Goal: Task Accomplishment & Management: Manage account settings

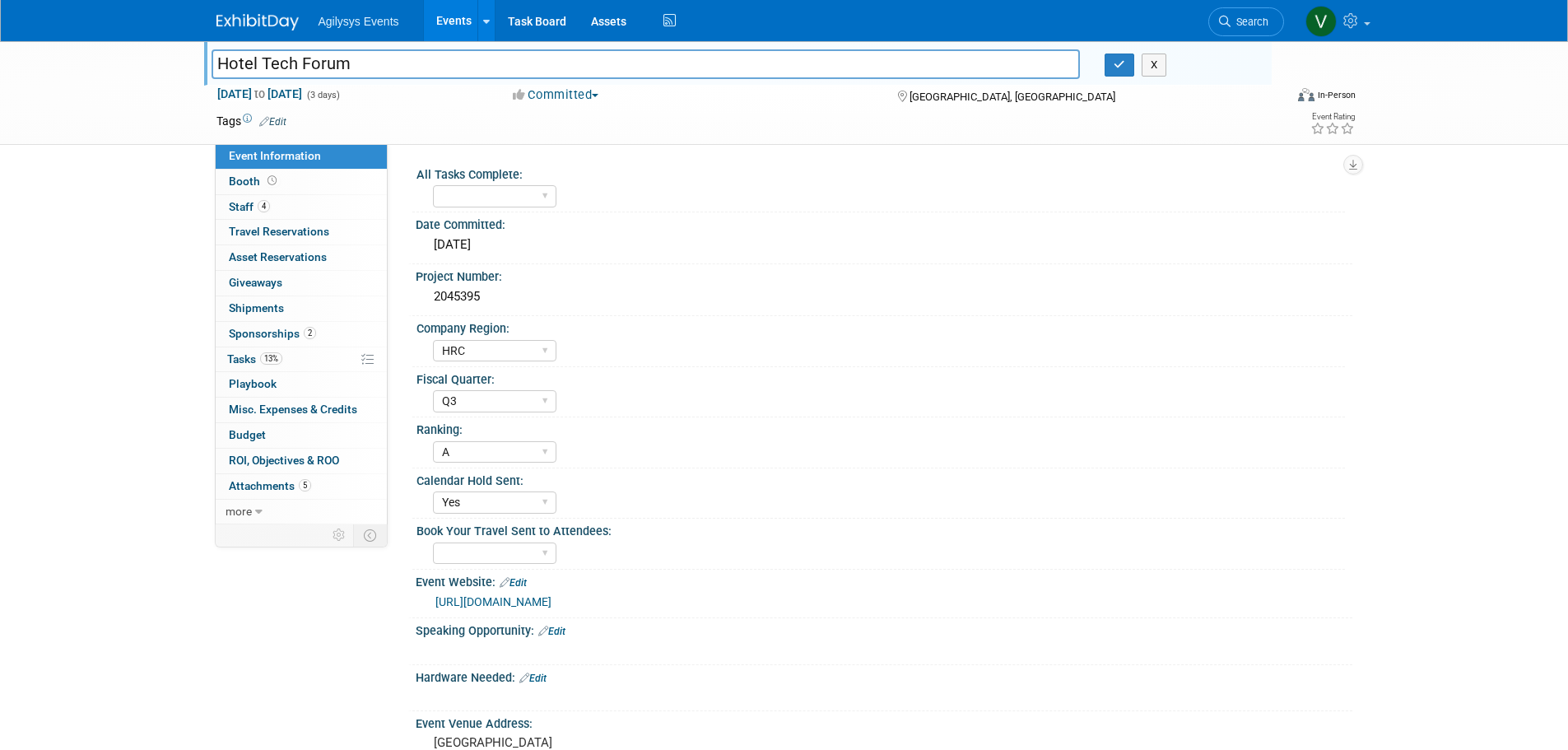
select select "HRC"
select select "Q3"
select select "A"
select select "Yes"
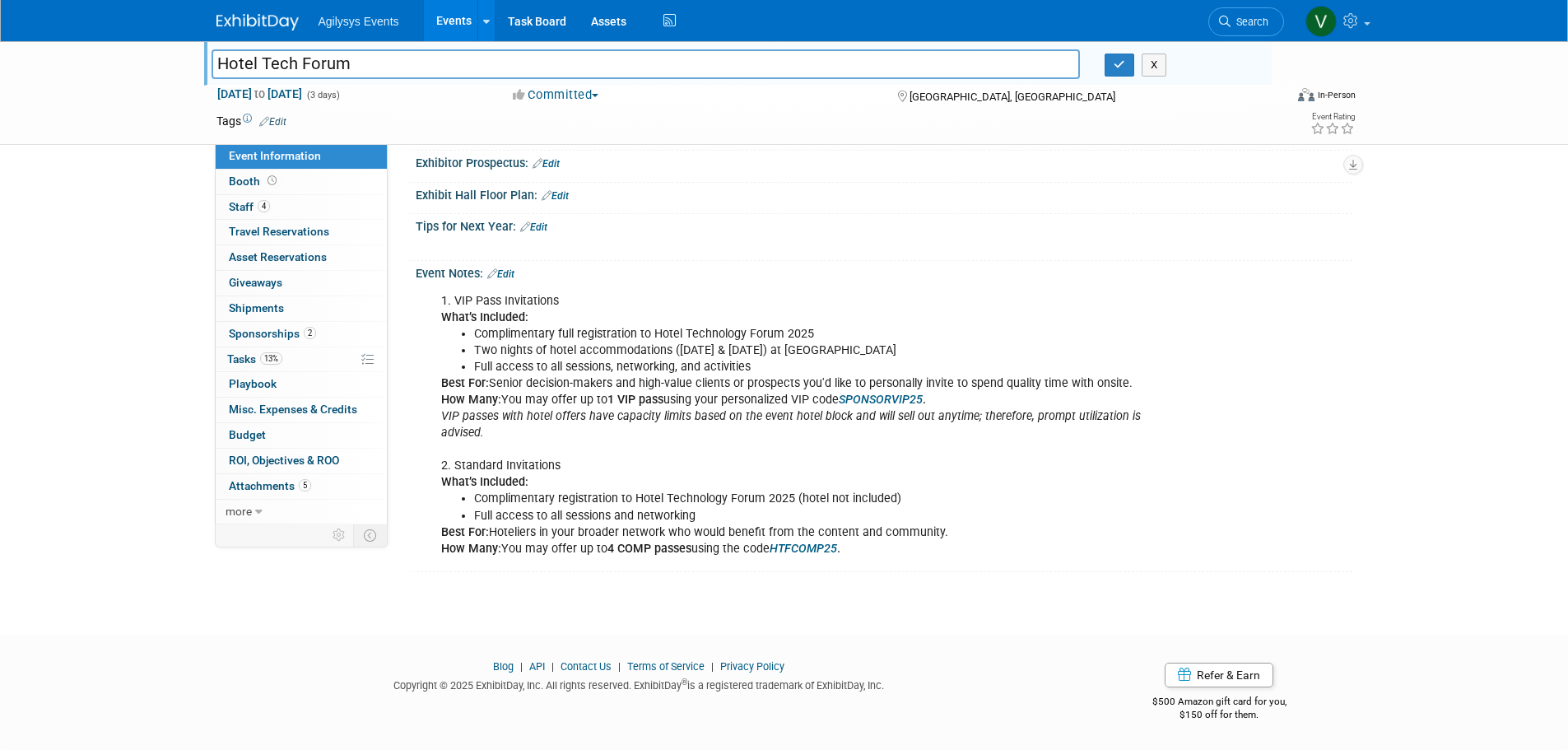
scroll to position [696, 0]
drag, startPoint x: 401, startPoint y: 617, endPoint x: 393, endPoint y: 639, distance: 23.4
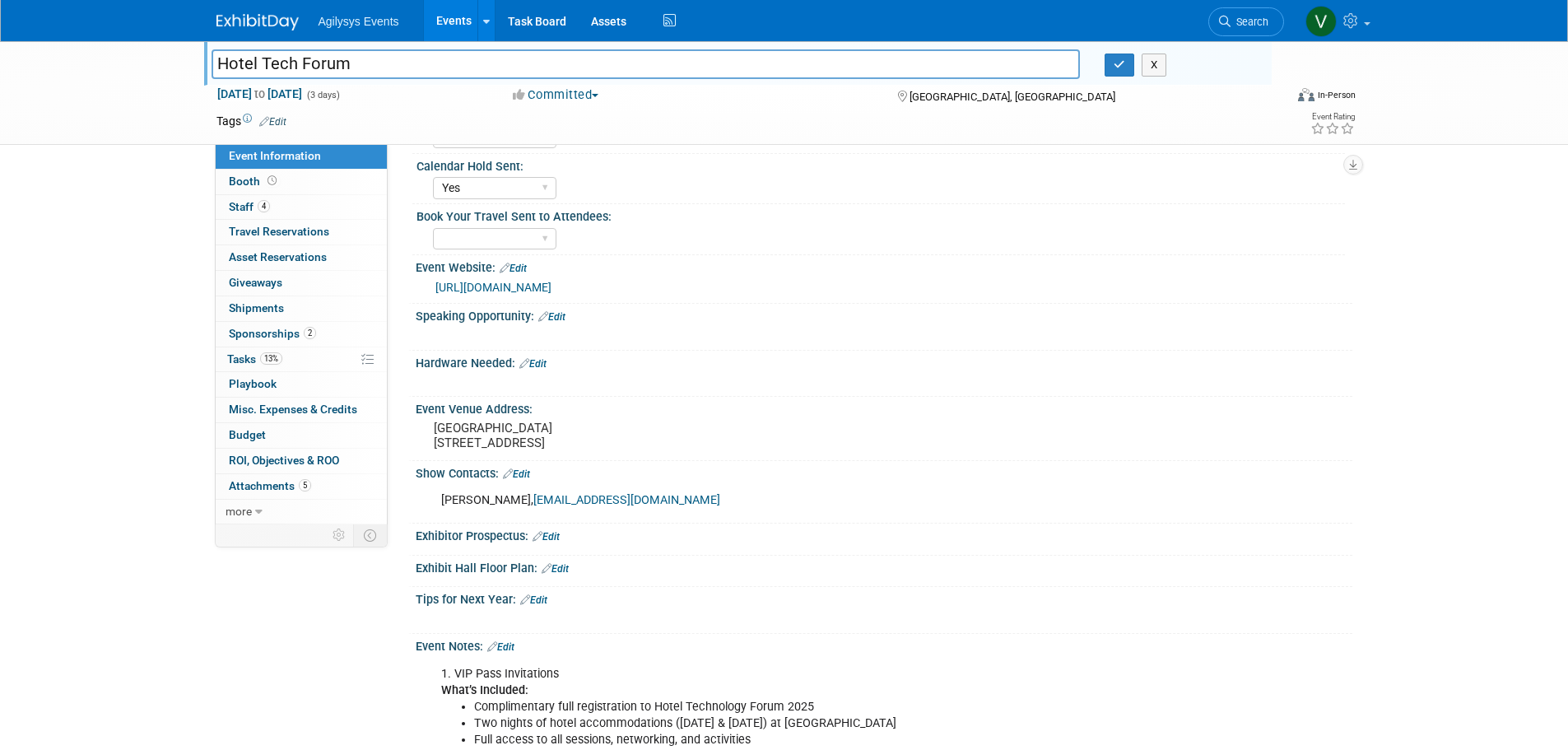
scroll to position [37, 0]
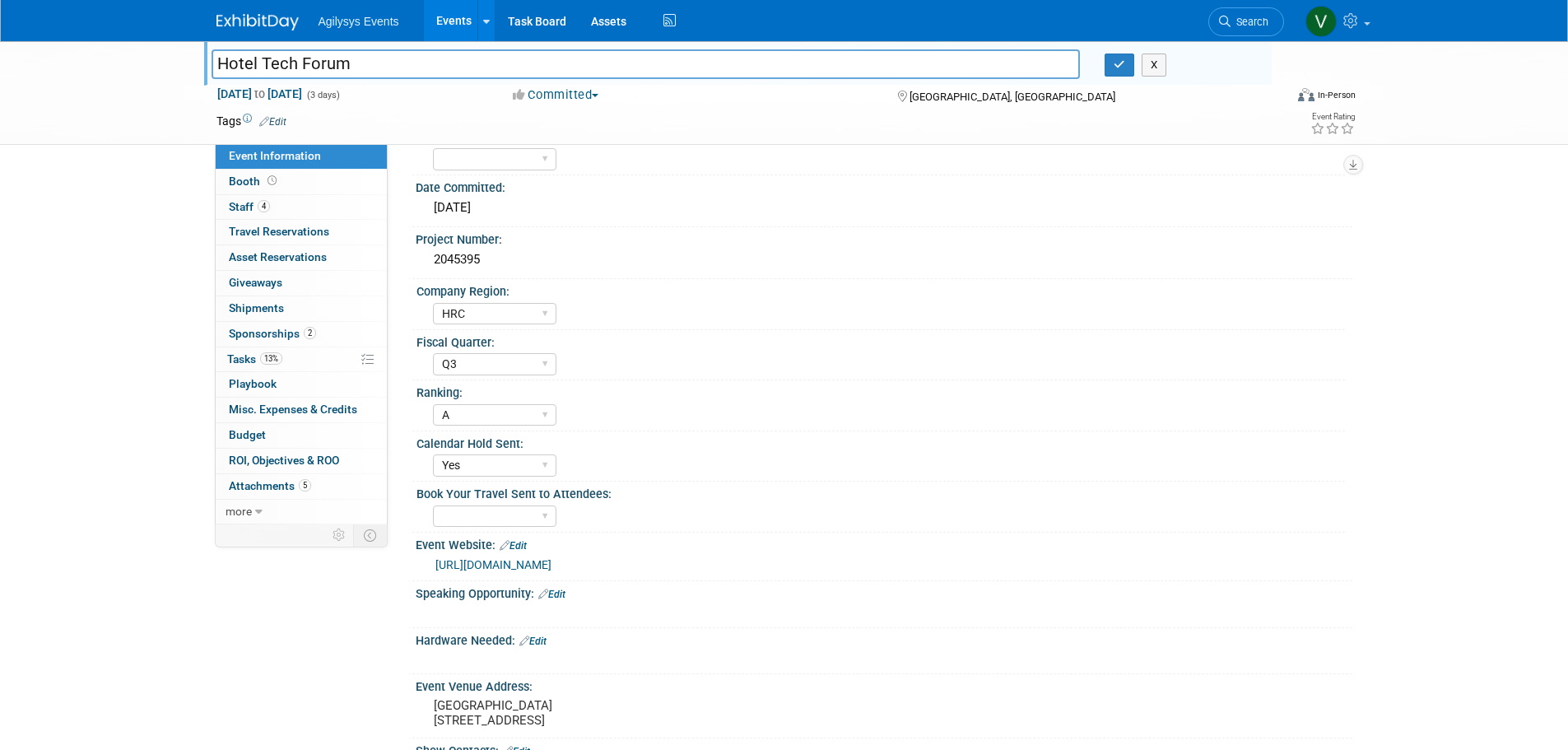
click at [282, 333] on span "Sponsorships 2" at bounding box center [273, 334] width 87 height 14
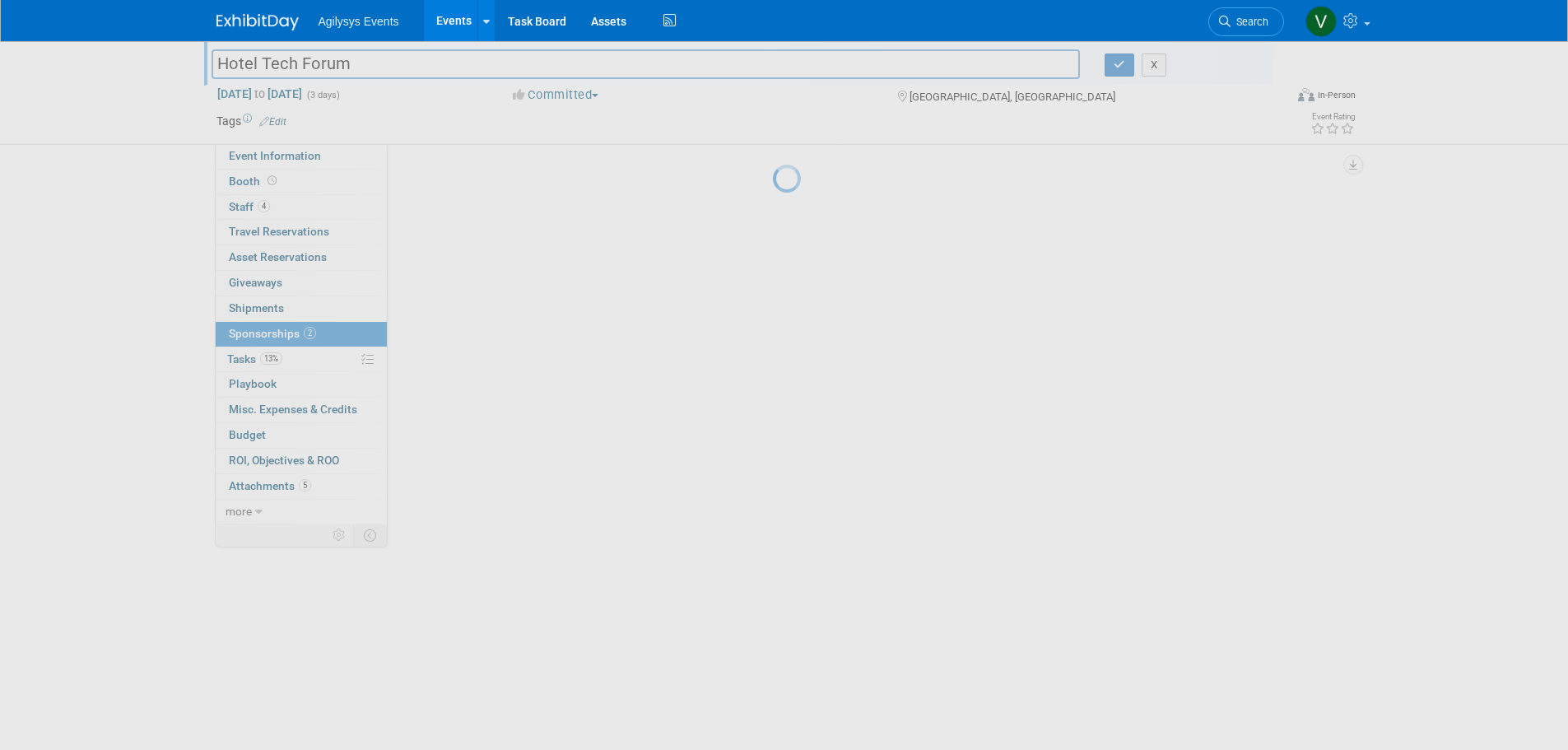
scroll to position [0, 0]
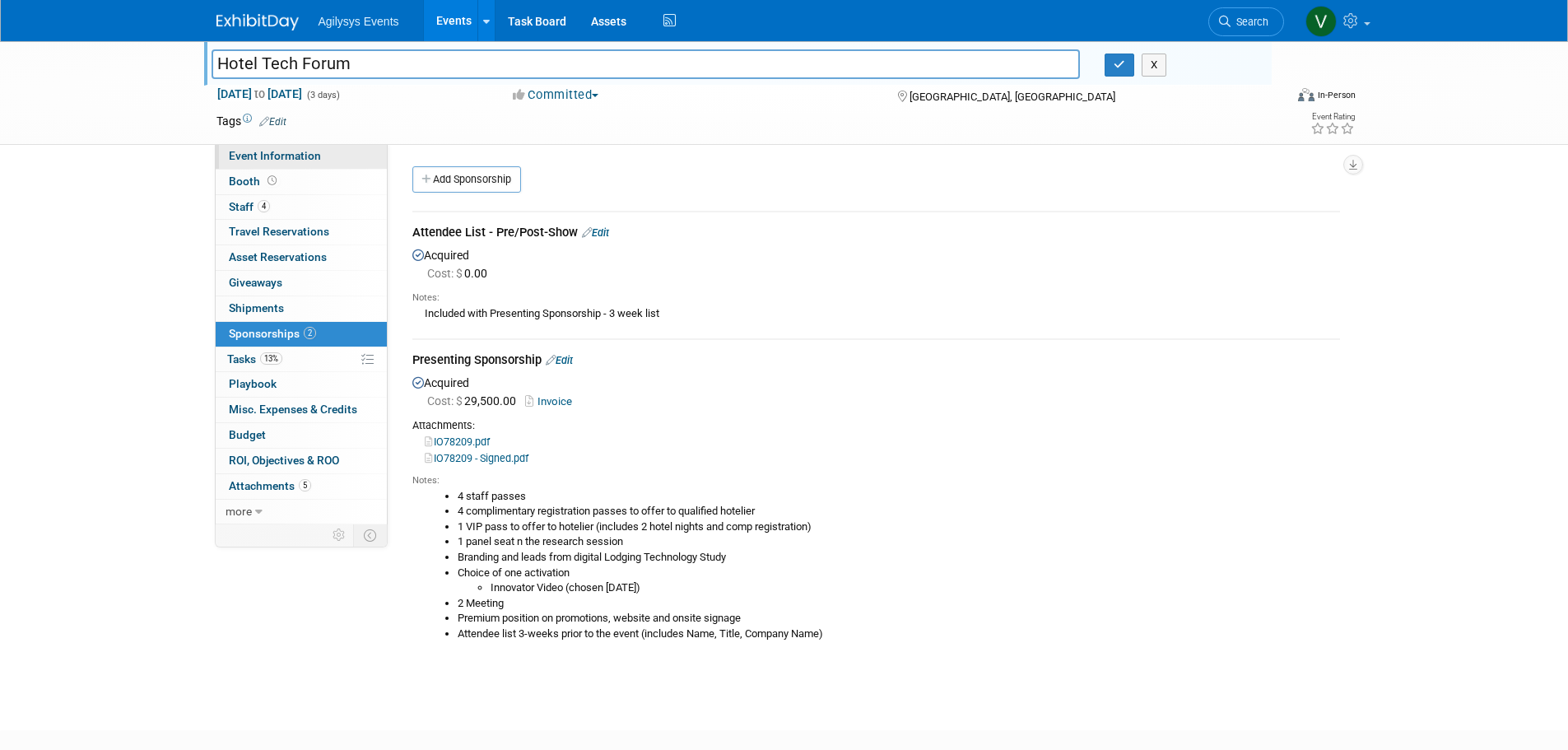
click at [256, 153] on span "Event Information" at bounding box center [275, 156] width 92 height 14
select select "HRC"
select select "Q3"
select select "A"
select select "Yes"
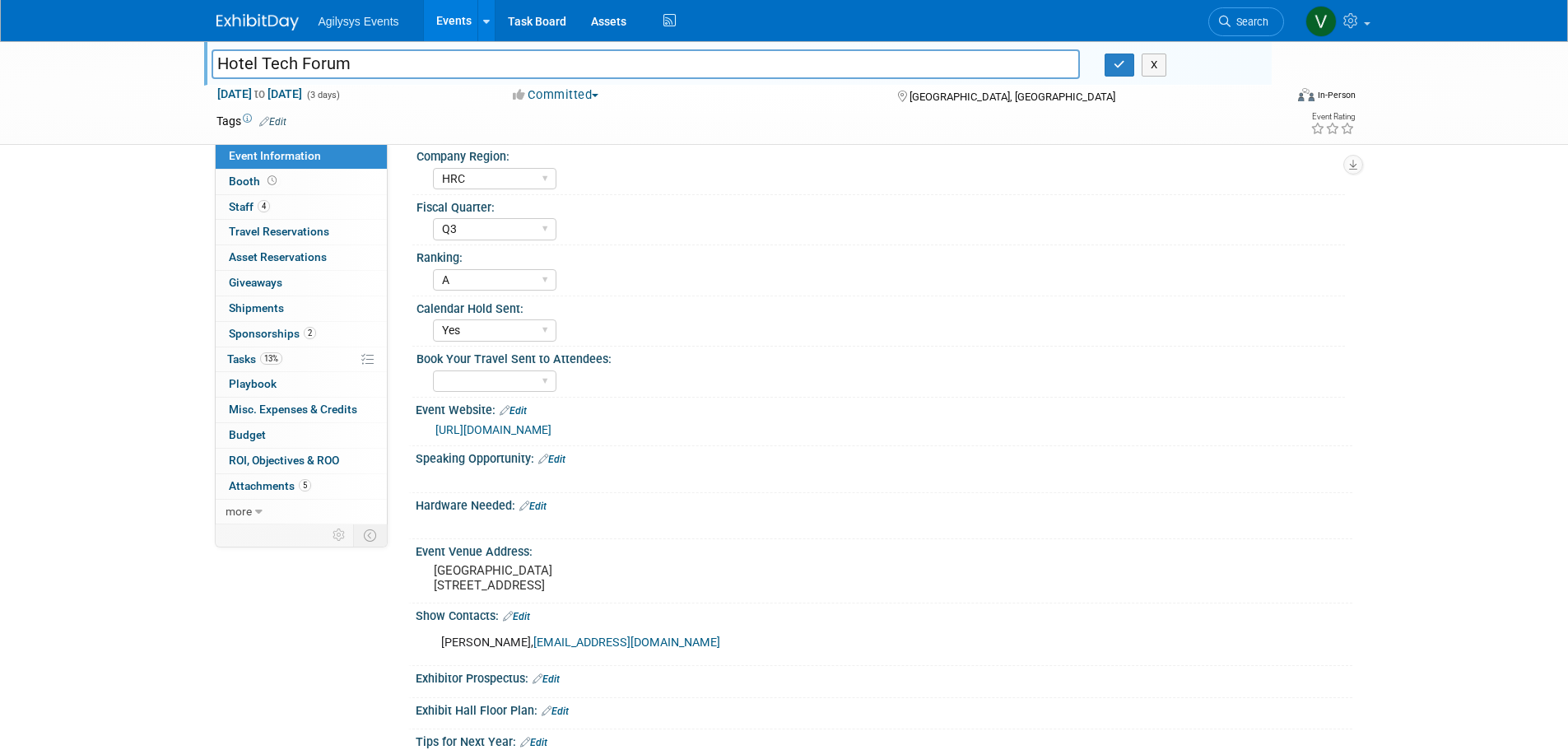
scroll to position [329, 0]
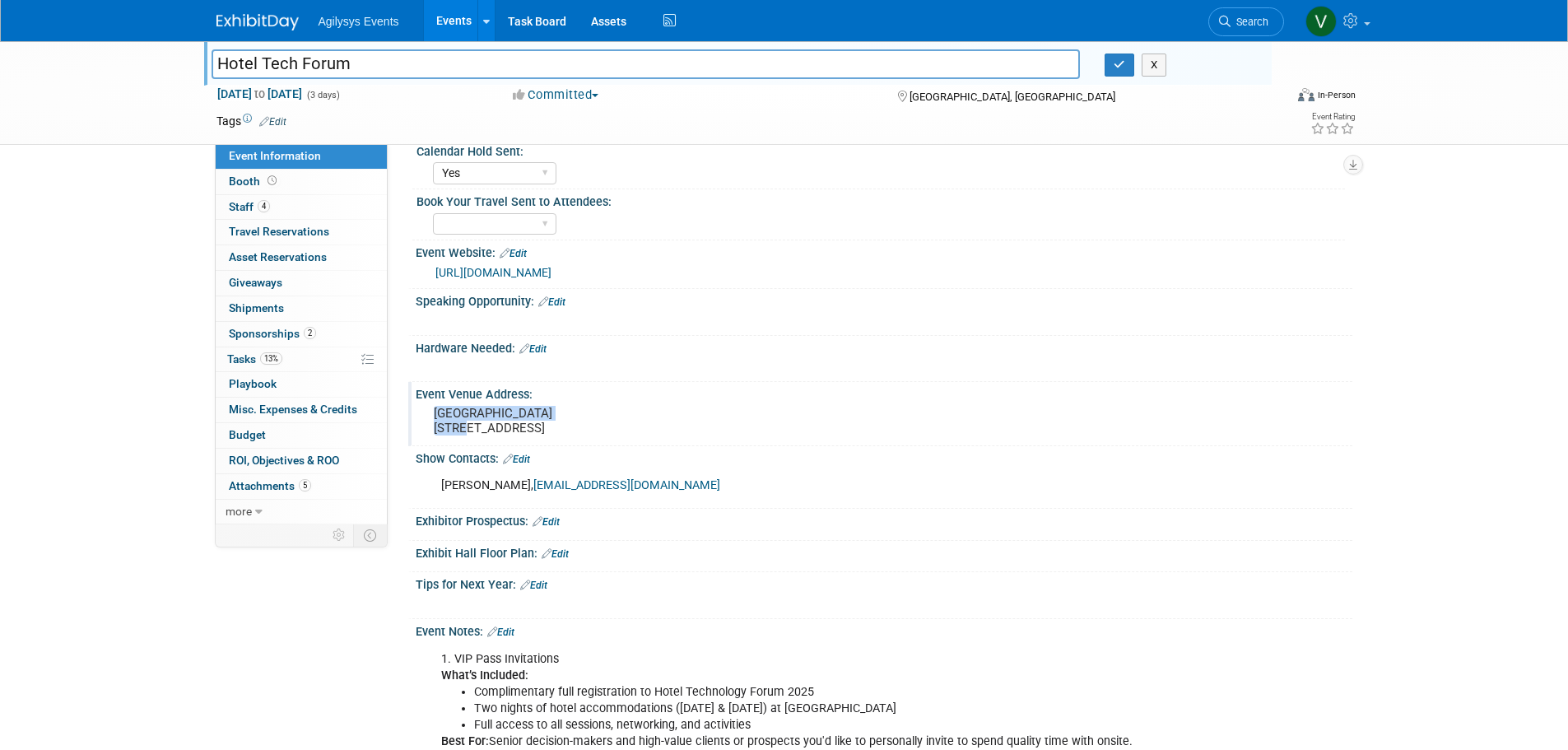
drag, startPoint x: 579, startPoint y: 413, endPoint x: 427, endPoint y: 415, distance: 152.0
click at [427, 415] on div "[GEOGRAPHIC_DATA] [STREET_ADDRESS]" at bounding box center [610, 421] width 390 height 40
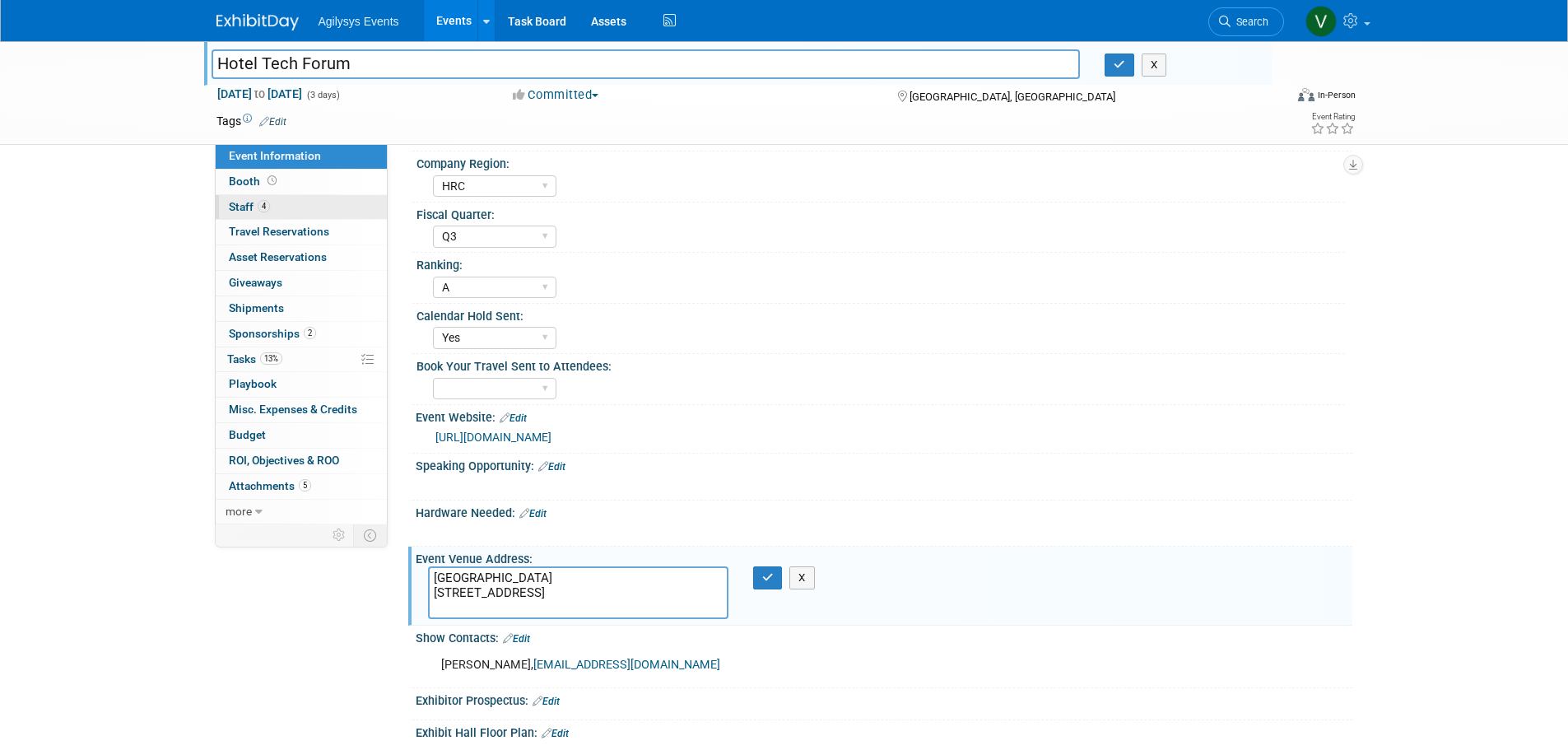
scroll to position [0, 0]
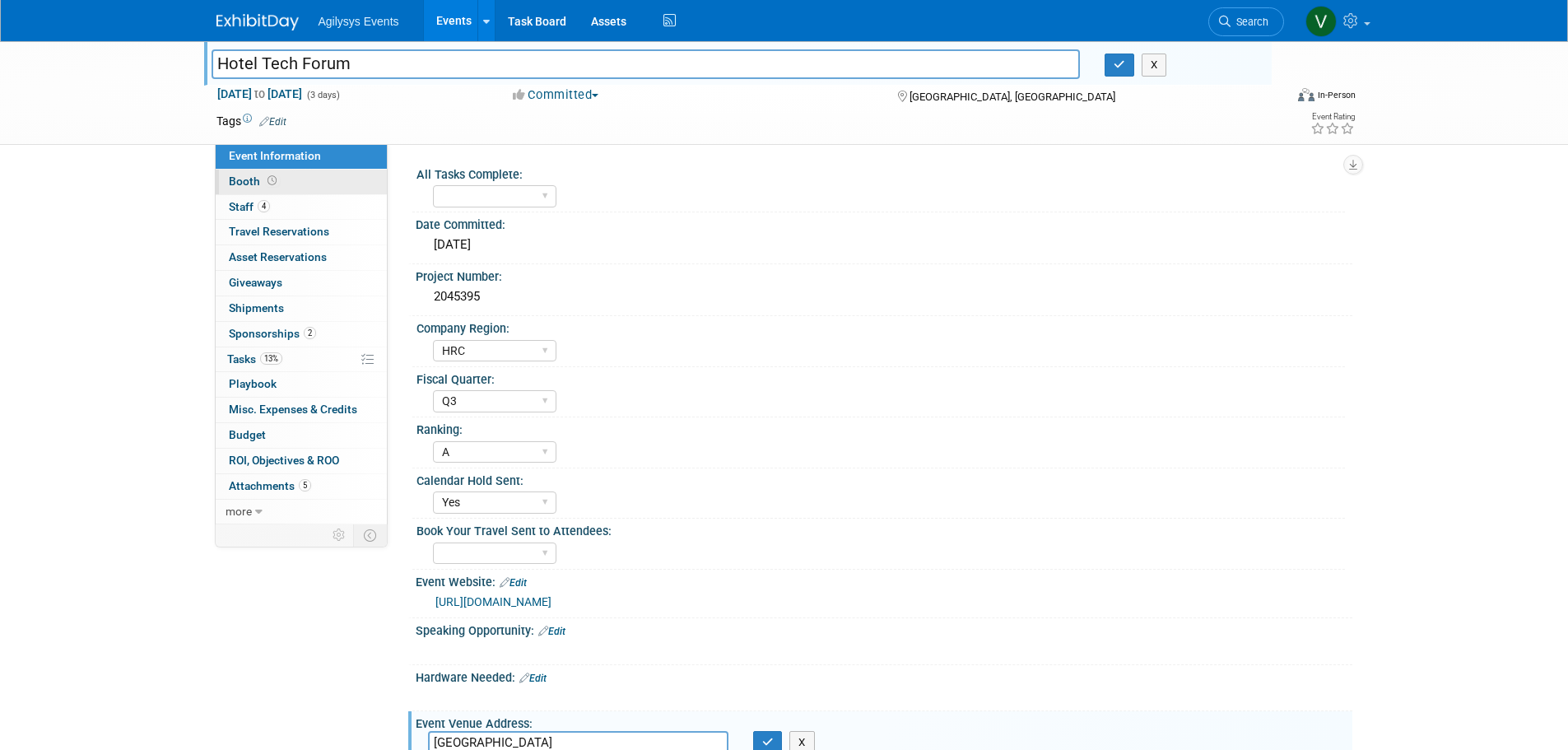
click at [243, 180] on span "Booth" at bounding box center [254, 181] width 51 height 14
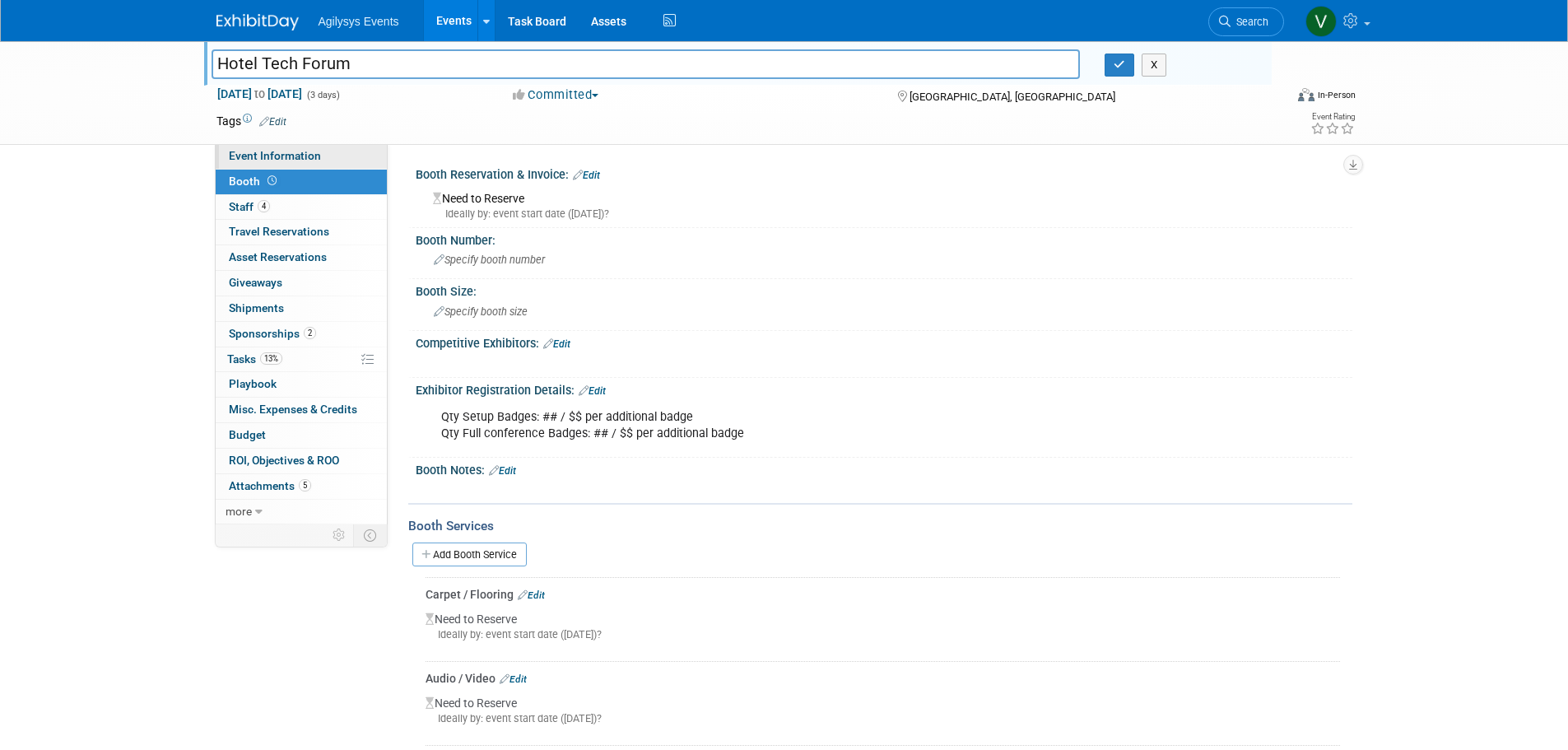
click at [258, 162] on span "Event Information" at bounding box center [275, 156] width 92 height 14
select select "HRC"
select select "Q3"
select select "A"
select select "Yes"
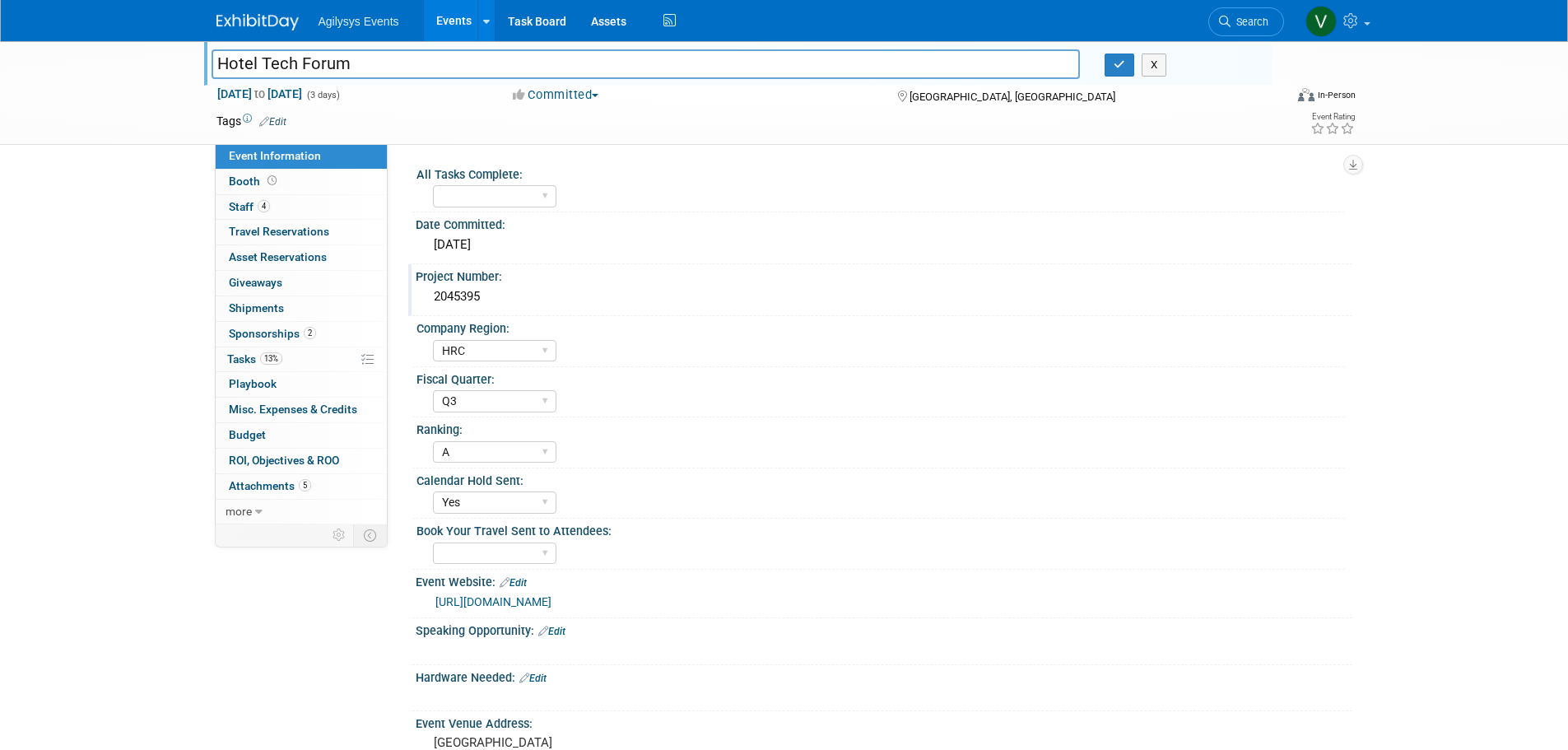
drag, startPoint x: 493, startPoint y: 303, endPoint x: 418, endPoint y: 299, distance: 75.1
click at [418, 299] on div "2045395" at bounding box center [884, 298] width 937 height 27
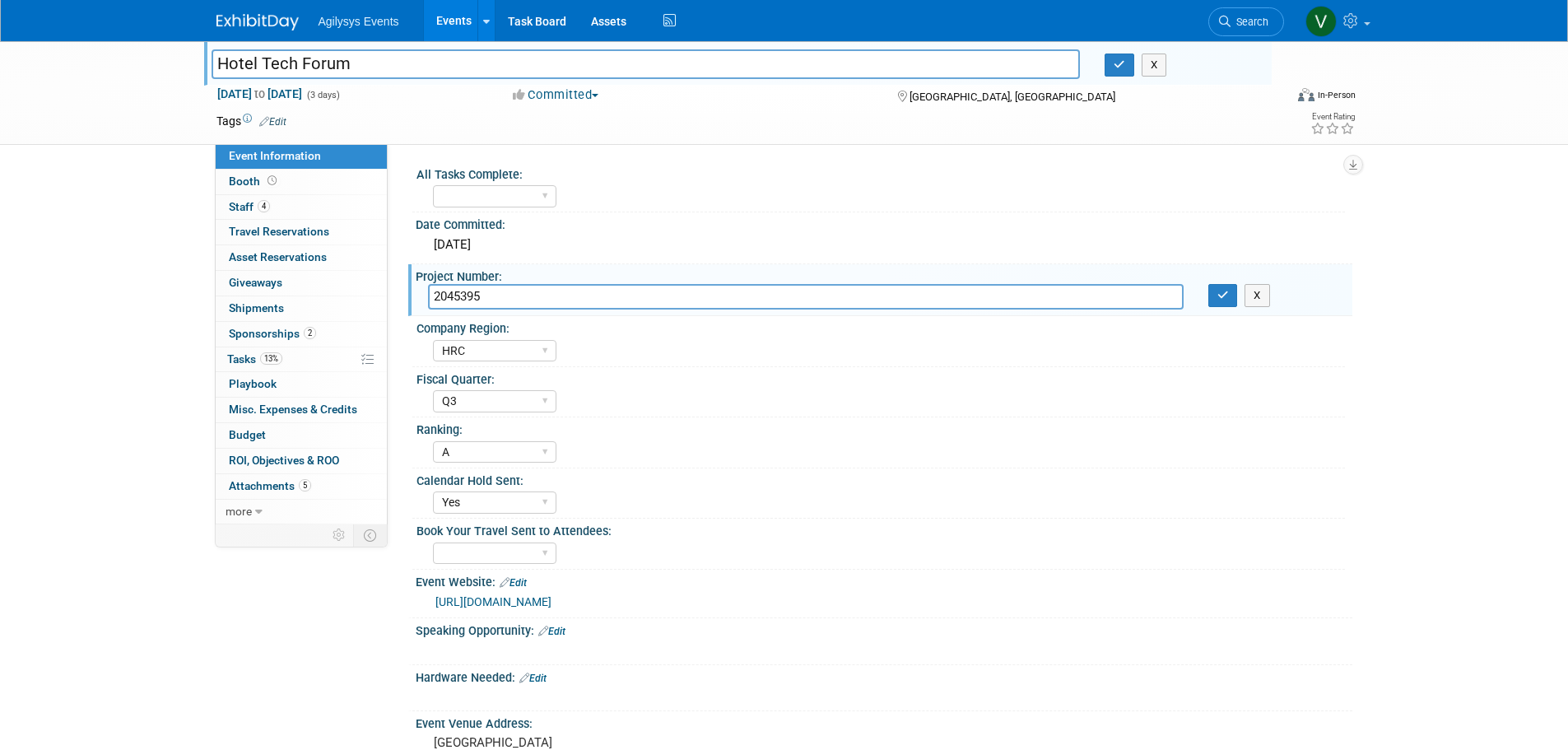
drag, startPoint x: 445, startPoint y: 295, endPoint x: 486, endPoint y: 294, distance: 41.0
click at [484, 287] on input "2045395" at bounding box center [806, 297] width 755 height 25
drag, startPoint x: 486, startPoint y: 296, endPoint x: 420, endPoint y: 296, distance: 66.0
click at [420, 296] on div "2045395" at bounding box center [806, 297] width 781 height 25
click at [95, 285] on div "Hotel Tech Forum Hotel Tech Forum X Nov 12, 2025 to Nov 14, 2025 (3 days) Nov 1…" at bounding box center [784, 668] width 1568 height 1252
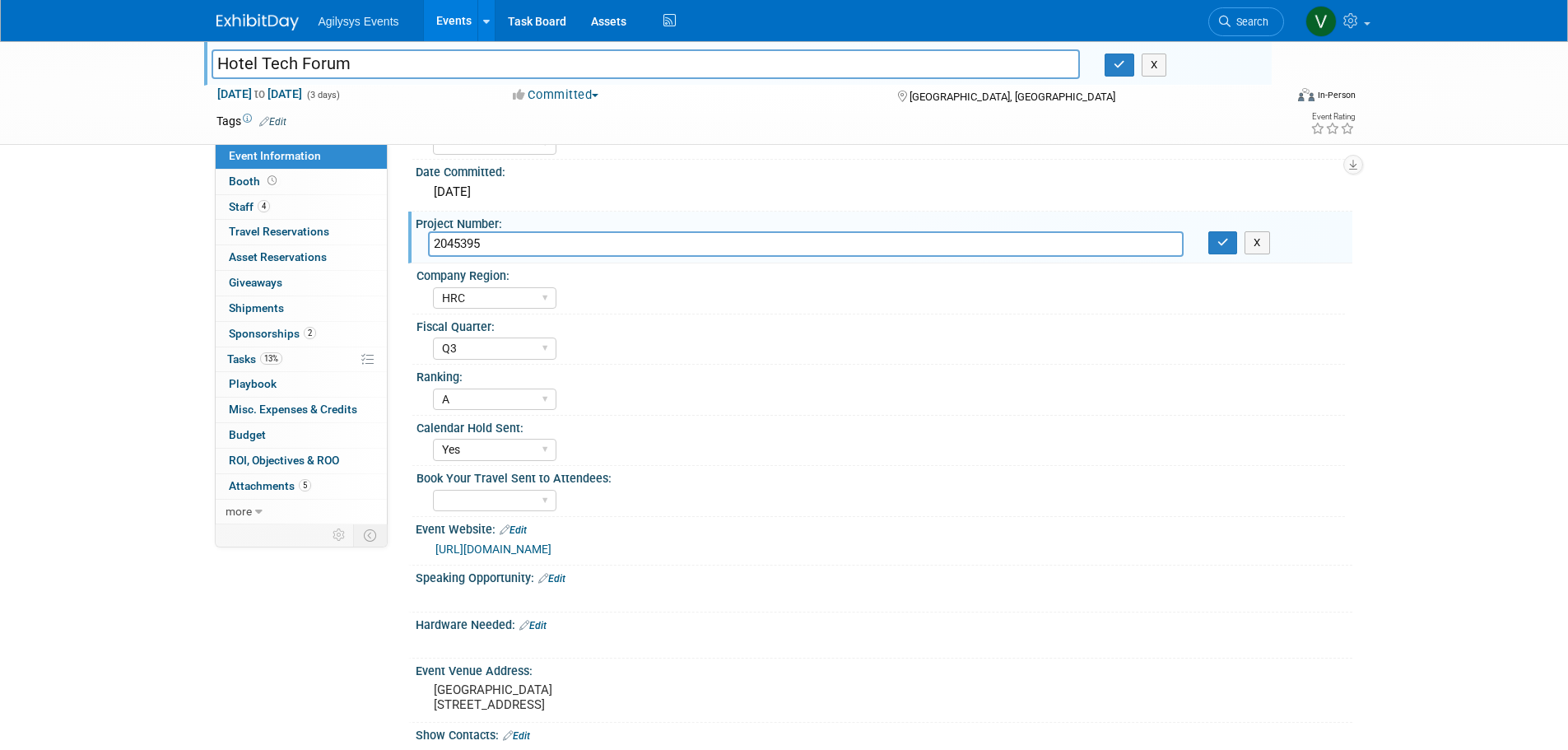
scroll to position [82, 0]
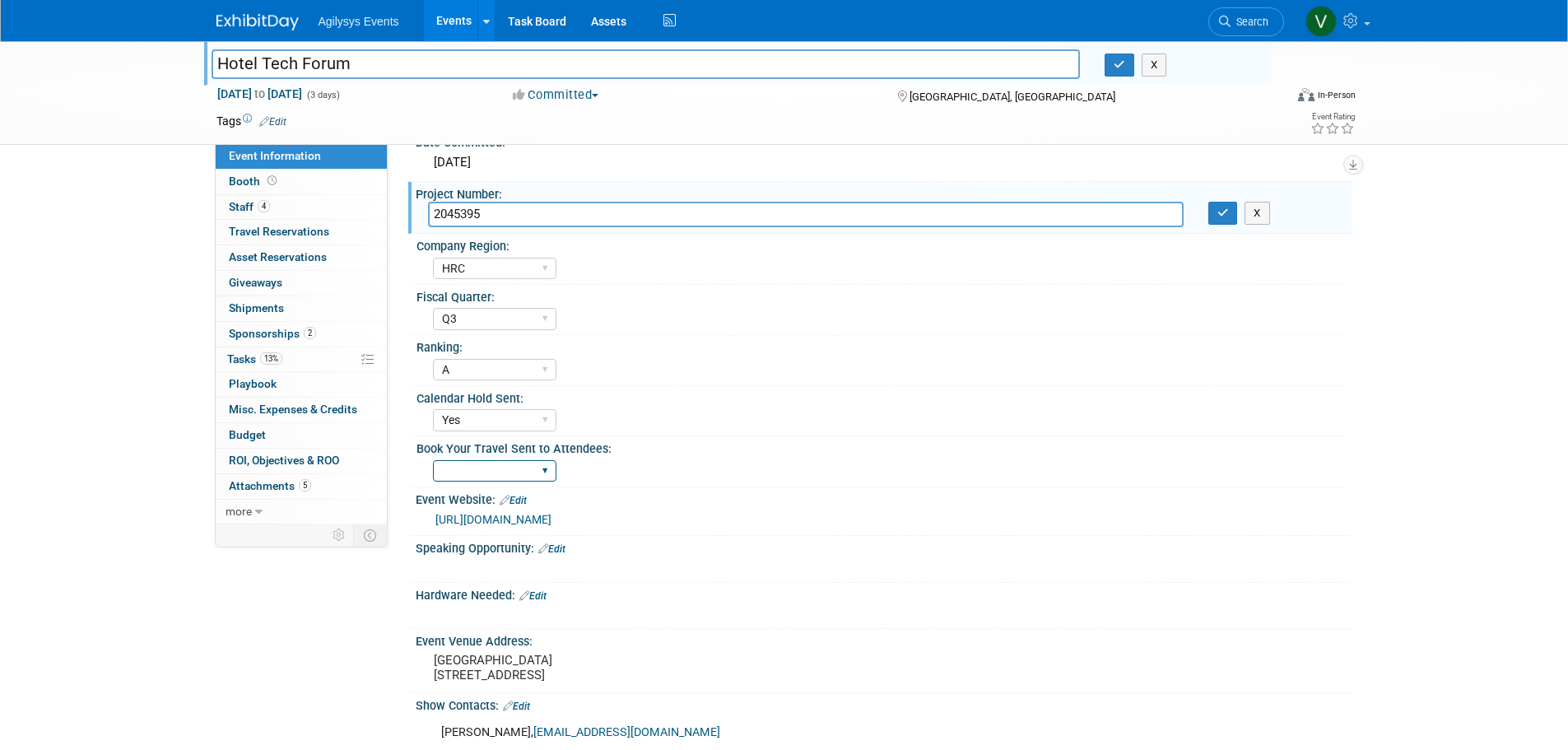
click at [466, 474] on select "Yes" at bounding box center [495, 471] width 124 height 22
click at [460, 524] on link "https://events.hospitalitytech.com/htf2025/7515744?code=SPONSORVIP25" at bounding box center [493, 520] width 116 height 14
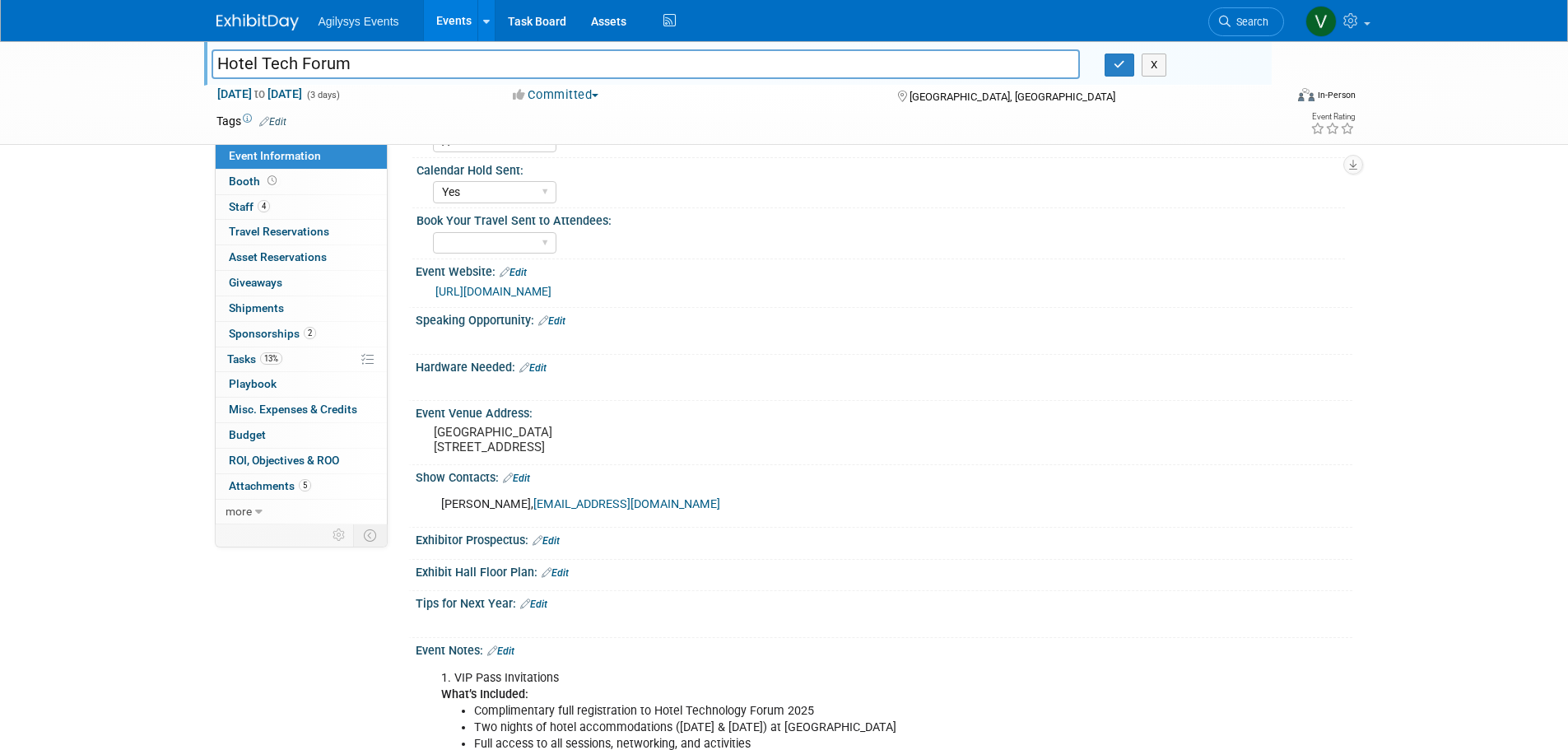
scroll to position [702, 0]
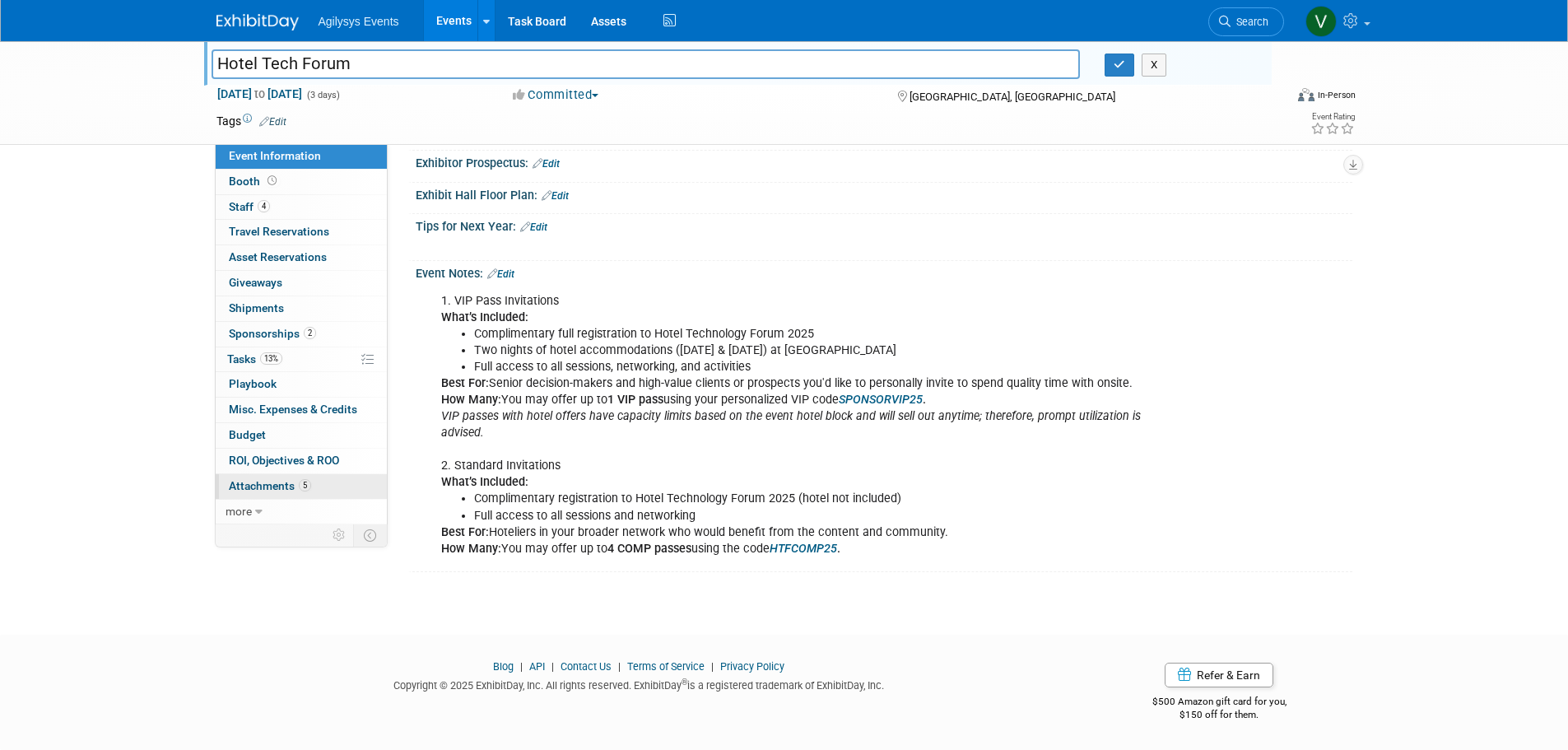
click at [299, 490] on span "Attachments 5" at bounding box center [270, 486] width 82 height 14
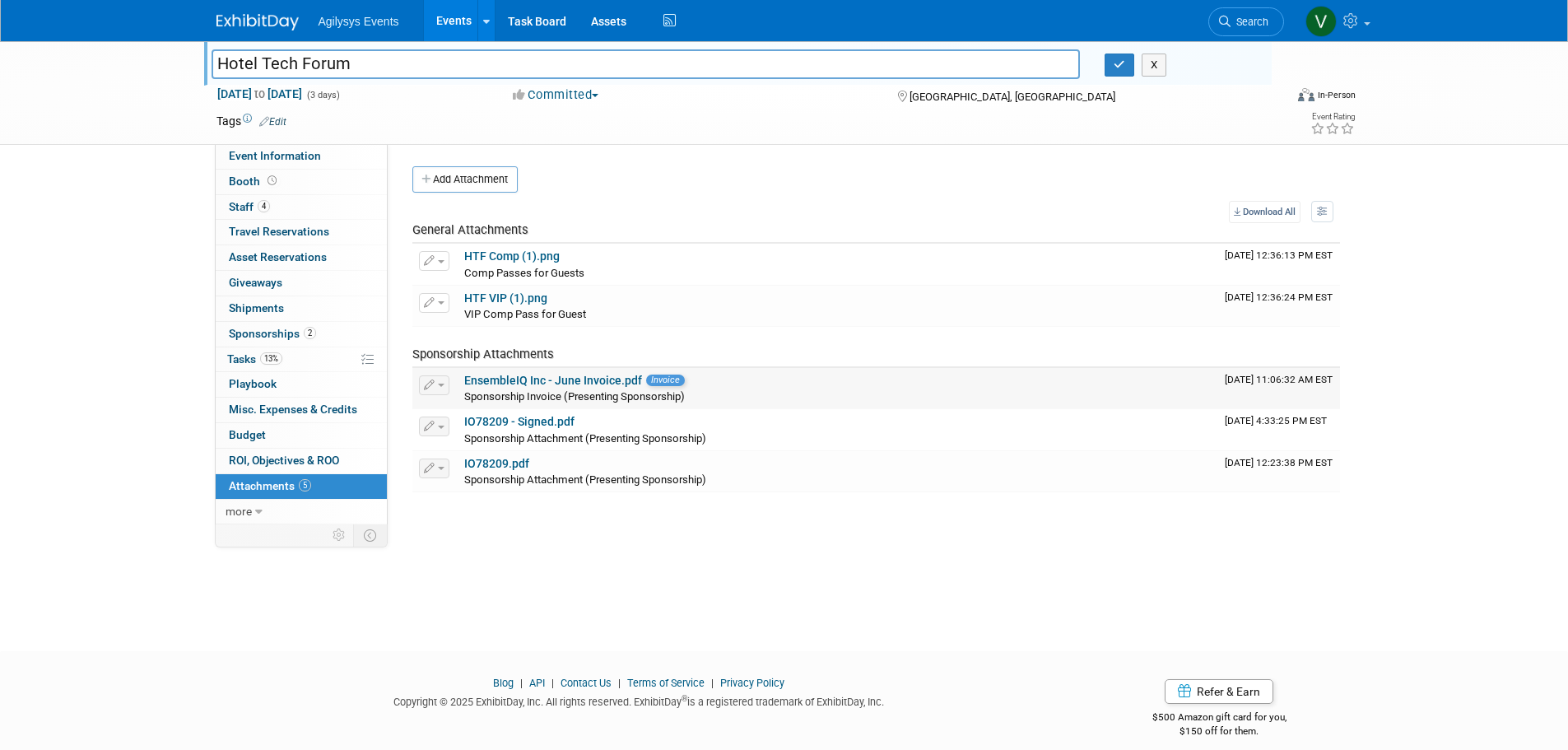
click at [600, 379] on link "EnsembleIQ Inc - June Invoice.pdf" at bounding box center [553, 380] width 178 height 14
click at [498, 466] on link "IO78209.pdf" at bounding box center [496, 464] width 65 height 14
click at [263, 191] on link "Booth" at bounding box center [301, 182] width 171 height 25
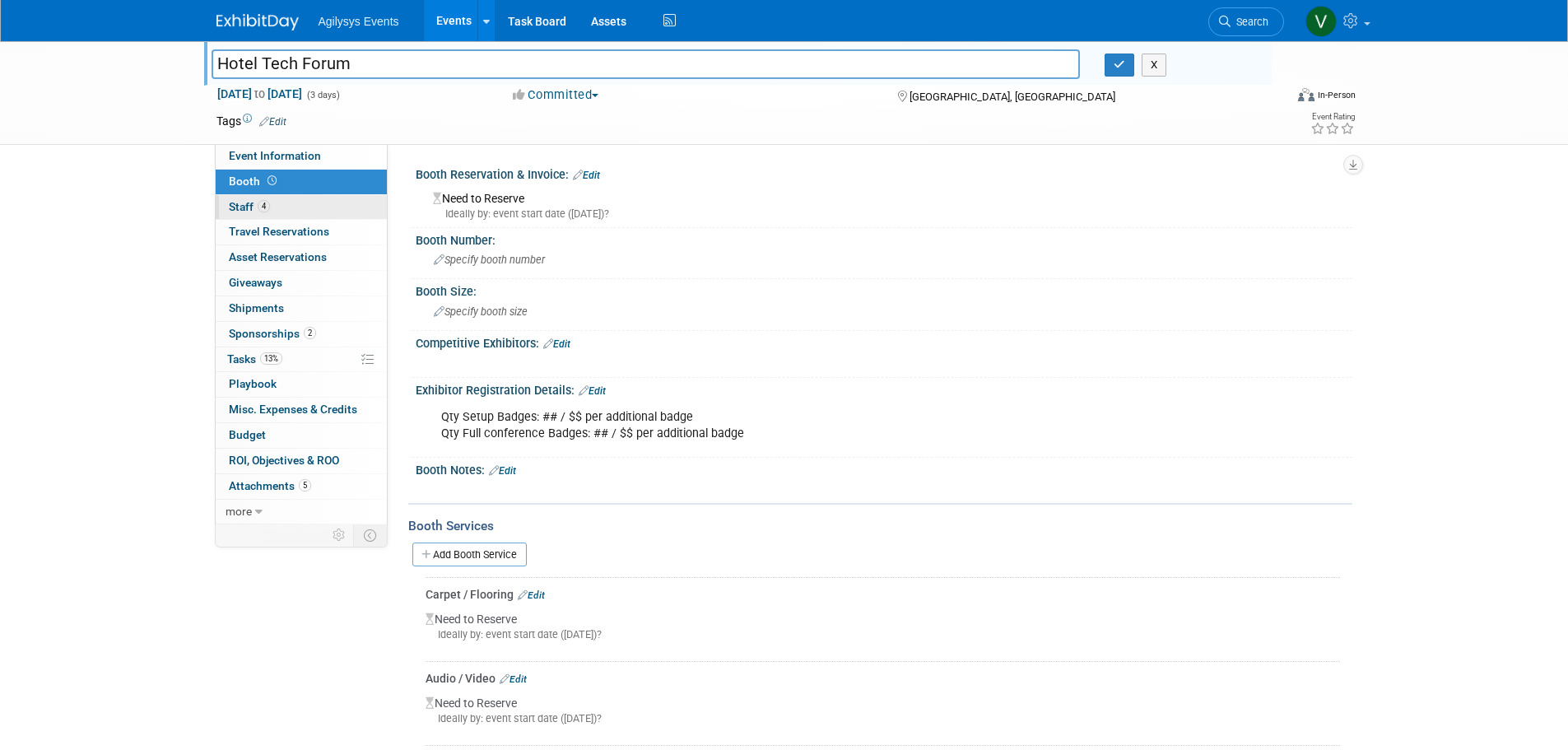
click at [266, 206] on span "4" at bounding box center [263, 206] width 13 height 13
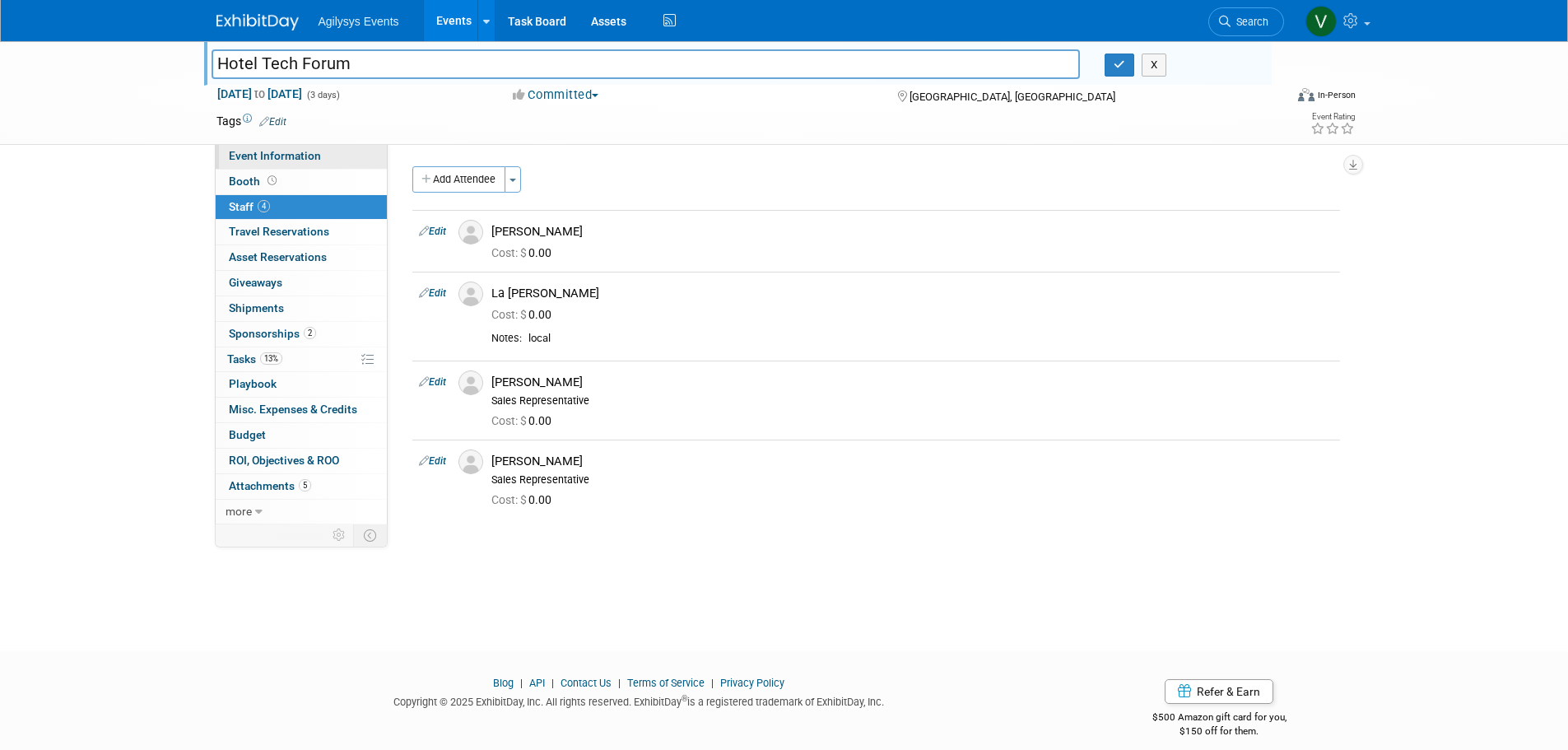
click at [272, 163] on link "Event Information" at bounding box center [301, 157] width 171 height 25
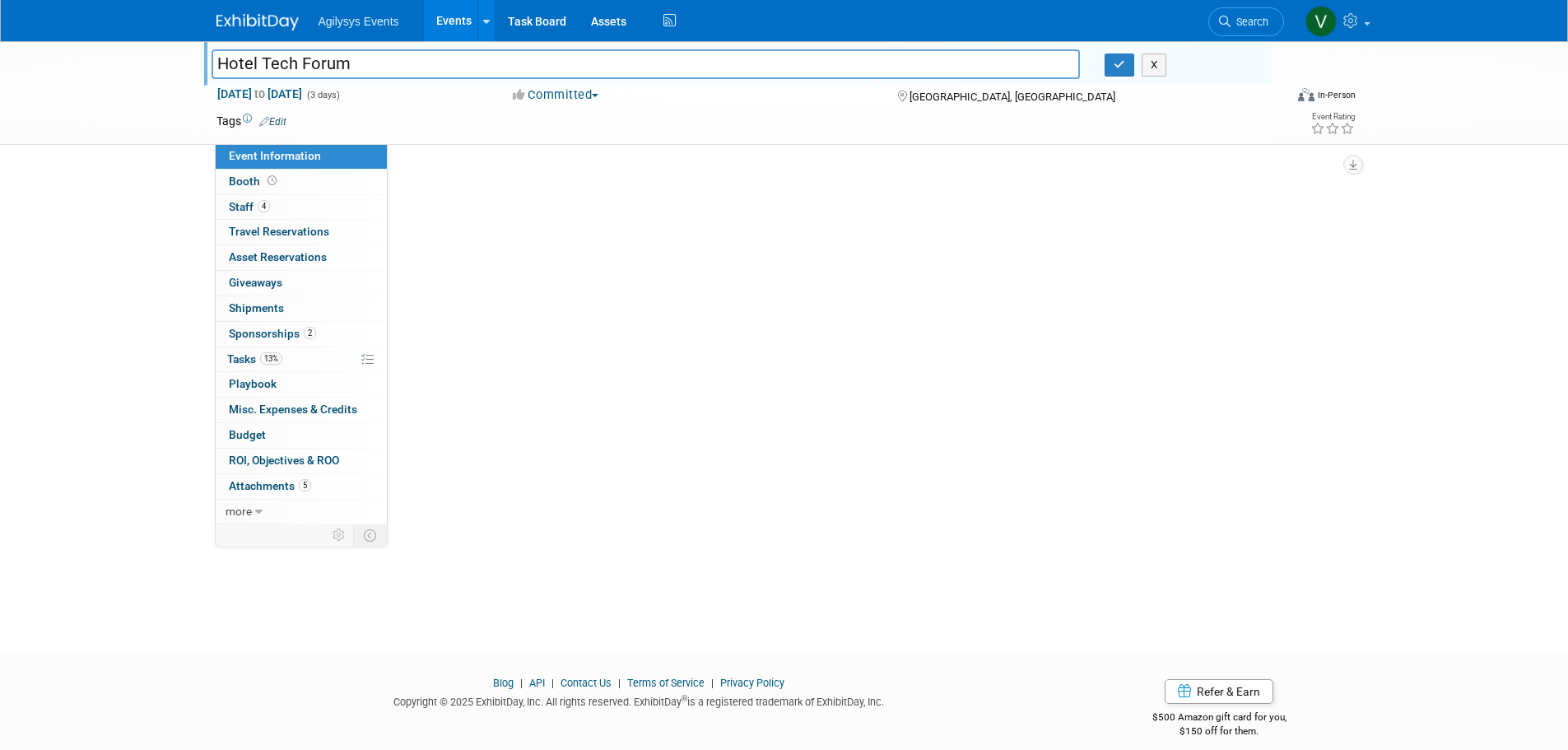
select select "HRC"
select select "Q3"
select select "A"
select select "Yes"
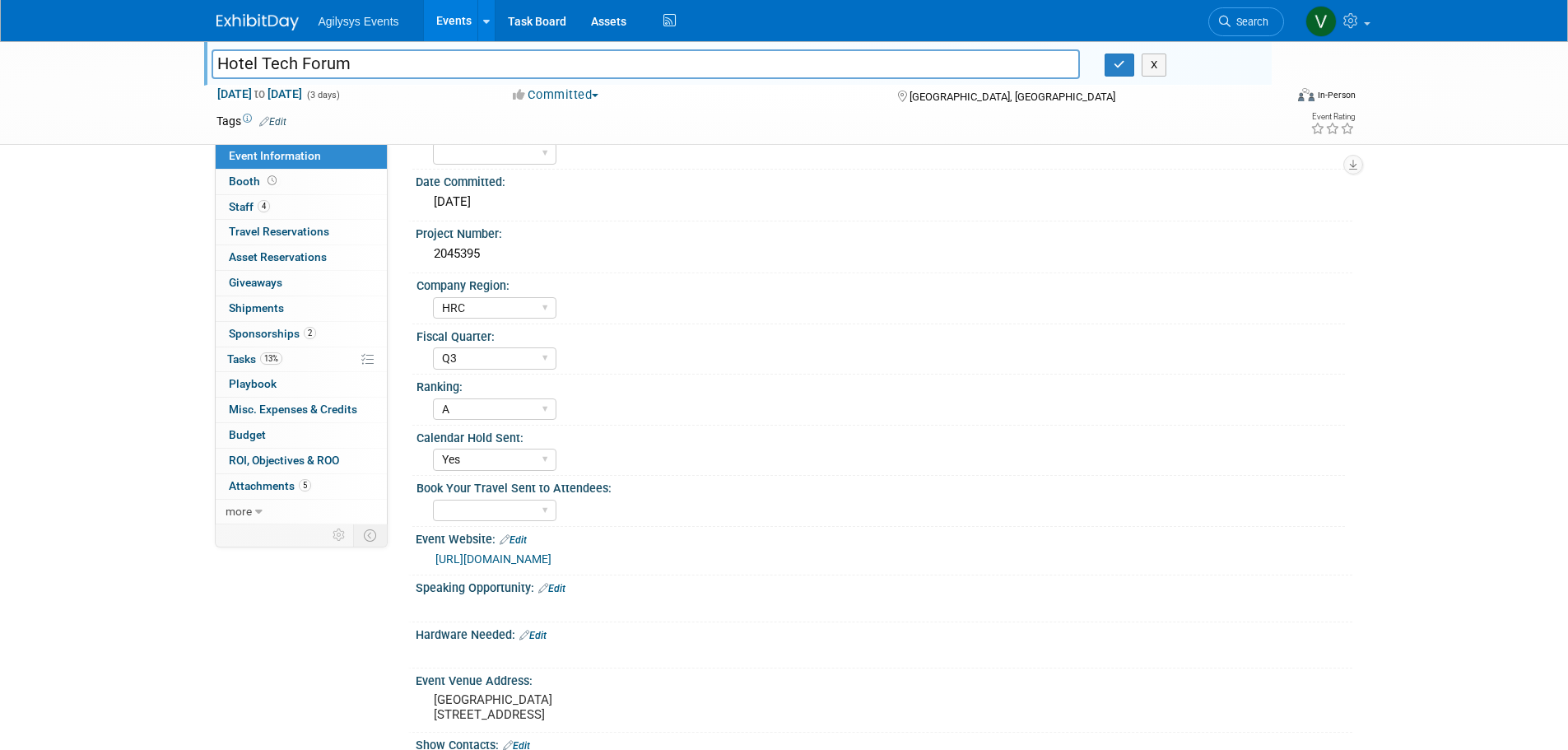
scroll to position [82, 0]
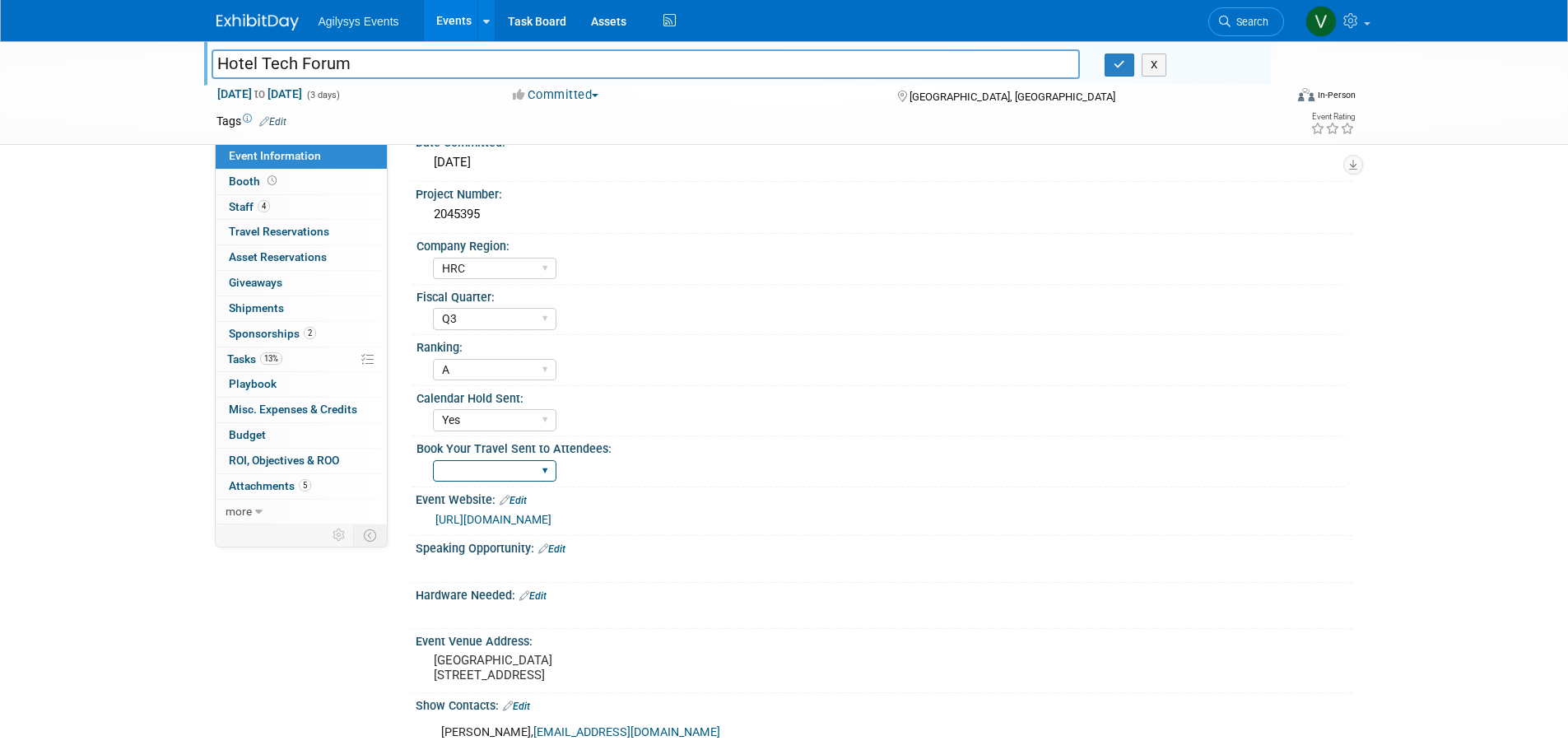
click at [509, 465] on select "Yes" at bounding box center [495, 471] width 124 height 22
select select "Yes"
click at [433, 461] on select "Yes" at bounding box center [495, 471] width 124 height 22
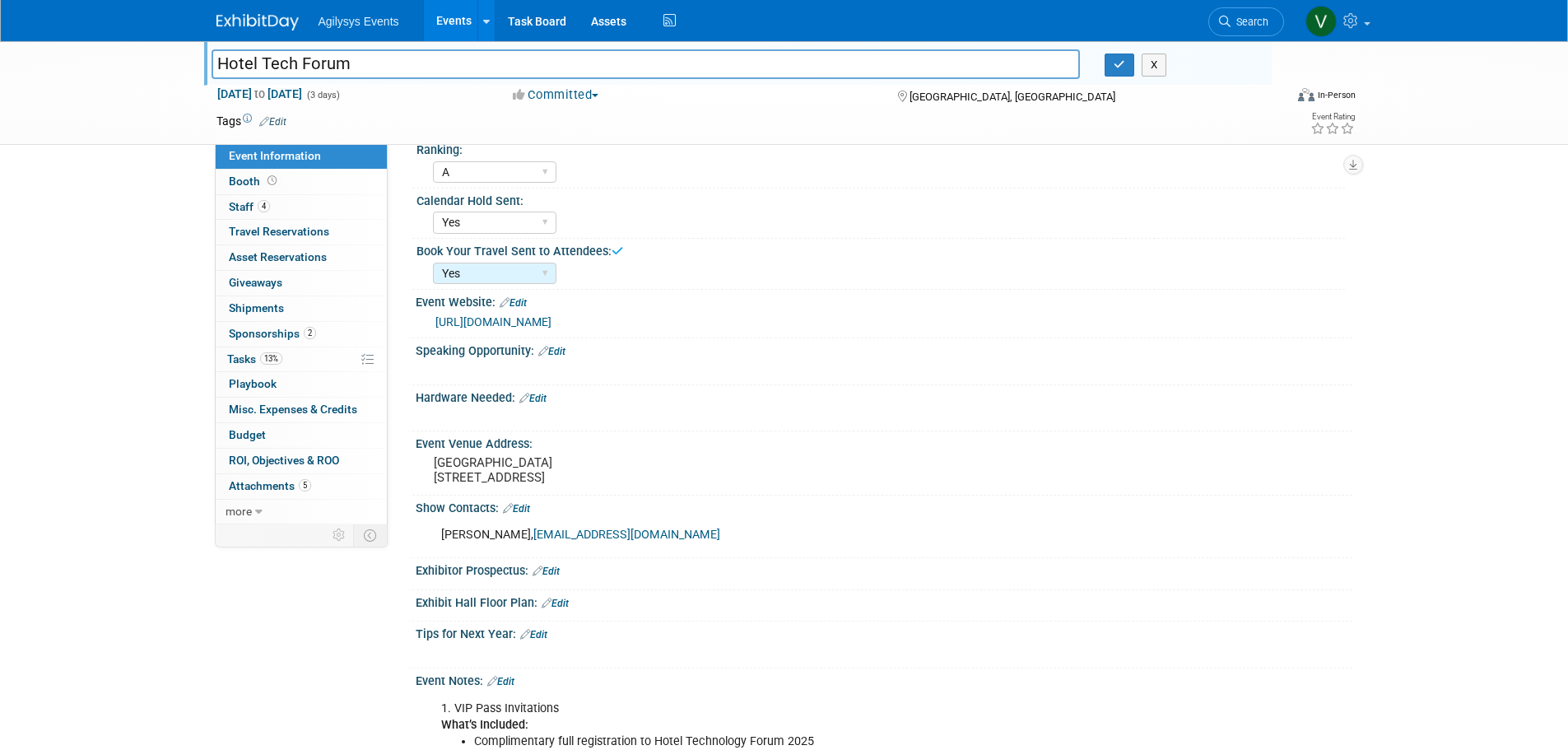
scroll to position [329, 0]
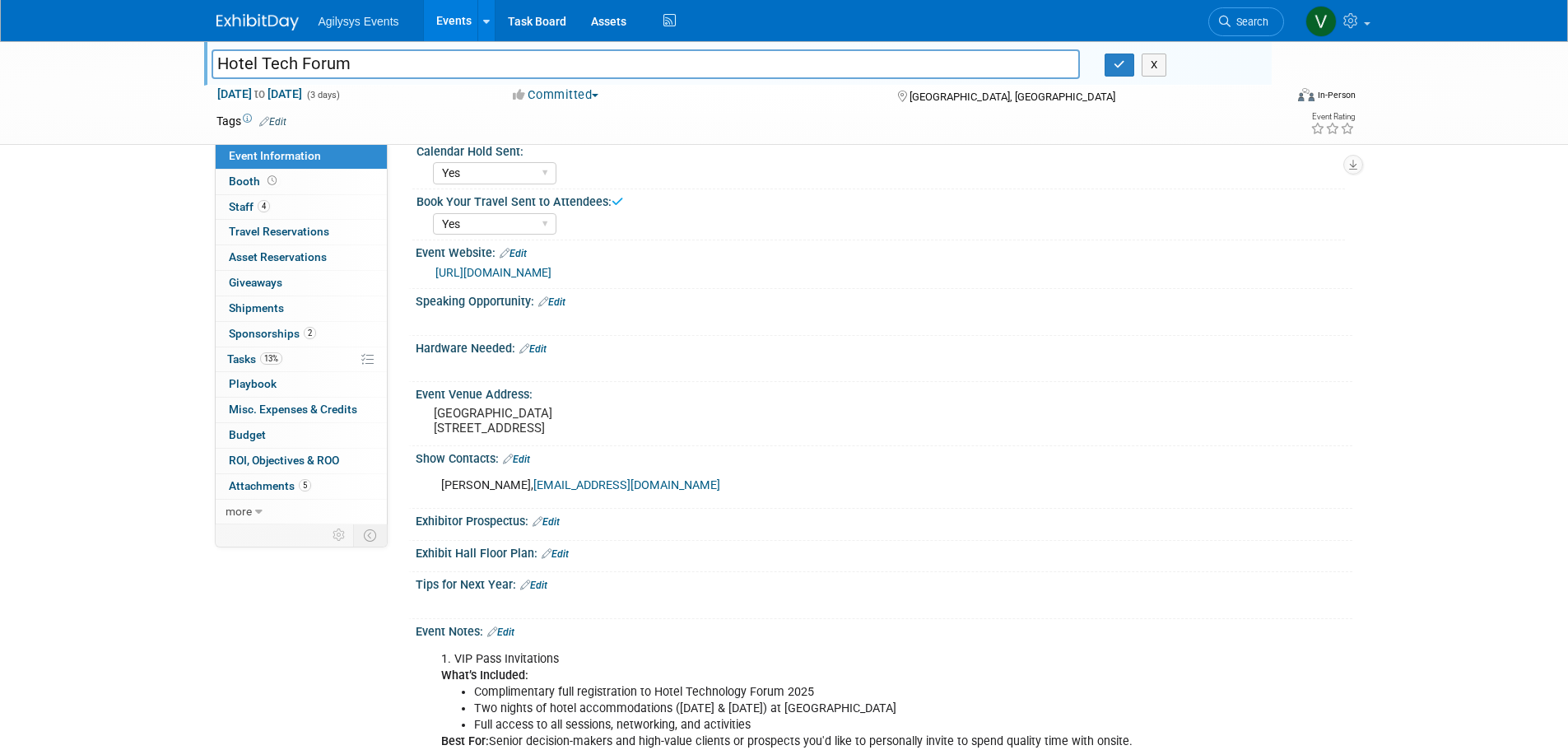
click at [249, 19] on img at bounding box center [257, 21] width 82 height 16
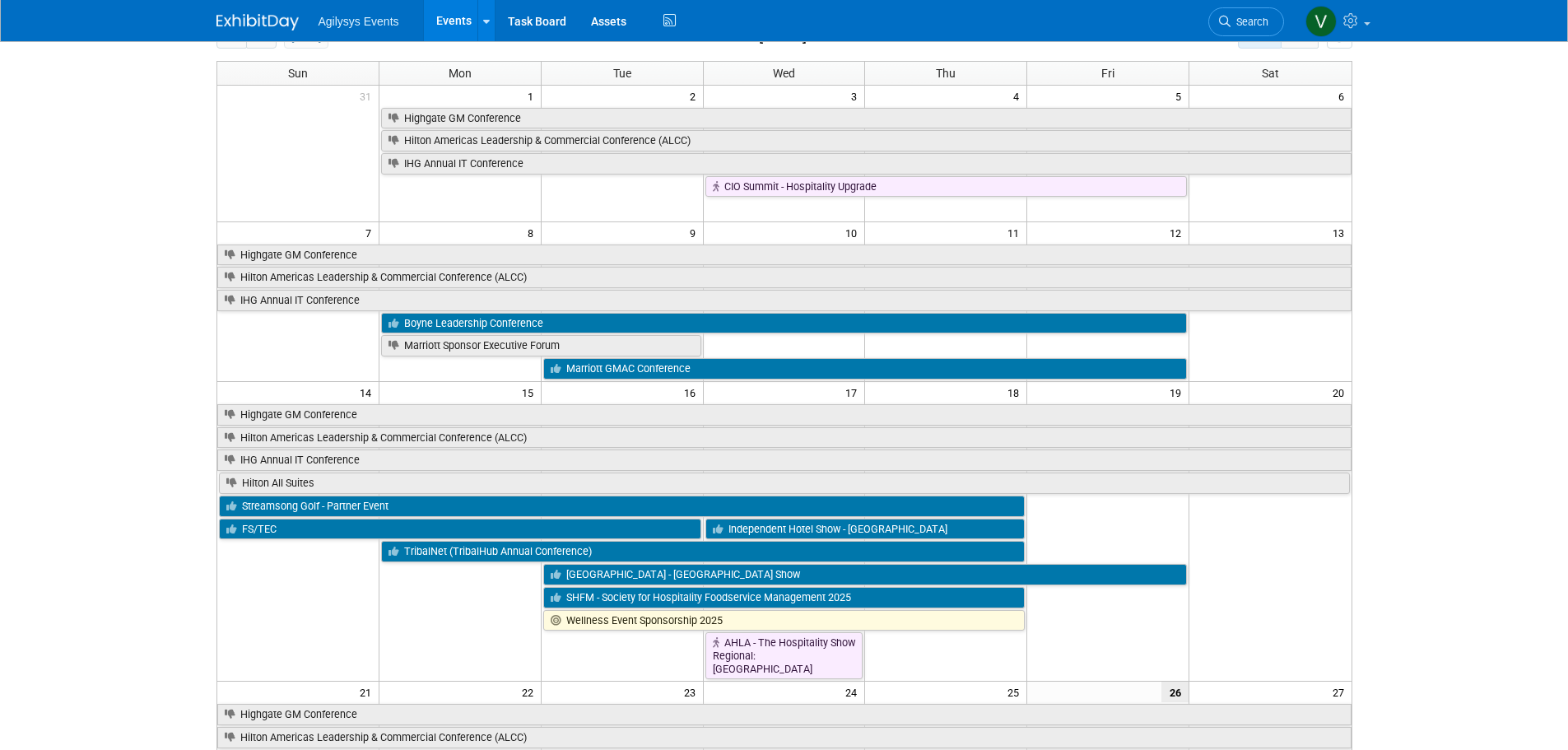
scroll to position [82, 0]
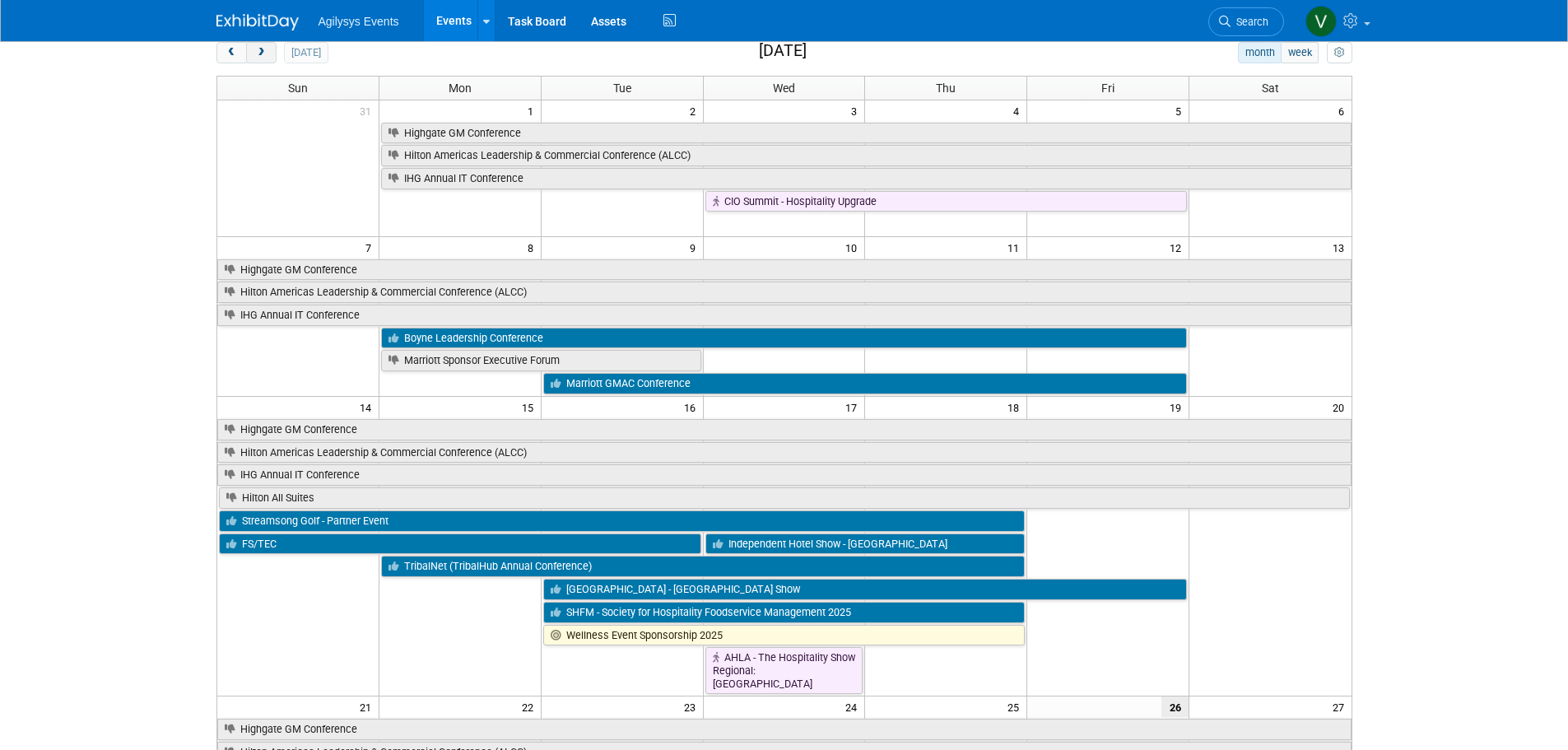
click at [266, 56] on span "next" at bounding box center [261, 52] width 13 height 11
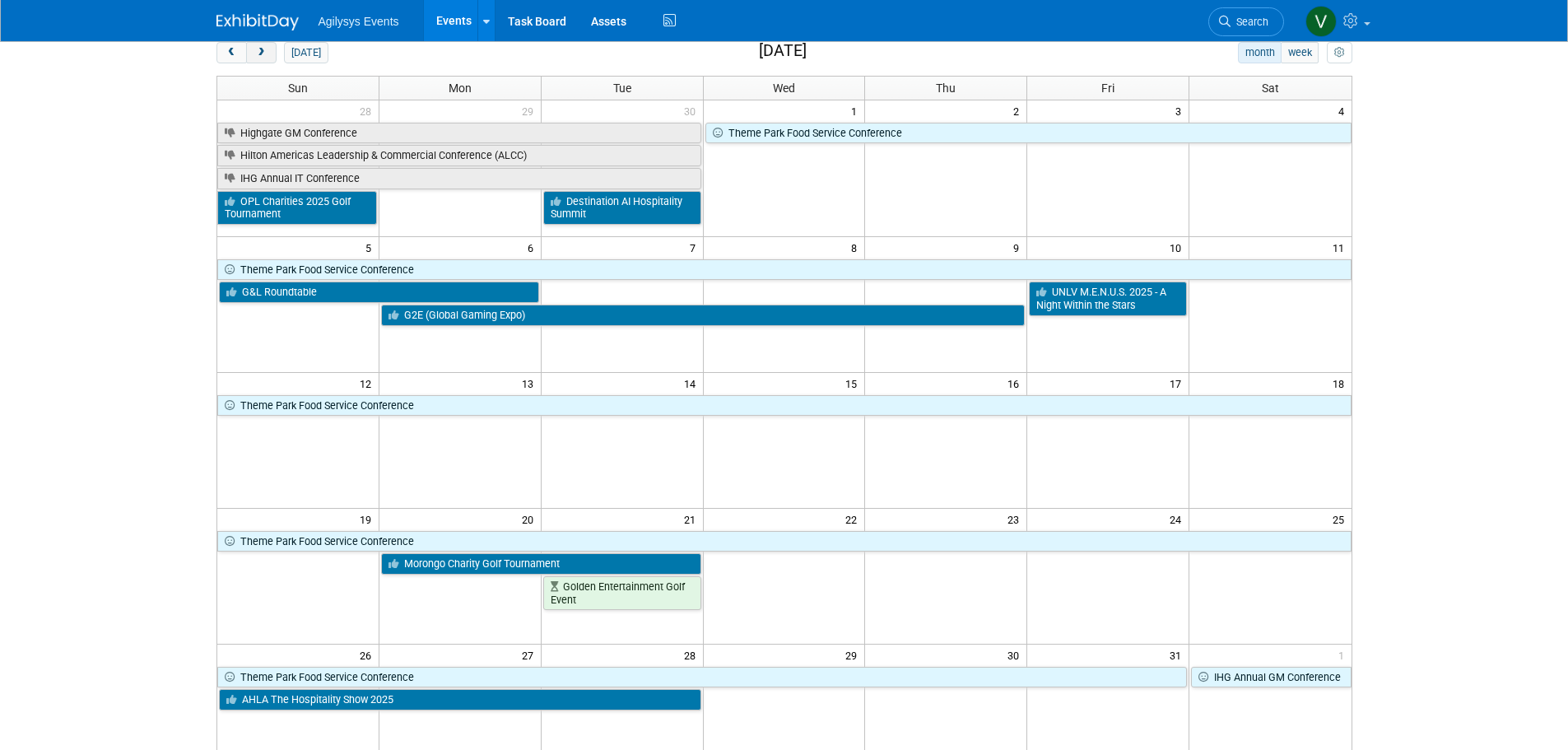
click at [260, 54] on span "next" at bounding box center [261, 52] width 13 height 11
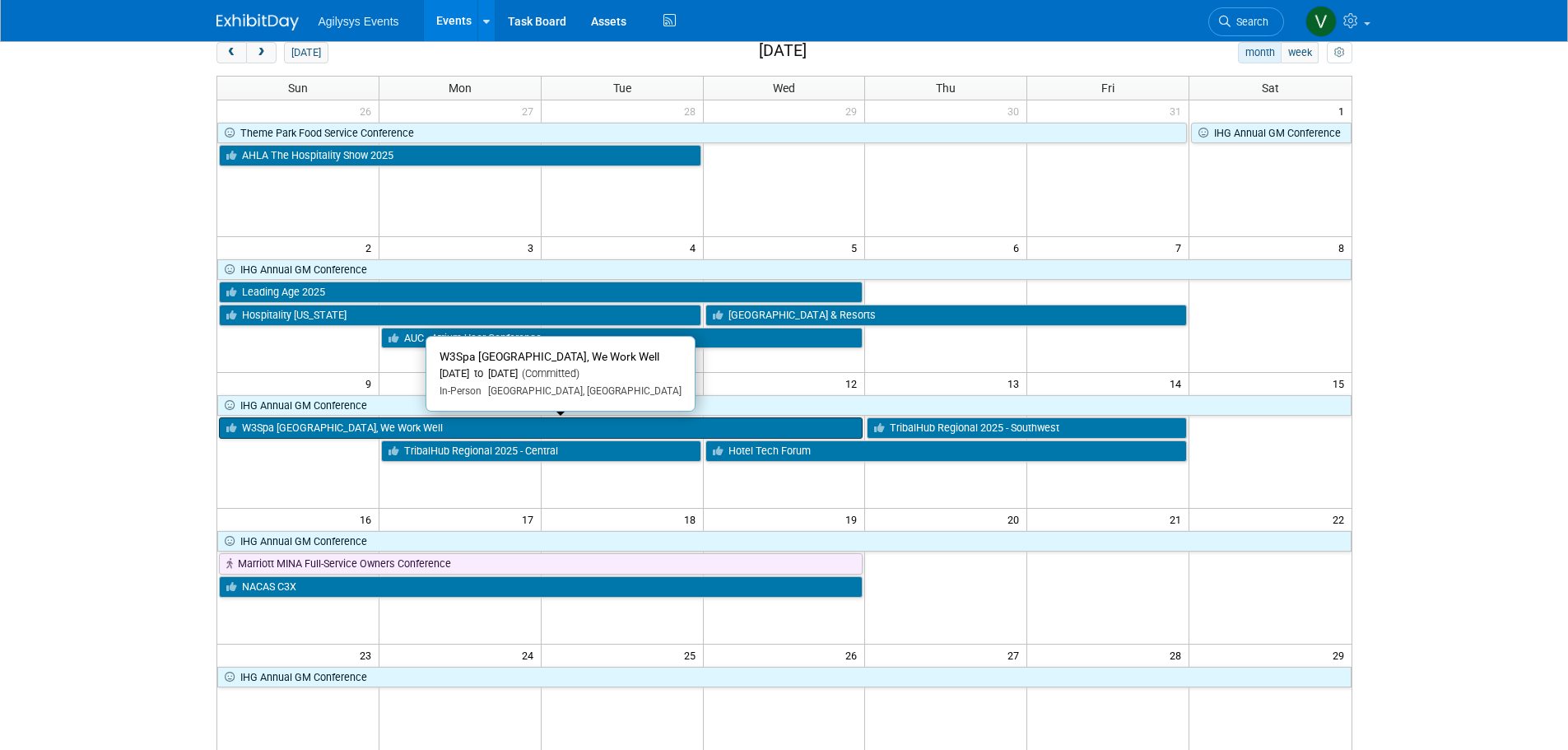
click at [325, 419] on link "W3Spa [GEOGRAPHIC_DATA], We Work Well" at bounding box center [541, 429] width 644 height 21
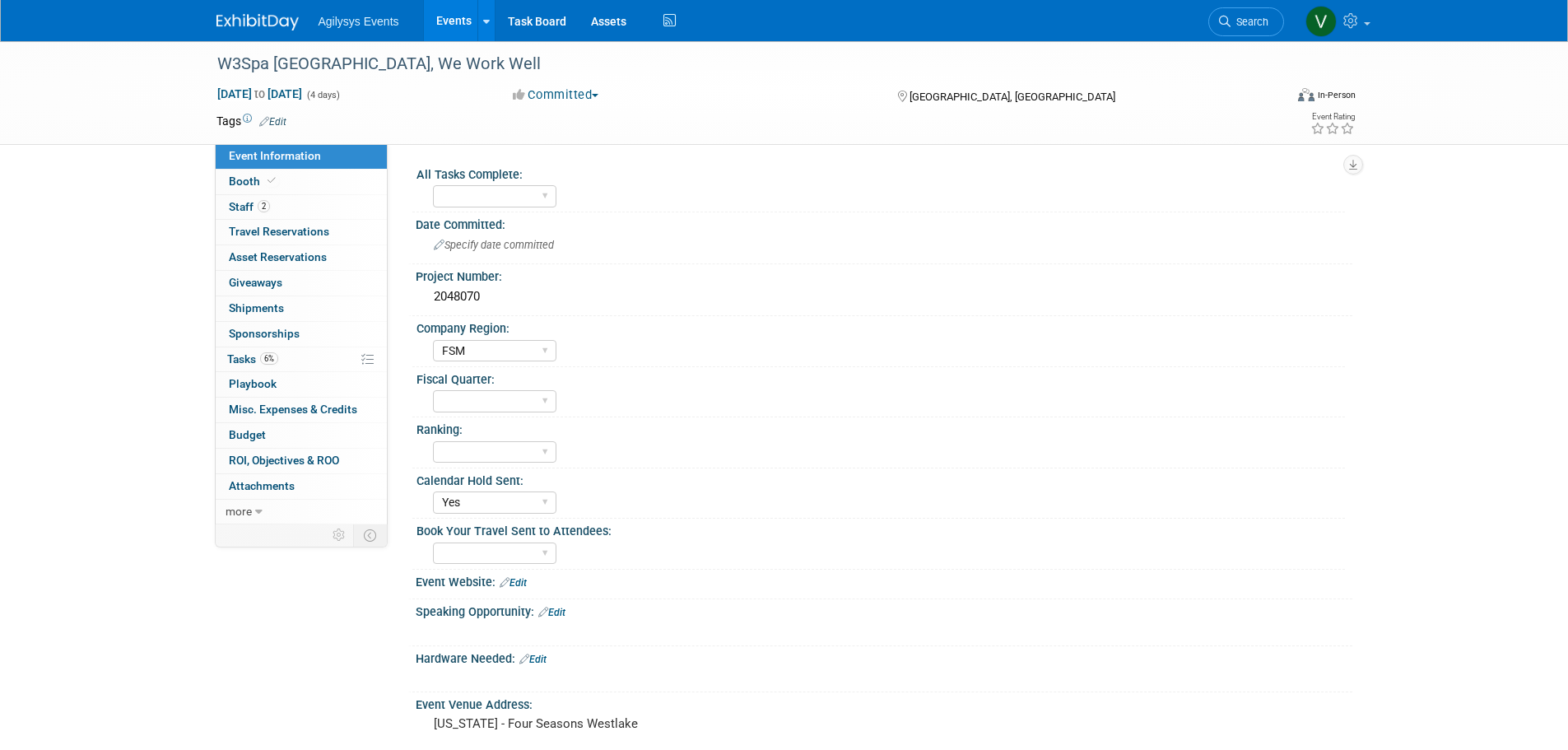
select select "FSM"
select select "Yes"
drag, startPoint x: 268, startPoint y: 207, endPoint x: 384, endPoint y: 231, distance: 118.5
click at [268, 207] on span "2" at bounding box center [263, 206] width 13 height 13
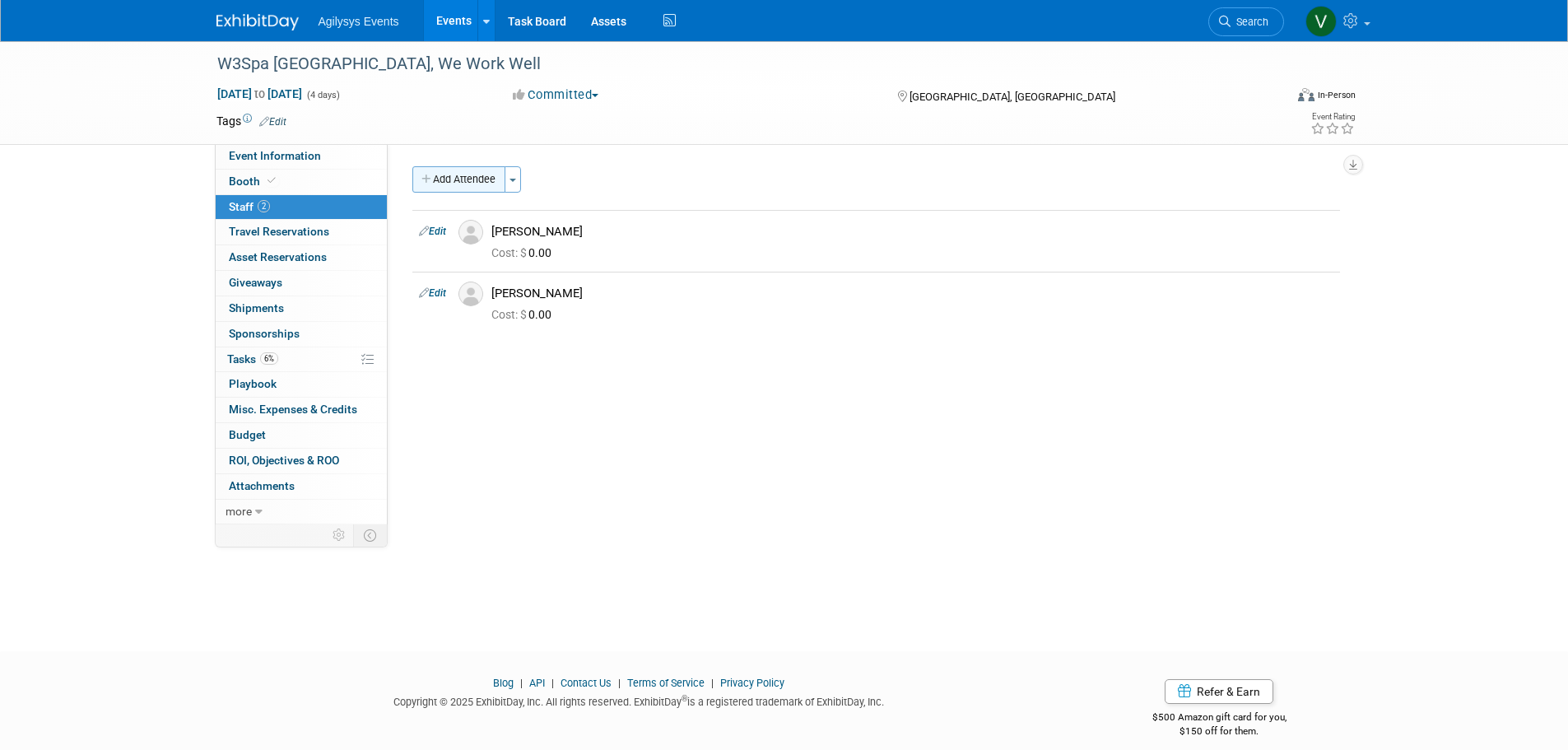
click at [470, 185] on button "Add Attendee" at bounding box center [459, 179] width 93 height 26
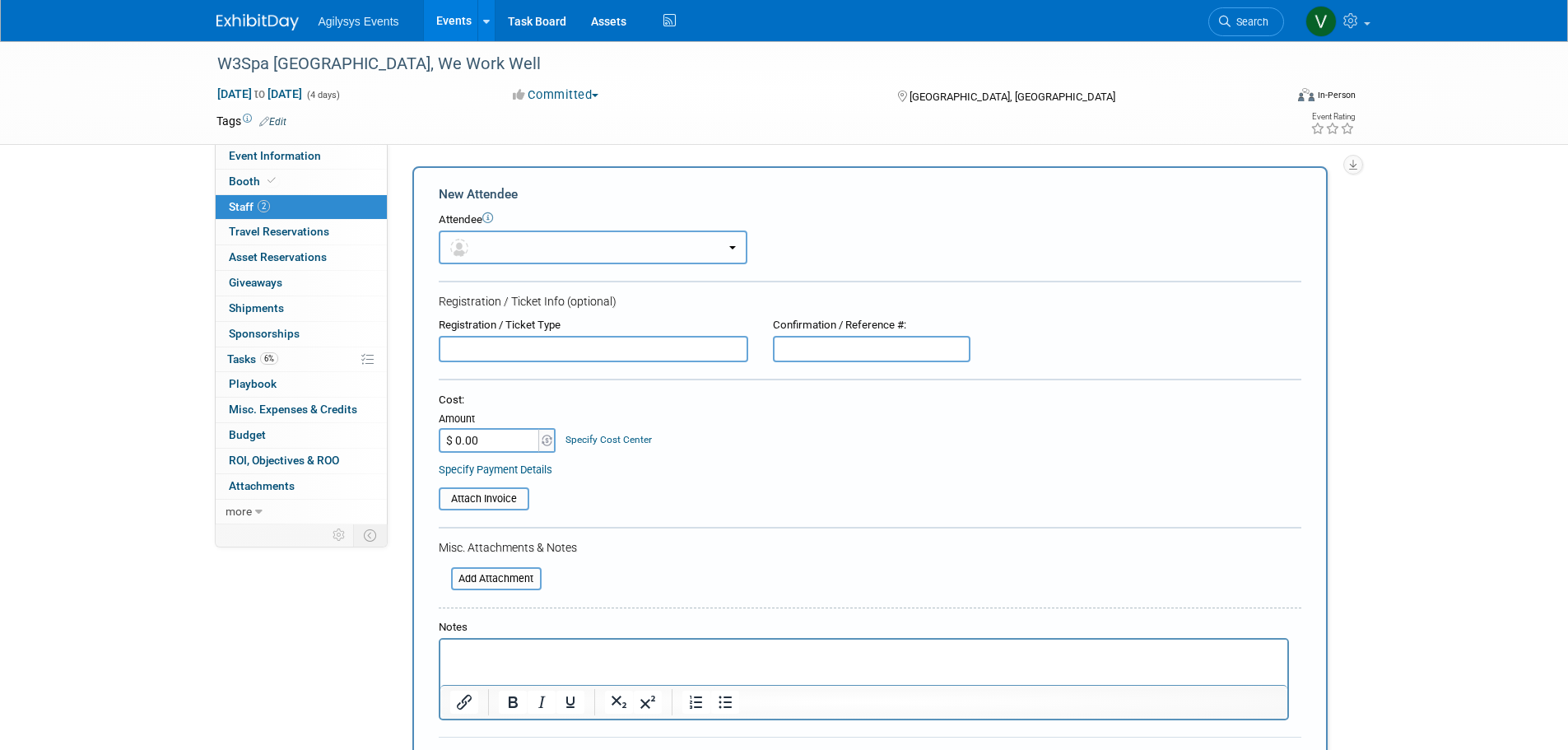
click at [494, 245] on button "button" at bounding box center [593, 247] width 309 height 34
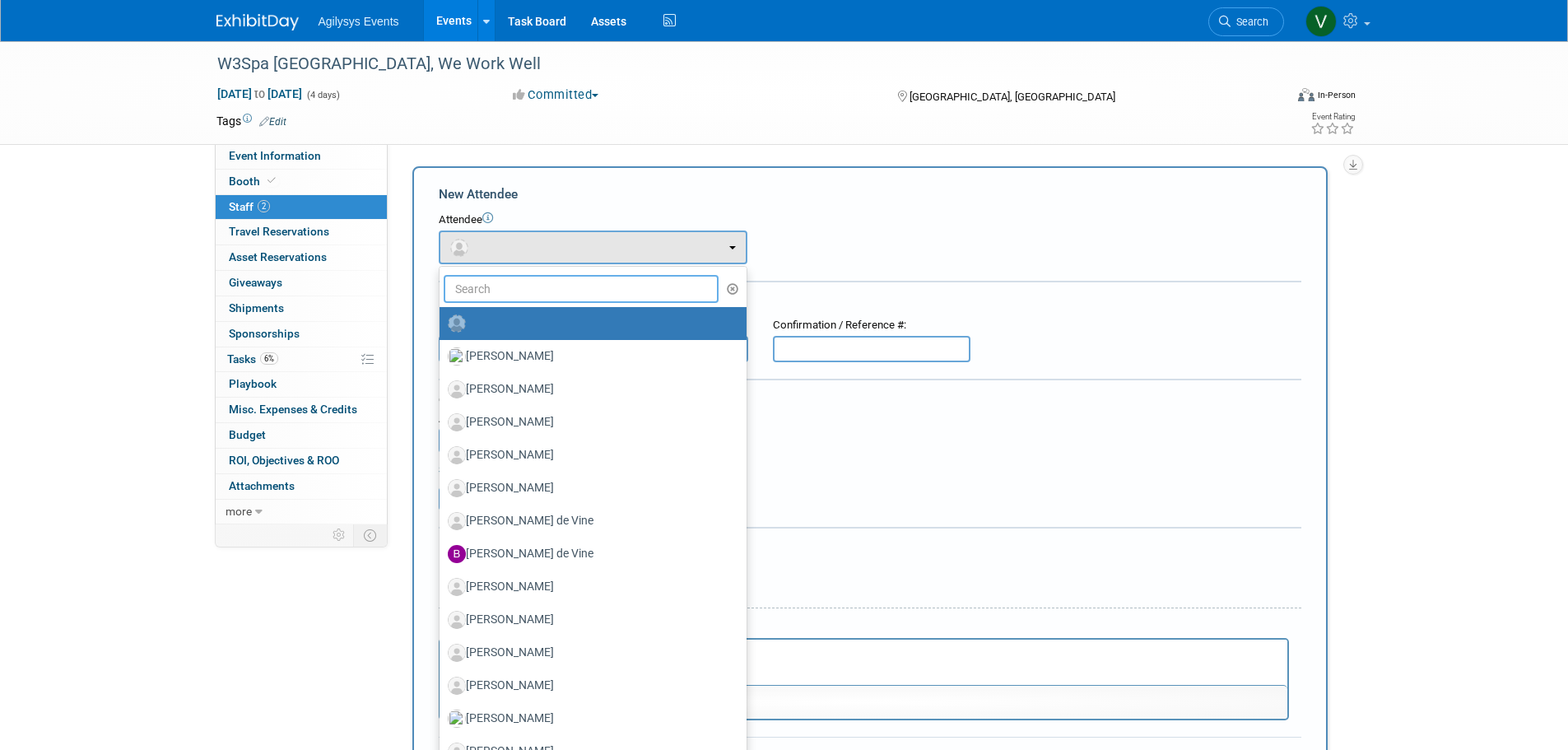
click at [506, 290] on input "text" at bounding box center [581, 288] width 276 height 28
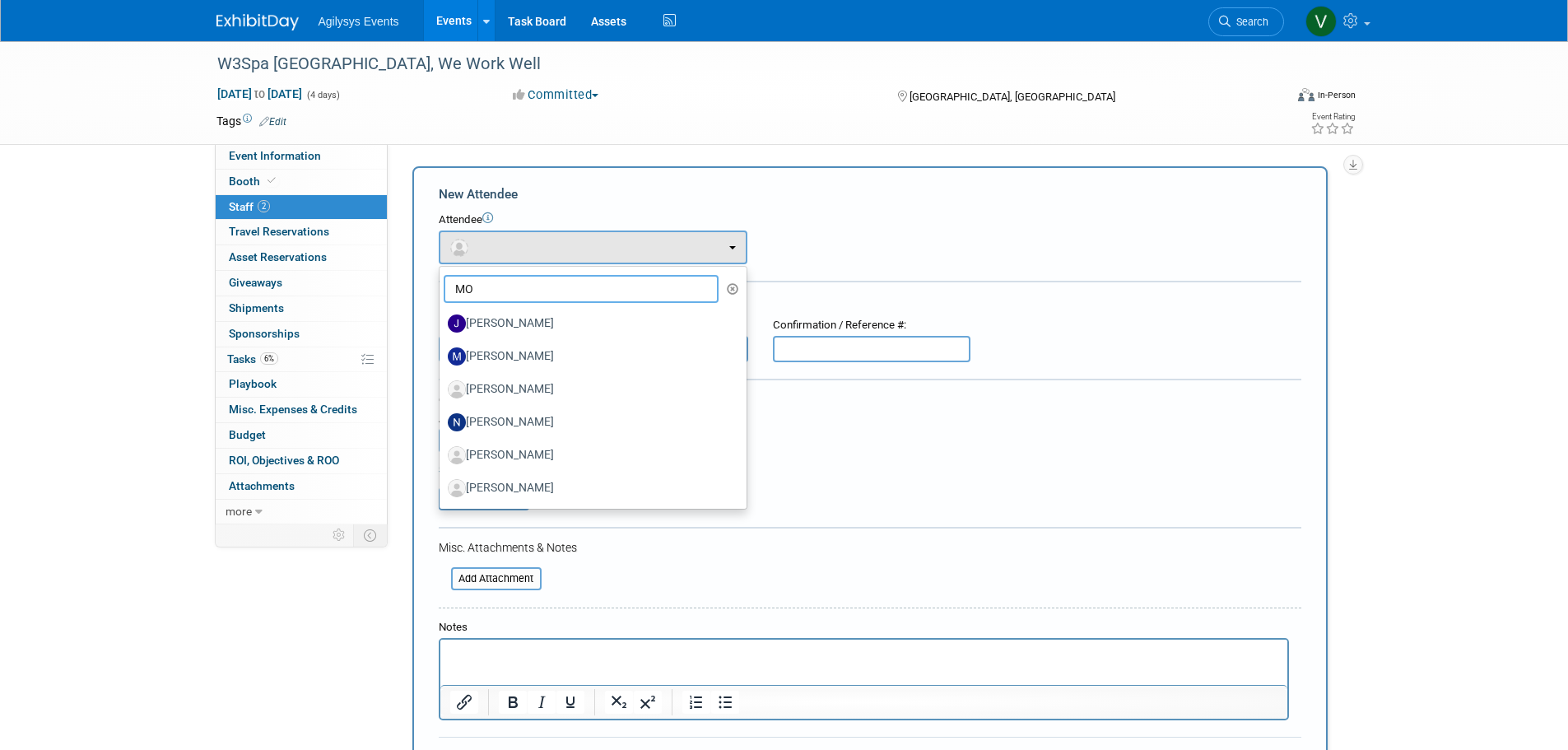
drag, startPoint x: 488, startPoint y: 290, endPoint x: 439, endPoint y: 289, distance: 49.0
click at [439, 289] on li "MO" at bounding box center [592, 288] width 307 height 28
paste input "Khanat, Mo"
type input "Khanat, Mo"
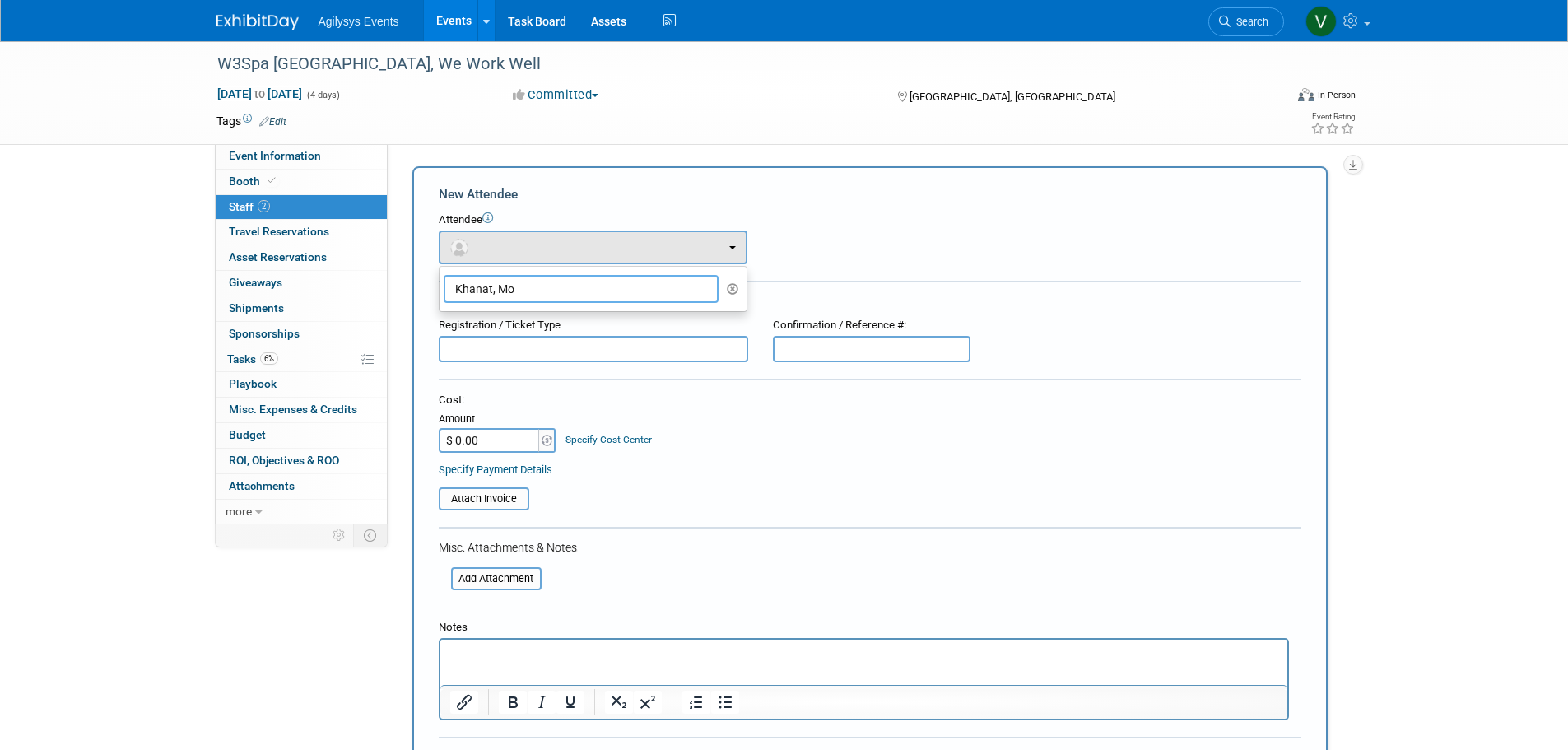
drag, startPoint x: 543, startPoint y: 285, endPoint x: 431, endPoint y: 285, distance: 112.0
click at [431, 285] on div "New Attendee Attendee <img src="https://www.exhibitday.com/Images/Unassigned-Us…" at bounding box center [870, 488] width 915 height 643
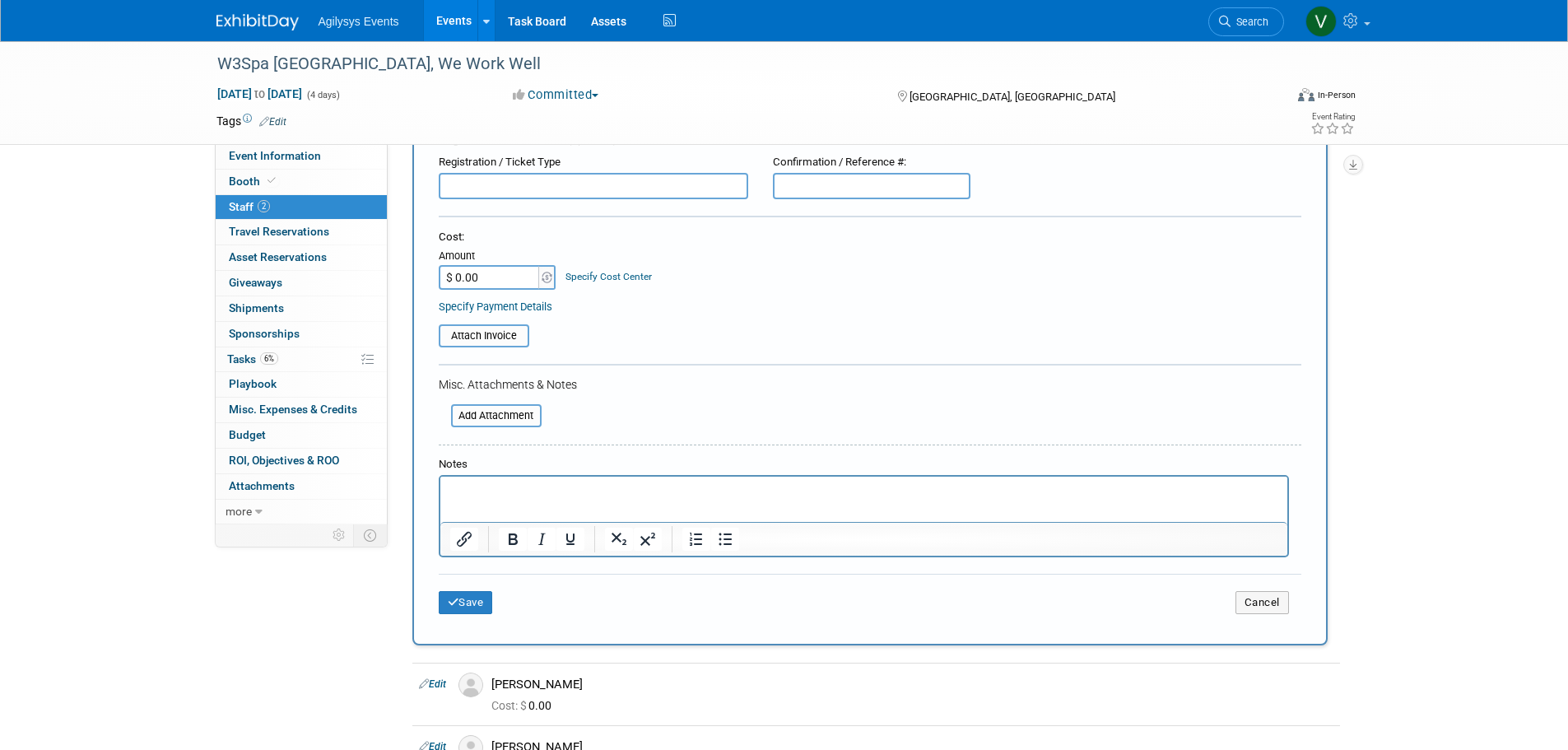
scroll to position [165, 0]
click at [490, 494] on p "Rich Text Area. Press ALT-0 for help." at bounding box center [864, 490] width 828 height 16
click at [465, 597] on button "Save" at bounding box center [466, 601] width 54 height 23
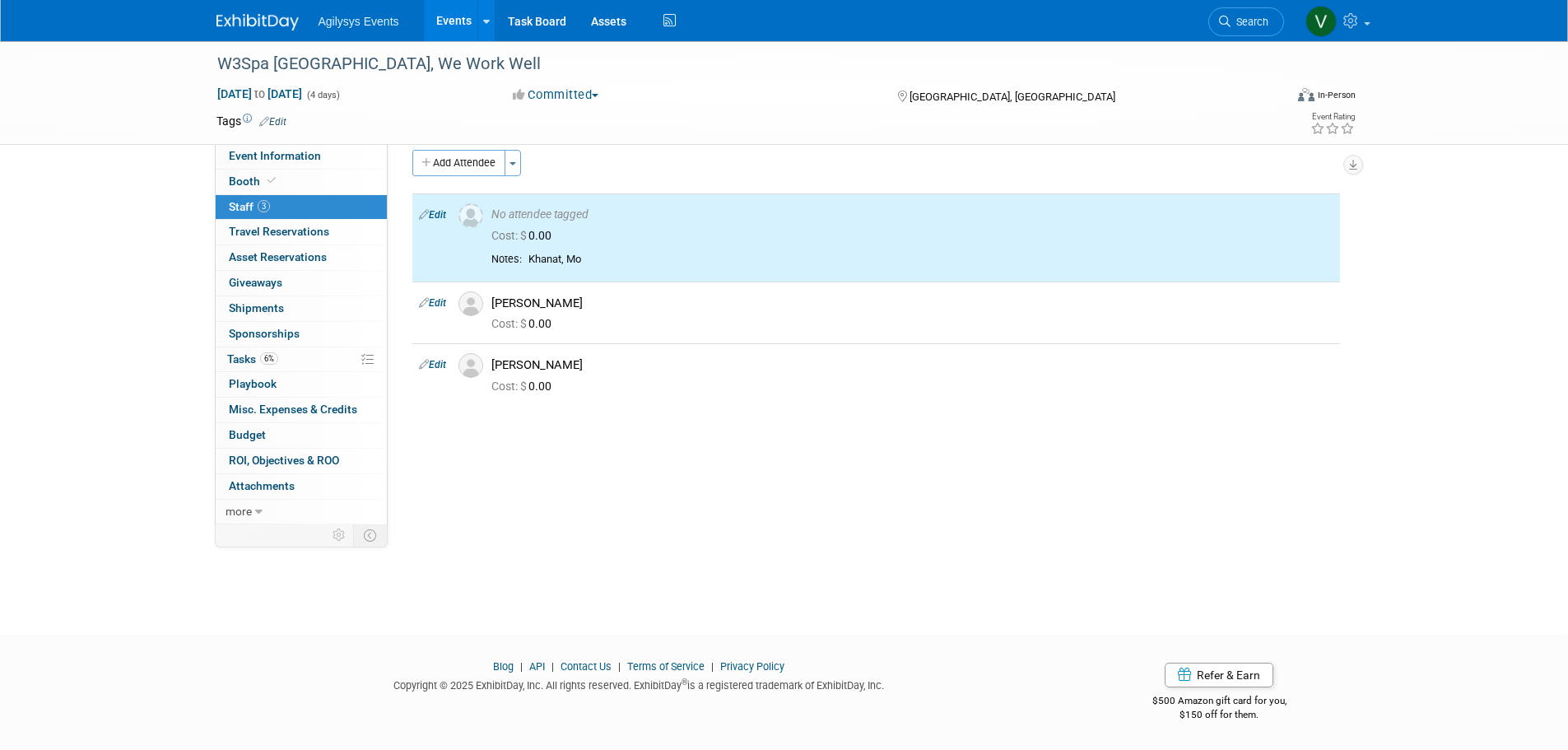
scroll to position [0, 0]
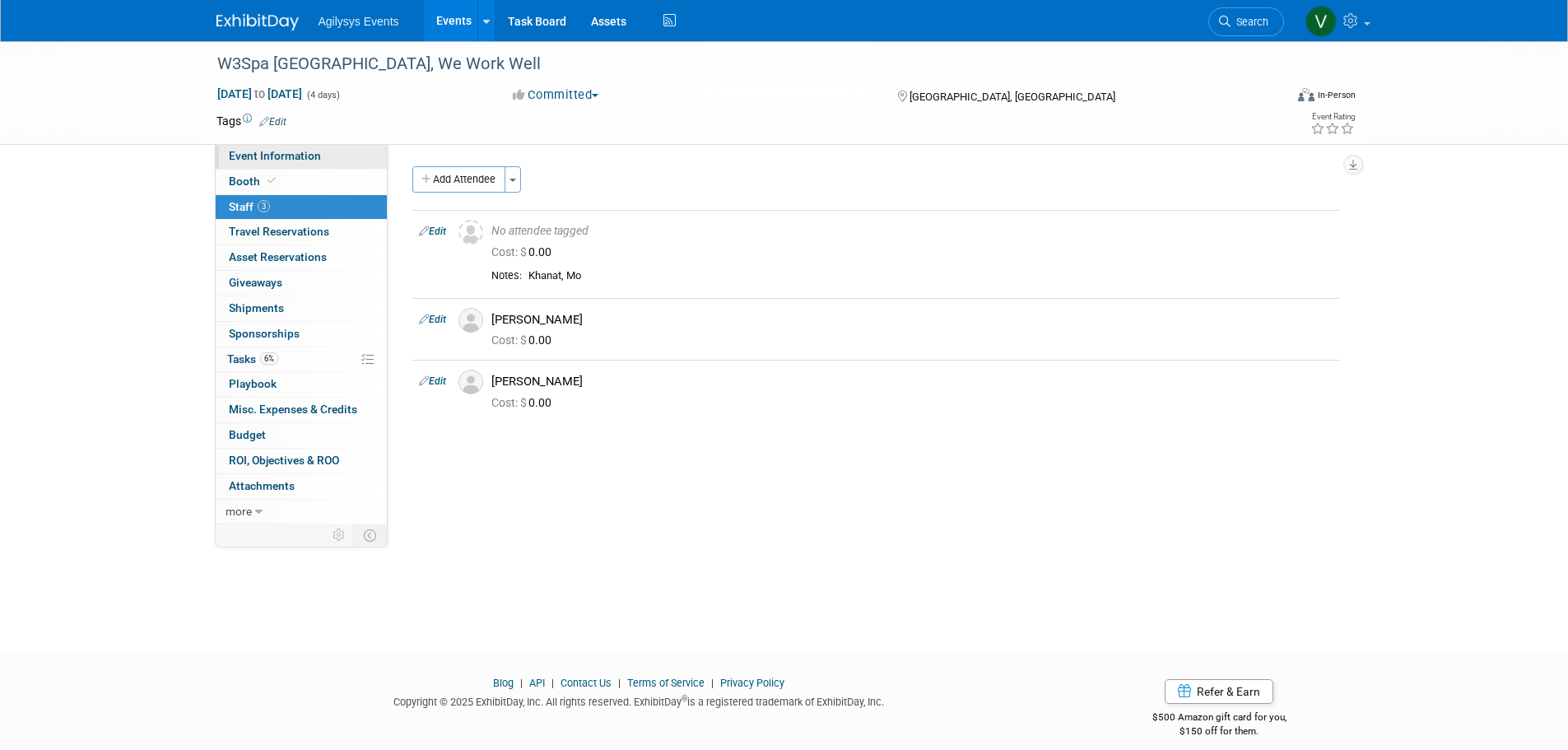
click at [247, 177] on span "Booth" at bounding box center [254, 181] width 50 height 14
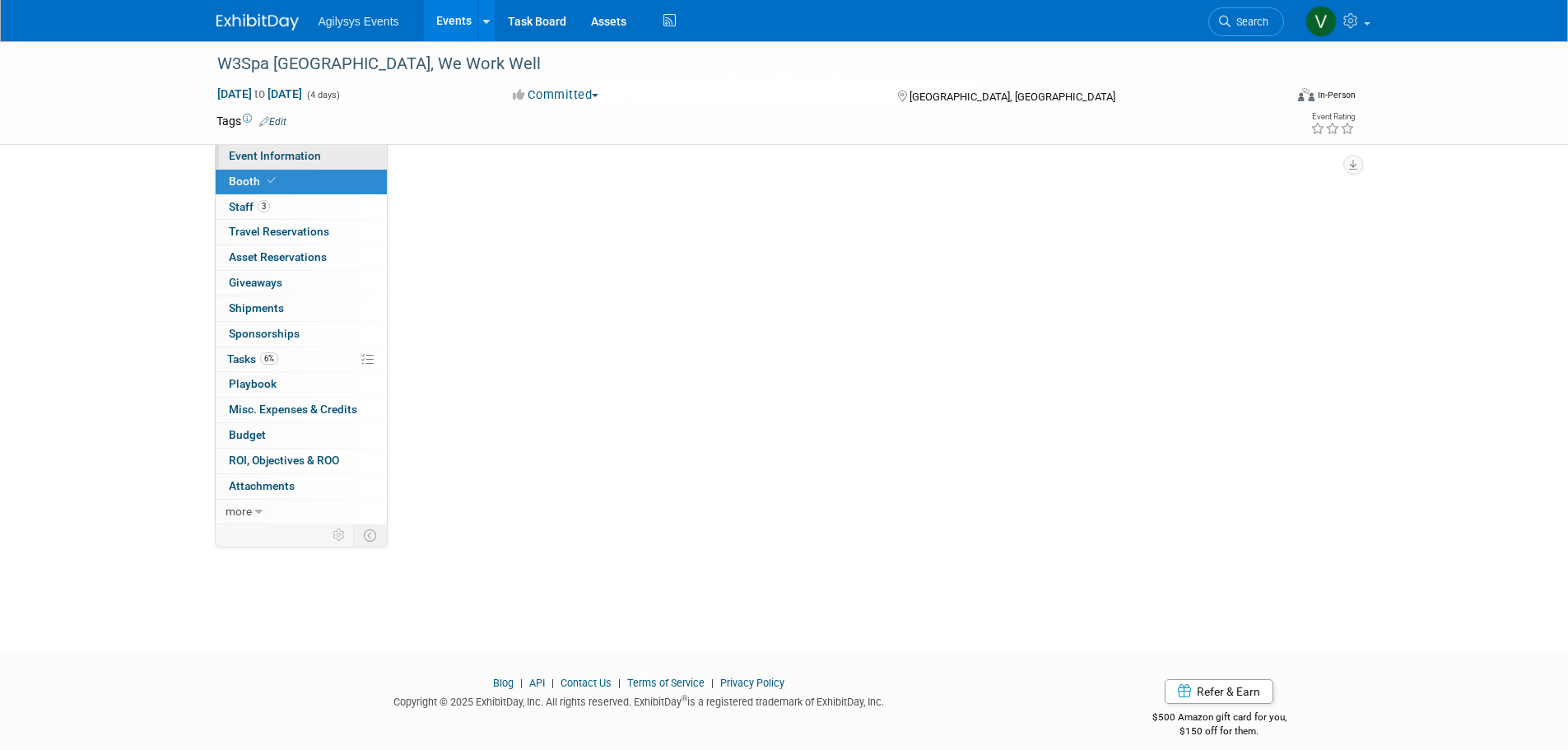
click at [249, 163] on link "Event Information" at bounding box center [301, 157] width 171 height 25
select select "FSM"
select select "Yes"
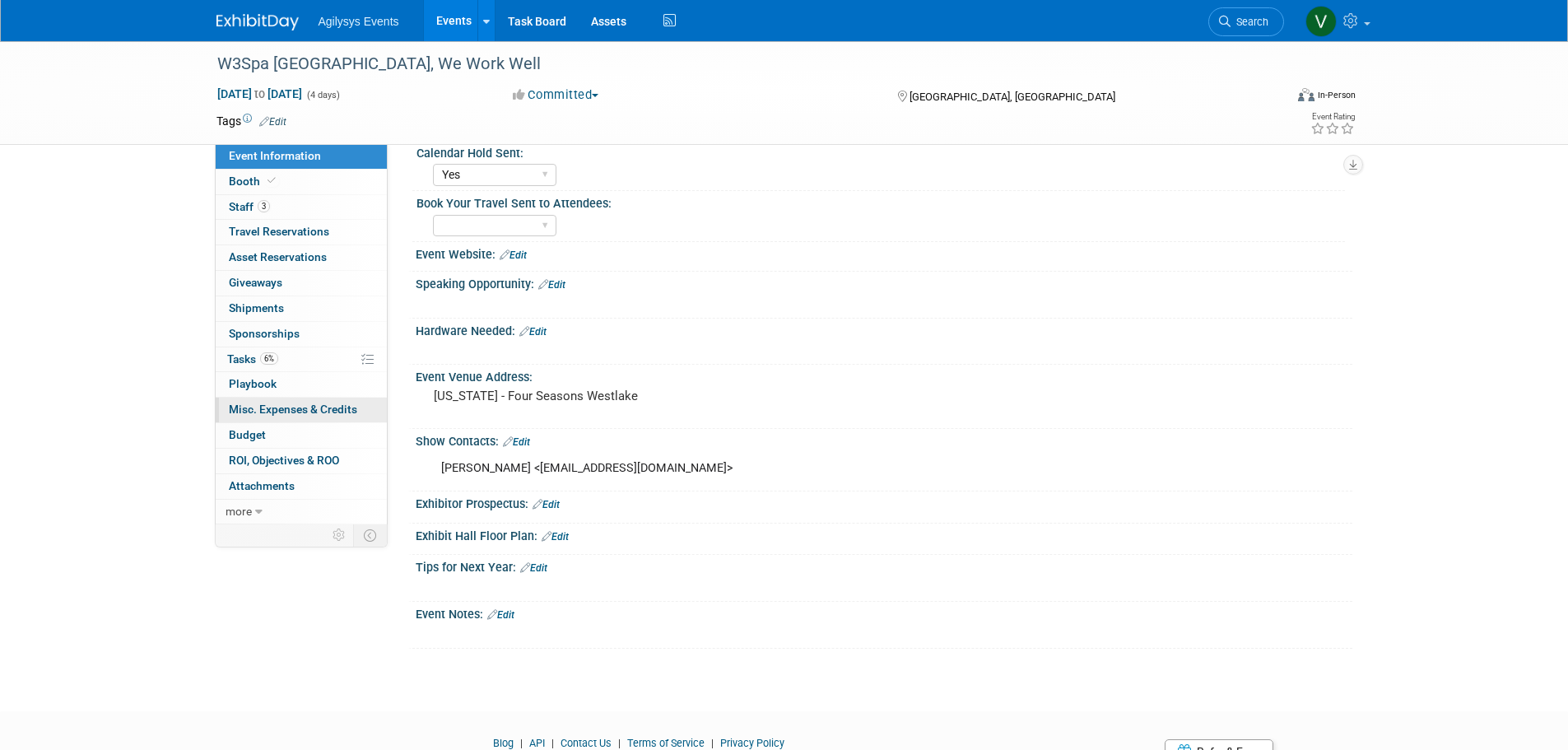
scroll to position [329, 0]
click at [466, 225] on select "Yes" at bounding box center [495, 224] width 124 height 22
select select "Yes"
click at [433, 213] on select "Yes" at bounding box center [495, 224] width 124 height 22
click at [159, 317] on div "W3Spa North America, We Work Well Nov 9, 2025 to Nov 12, 2025 (4 days) Nov 9, 2…" at bounding box center [784, 195] width 1568 height 969
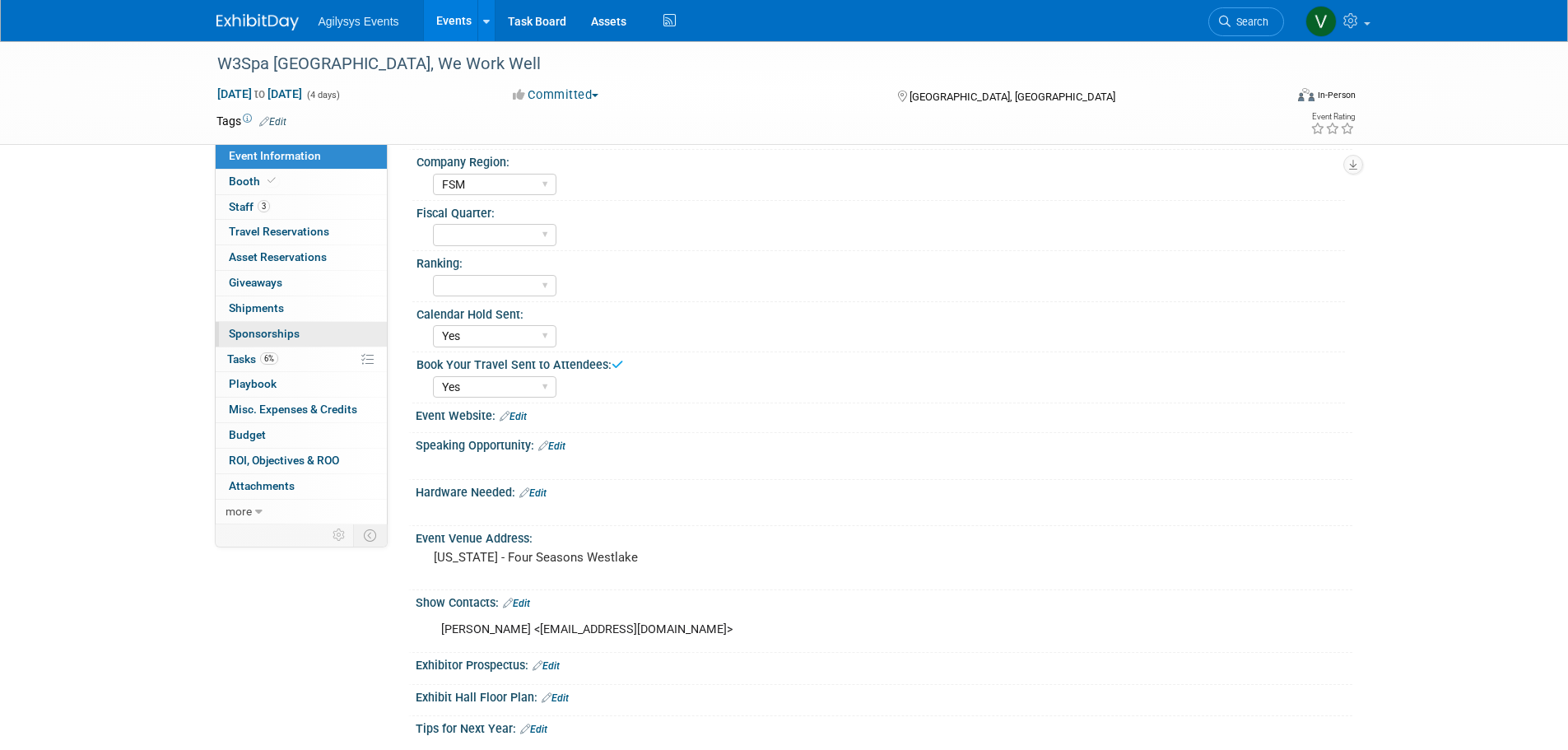
scroll to position [165, 0]
click at [261, 353] on span "Tasks 6%" at bounding box center [252, 359] width 51 height 14
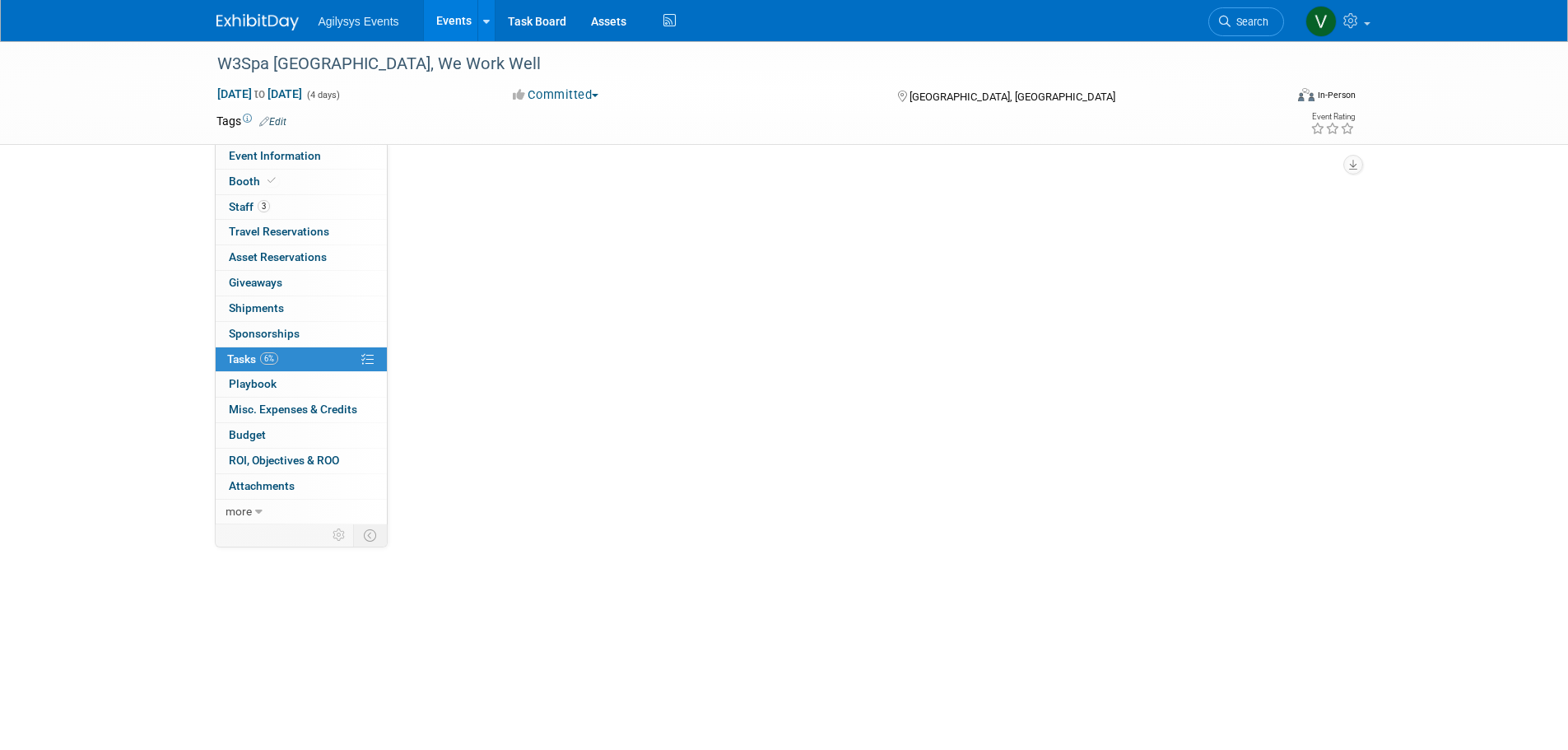
scroll to position [0, 0]
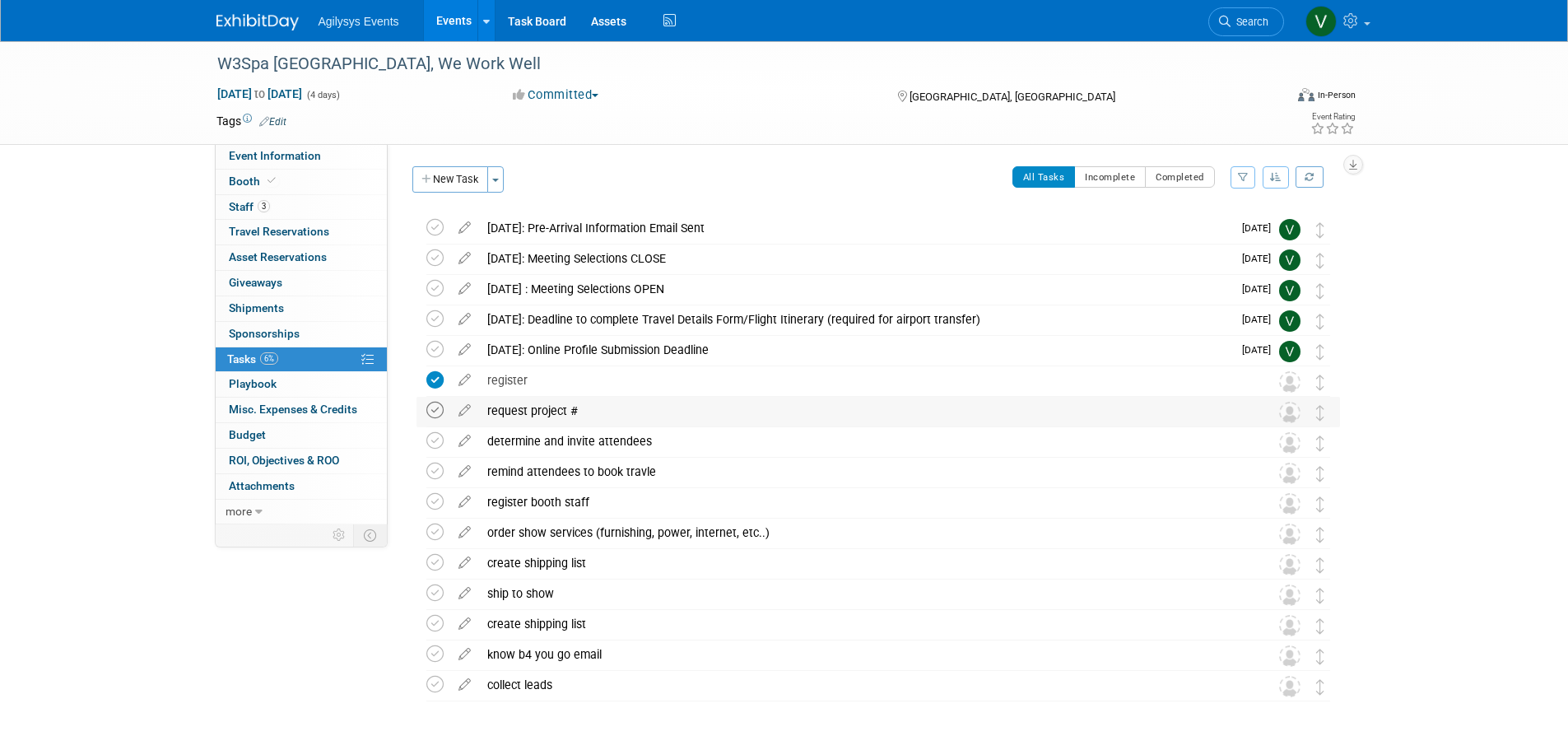
click at [434, 411] on icon at bounding box center [435, 410] width 17 height 17
click at [440, 443] on icon at bounding box center [435, 441] width 17 height 17
click at [440, 472] on icon at bounding box center [435, 471] width 17 height 17
click at [36, 636] on div "W3Spa North America, We Work Well Nov 9, 2025 to Nov 12, 2025 (4 days) Nov 9, 2…" at bounding box center [784, 422] width 1568 height 761
click at [274, 175] on span at bounding box center [271, 180] width 15 height 13
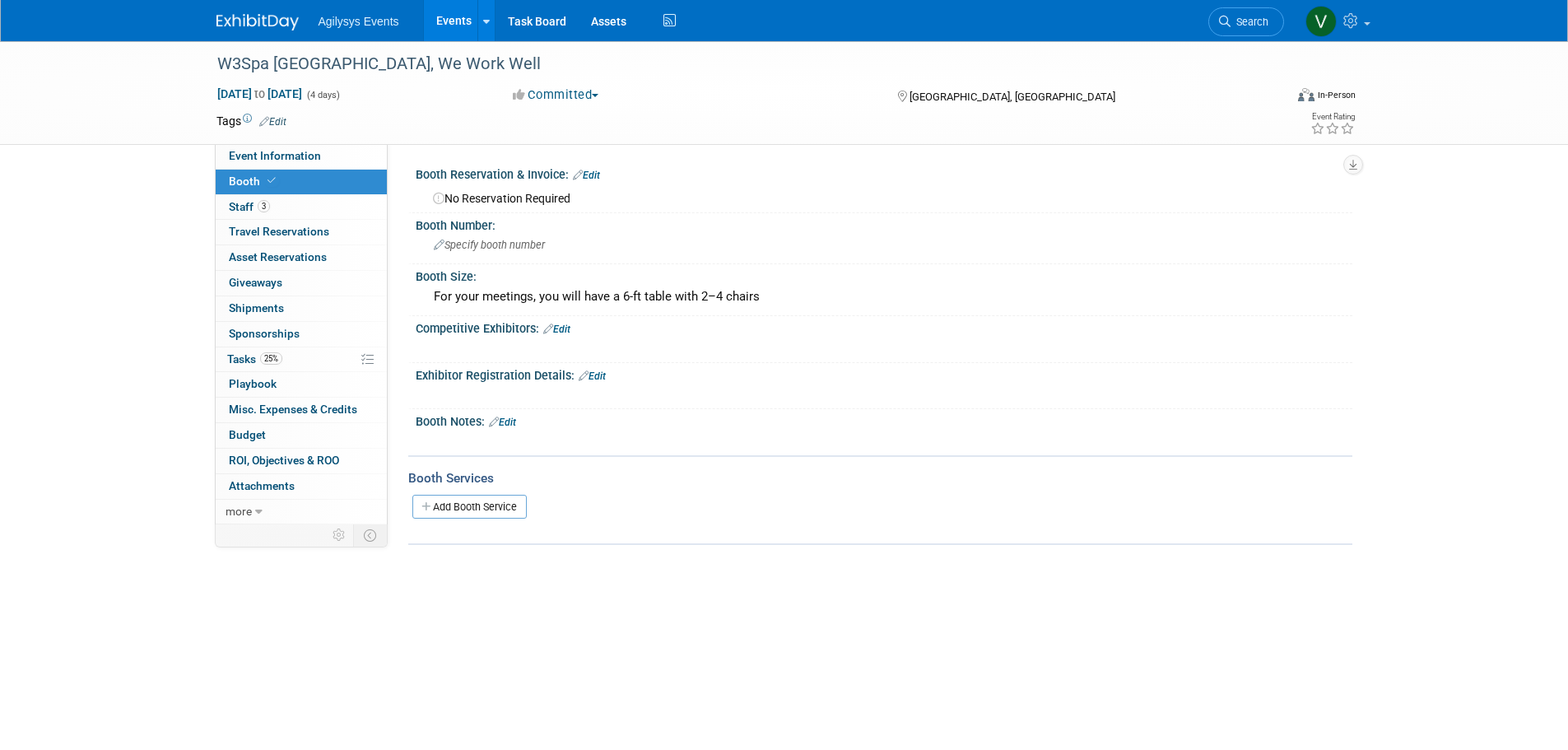
drag, startPoint x: 284, startPoint y: 162, endPoint x: 291, endPoint y: 172, distance: 12.2
click at [285, 161] on span "Event Information" at bounding box center [275, 156] width 92 height 14
select select "FSM"
select select "Yes"
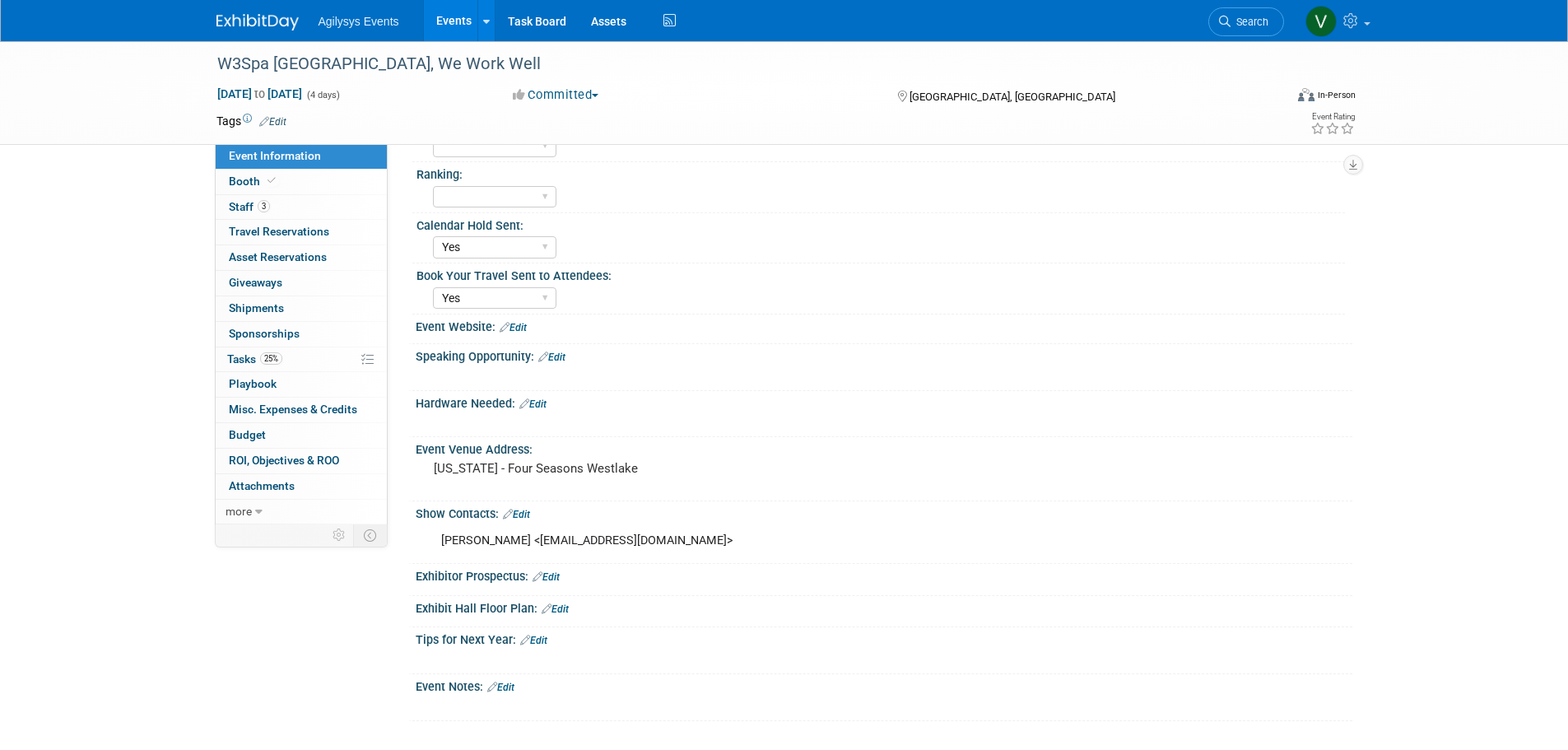
scroll to position [258, 0]
click at [523, 328] on link "Edit" at bounding box center [514, 324] width 27 height 12
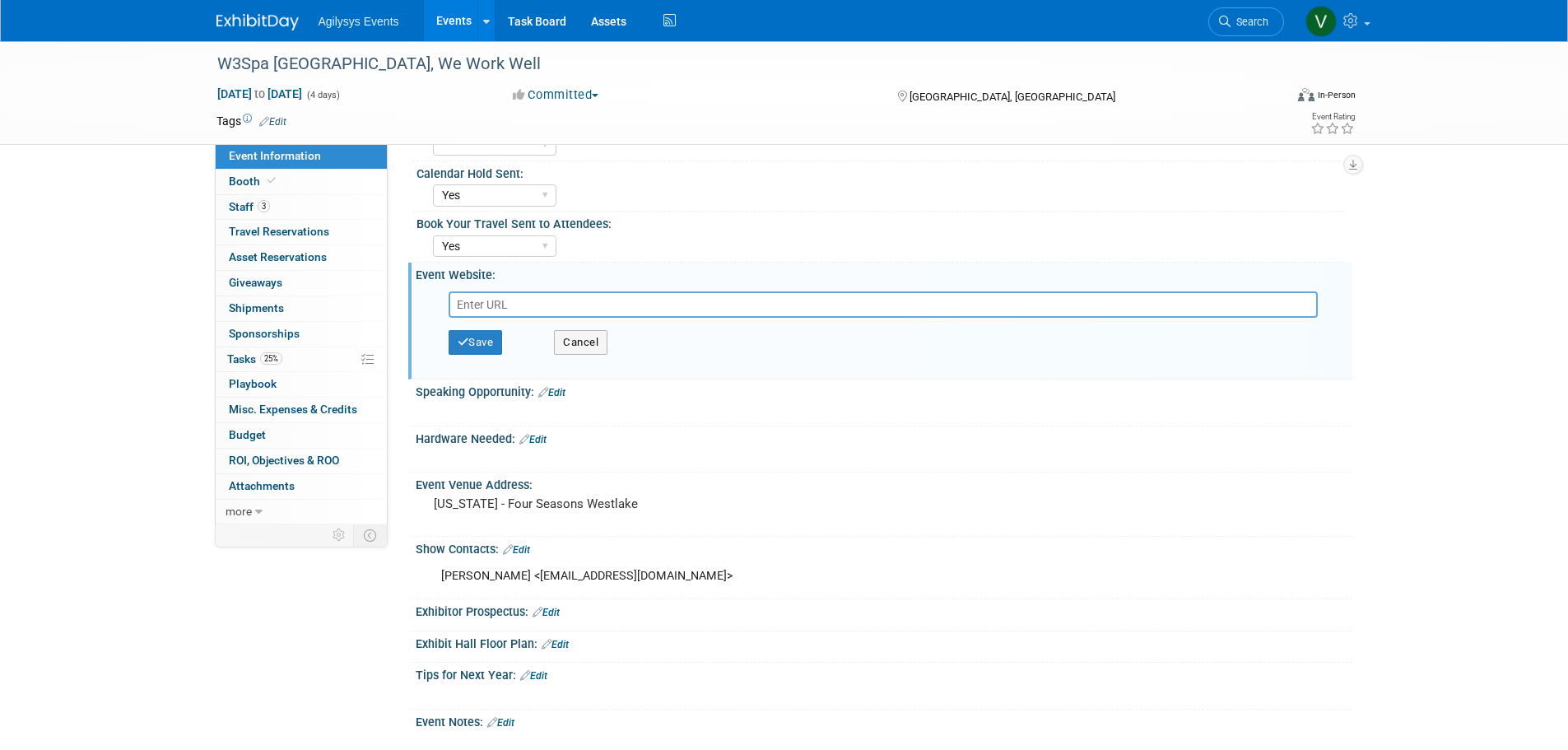
scroll to position [345, 0]
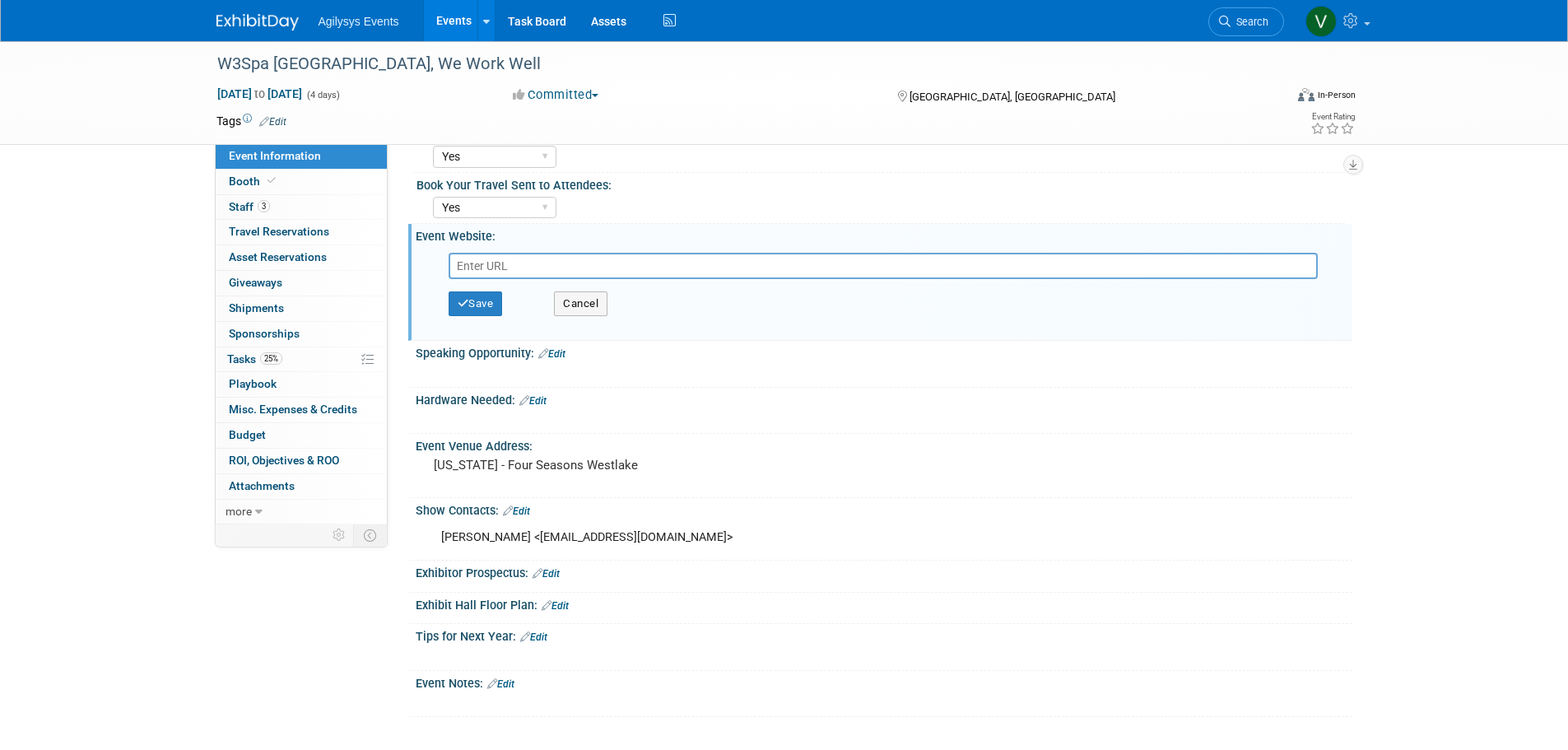
click at [507, 683] on link "Edit" at bounding box center [501, 684] width 27 height 12
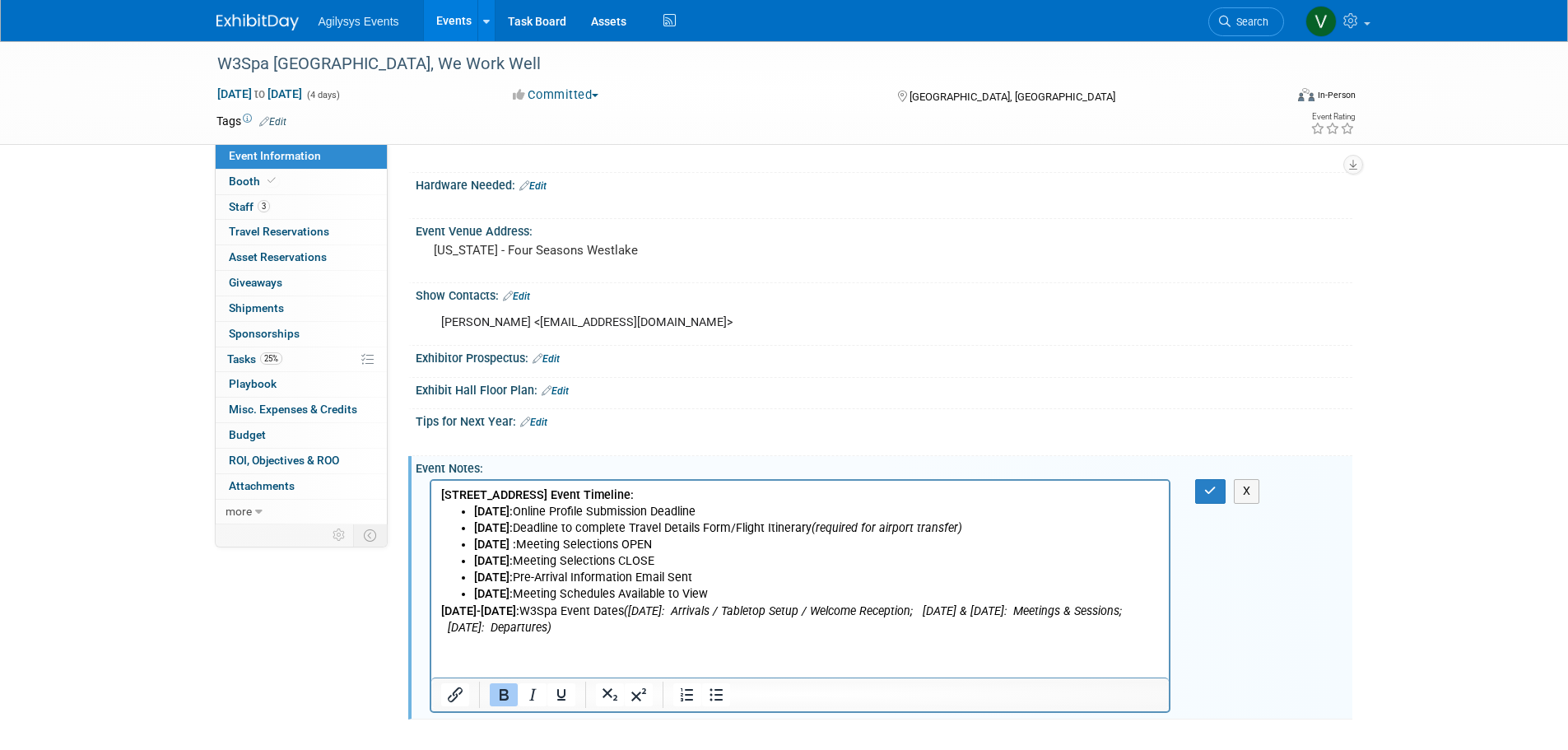
scroll to position [563, 0]
click at [443, 612] on b "November 9-12:" at bounding box center [479, 609] width 78 height 14
click at [1211, 491] on icon "button" at bounding box center [1210, 489] width 13 height 12
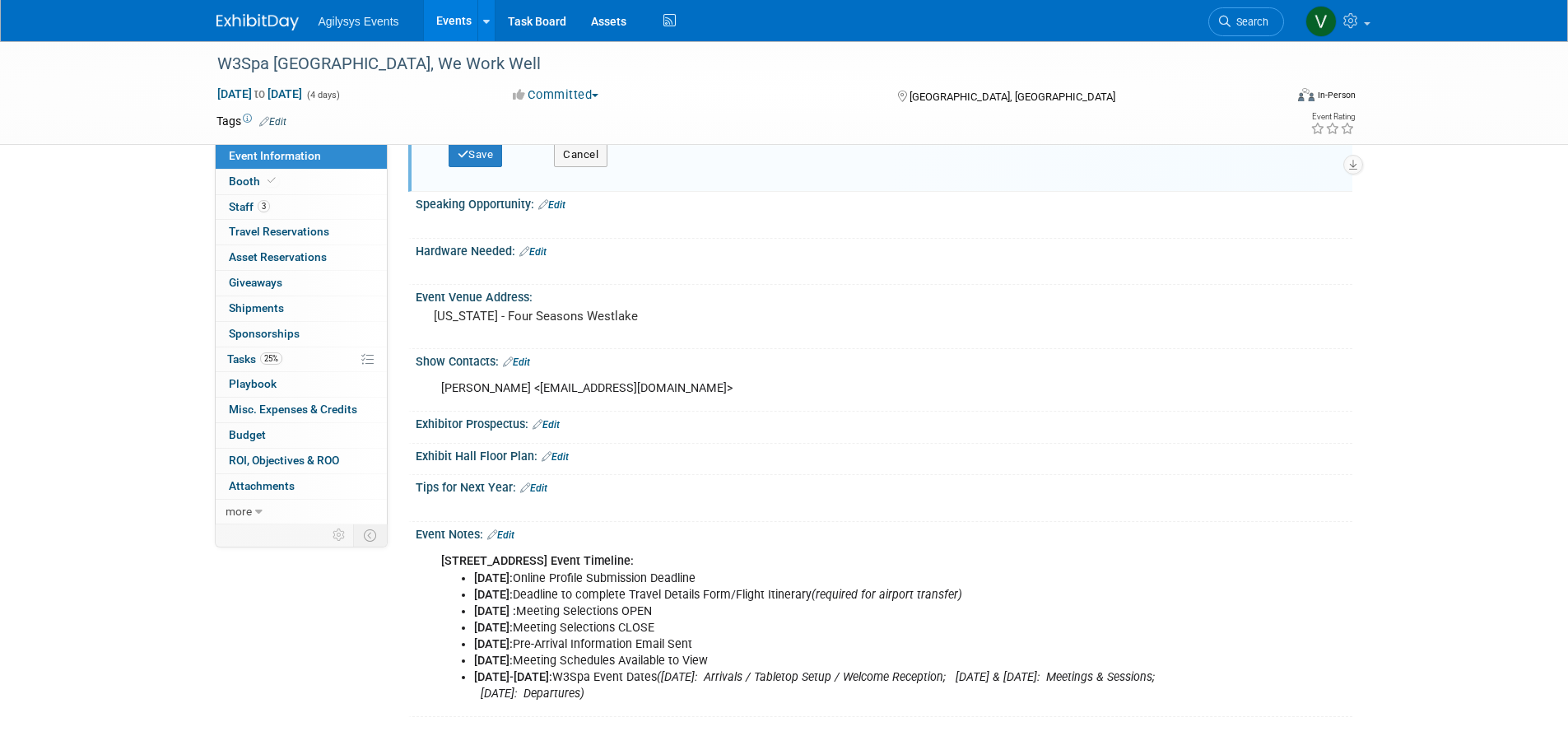
click at [524, 360] on link "Edit" at bounding box center [517, 363] width 27 height 12
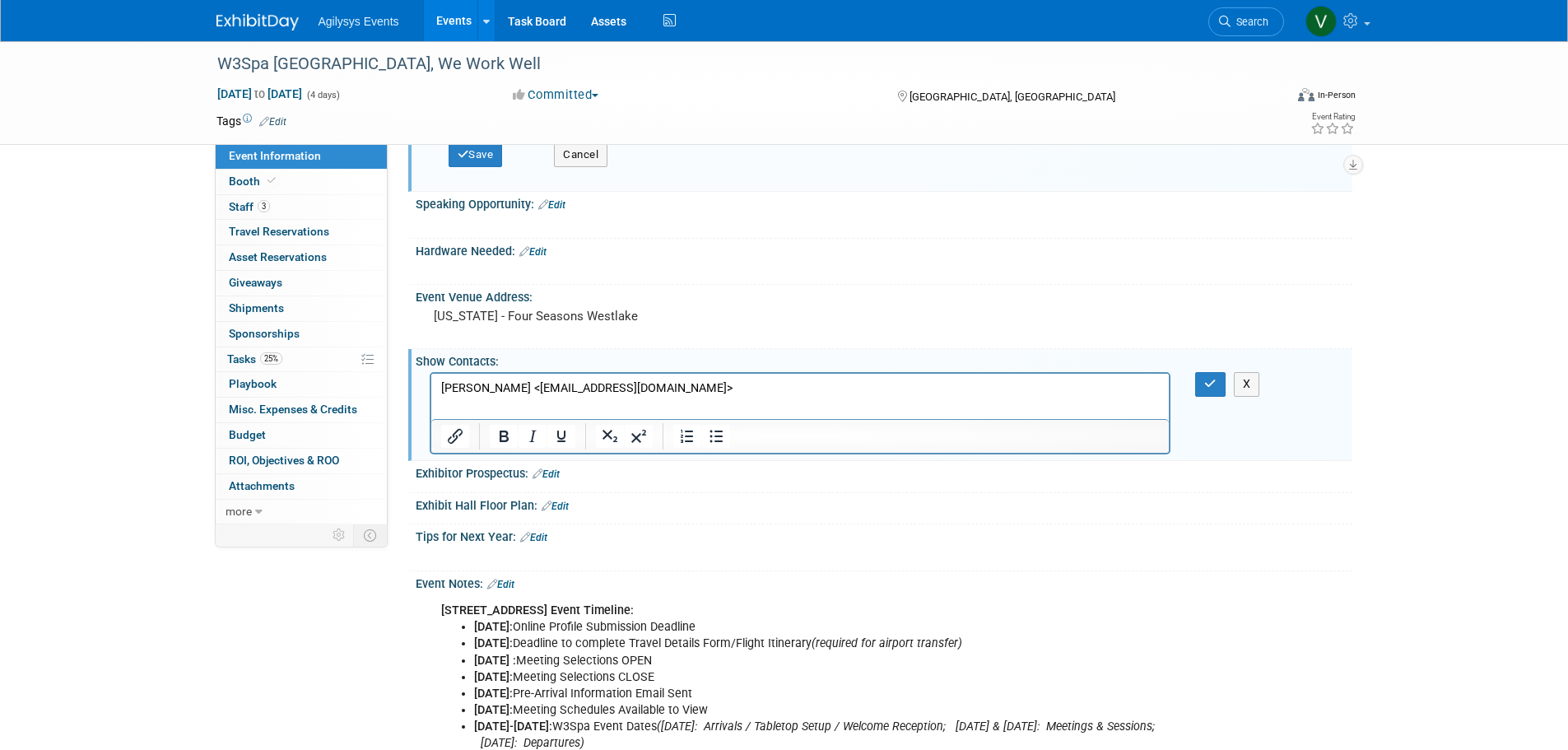
scroll to position [0, 0]
click at [742, 381] on p "Dany Brind'Amour <dany@weworkwellevents.com>" at bounding box center [800, 388] width 720 height 16
click at [462, 406] on p "Rich Text Area. Press ALT-0 for help." at bounding box center [800, 405] width 720 height 16
paste body "Rich Text Area. Press ALT-0 for help."
click at [1212, 384] on icon "button" at bounding box center [1210, 384] width 13 height 12
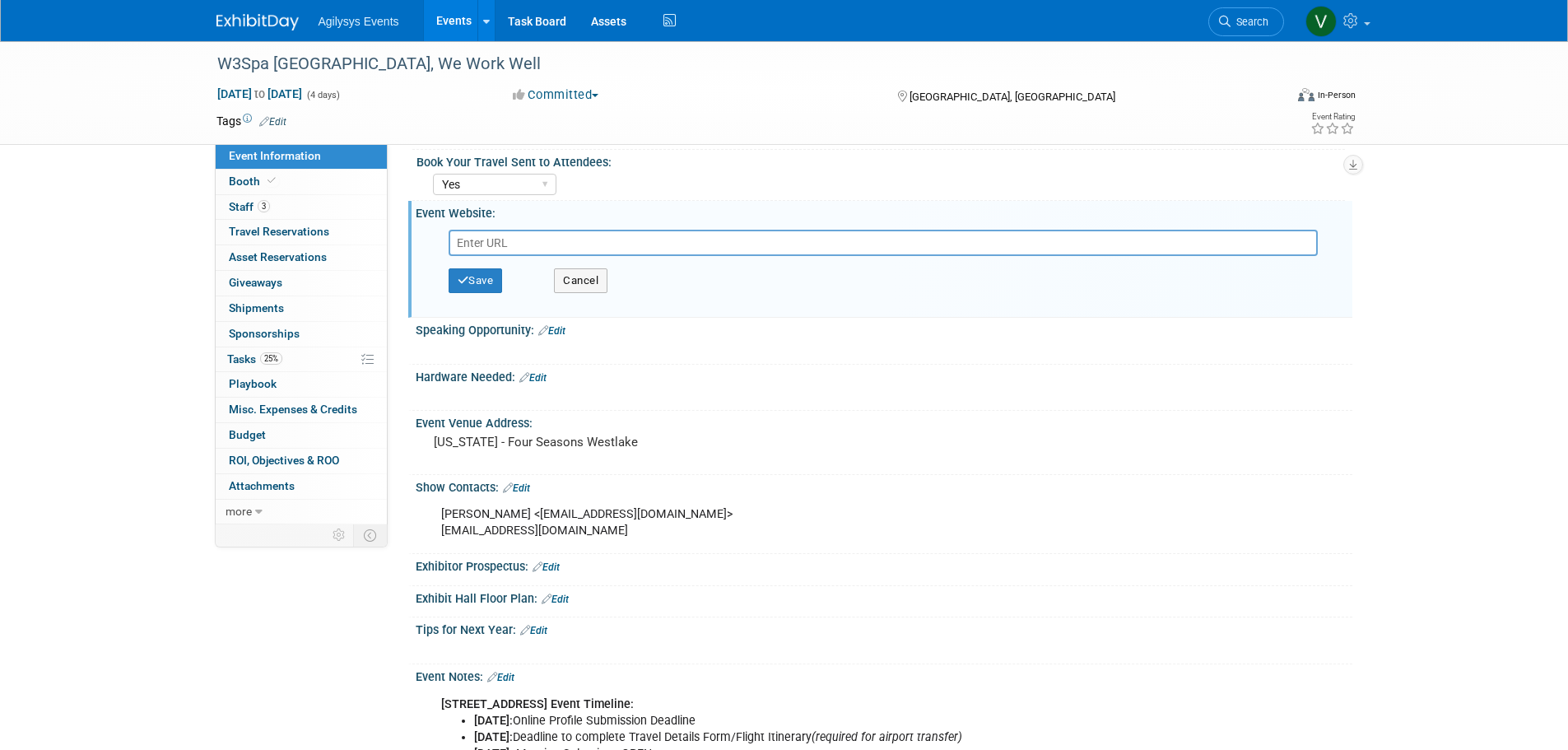
scroll to position [330, 0]
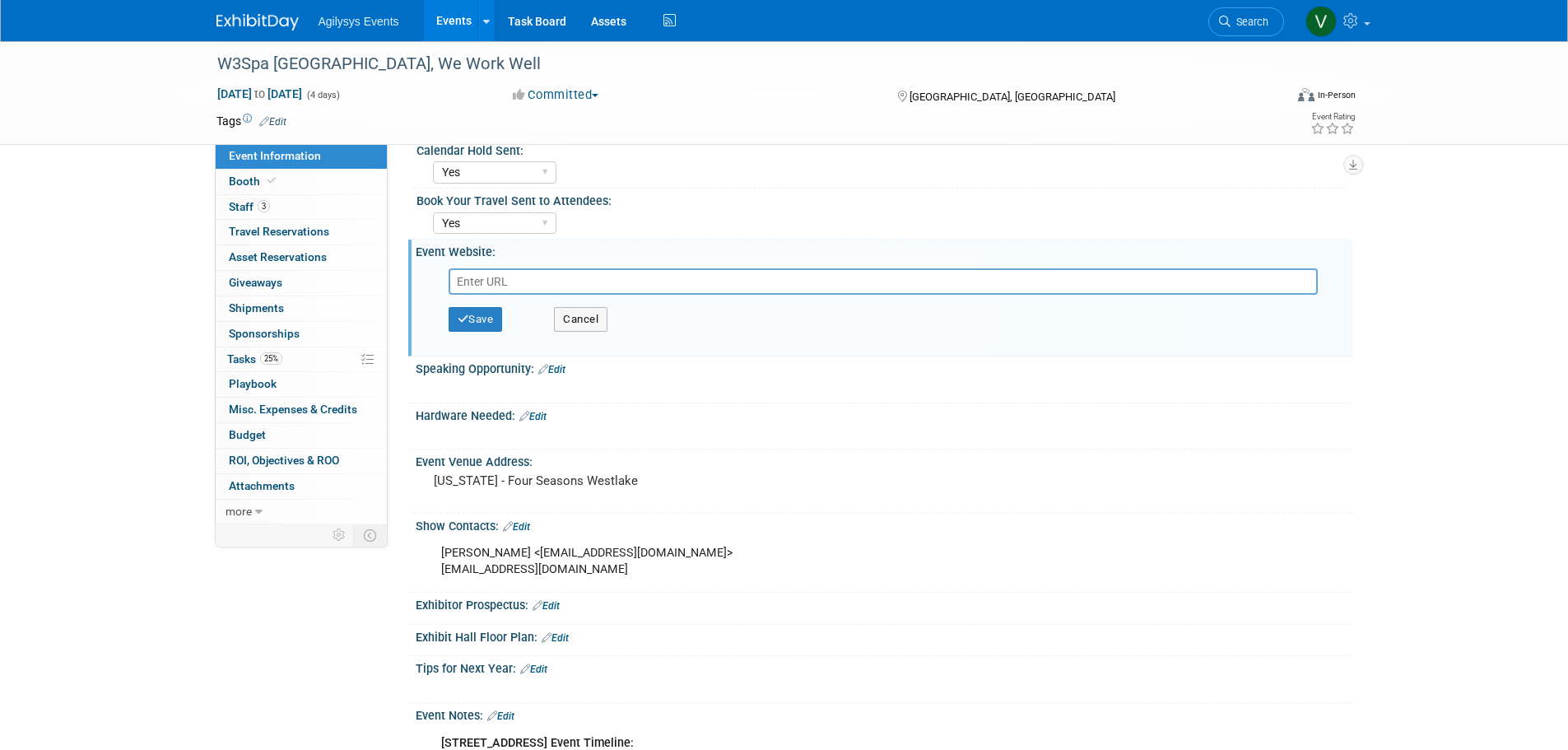
click at [261, 23] on img at bounding box center [257, 21] width 82 height 16
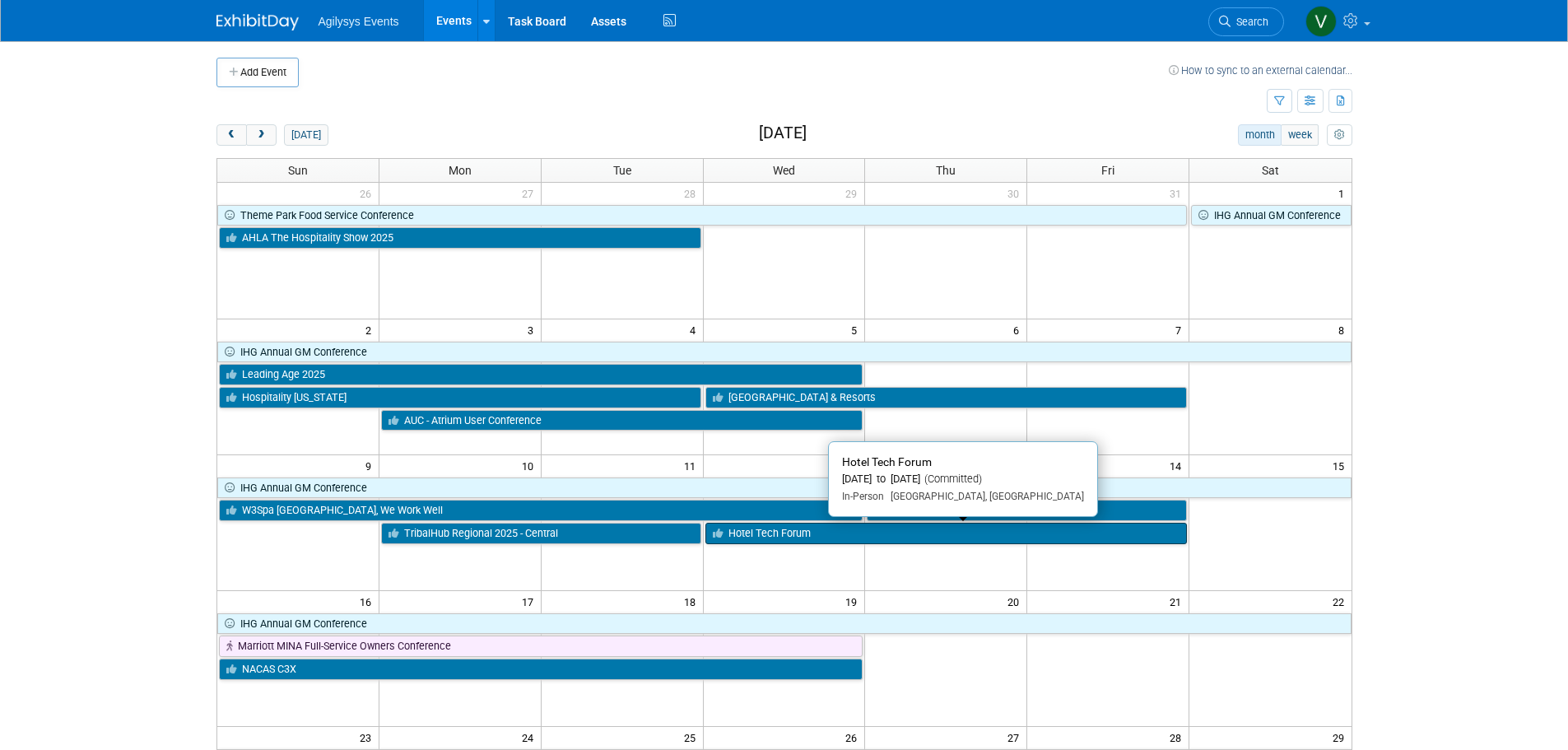
click at [833, 534] on link "Hotel Tech Forum" at bounding box center [946, 533] width 483 height 21
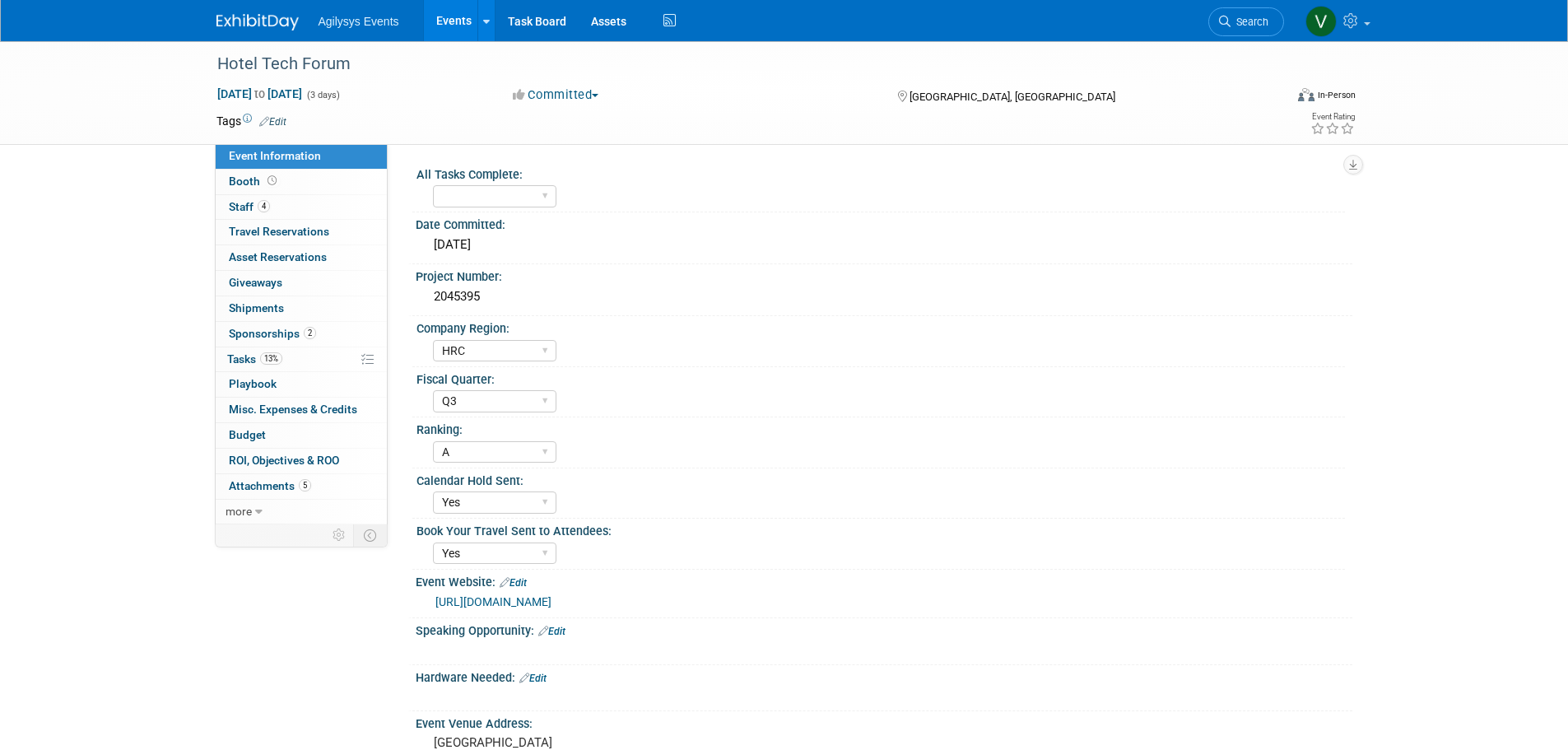
select select "HRC"
select select "Q3"
select select "A"
select select "Yes"
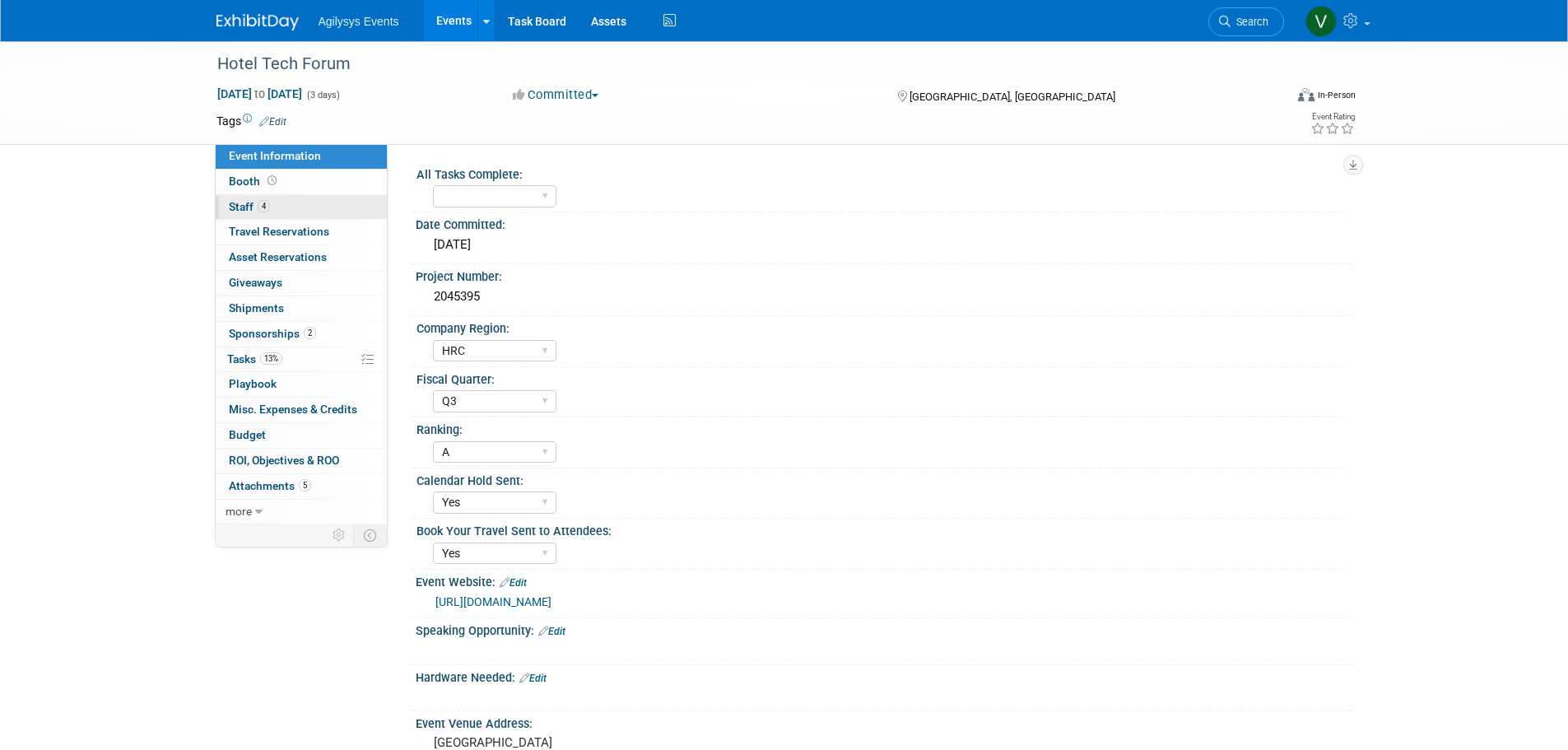
click at [262, 203] on span "4" at bounding box center [263, 206] width 13 height 13
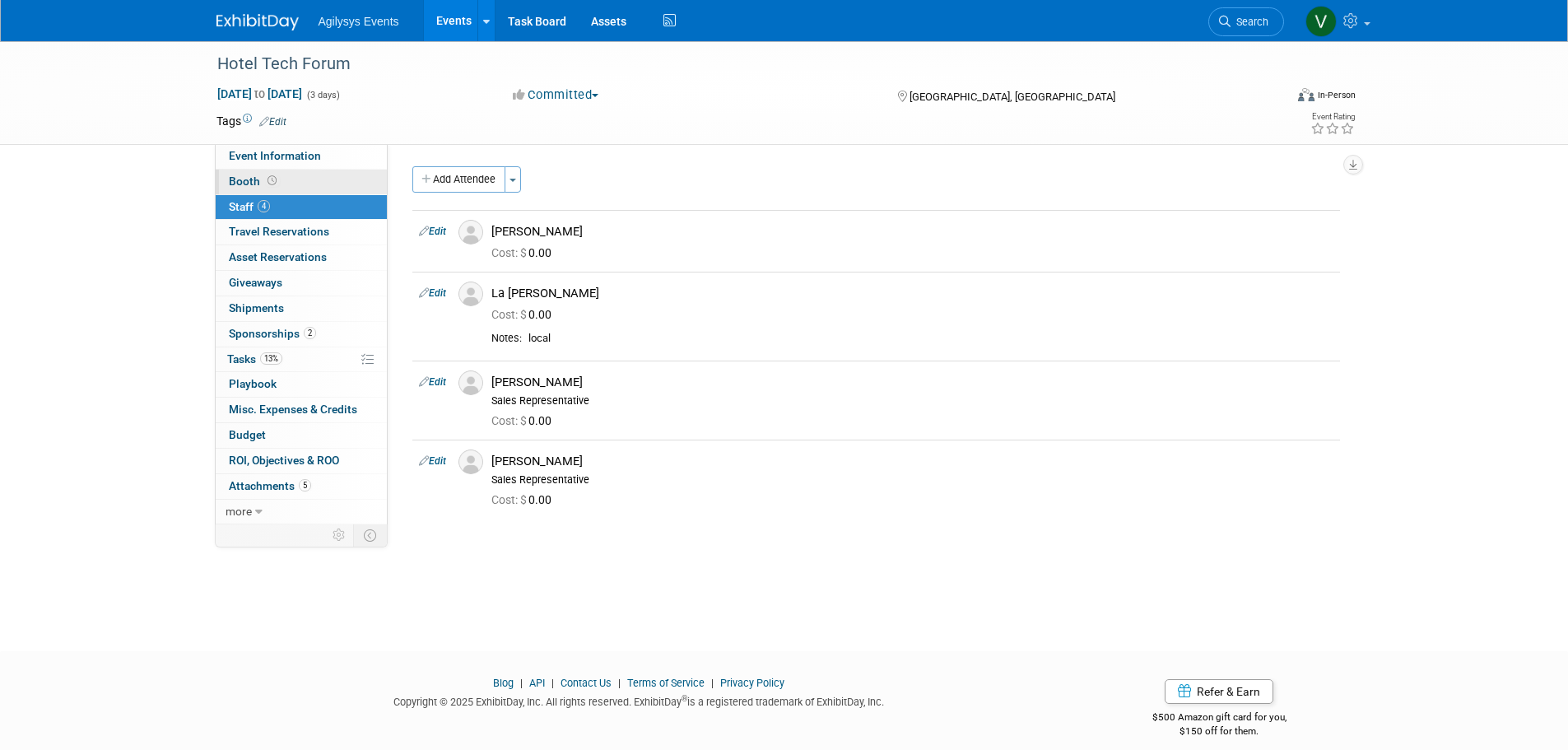
click at [260, 175] on span "Booth" at bounding box center [254, 181] width 51 height 14
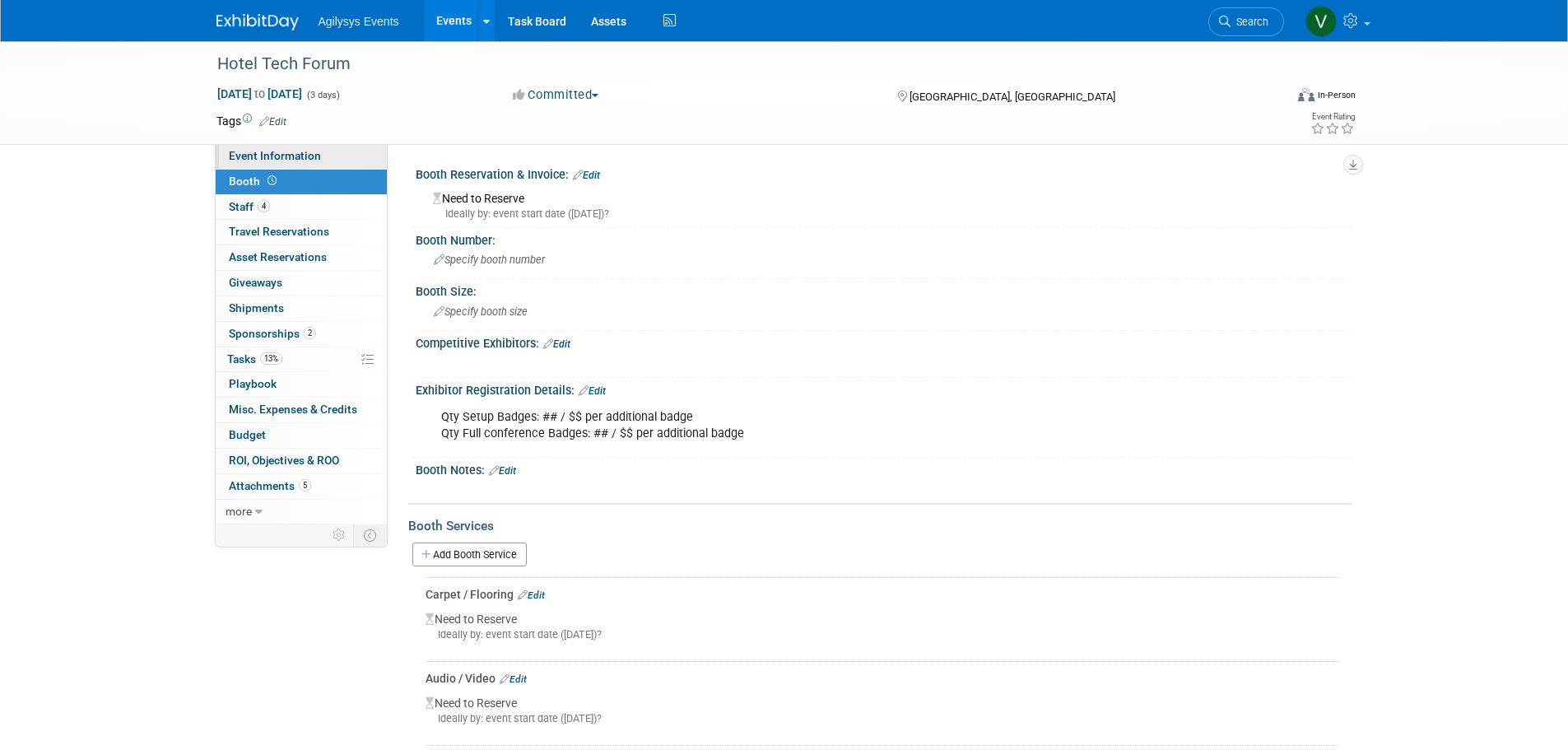
click at [302, 155] on span "Event Information" at bounding box center [275, 156] width 92 height 14
select select "HRC"
select select "Q3"
select select "A"
select select "Yes"
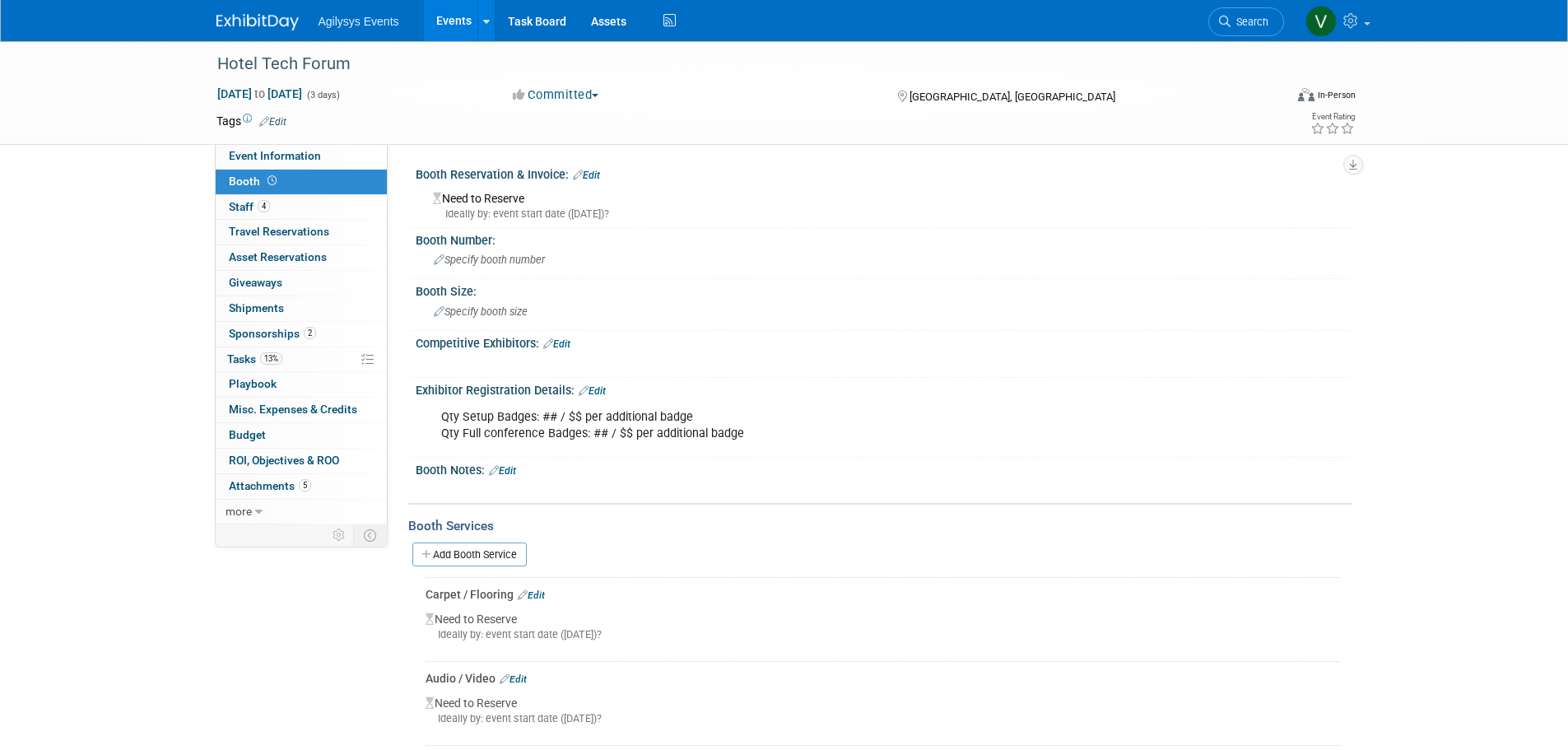
select select "Yes"
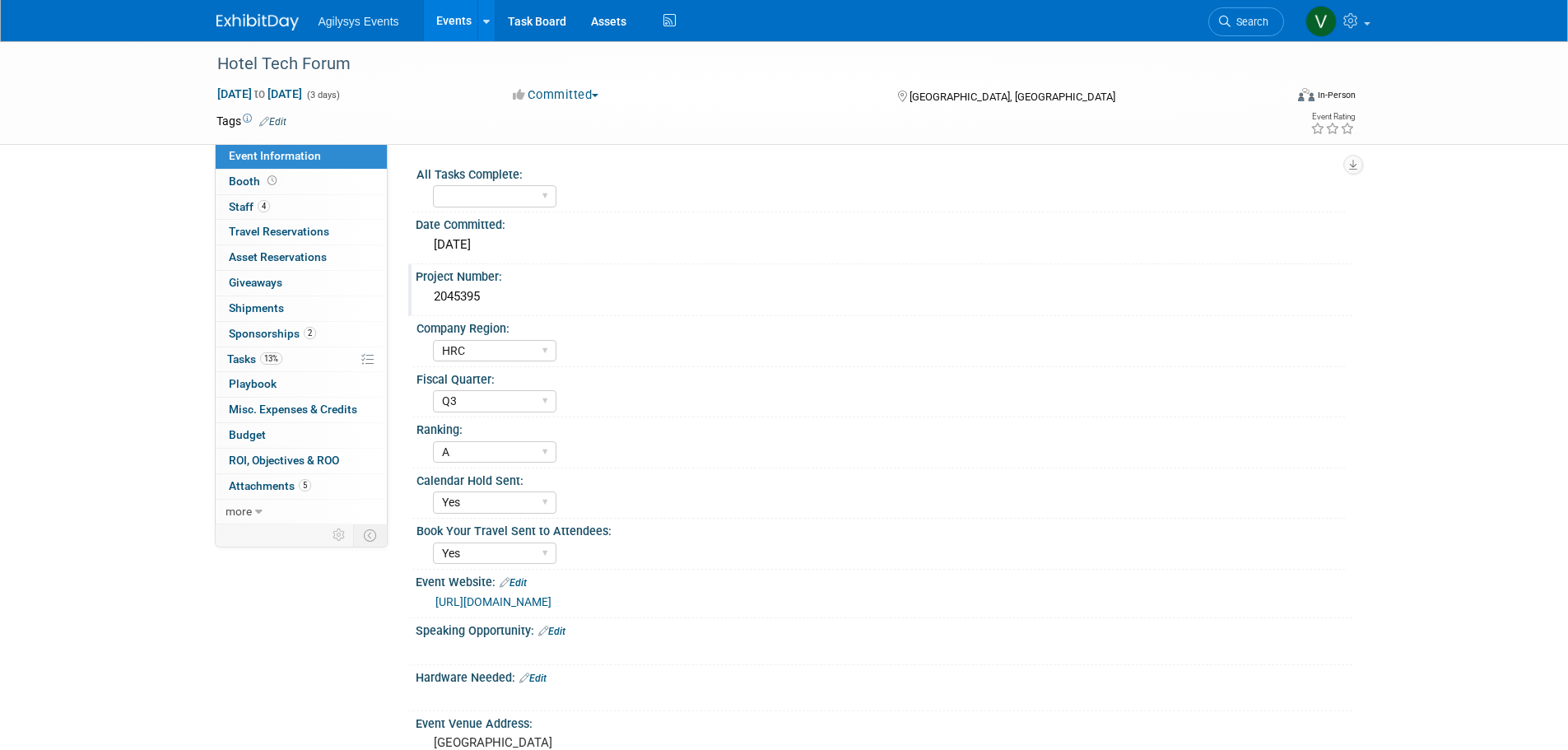
drag, startPoint x: 484, startPoint y: 302, endPoint x: 423, endPoint y: 293, distance: 61.7
click at [423, 293] on div "2045395" at bounding box center [884, 298] width 937 height 27
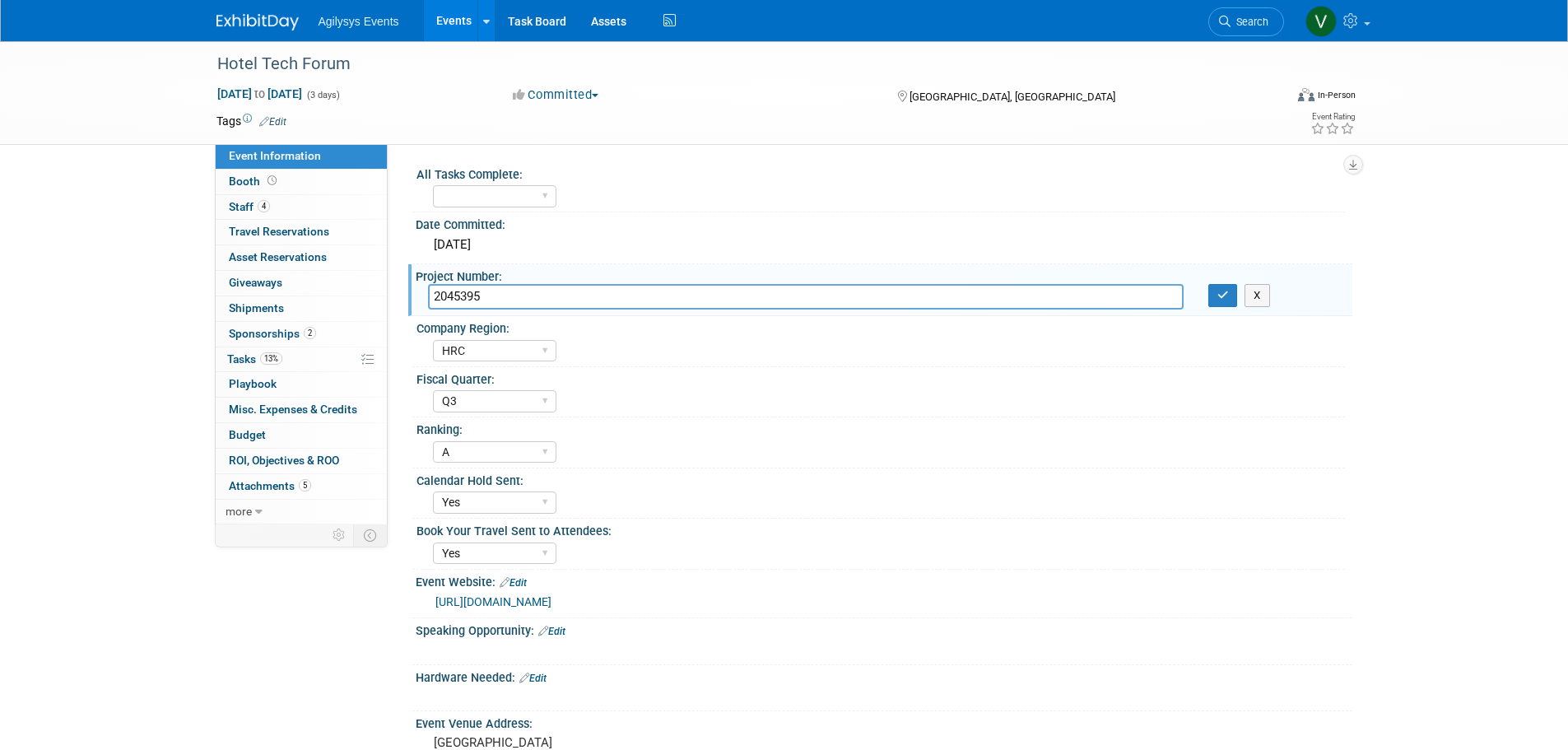
drag, startPoint x: 423, startPoint y: 293, endPoint x: 491, endPoint y: 297, distance: 68.1
click at [484, 287] on input "2045395" at bounding box center [806, 297] width 755 height 25
drag, startPoint x: 491, startPoint y: 297, endPoint x: 438, endPoint y: 297, distance: 53.0
click at [438, 297] on input "2045395" at bounding box center [806, 297] width 755 height 25
click at [486, 295] on input "2045395" at bounding box center [806, 297] width 755 height 25
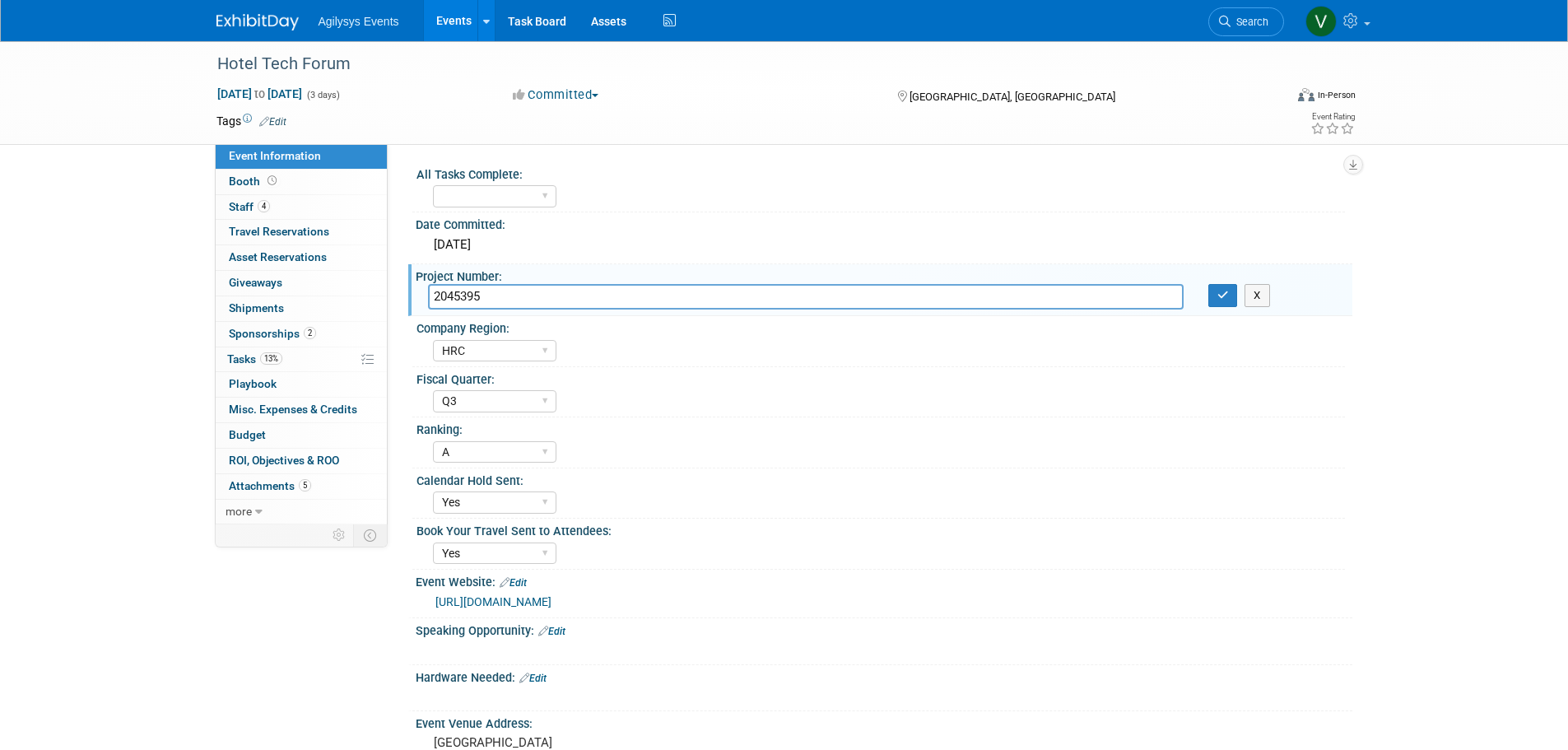
drag, startPoint x: 502, startPoint y: 295, endPoint x: 423, endPoint y: 294, distance: 79.0
click at [423, 294] on div "2045395" at bounding box center [806, 297] width 781 height 25
click at [275, 22] on img at bounding box center [257, 21] width 82 height 16
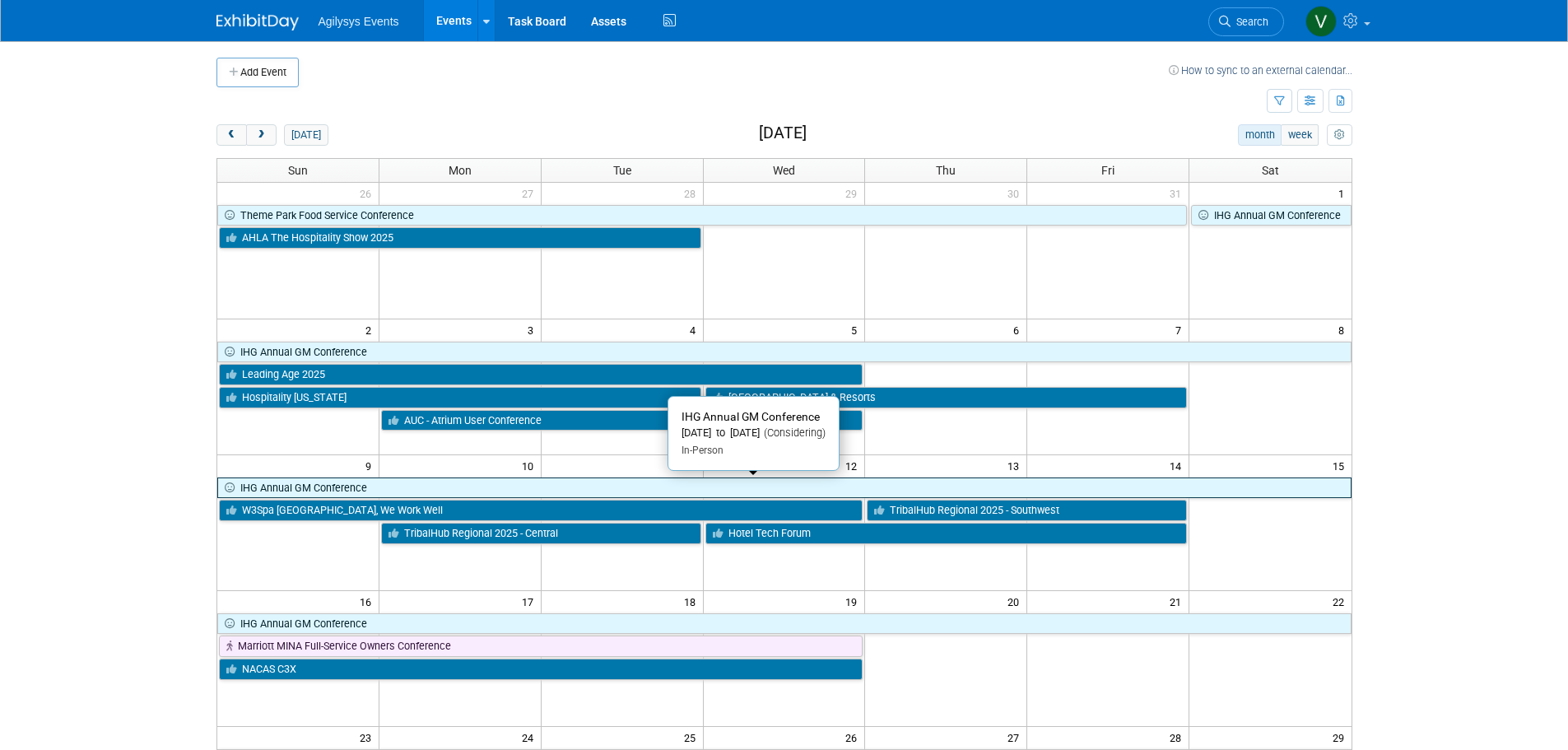
scroll to position [82, 0]
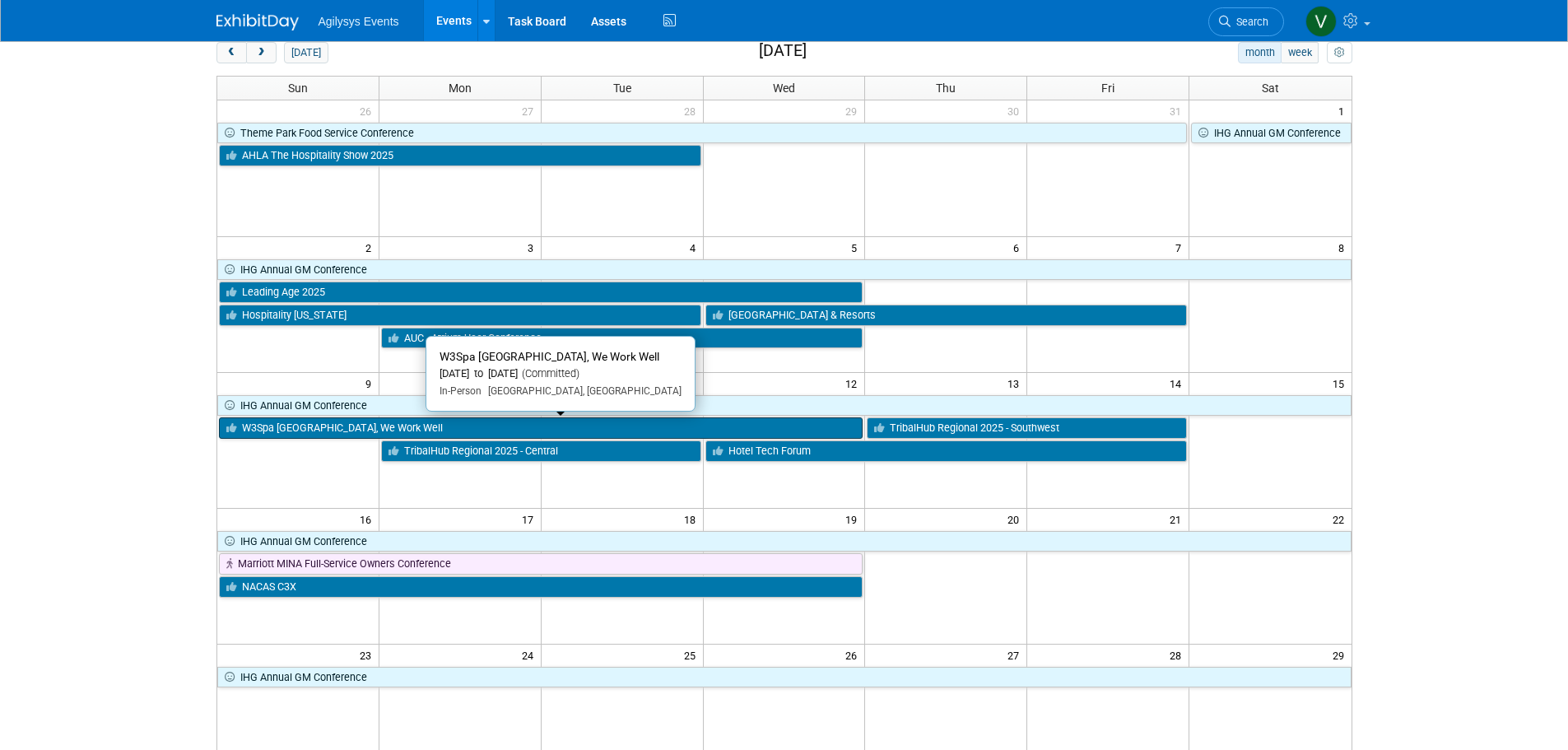
click at [365, 433] on link "W3Spa [GEOGRAPHIC_DATA], We Work Well" at bounding box center [541, 429] width 644 height 21
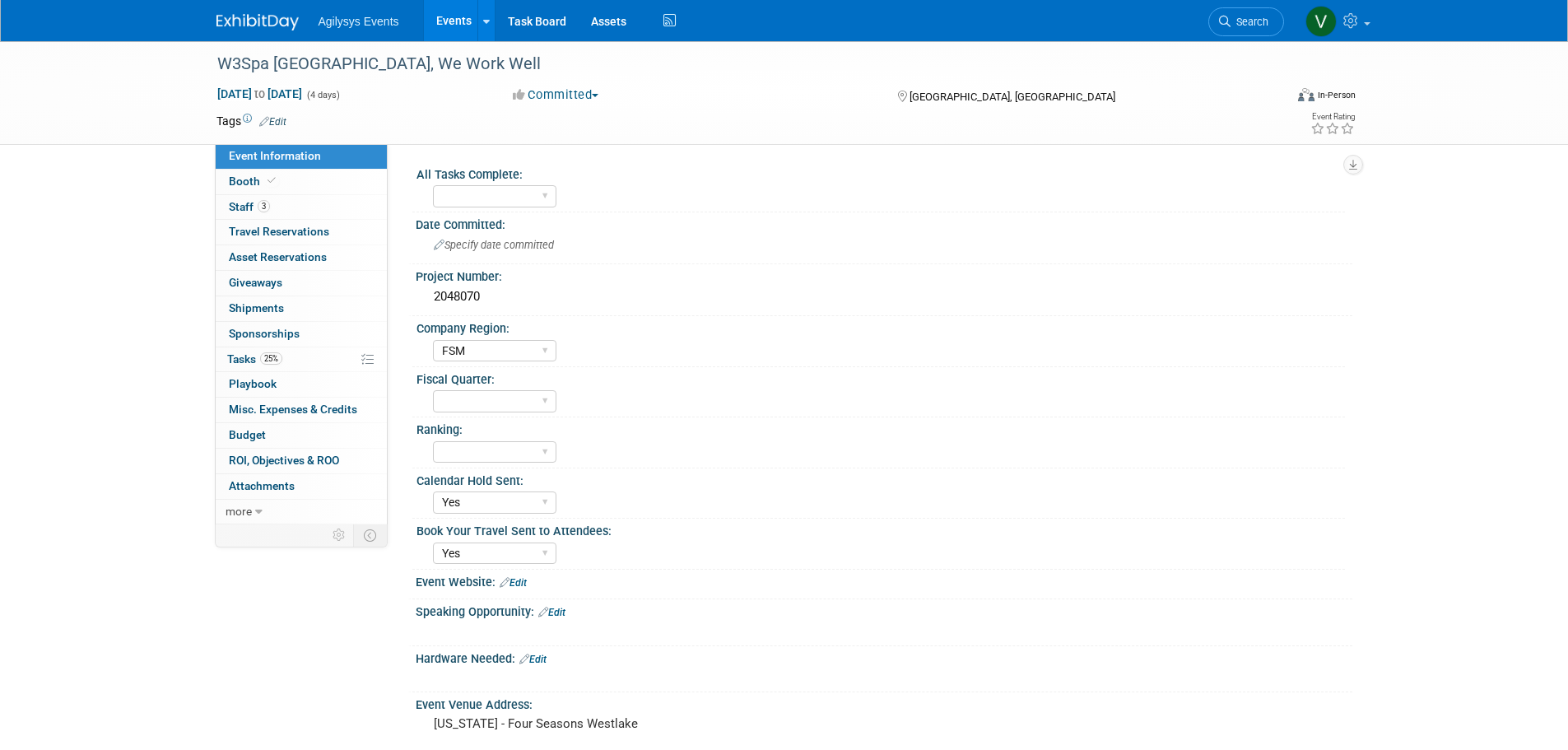
select select "FSM"
select select "Yes"
drag, startPoint x: 533, startPoint y: 59, endPoint x: 202, endPoint y: 54, distance: 331.0
click at [202, 54] on div "W3Spa North America, We Work Well Nov 9, 2025 to Nov 12, 2025 (4 days) Nov 9, 2…" at bounding box center [784, 93] width 1568 height 104
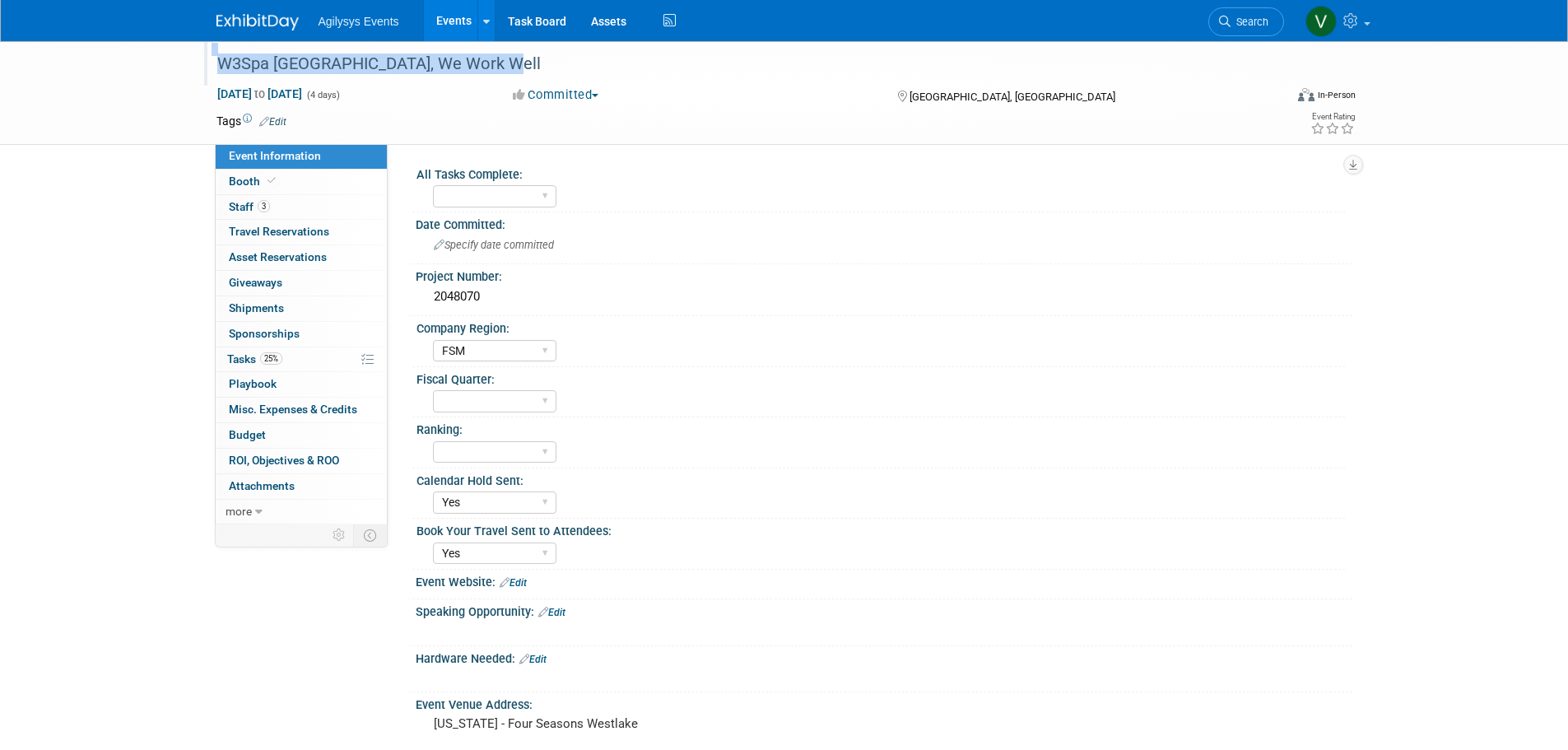
copy div "W3Spa [GEOGRAPHIC_DATA], We Work Well"
click at [307, 58] on div "W3Spa [GEOGRAPHIC_DATA], We Work Well" at bounding box center [735, 64] width 1048 height 30
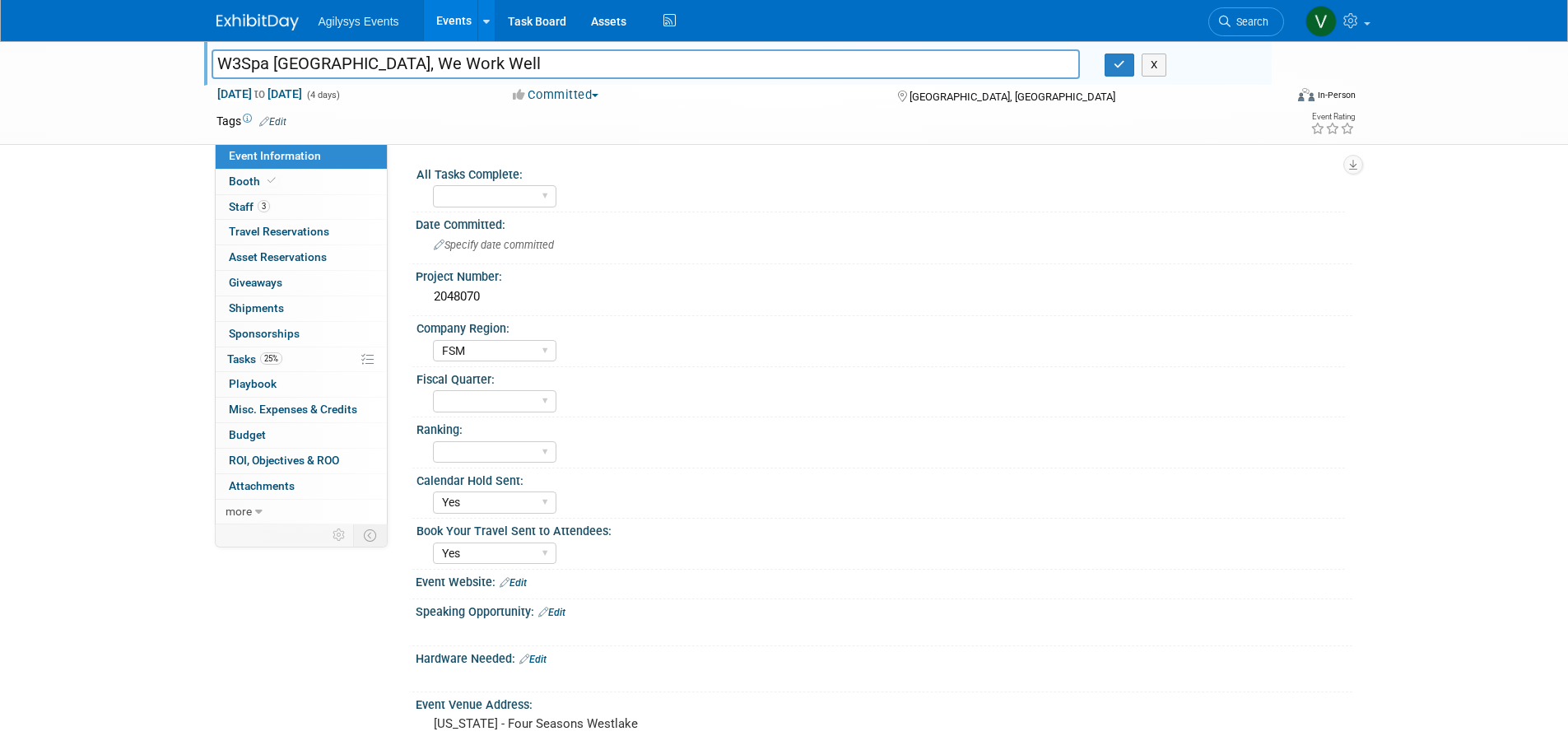
drag, startPoint x: 221, startPoint y: 63, endPoint x: 518, endPoint y: 70, distance: 297.1
click at [518, 70] on input "W3Spa [GEOGRAPHIC_DATA], We Work Well" at bounding box center [646, 64] width 870 height 29
click at [274, 202] on link "3 Staff 3" at bounding box center [301, 208] width 171 height 25
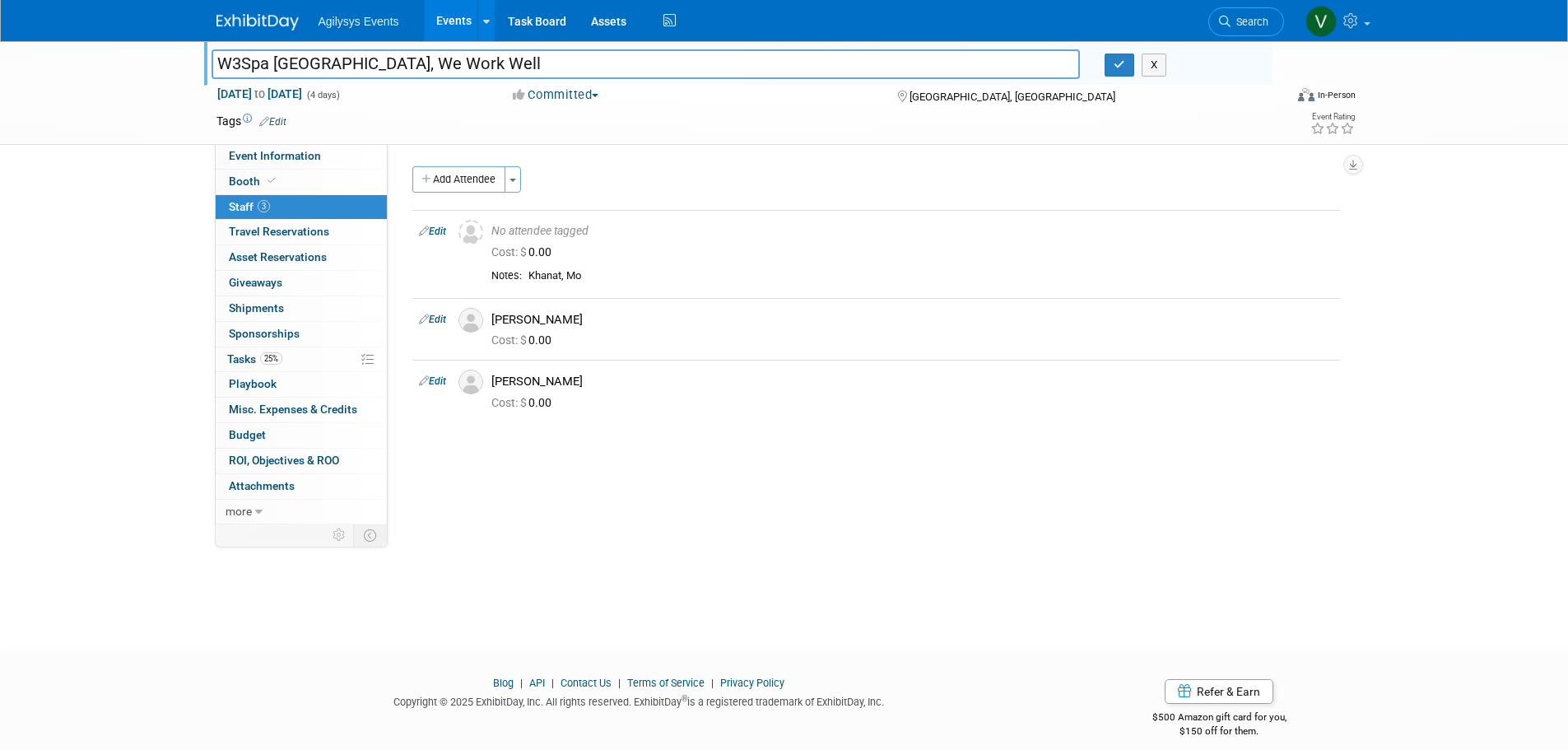
click at [268, 19] on img at bounding box center [257, 21] width 82 height 16
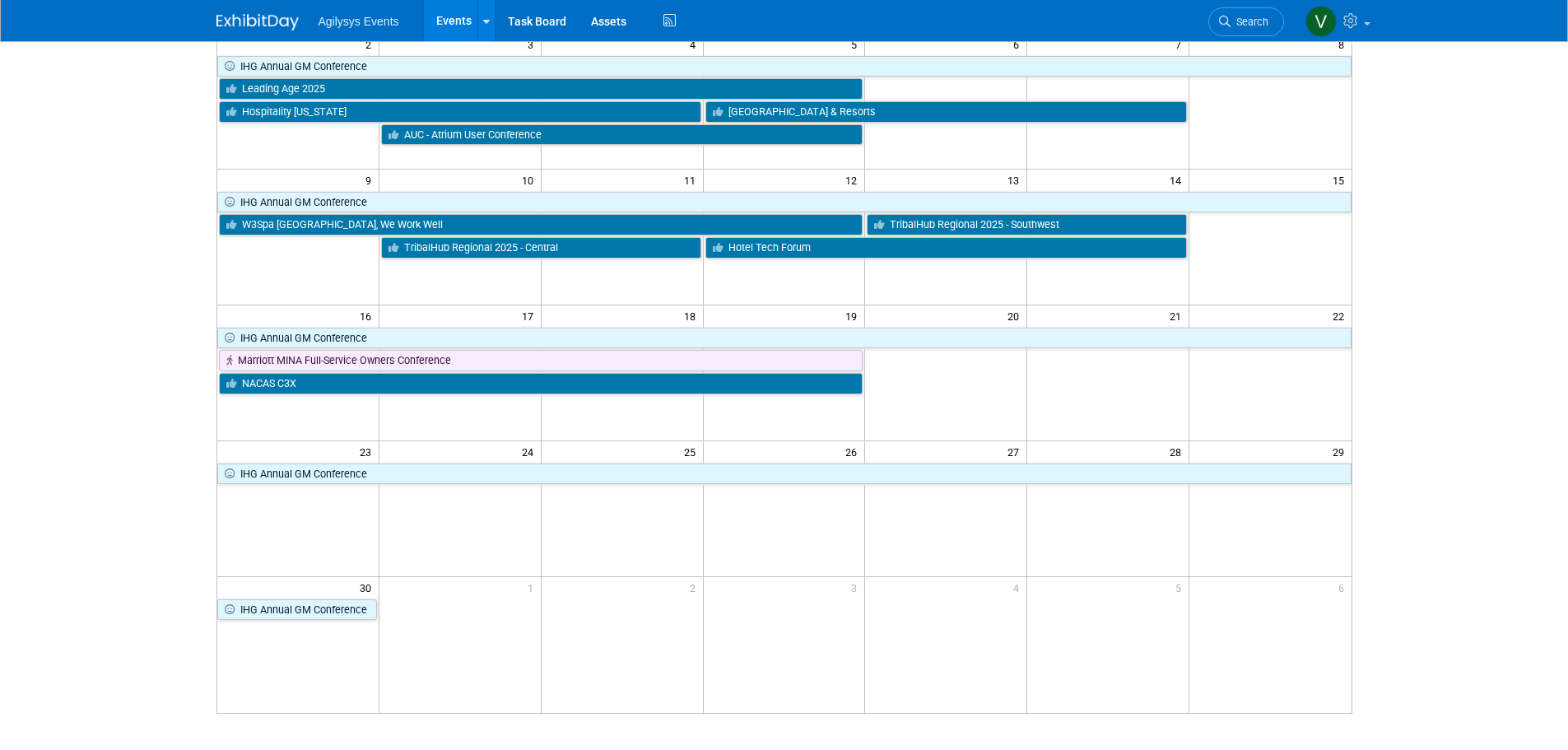
scroll to position [247, 0]
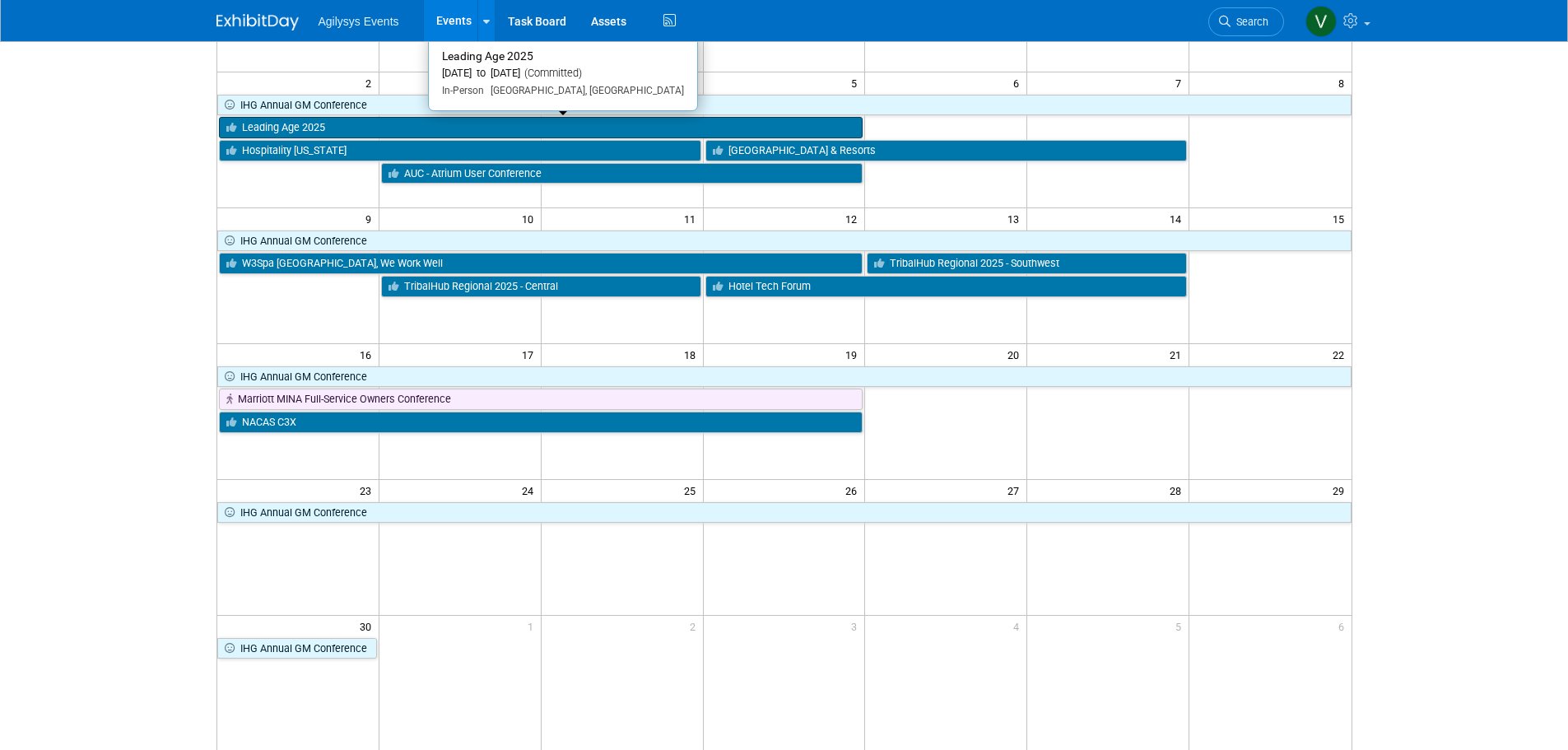
click at [335, 128] on link "Leading Age 2025" at bounding box center [541, 128] width 644 height 21
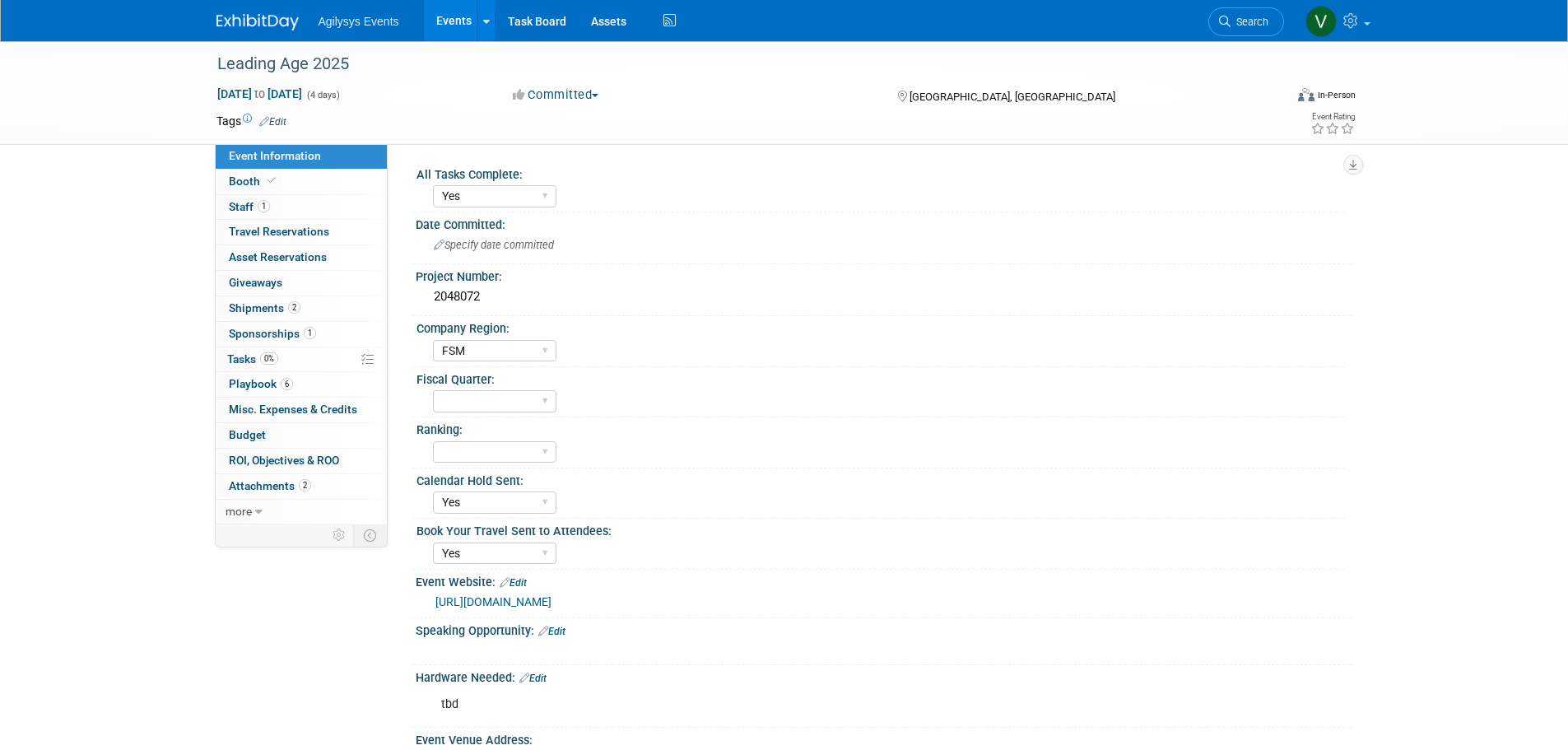
select select "Yes"
select select "FSM"
select select "Yes"
click at [261, 202] on span "1" at bounding box center [263, 206] width 13 height 13
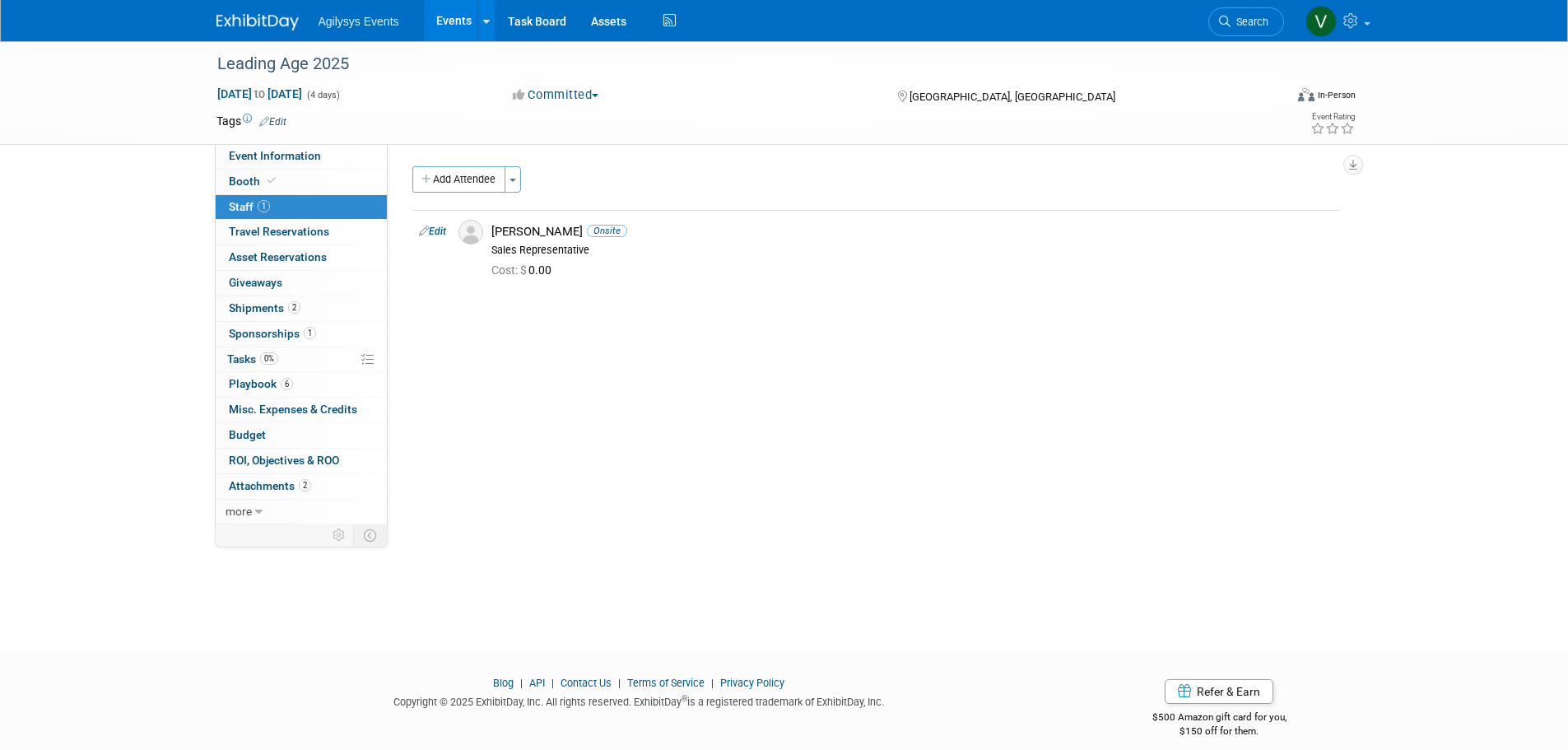
click at [238, 26] on img at bounding box center [257, 21] width 82 height 16
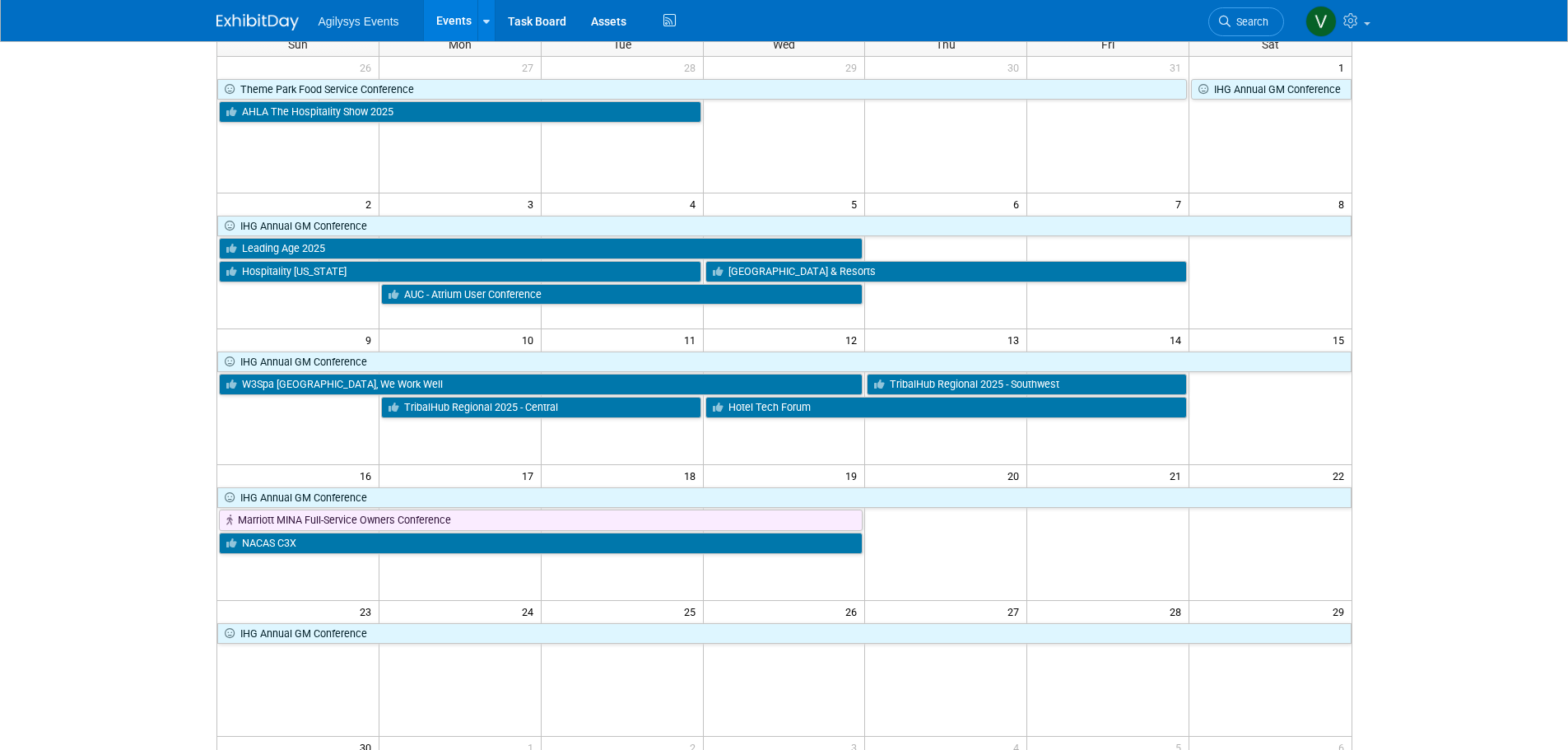
scroll to position [165, 0]
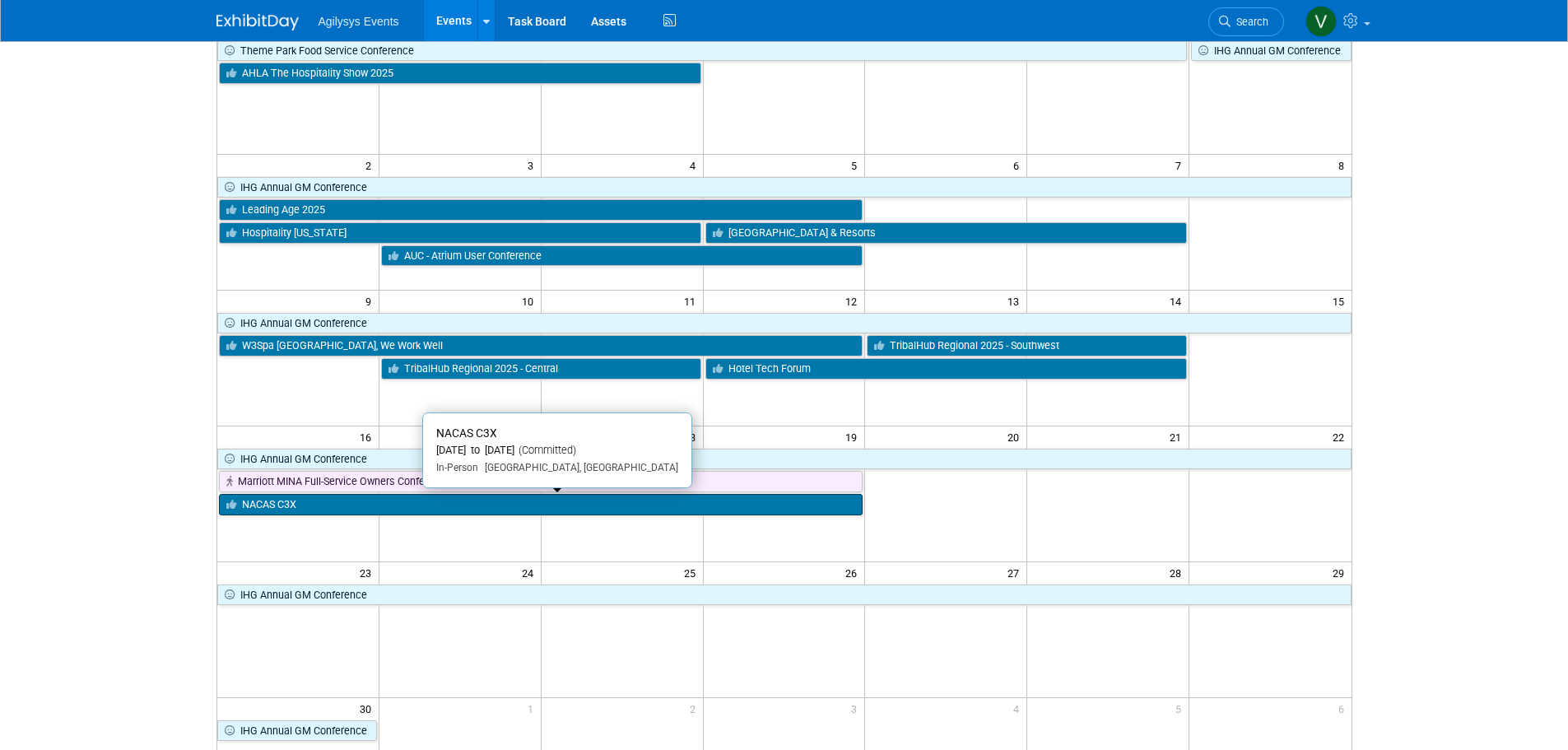
click at [351, 506] on link "NACAS C3X" at bounding box center [541, 505] width 644 height 21
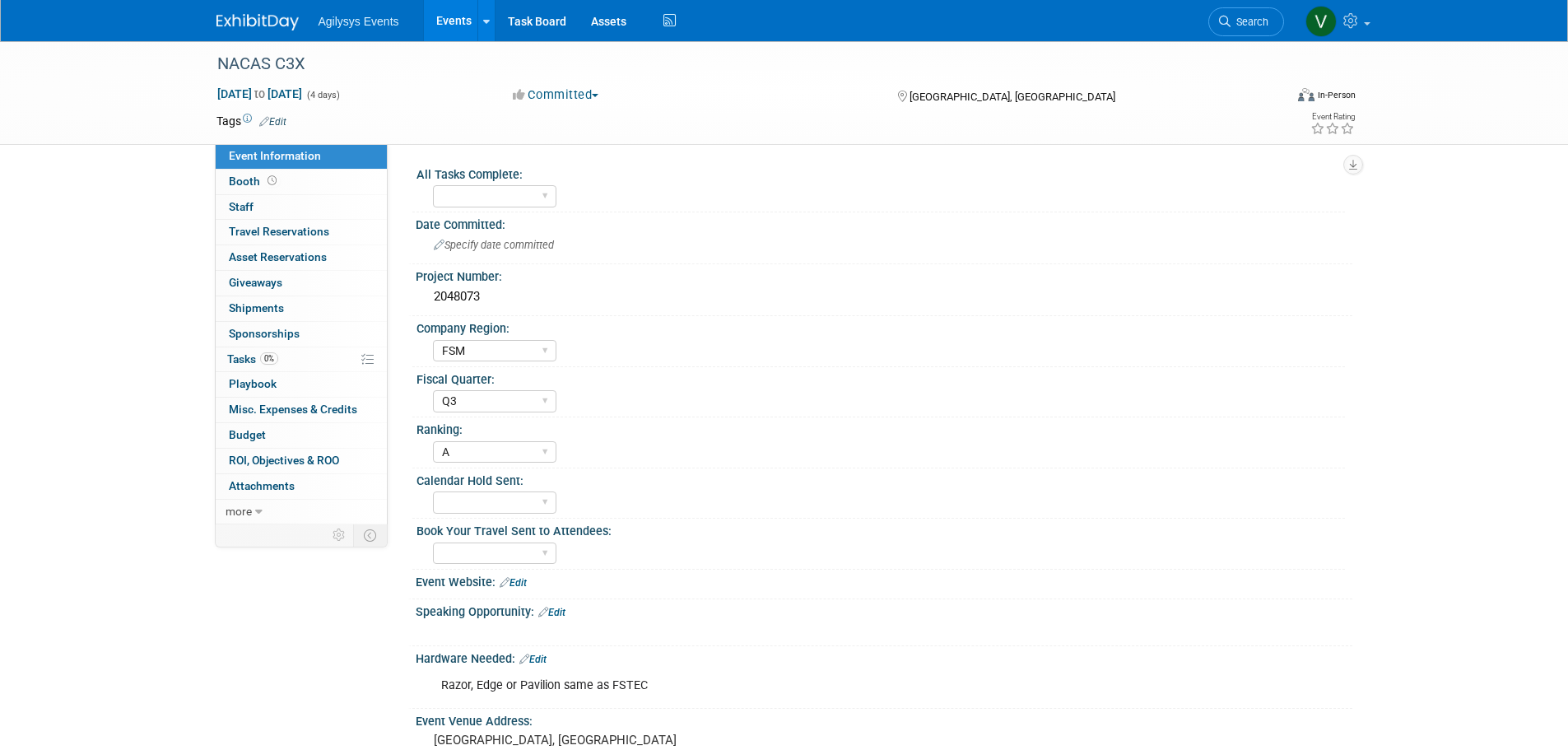
select select "FSM"
select select "Q3"
select select "A"
click at [257, 203] on link "0 Staff 0" at bounding box center [301, 208] width 171 height 25
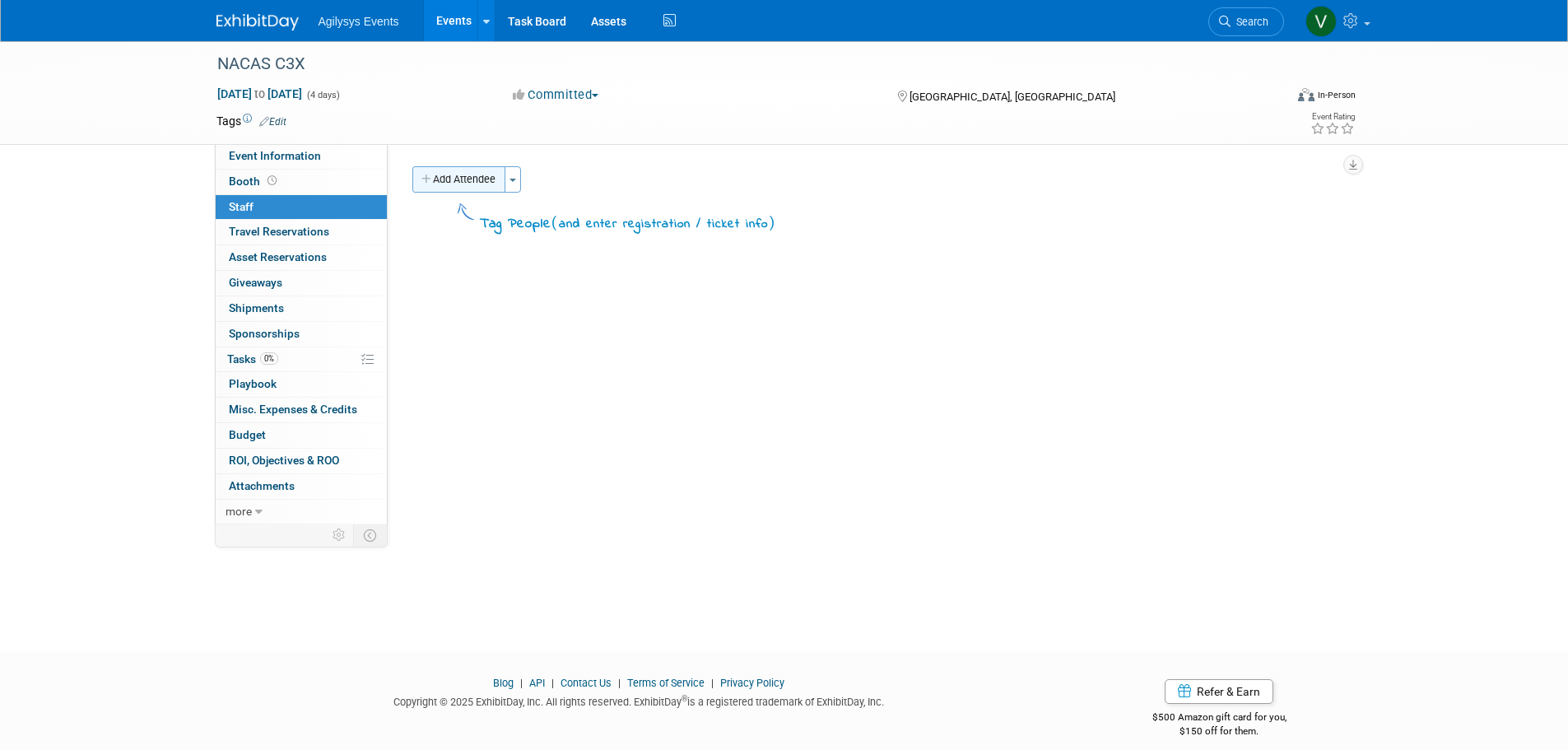
click at [457, 180] on button "Add Attendee" at bounding box center [459, 179] width 93 height 26
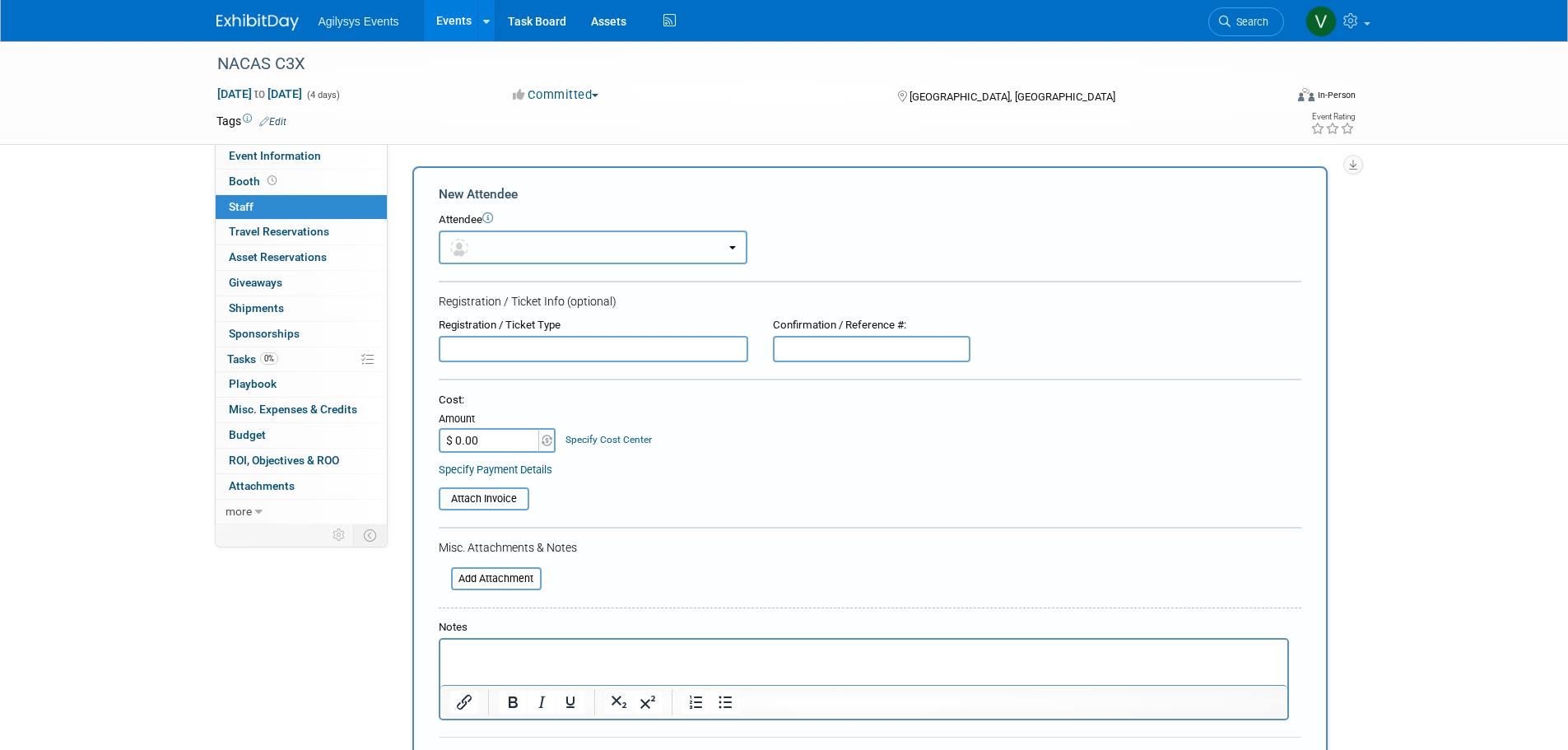
click at [471, 246] on span "button" at bounding box center [462, 248] width 24 height 14
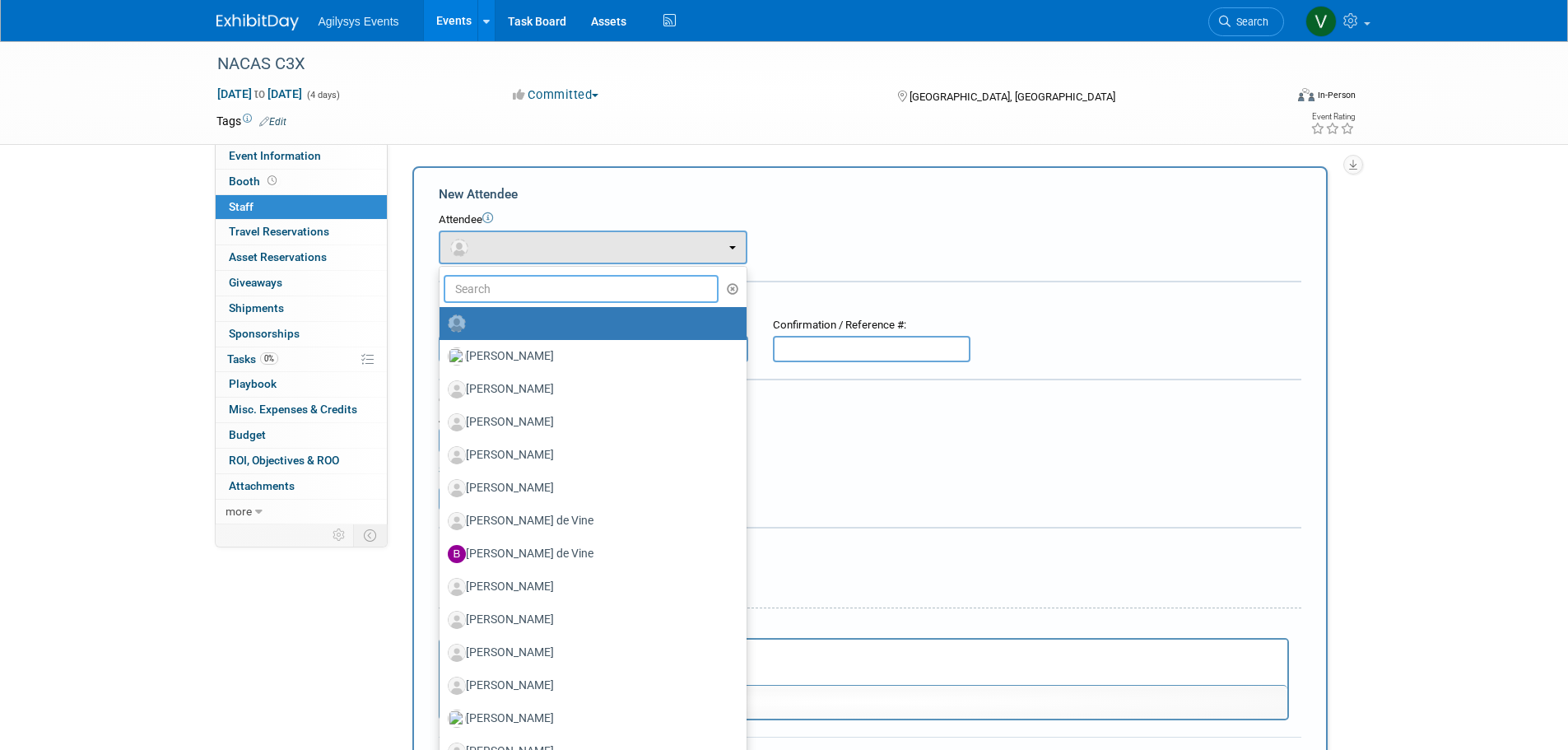
click at [500, 292] on input "text" at bounding box center [581, 288] width 276 height 28
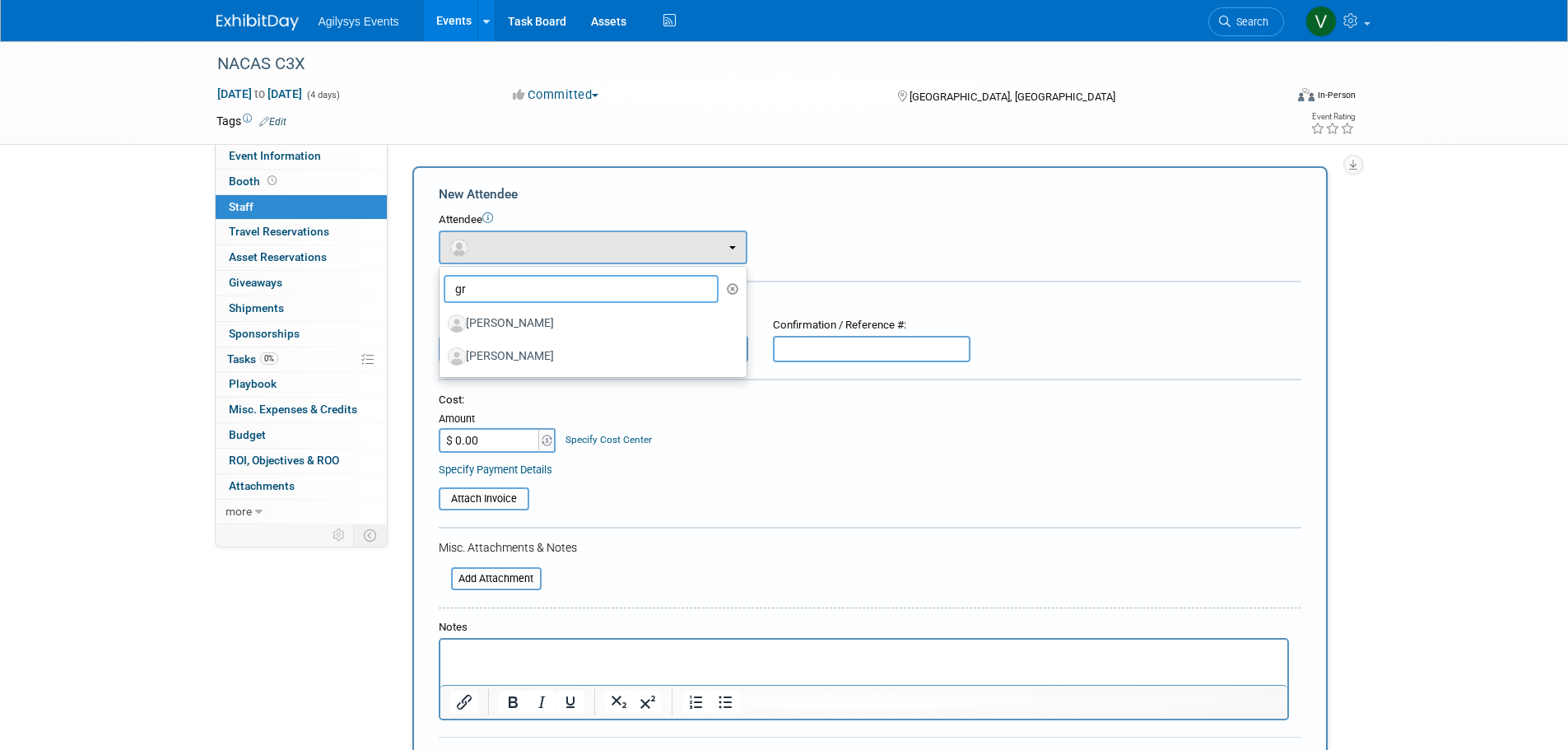
type input "g"
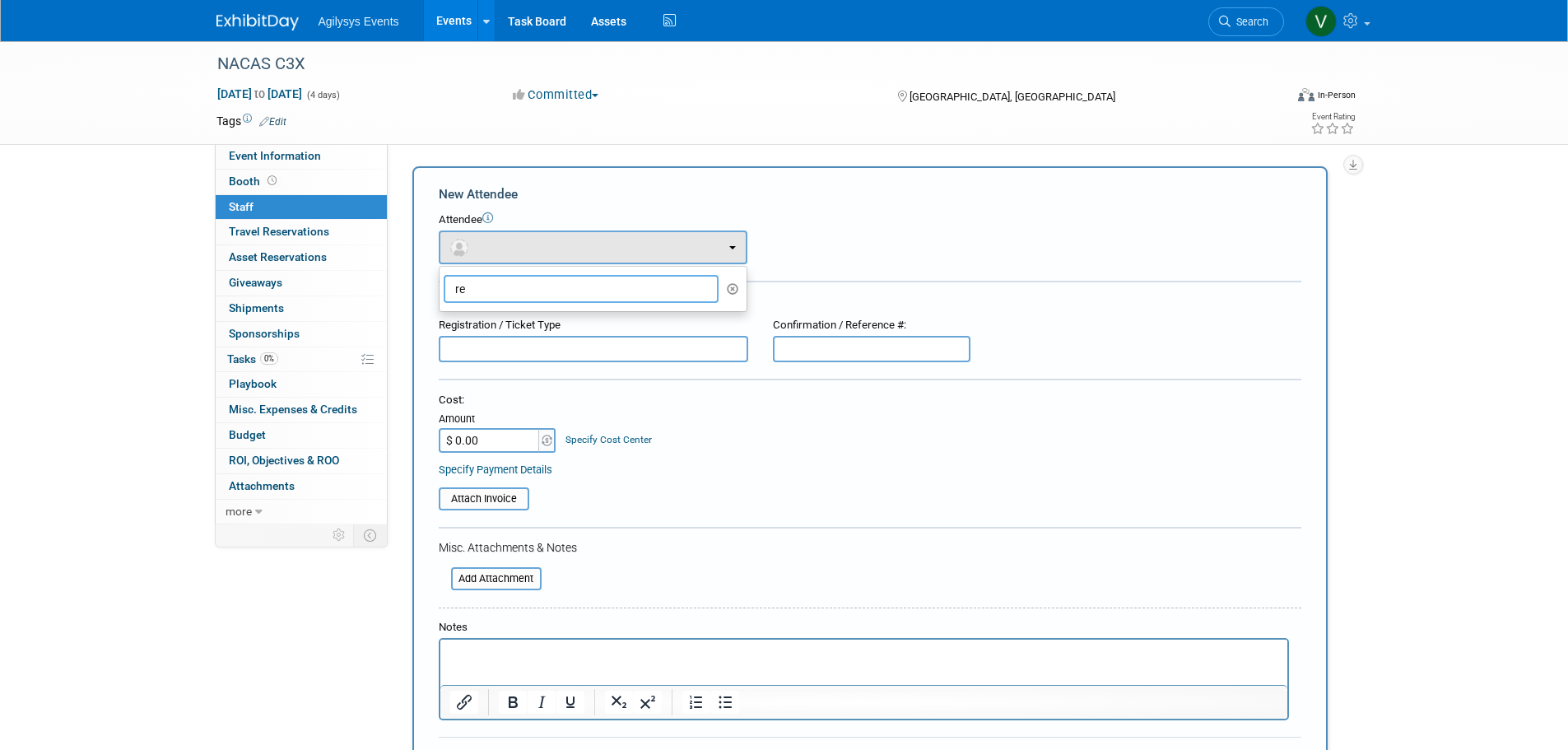
type input "r"
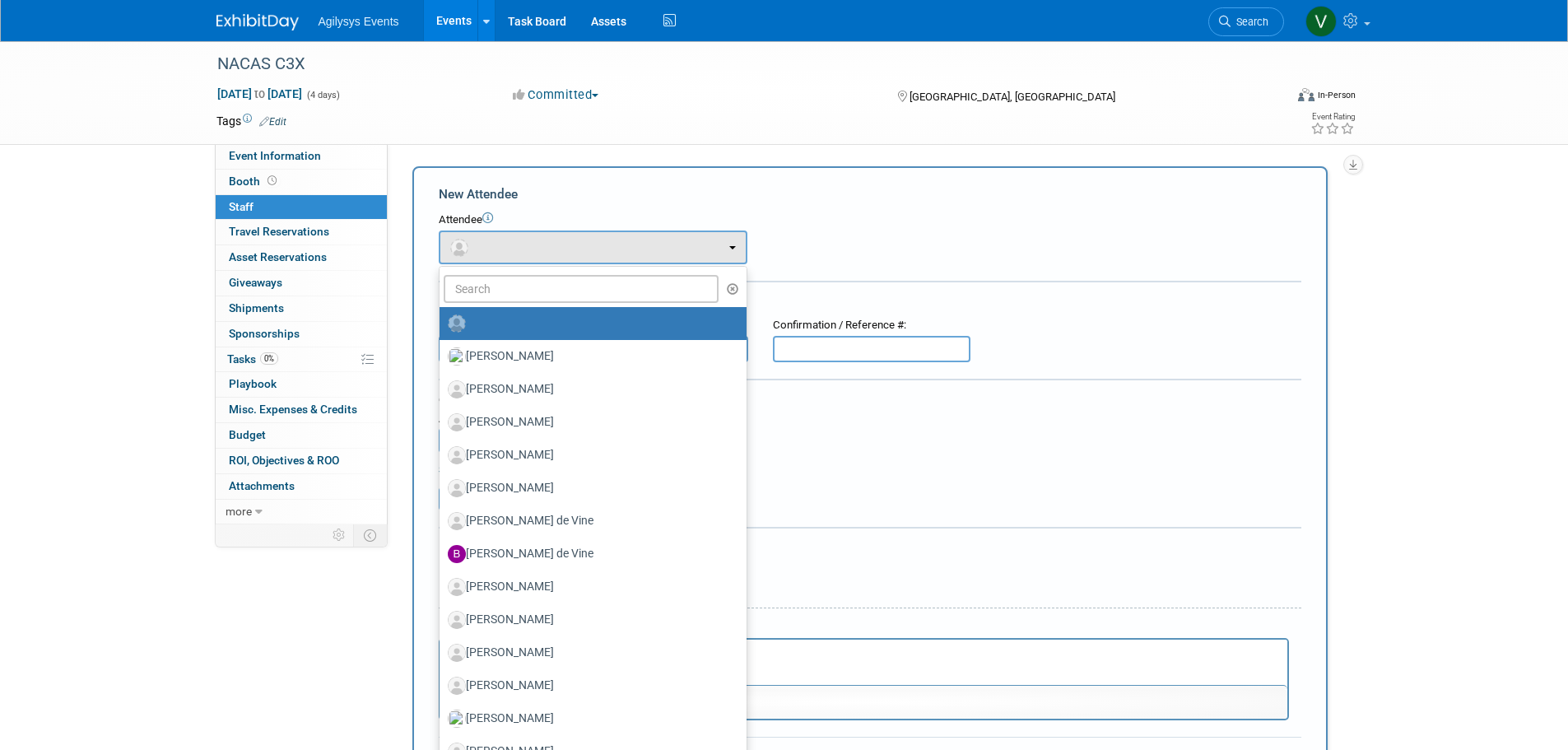
drag, startPoint x: 316, startPoint y: 62, endPoint x: 193, endPoint y: 57, distance: 123.1
click at [193, 57] on div "NACAS C3X Nov 16, 2025 to Nov 19, 2025 (4 days) Nov 16, 2025 to Nov 19, 2025 Co…" at bounding box center [784, 93] width 1568 height 104
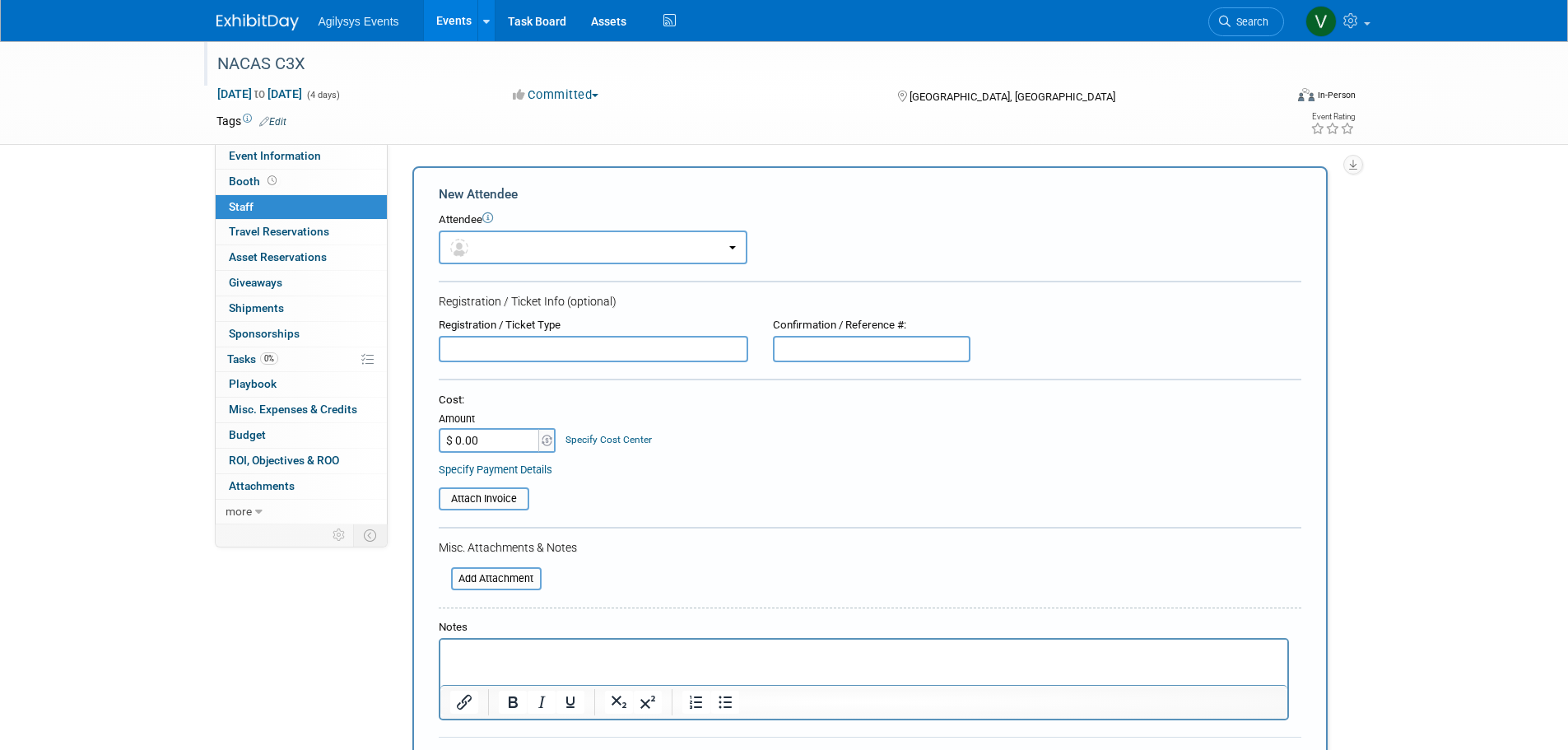
copy div "NACAS C3X"
click at [303, 90] on span "Nov 16, 2025 to Nov 19, 2025" at bounding box center [259, 93] width 86 height 15
select select "10"
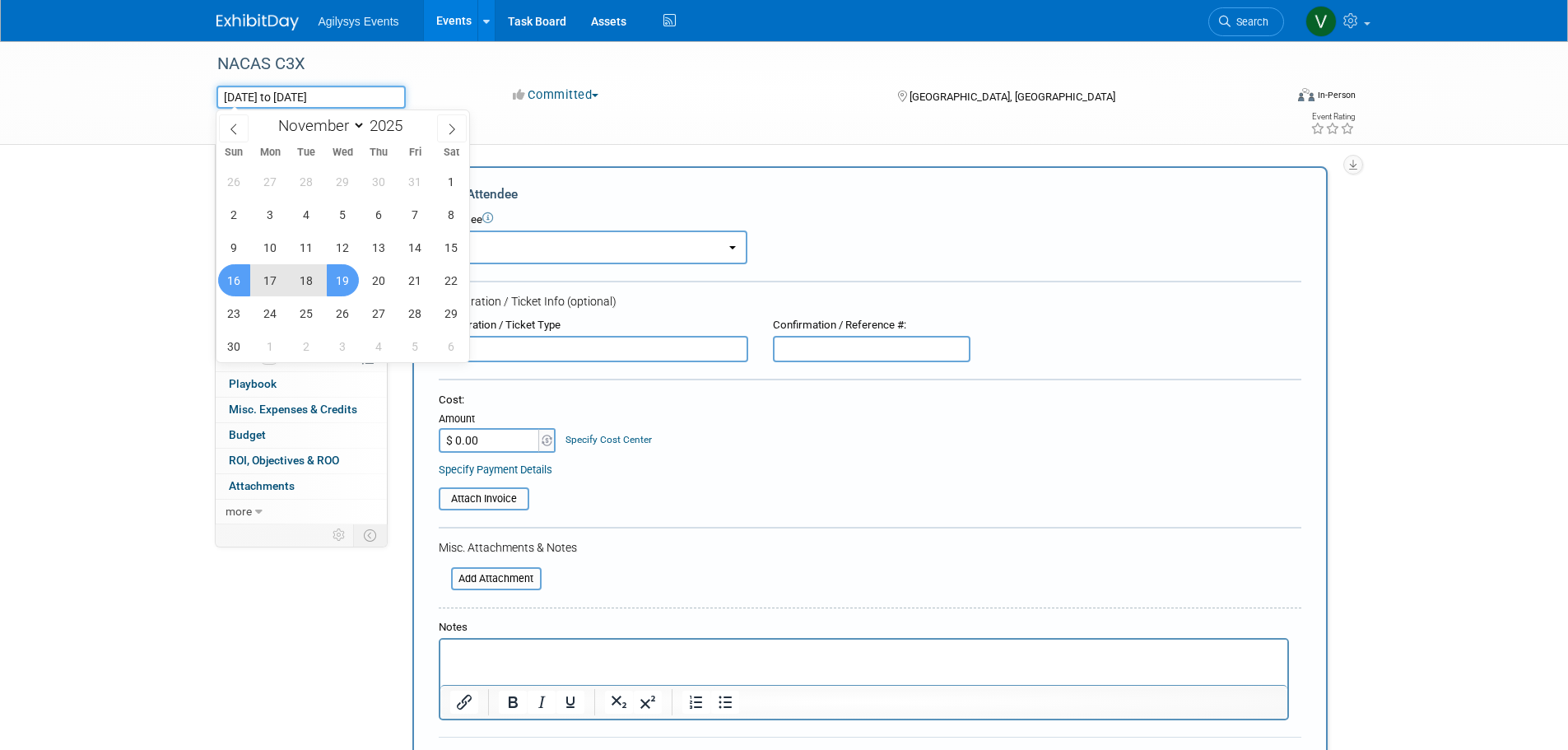
click at [362, 88] on input "Nov 16, 2025 to Nov 19, 2025" at bounding box center [311, 98] width 190 height 23
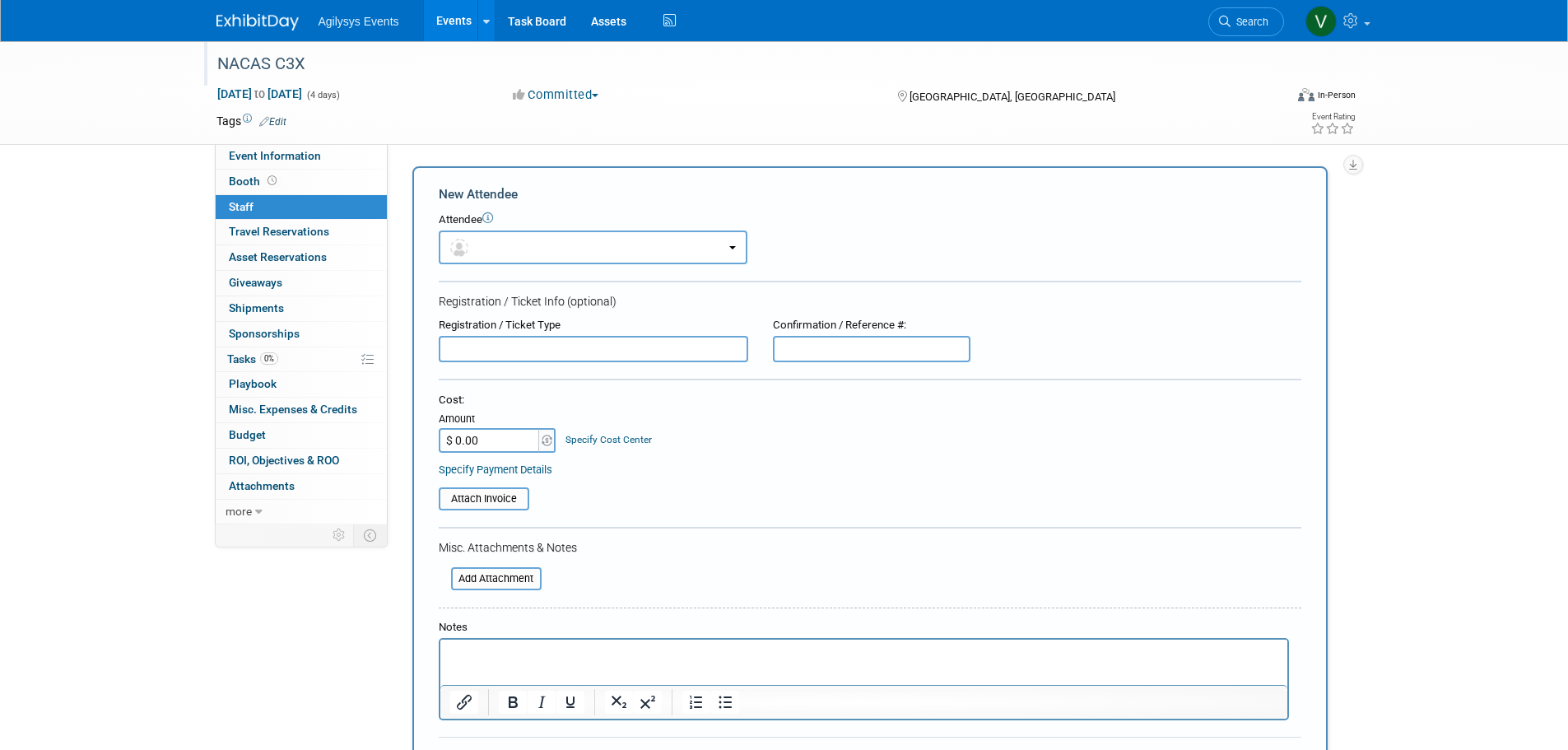
click at [358, 72] on div "NACAS C3X" at bounding box center [735, 64] width 1048 height 30
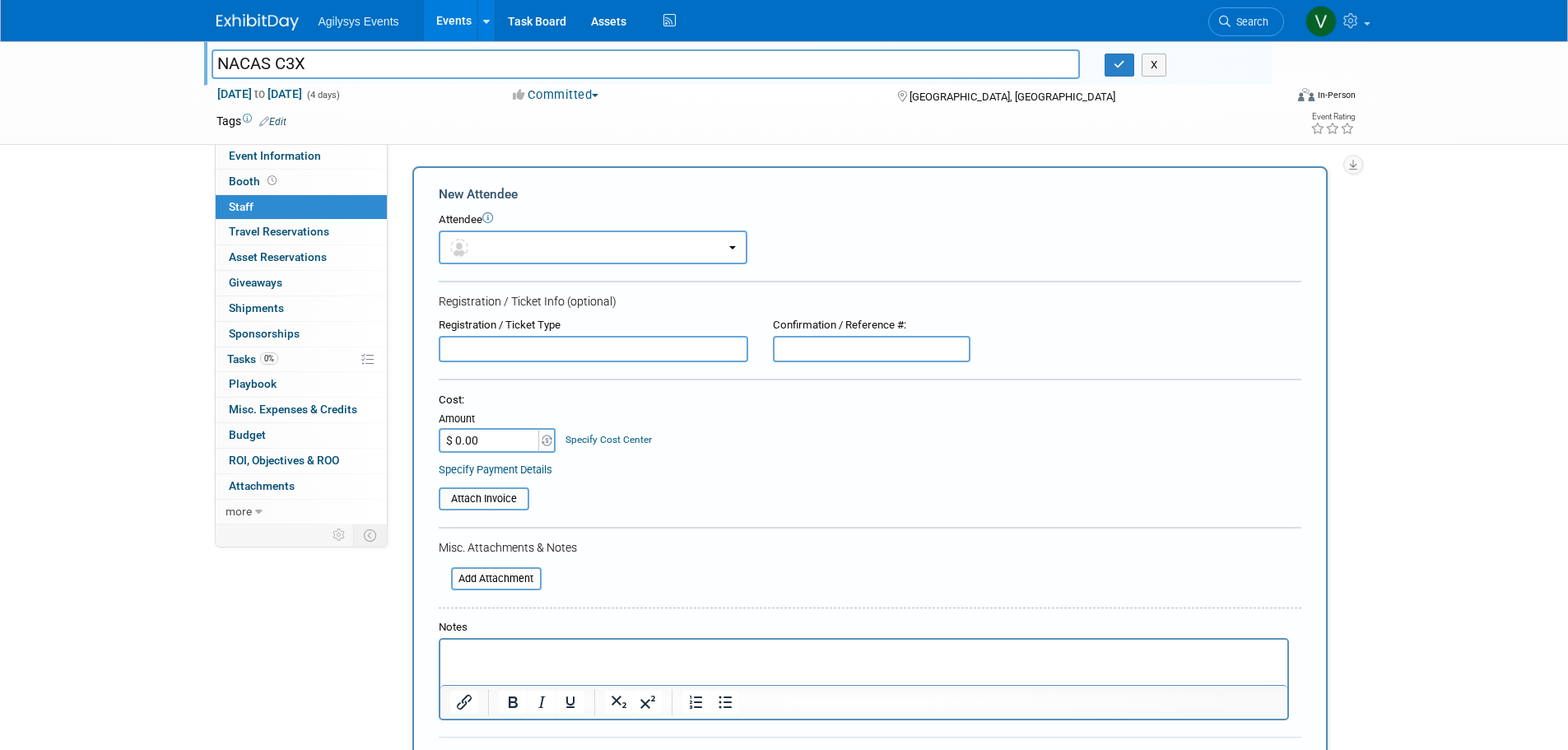
click at [321, 59] on input "NACAS C3X" at bounding box center [646, 64] width 870 height 29
drag, startPoint x: 250, startPoint y: 64, endPoint x: 209, endPoint y: 64, distance: 41.0
click at [209, 64] on div "NACAS C3X" at bounding box center [646, 66] width 894 height 25
click at [501, 246] on button "button" at bounding box center [593, 247] width 309 height 34
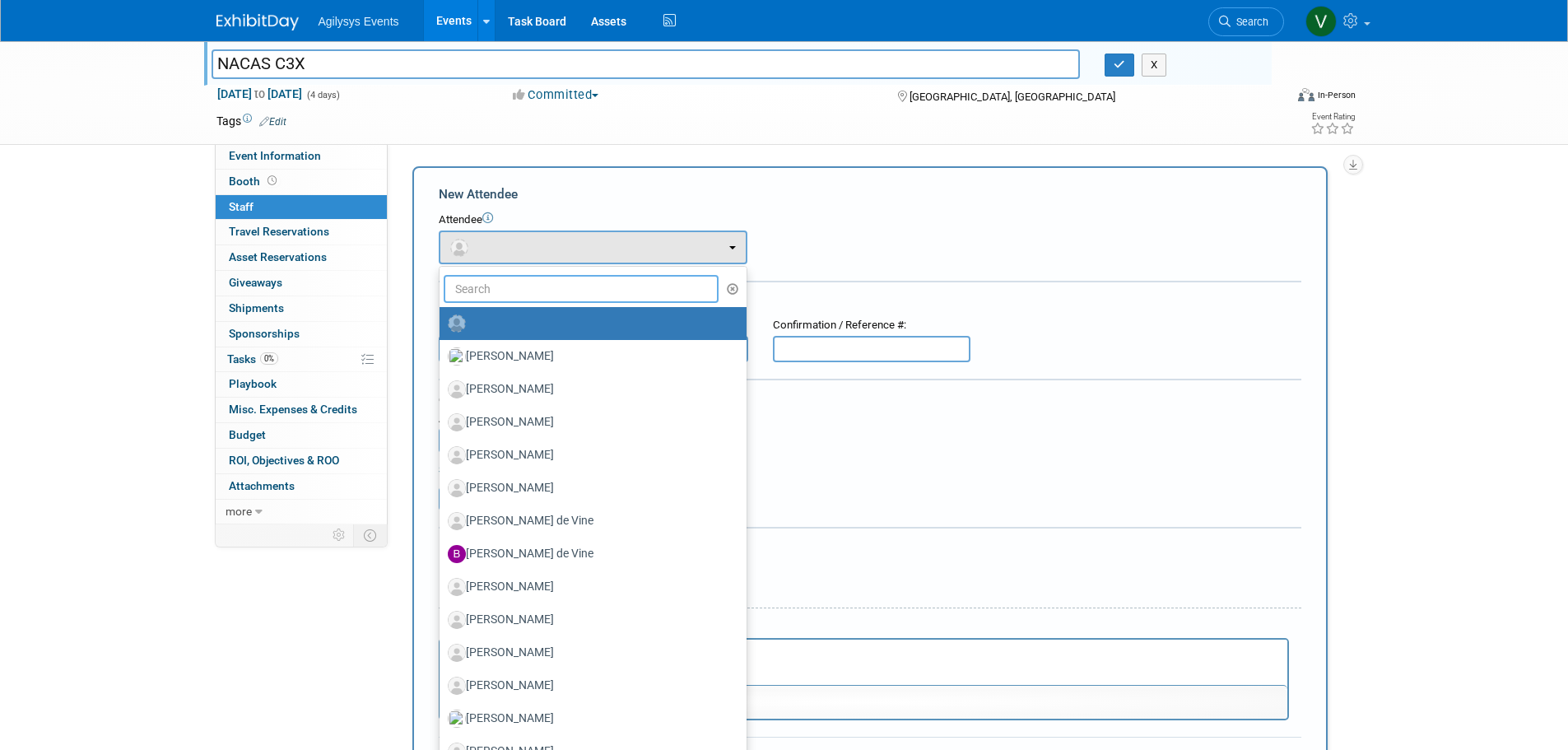
click at [504, 302] on input "text" at bounding box center [581, 288] width 276 height 28
click at [463, 286] on input "text" at bounding box center [581, 288] width 276 height 28
type input "REYNOLDS"
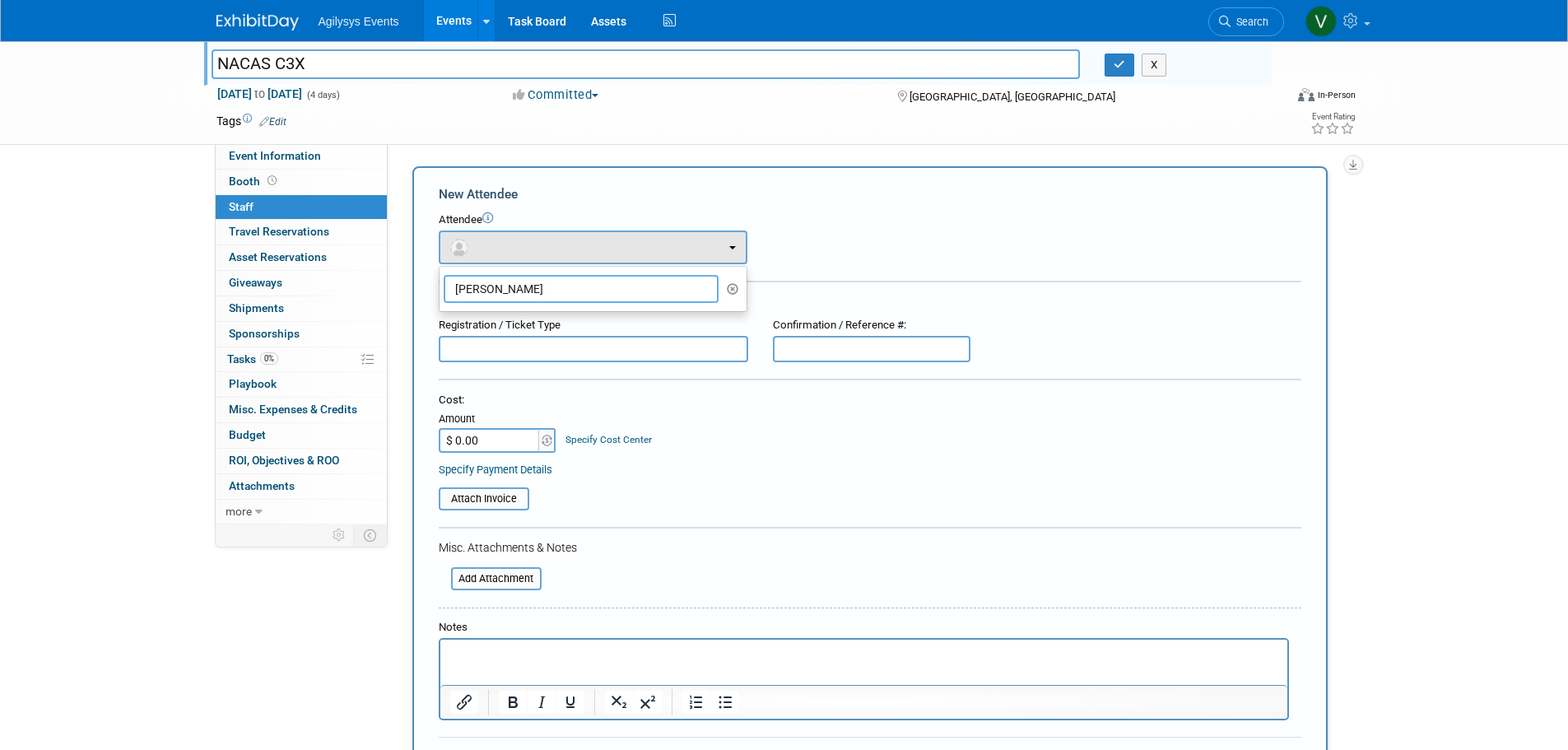
drag, startPoint x: 536, startPoint y: 298, endPoint x: 432, endPoint y: 290, distance: 104.3
click at [433, 290] on div "New Attendee Attendee <img src="https://www.exhibitday.com/Images/Unassigned-Us…" at bounding box center [870, 488] width 915 height 643
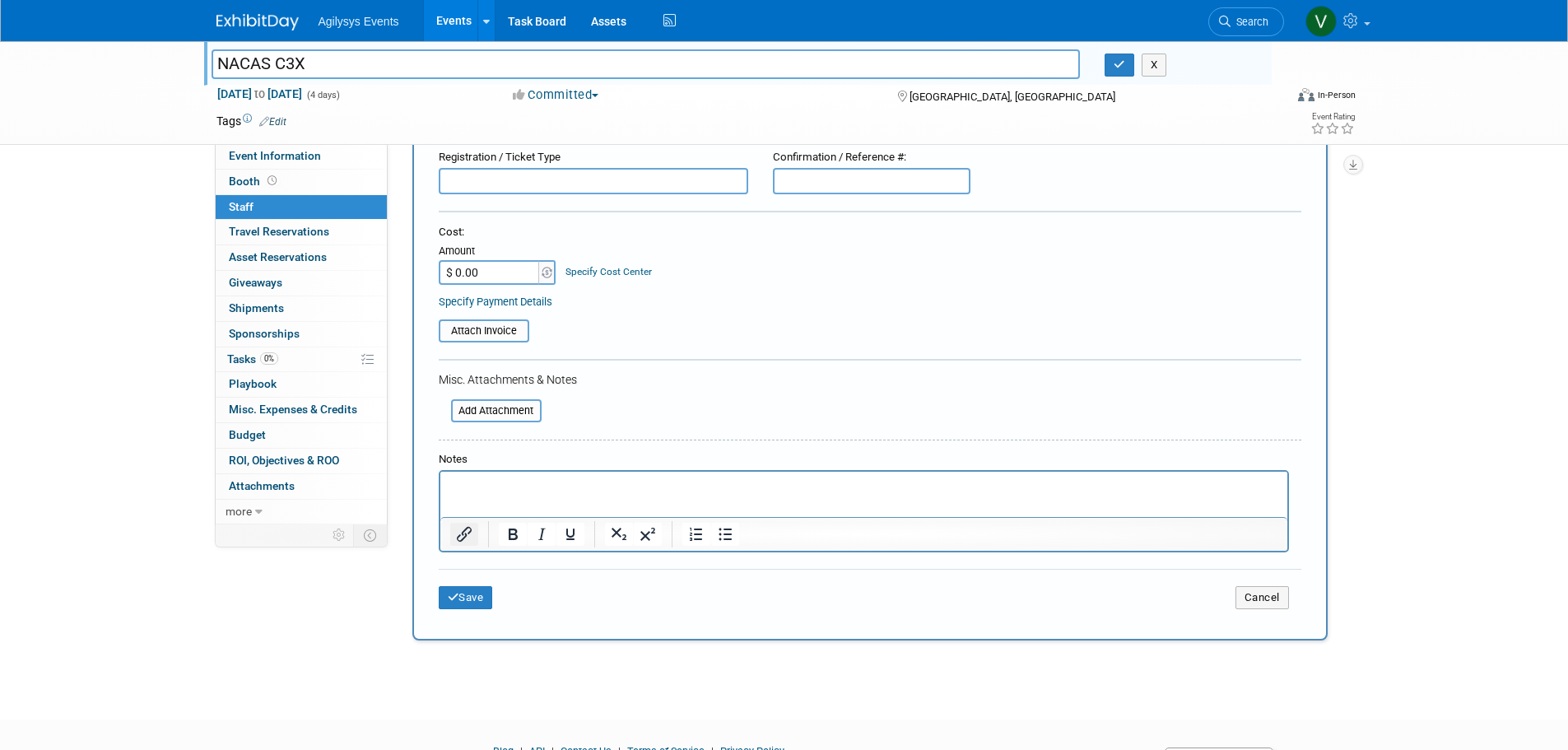
scroll to position [247, 0]
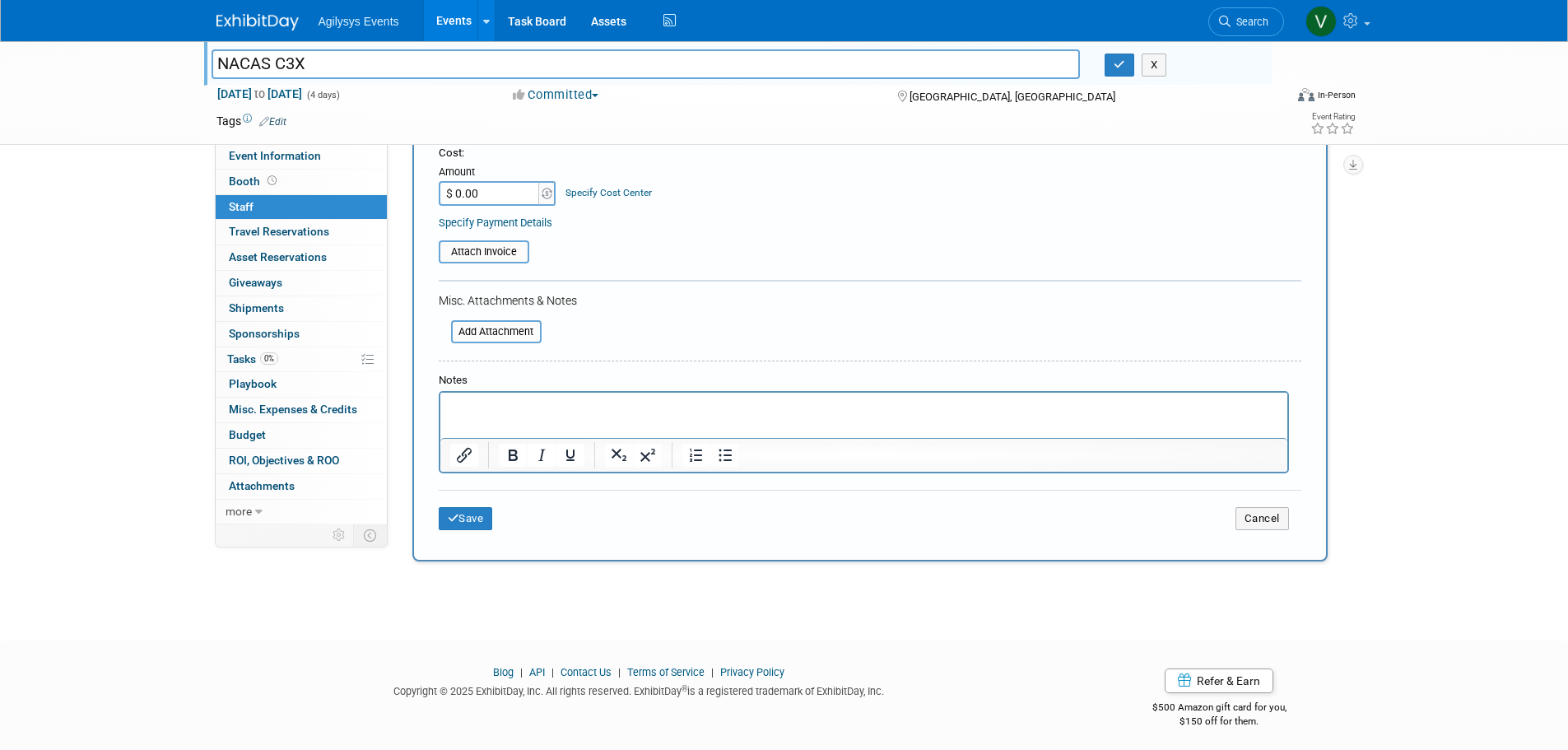
paste body "Rich Text Area. Press ALT-0 for help."
drag, startPoint x: 734, startPoint y: 405, endPoint x: 533, endPoint y: 407, distance: 201.0
click at [533, 407] on p "[PERSON_NAME] <[PERSON_NAME][EMAIL_ADDRESS][PERSON_NAME][DOMAIN_NAME]>" at bounding box center [864, 407] width 828 height 16
click at [451, 407] on p "Reynolds" at bounding box center [864, 407] width 828 height 16
click at [480, 520] on button "Save" at bounding box center [466, 519] width 54 height 23
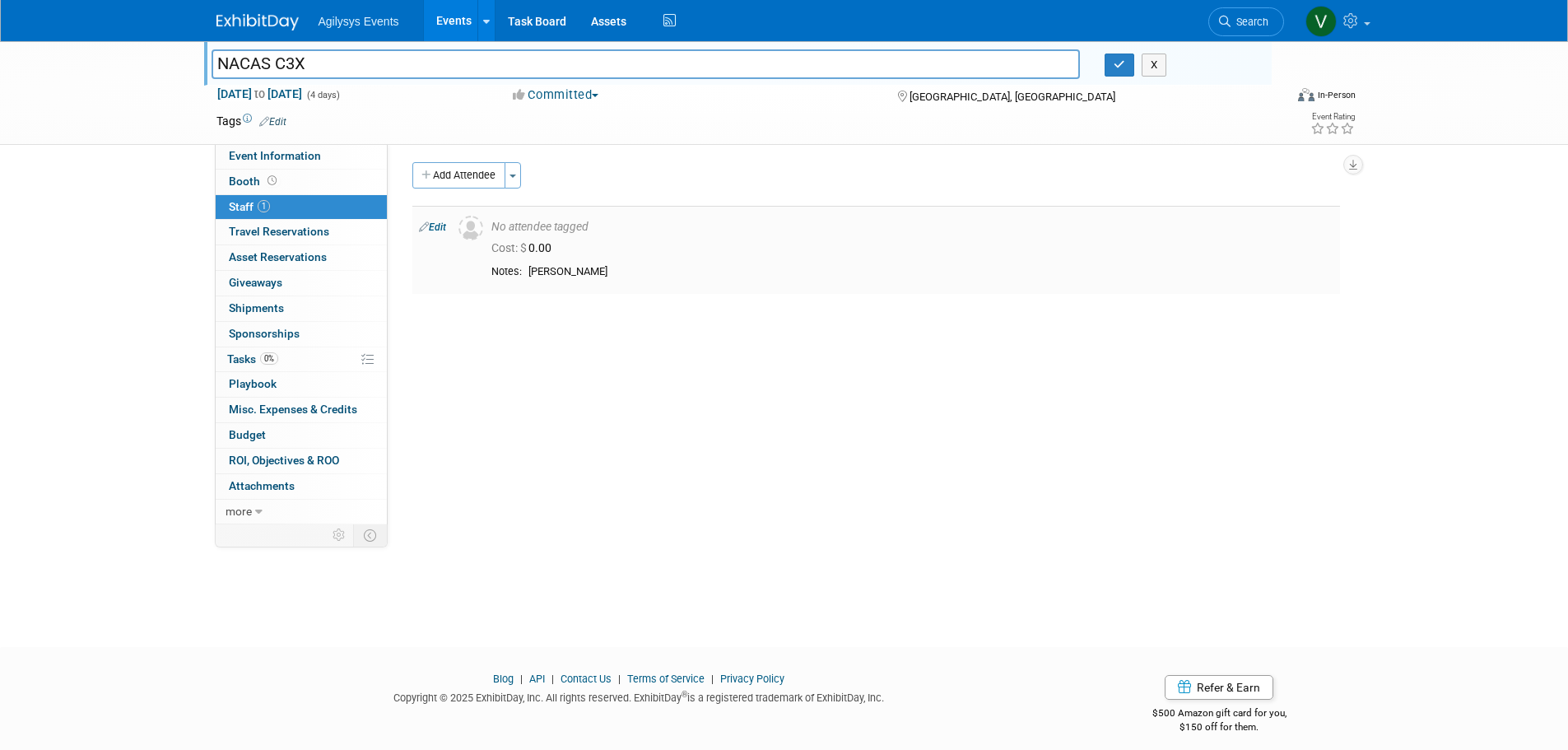
scroll to position [0, 0]
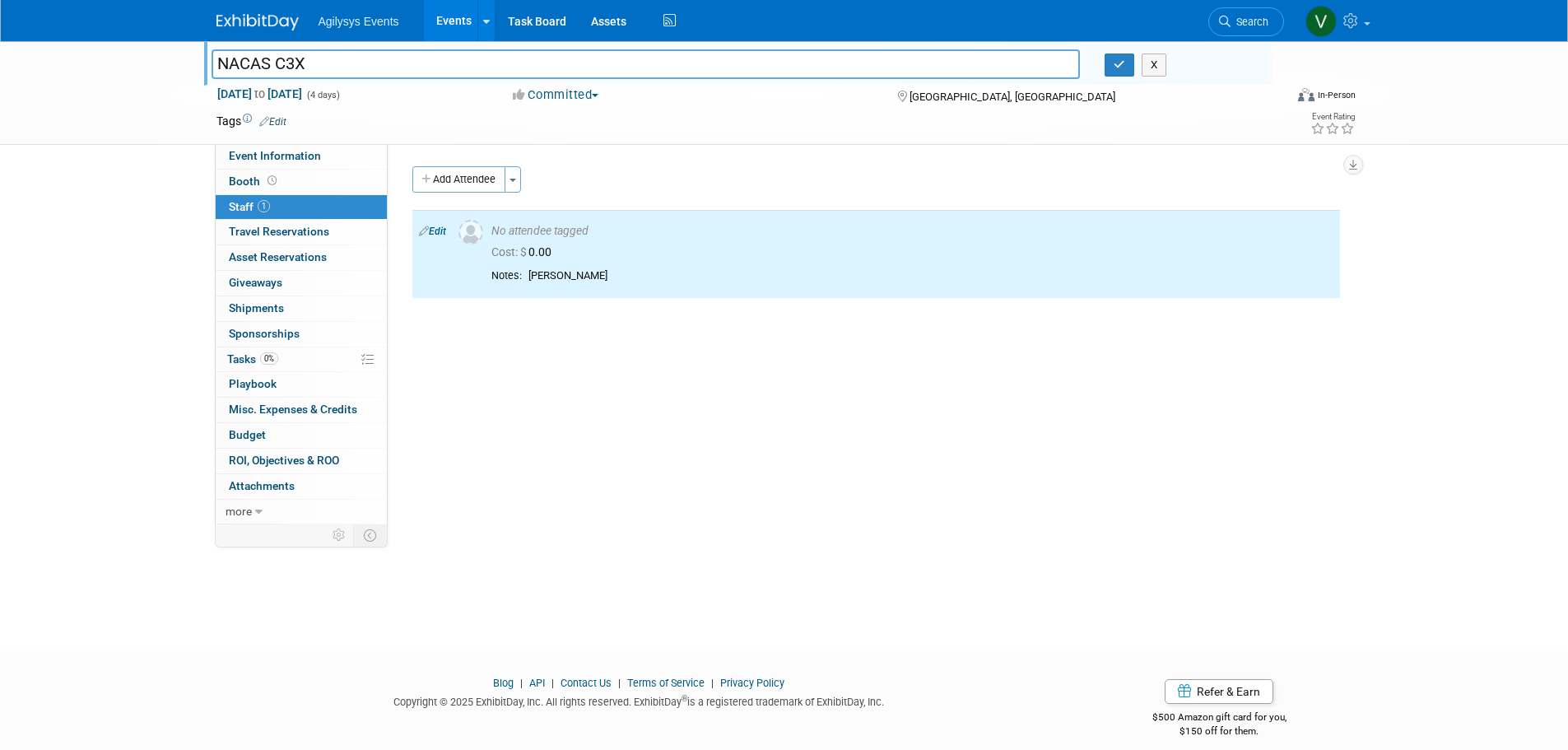
click at [454, 180] on button "Add Attendee" at bounding box center [459, 179] width 93 height 26
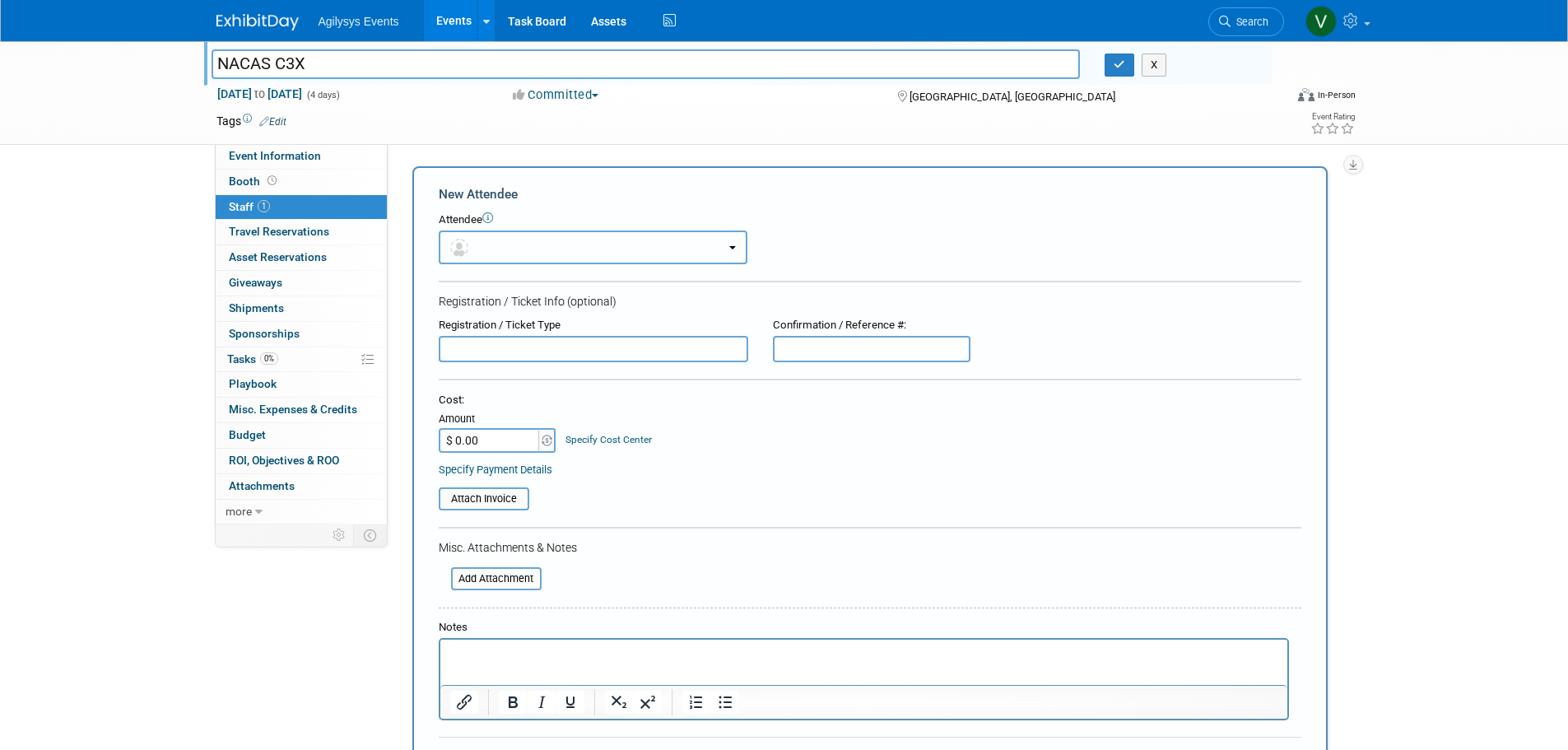
click at [473, 246] on span "button" at bounding box center [462, 248] width 24 height 14
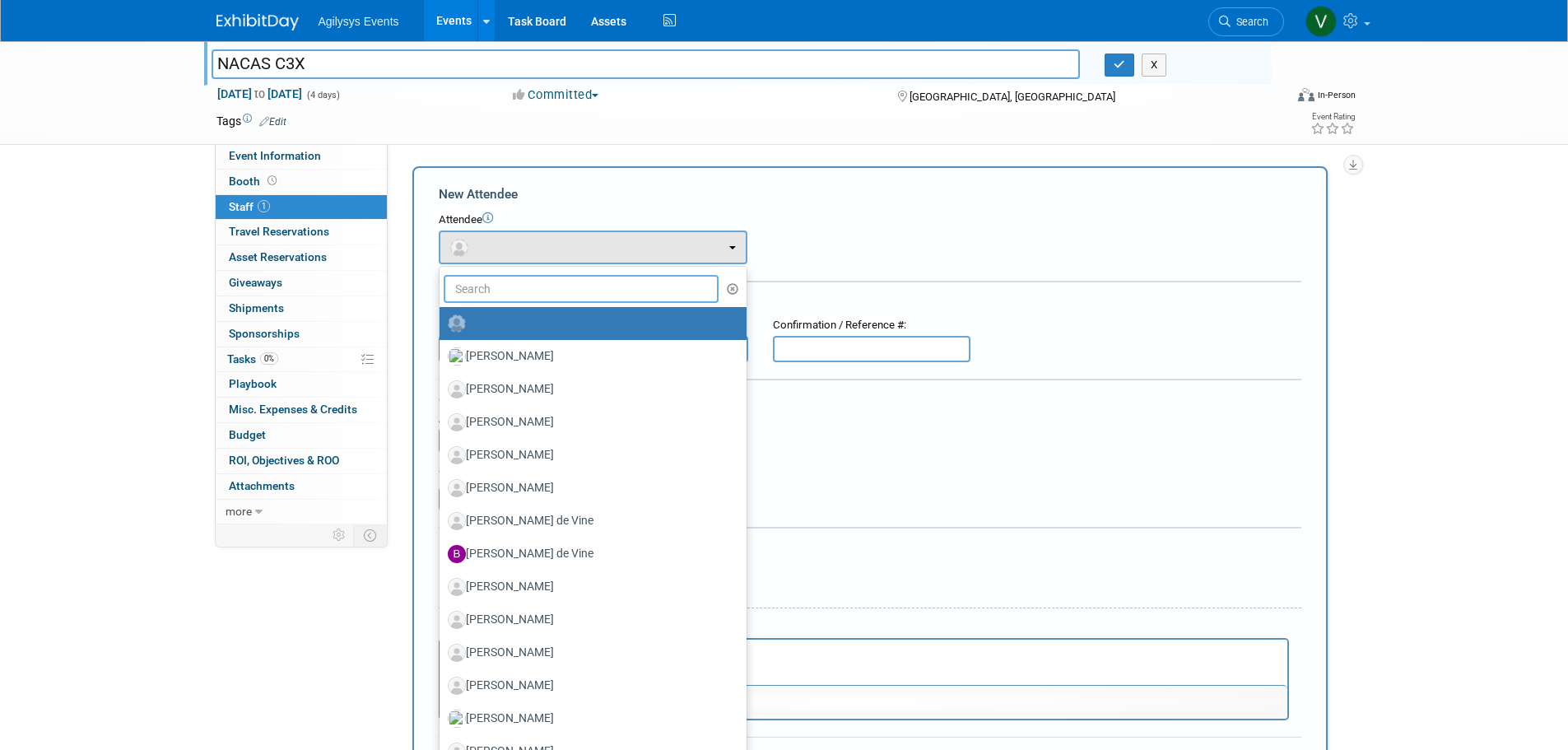
click at [486, 291] on input "text" at bounding box center [581, 288] width 276 height 28
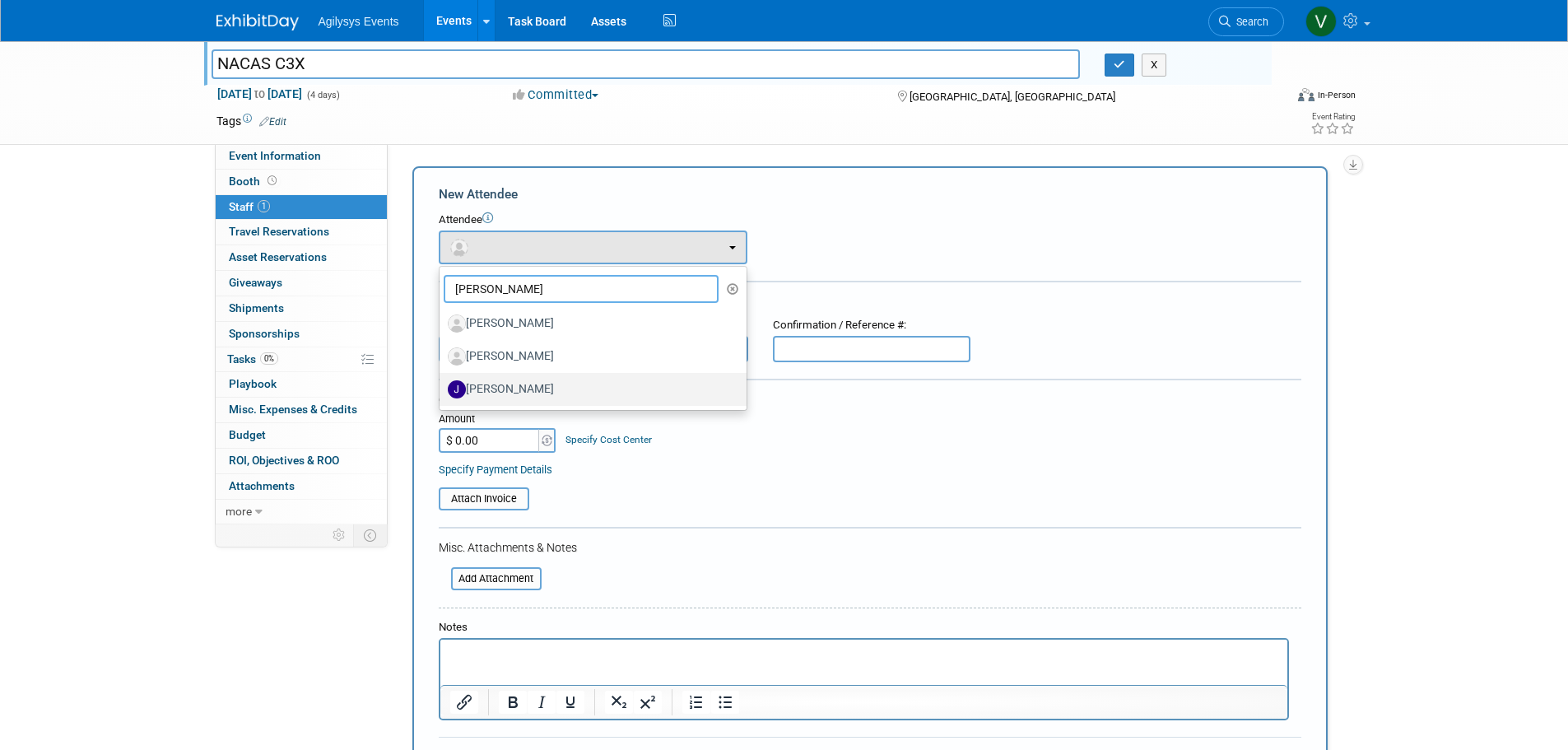
type input "jamie"
click at [556, 384] on label "Jamie Hodgson" at bounding box center [589, 389] width 282 height 26
click at [442, 384] on input "Jamie Hodgson" at bounding box center [436, 387] width 11 height 11
select select "40608d4f-d19d-4fcc-acc7-799f255bc10e"
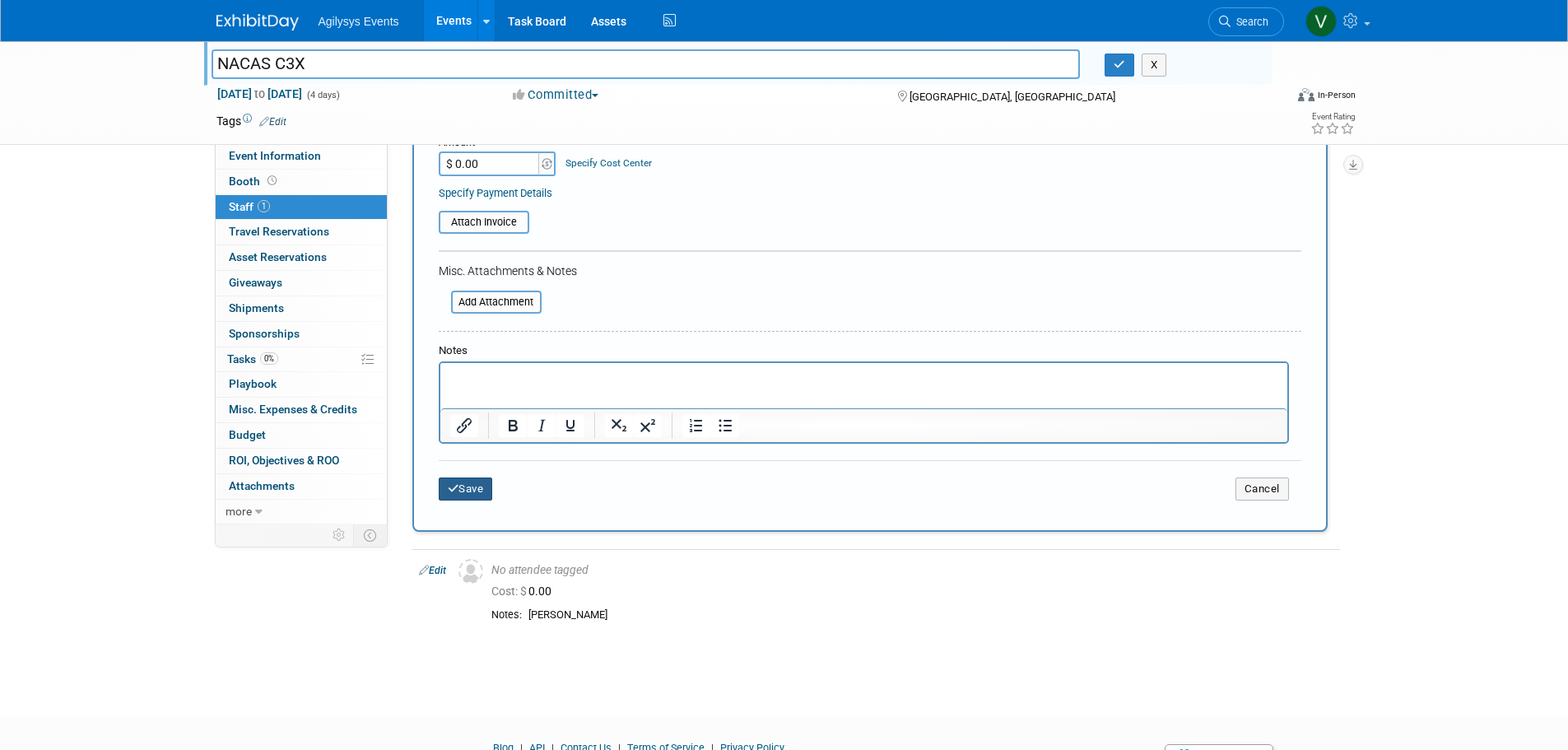
click at [489, 485] on button "Save" at bounding box center [466, 490] width 54 height 23
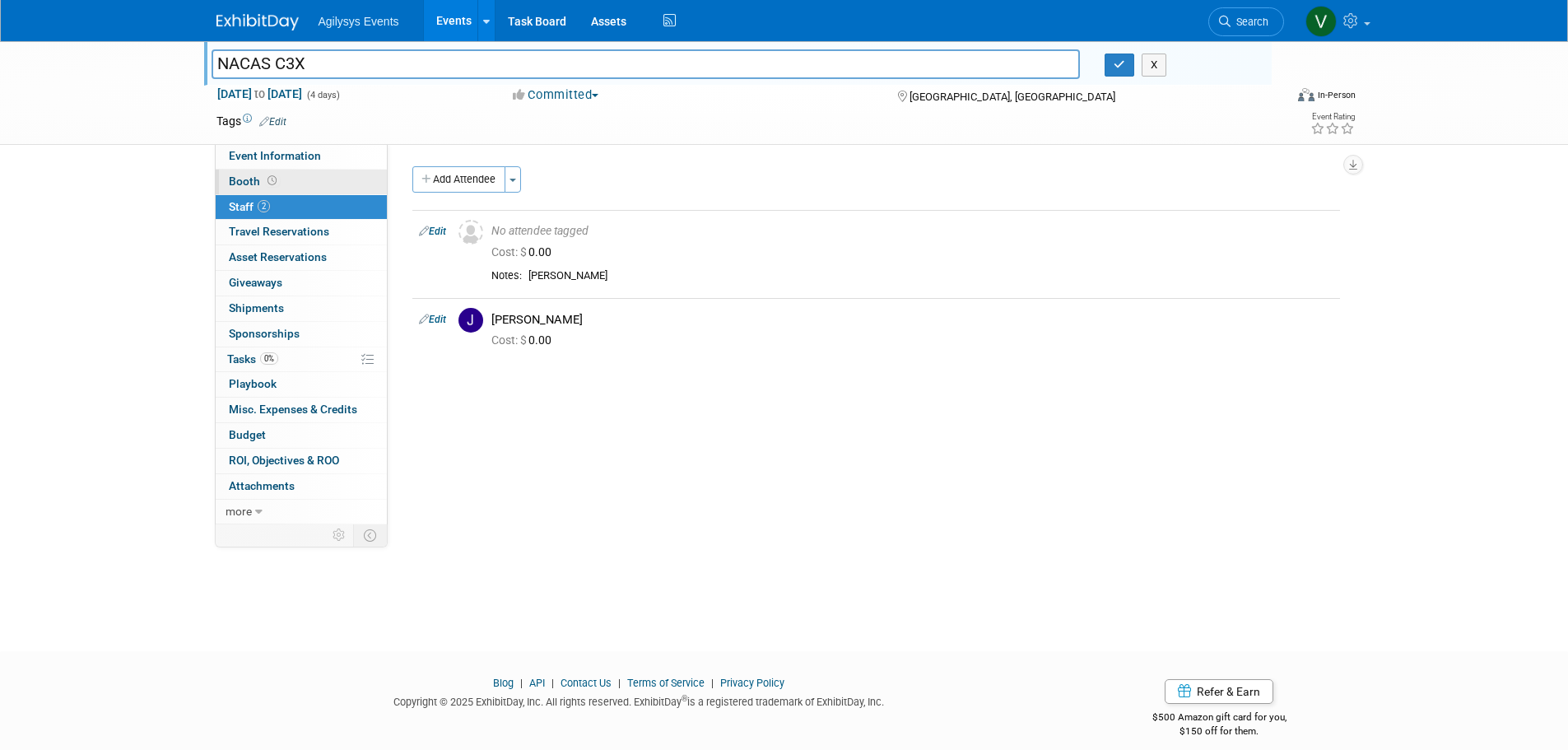
click at [268, 185] on icon at bounding box center [272, 180] width 9 height 9
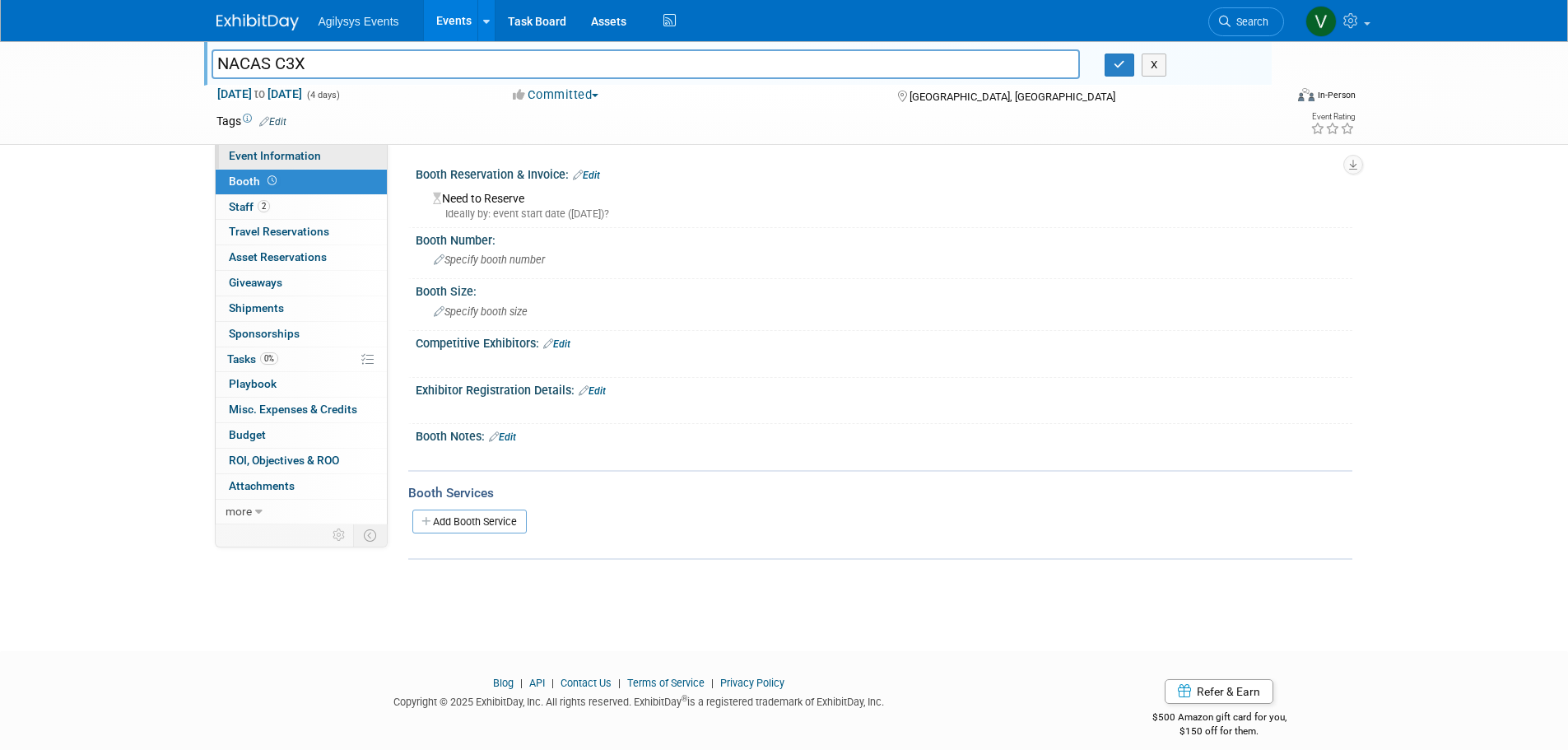
click at [282, 158] on span "Event Information" at bounding box center [275, 156] width 92 height 14
select select "FSM"
select select "Q3"
select select "A"
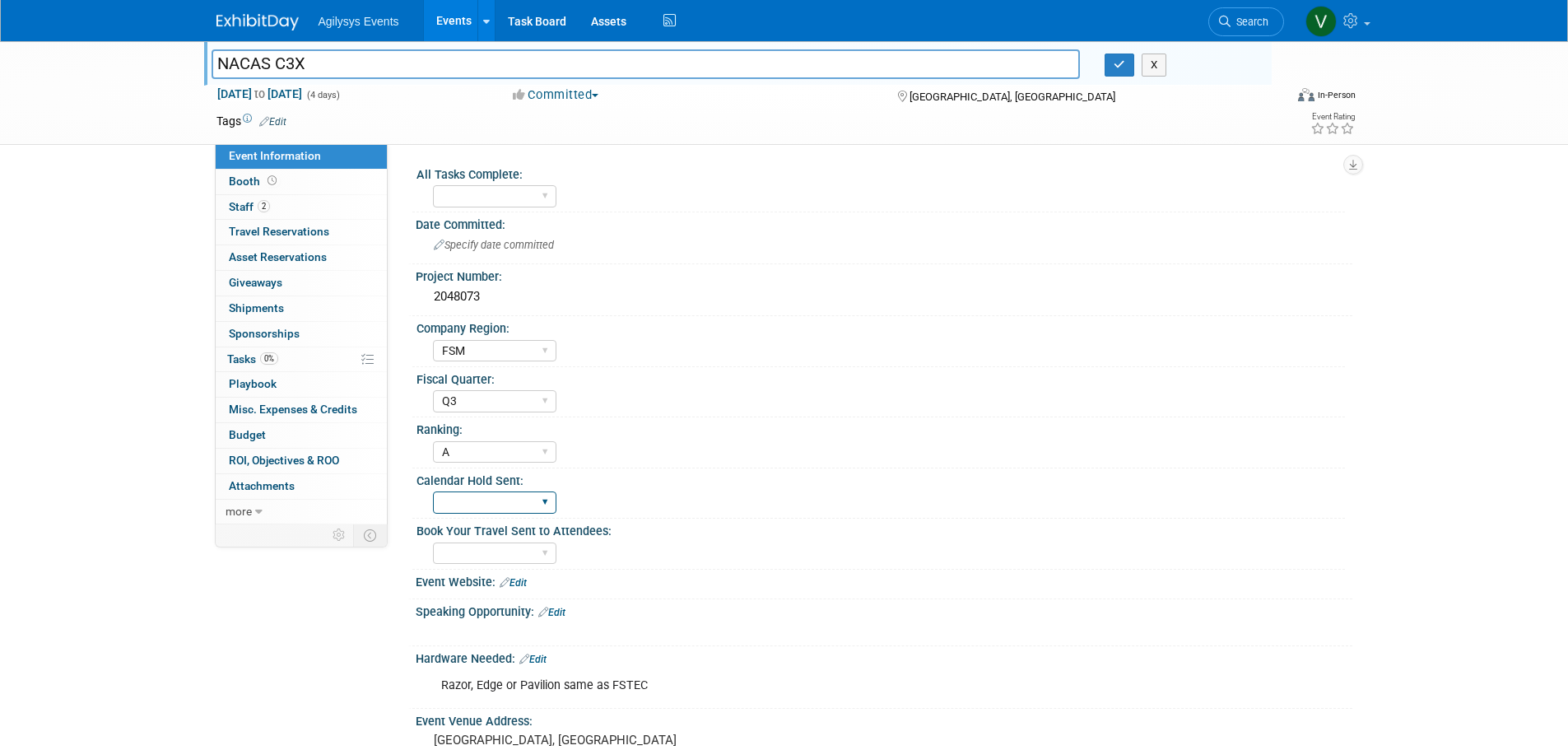
click at [512, 501] on select "Yes" at bounding box center [495, 502] width 124 height 22
select select "Yes"
click at [433, 492] on select "Yes" at bounding box center [495, 502] width 124 height 22
drag, startPoint x: 1015, startPoint y: 99, endPoint x: 897, endPoint y: 89, distance: 118.4
click at [897, 89] on div "[GEOGRAPHIC_DATA], [GEOGRAPHIC_DATA]" at bounding box center [1029, 96] width 267 height 19
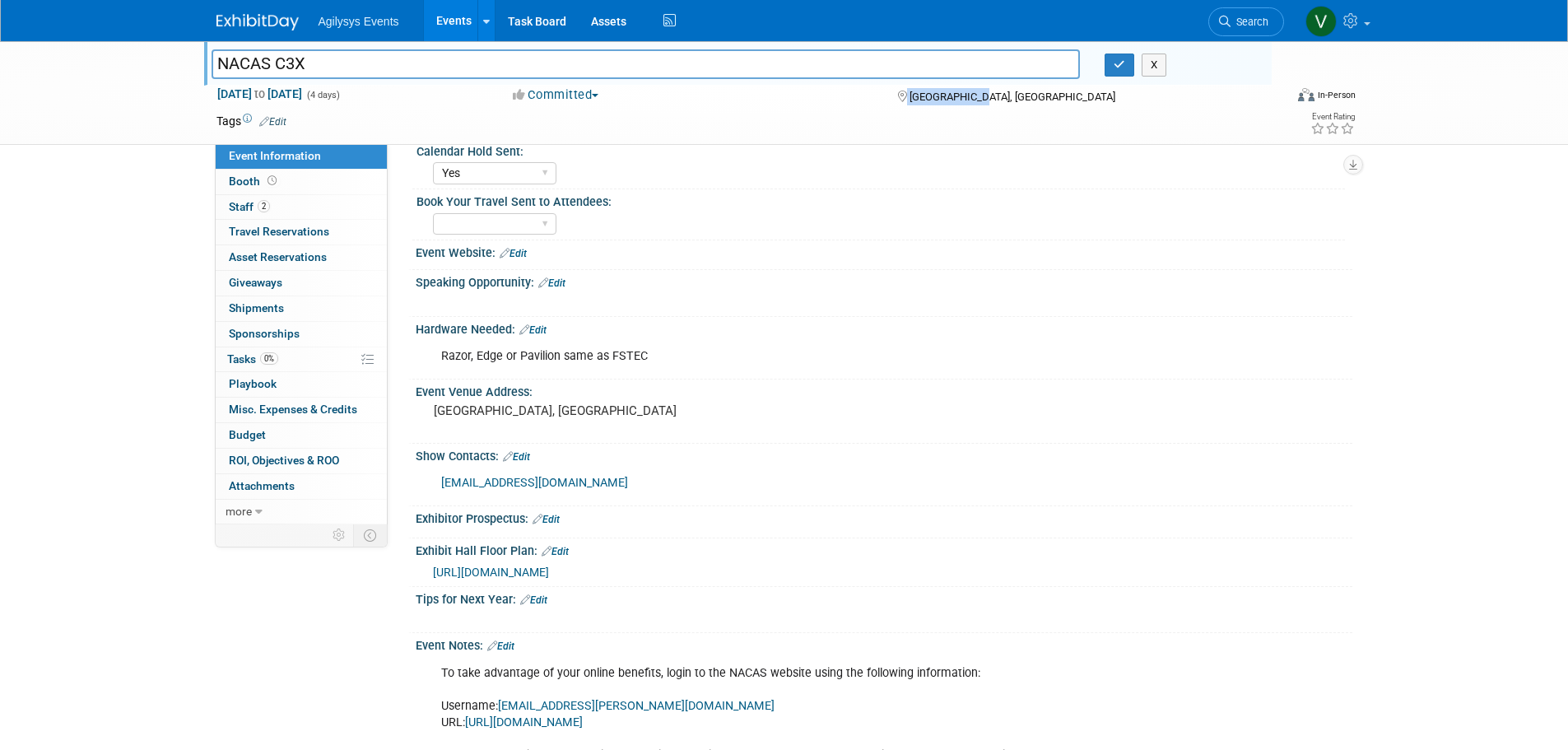
scroll to position [412, 0]
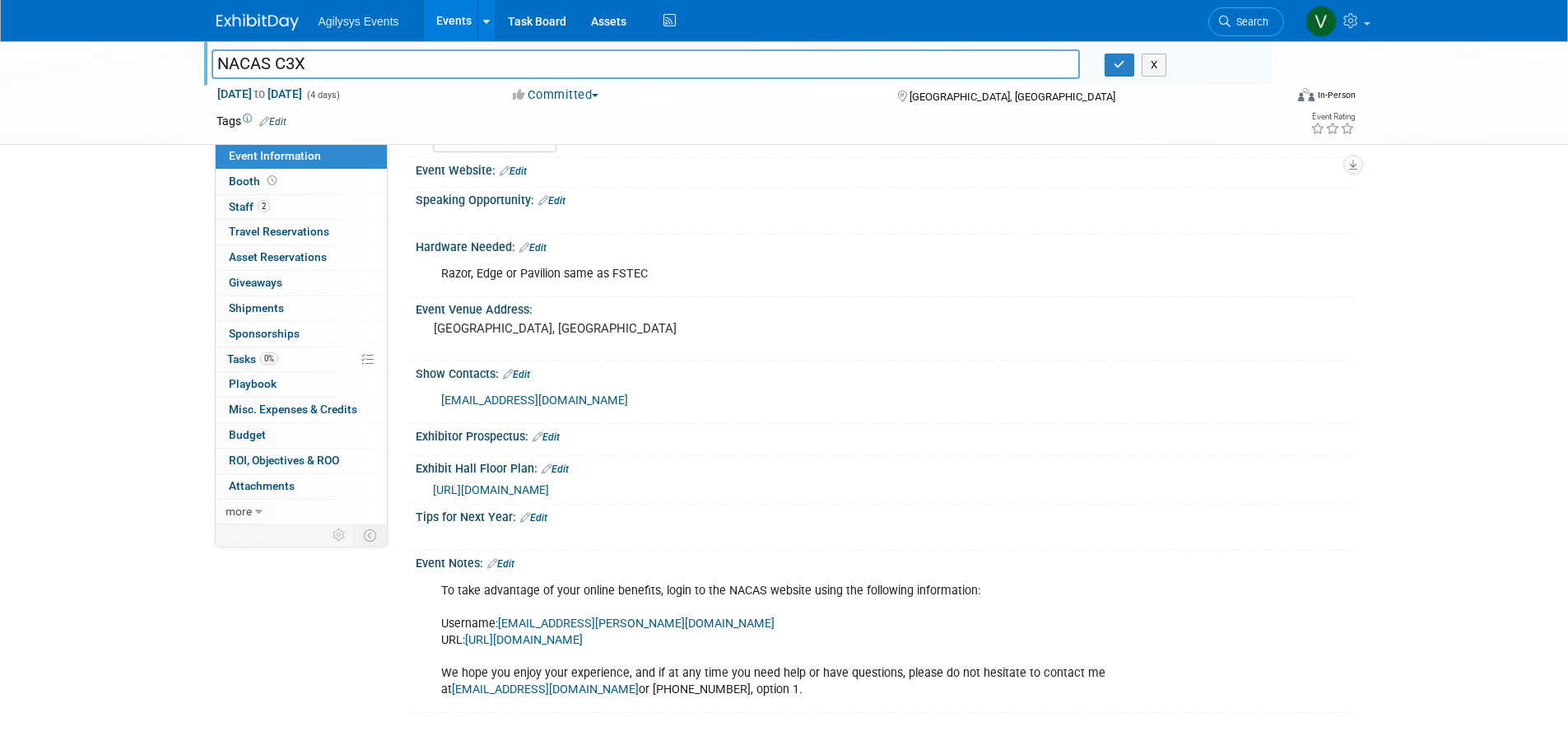
click at [81, 374] on div "NACAS C3X NACAS C3X X Nov 16, 2025 to Nov 19, 2025 (4 days) Nov 16, 2025 to Nov…" at bounding box center [784, 188] width 1568 height 1117
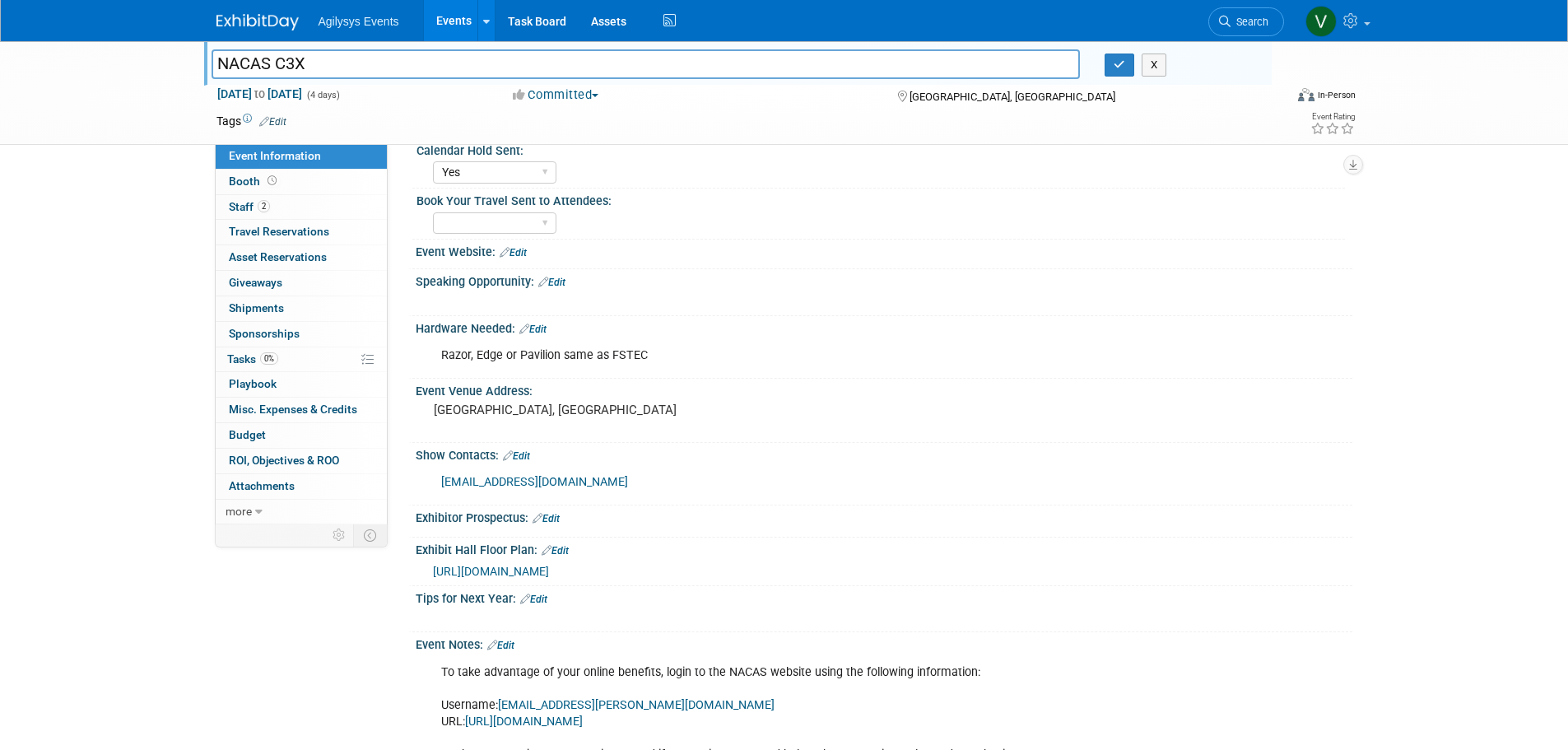
scroll to position [329, 0]
click at [522, 251] on link "Edit" at bounding box center [514, 254] width 27 height 12
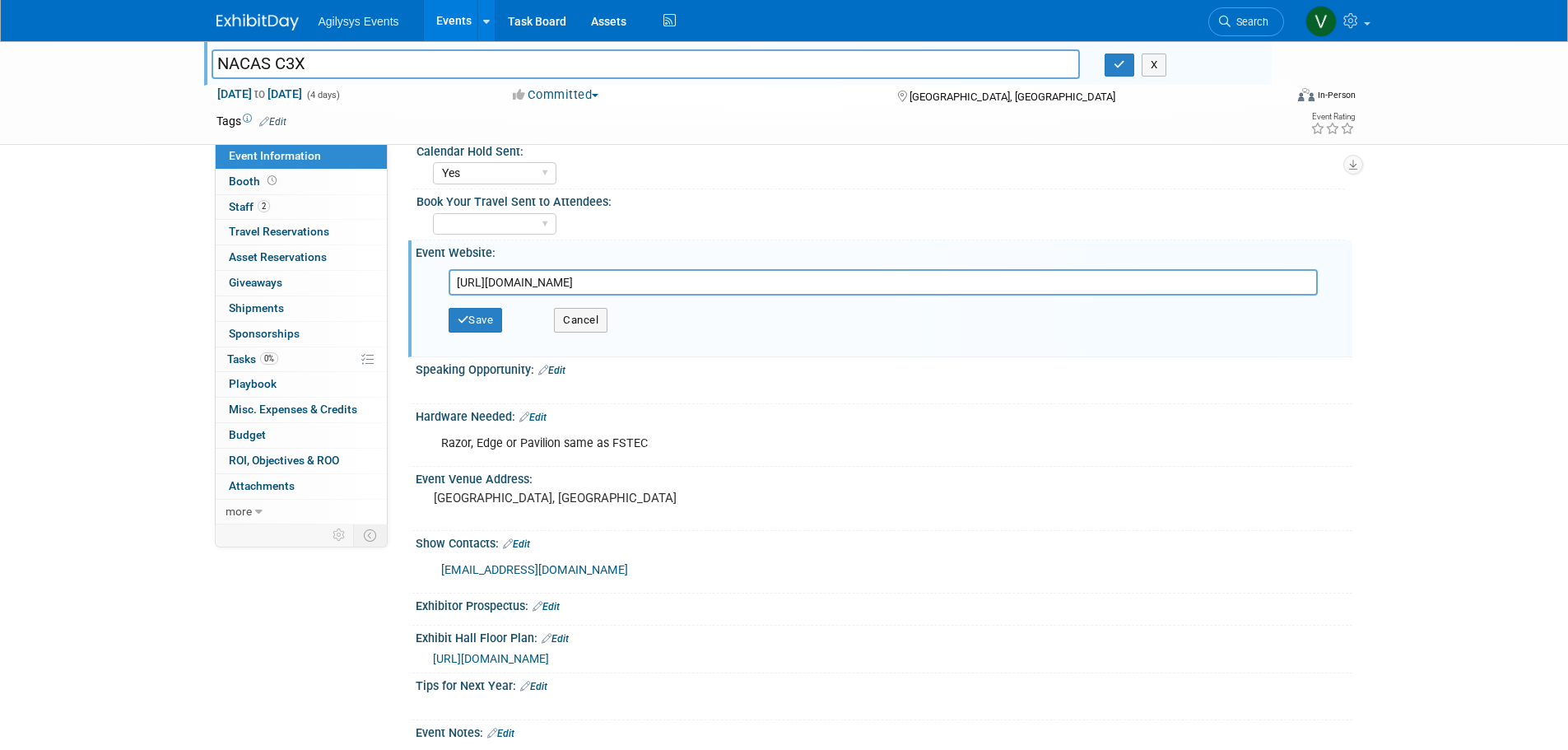
type input "[URL][DOMAIN_NAME]"
click at [481, 319] on button "Save" at bounding box center [476, 320] width 54 height 25
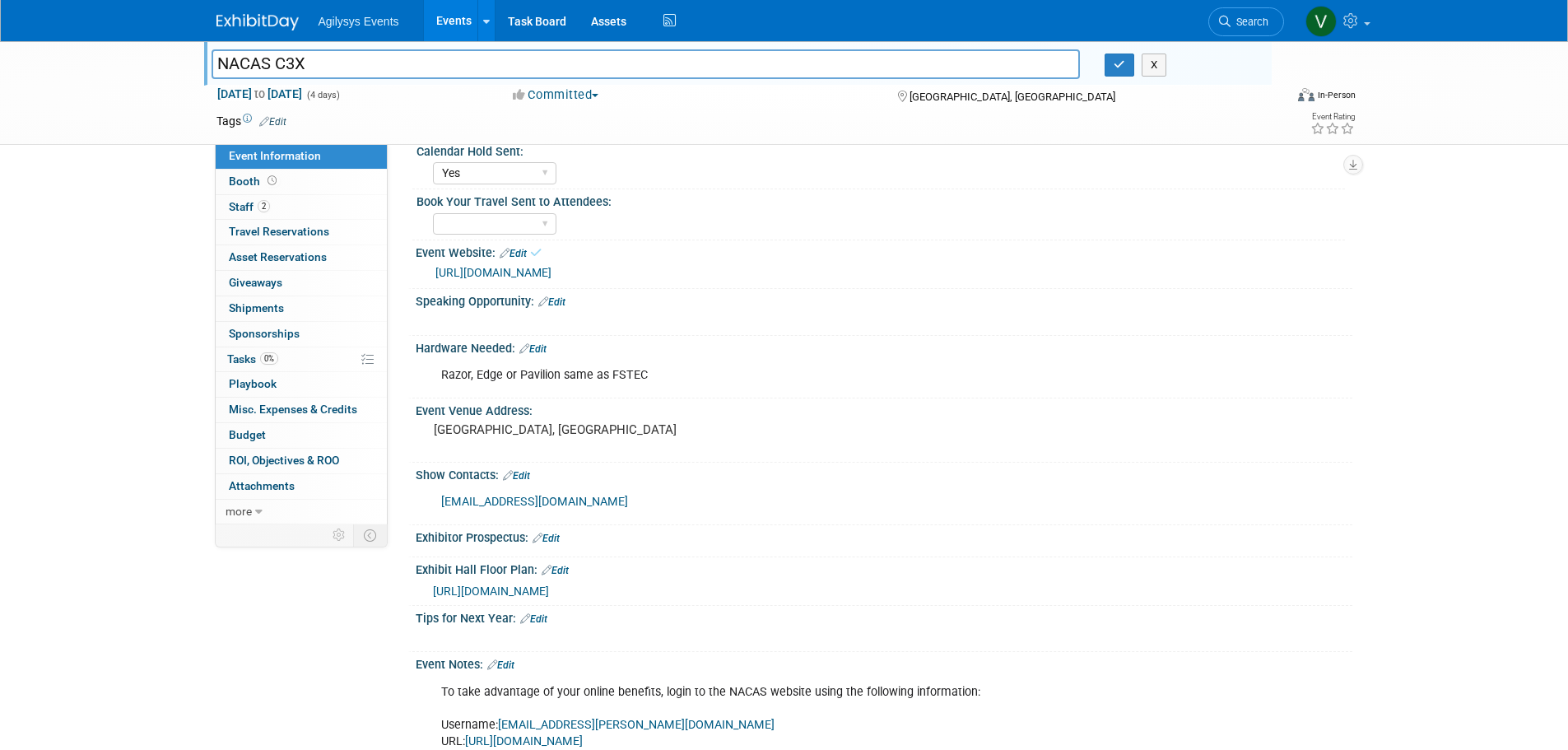
click at [141, 467] on div "NACAS C3X NACAS C3X X Nov 16, 2025 to Nov 19, 2025 (4 days) Nov 16, 2025 to Nov…" at bounding box center [784, 280] width 1568 height 1136
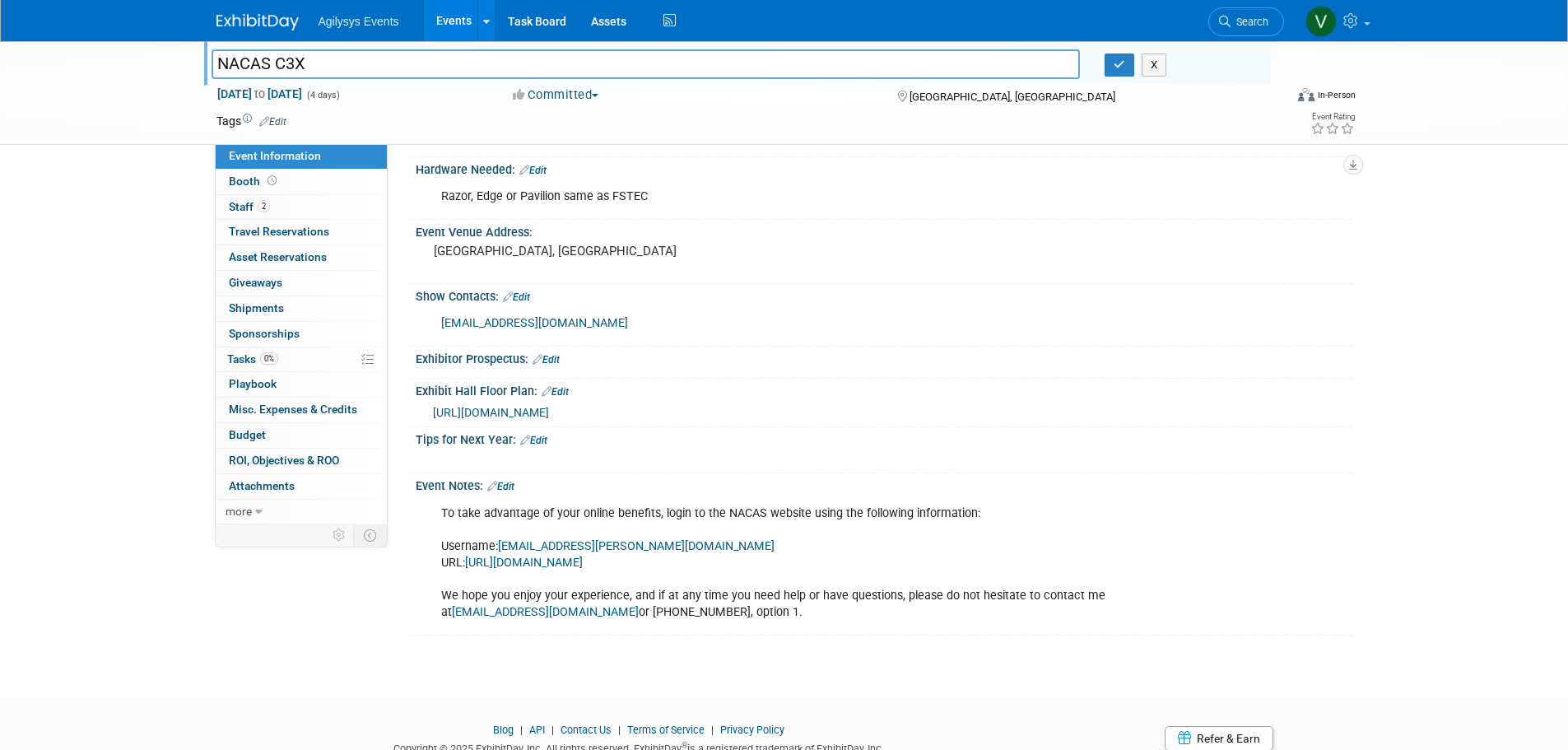
scroll to position [357, 0]
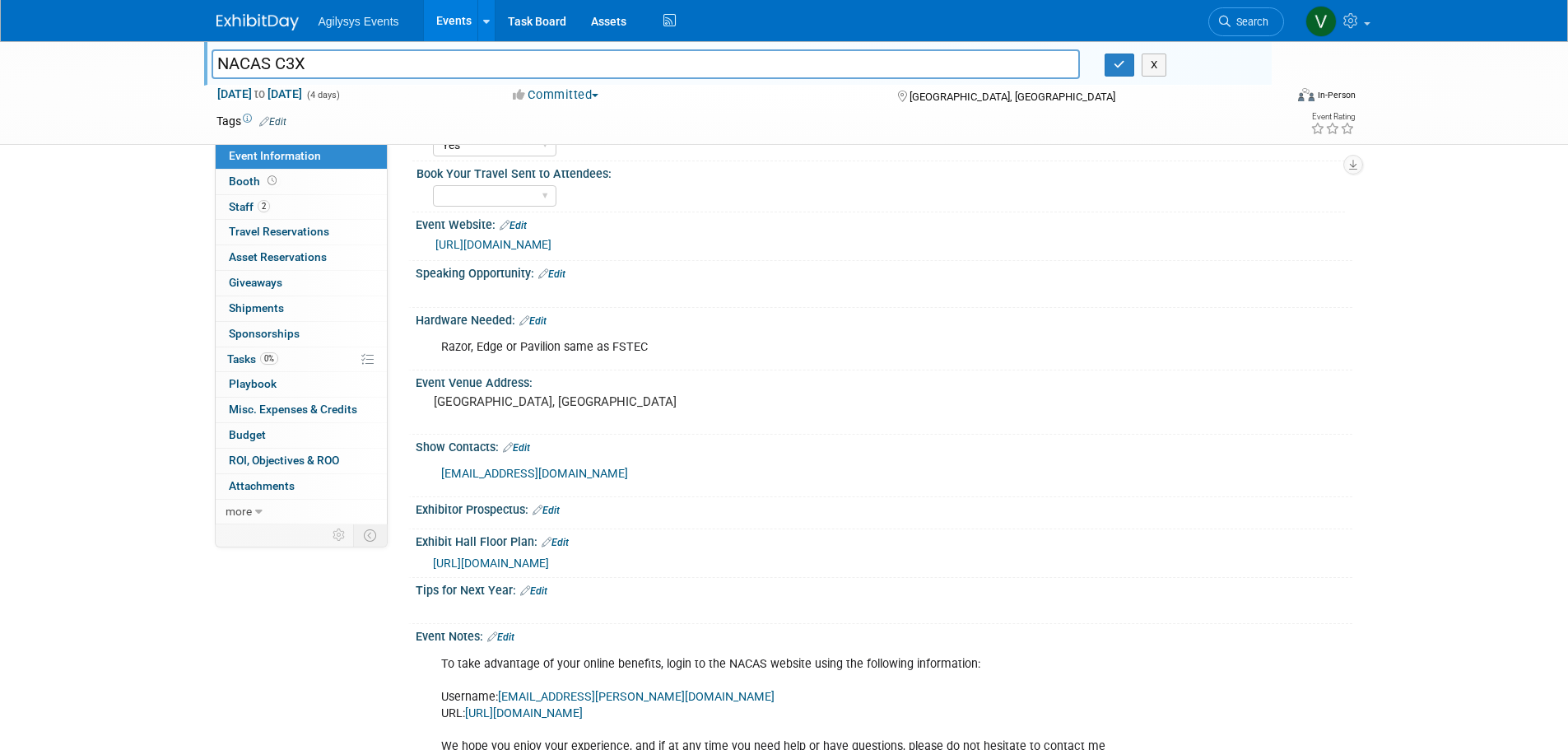
click at [259, 14] on link at bounding box center [268, 15] width 103 height 14
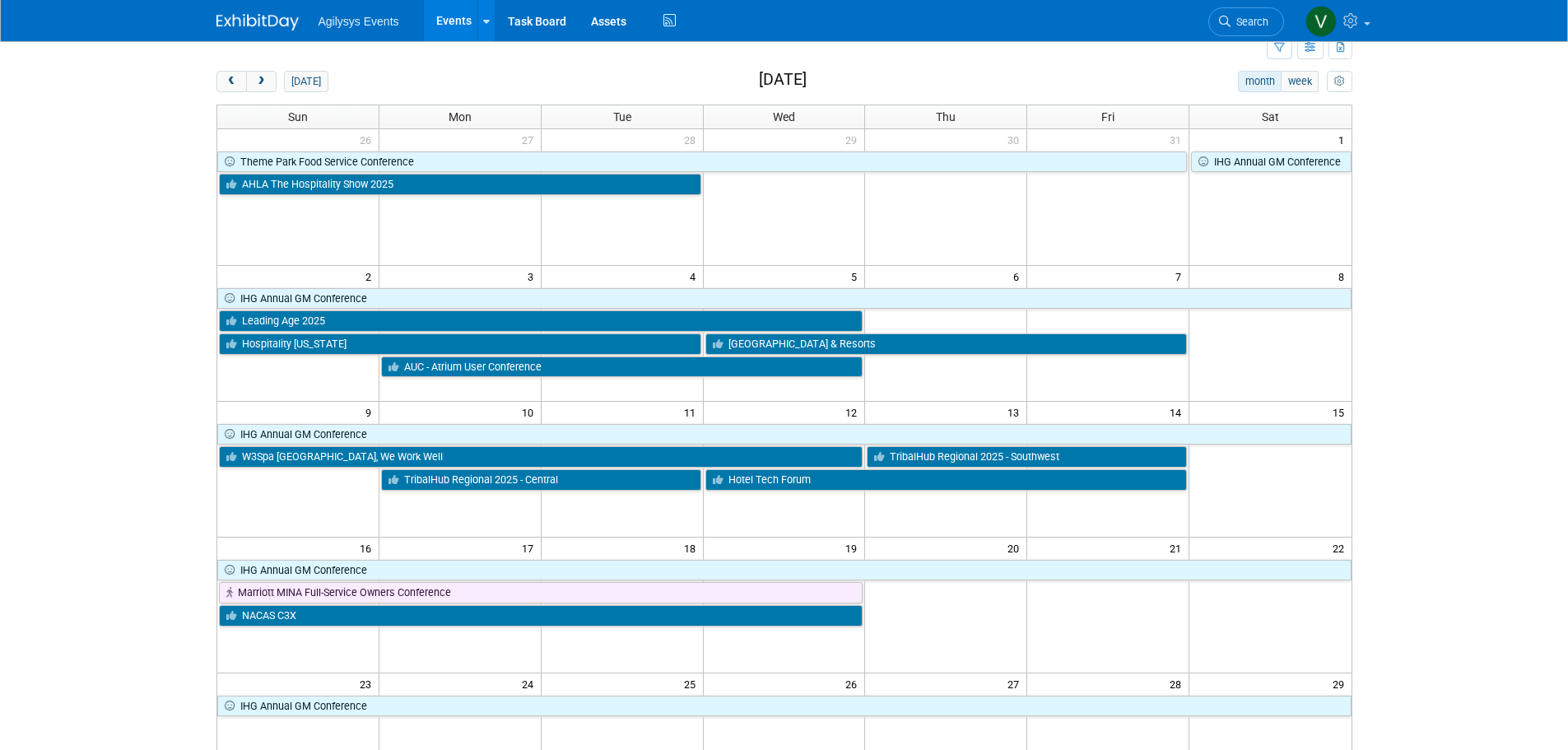
scroll to position [82, 0]
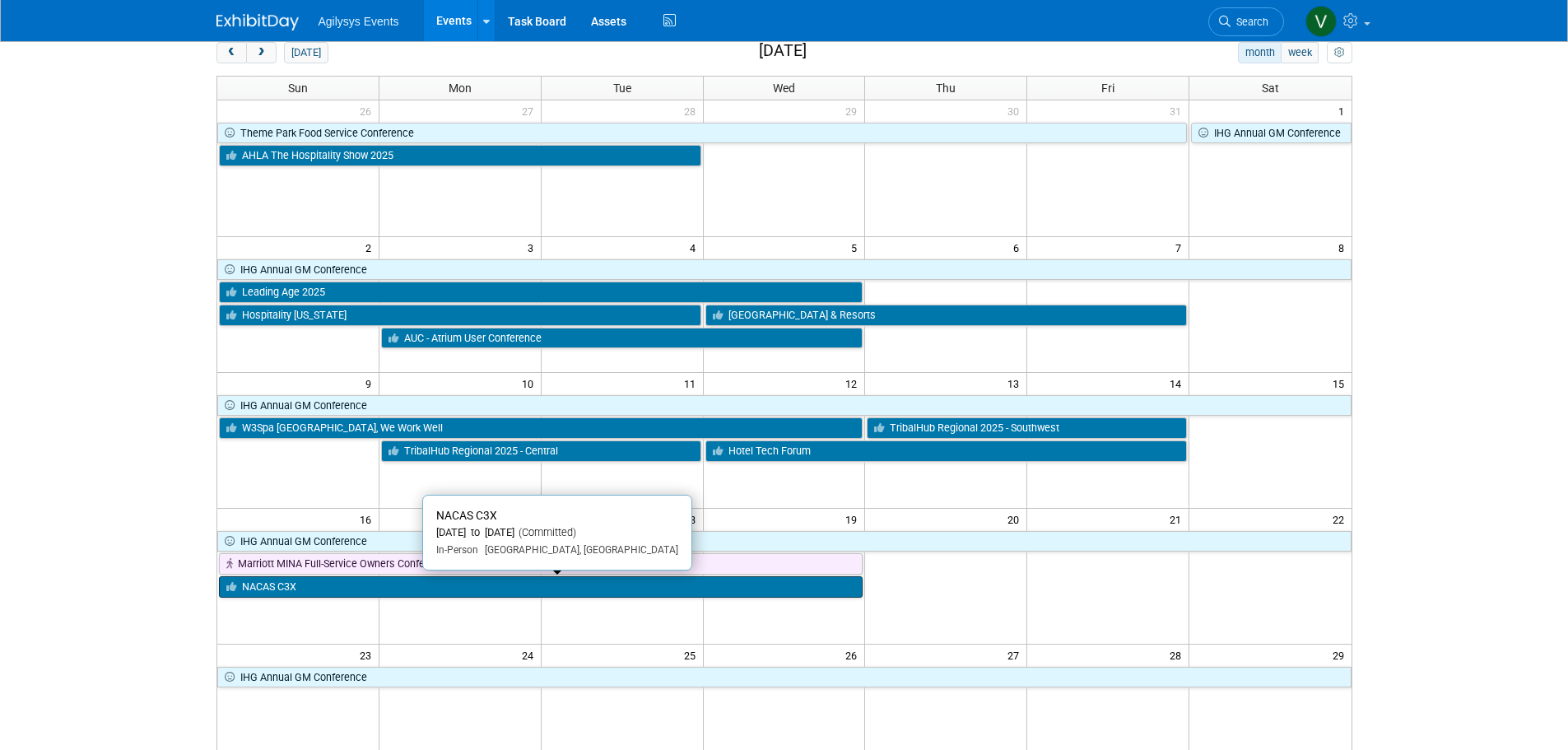
click at [297, 590] on link "NACAS C3X" at bounding box center [541, 587] width 644 height 21
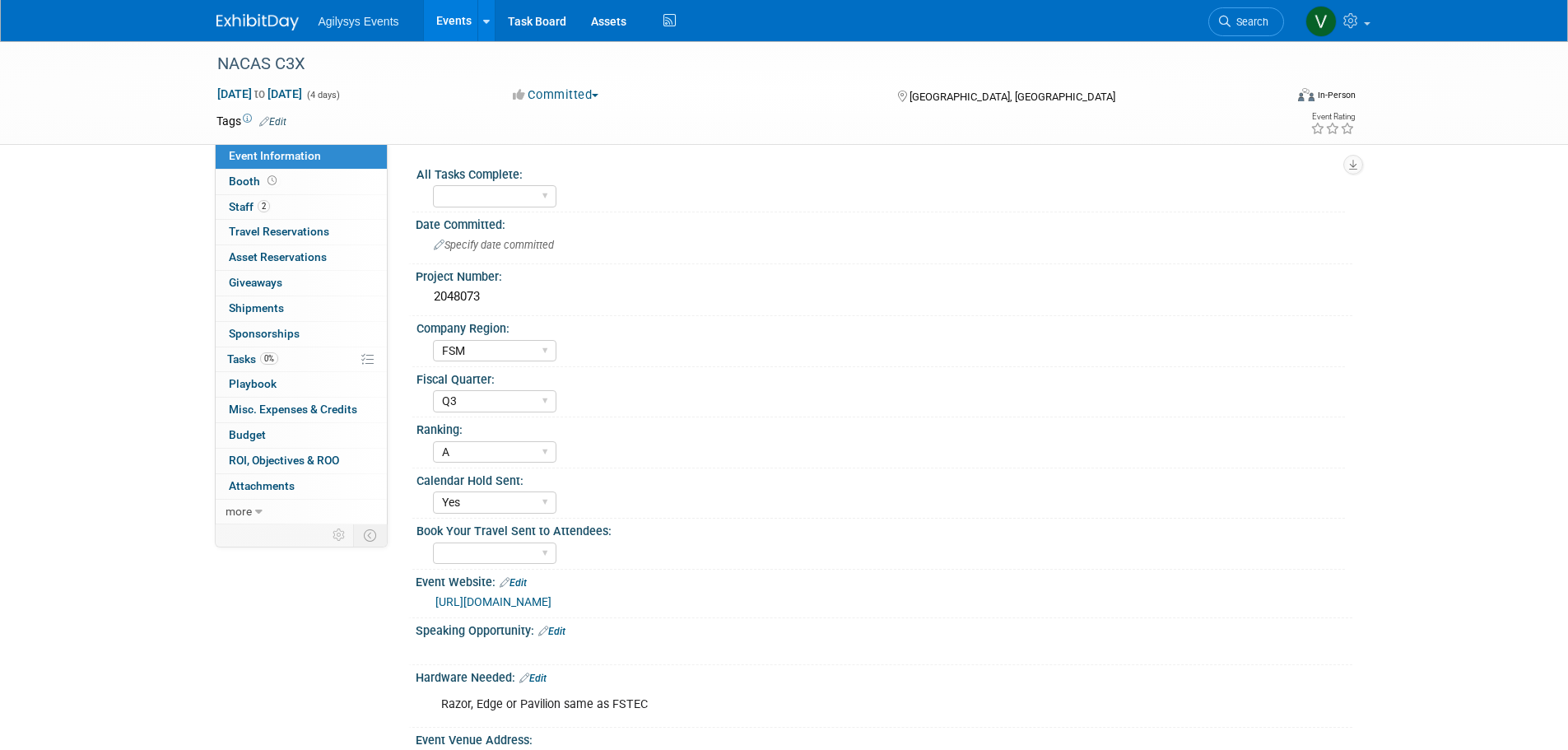
select select "FSM"
select select "Q3"
select select "A"
select select "Yes"
click at [1346, 25] on icon at bounding box center [1353, 20] width 19 height 15
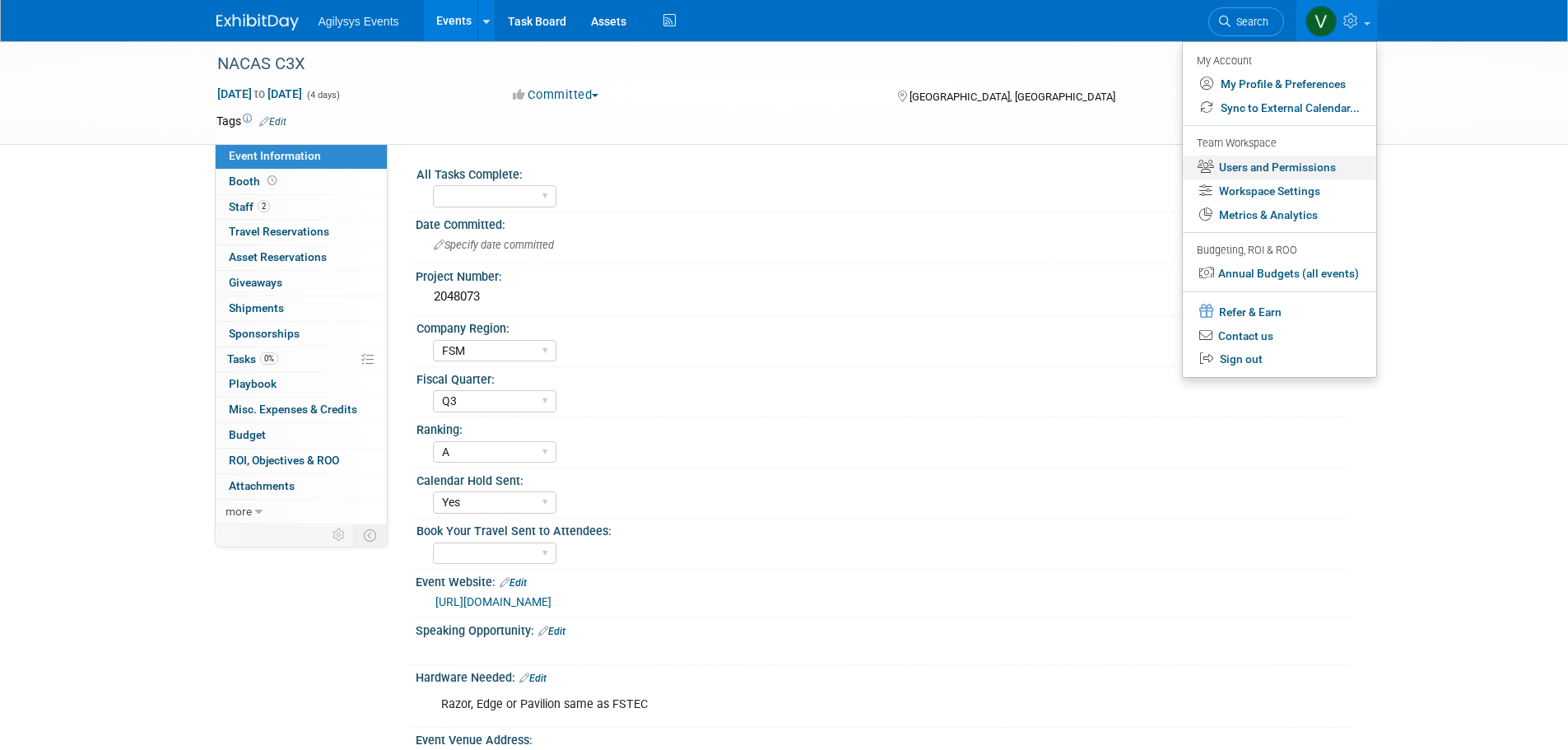
click at [1272, 169] on link "Users and Permissions" at bounding box center [1280, 167] width 193 height 24
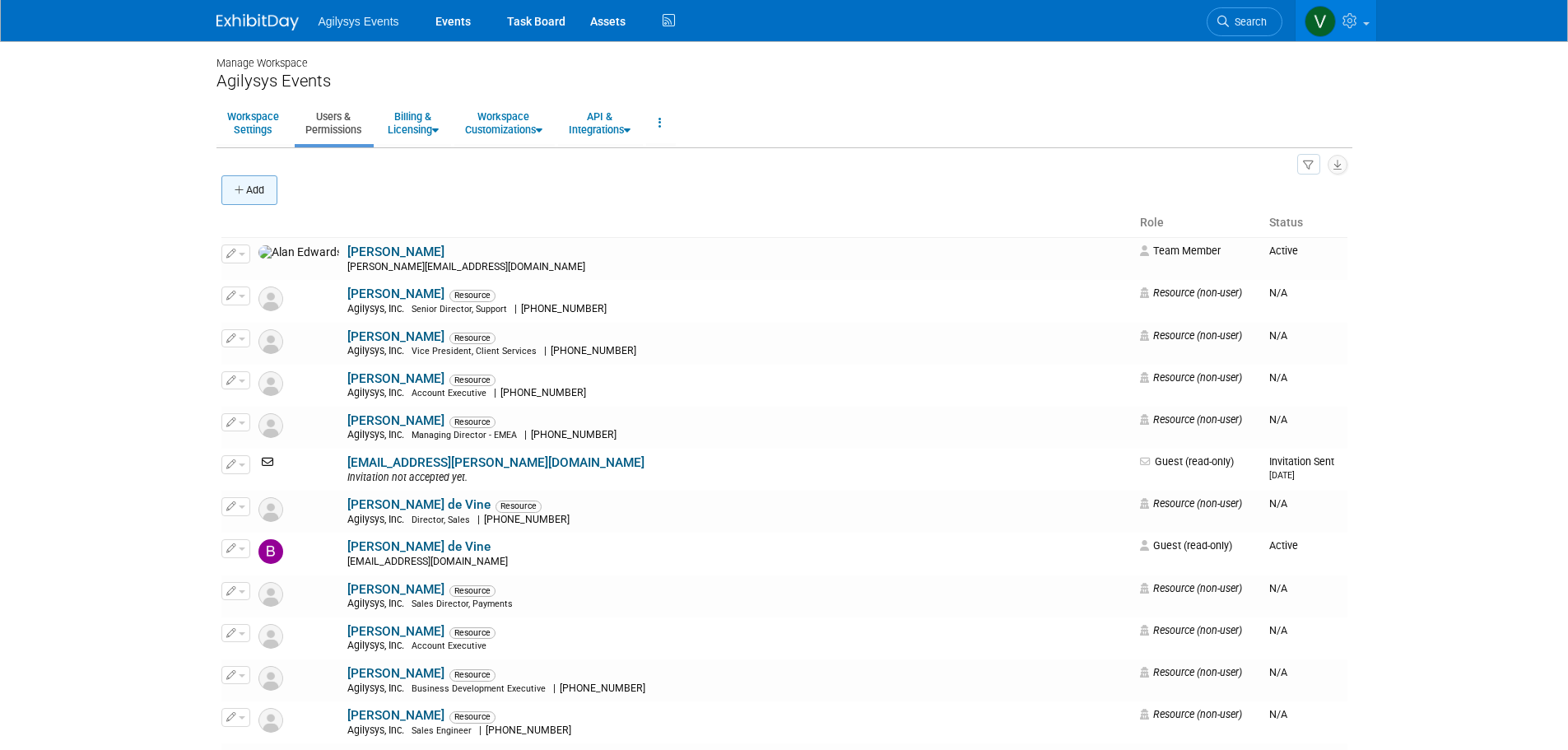
click at [253, 189] on button "Add" at bounding box center [250, 190] width 56 height 30
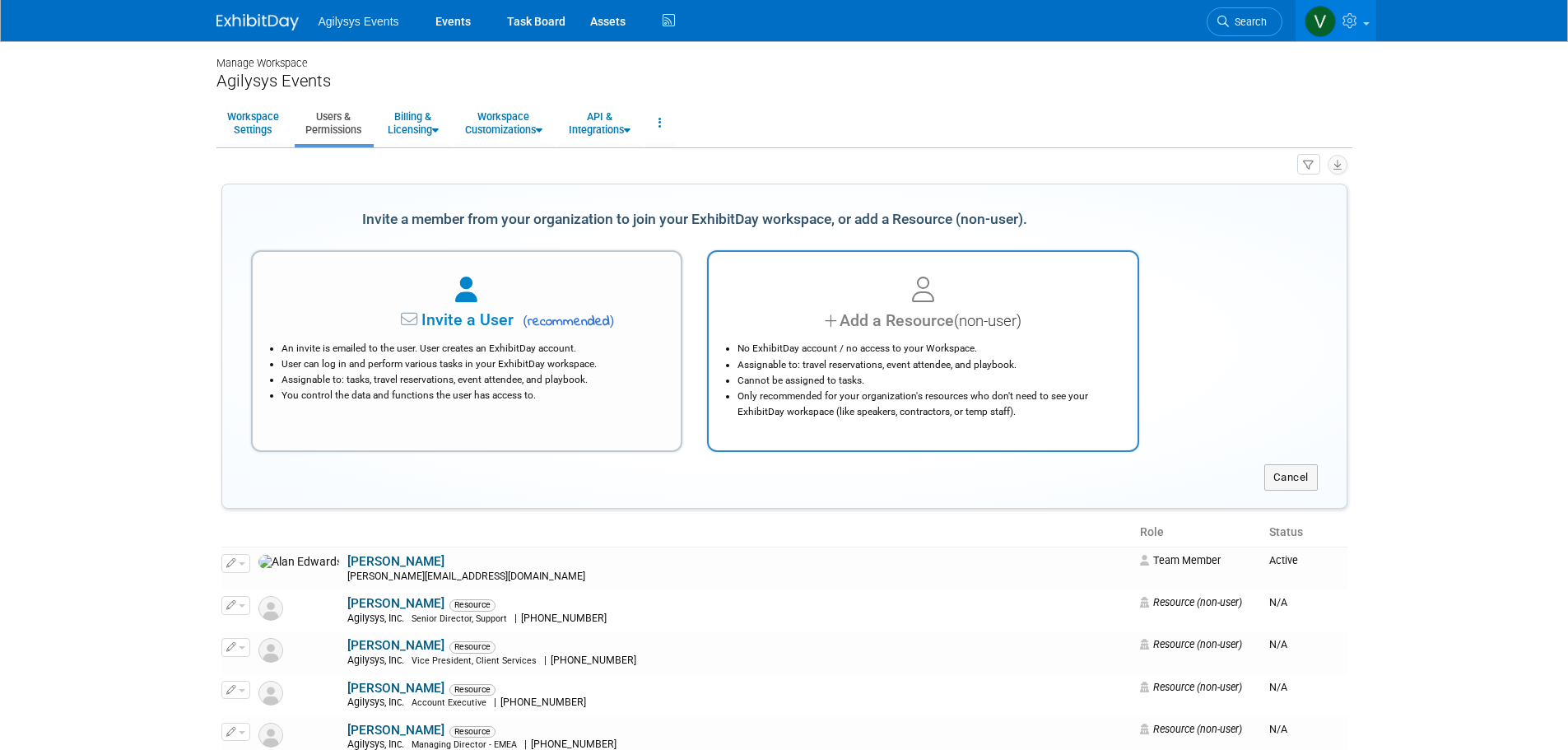
click at [959, 336] on div "No ExhibitDay account / no access to your Workspace. Assignable to: travel rese…" at bounding box center [923, 375] width 388 height 86
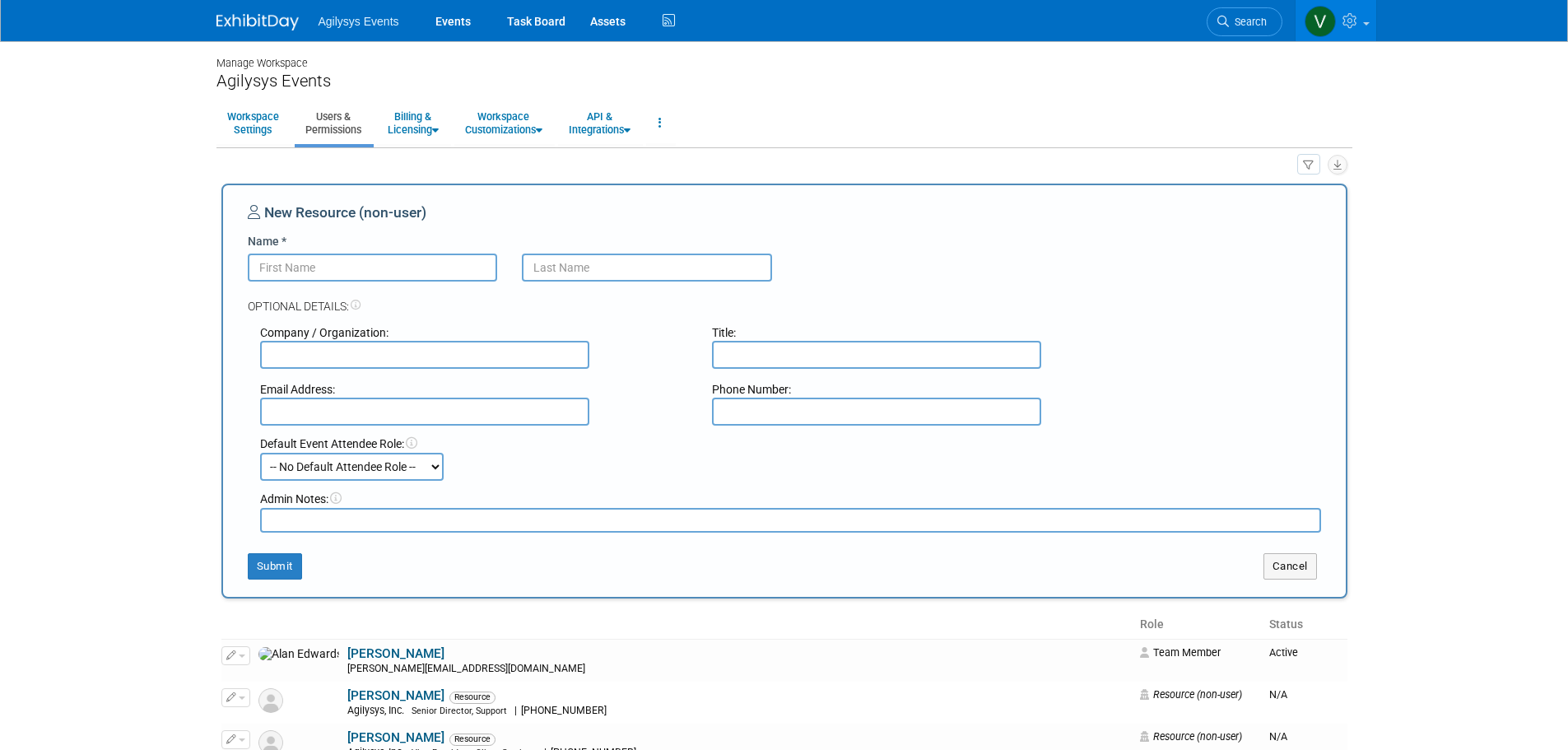
click at [411, 273] on input "Name *" at bounding box center [372, 267] width 251 height 28
type input "[PERSON_NAME]"
type input "r"
type input "[PERSON_NAME]"
paste input "[PERSON_NAME] <[PERSON_NAME][EMAIL_ADDRESS][PERSON_NAME][DOMAIN_NAME]>"
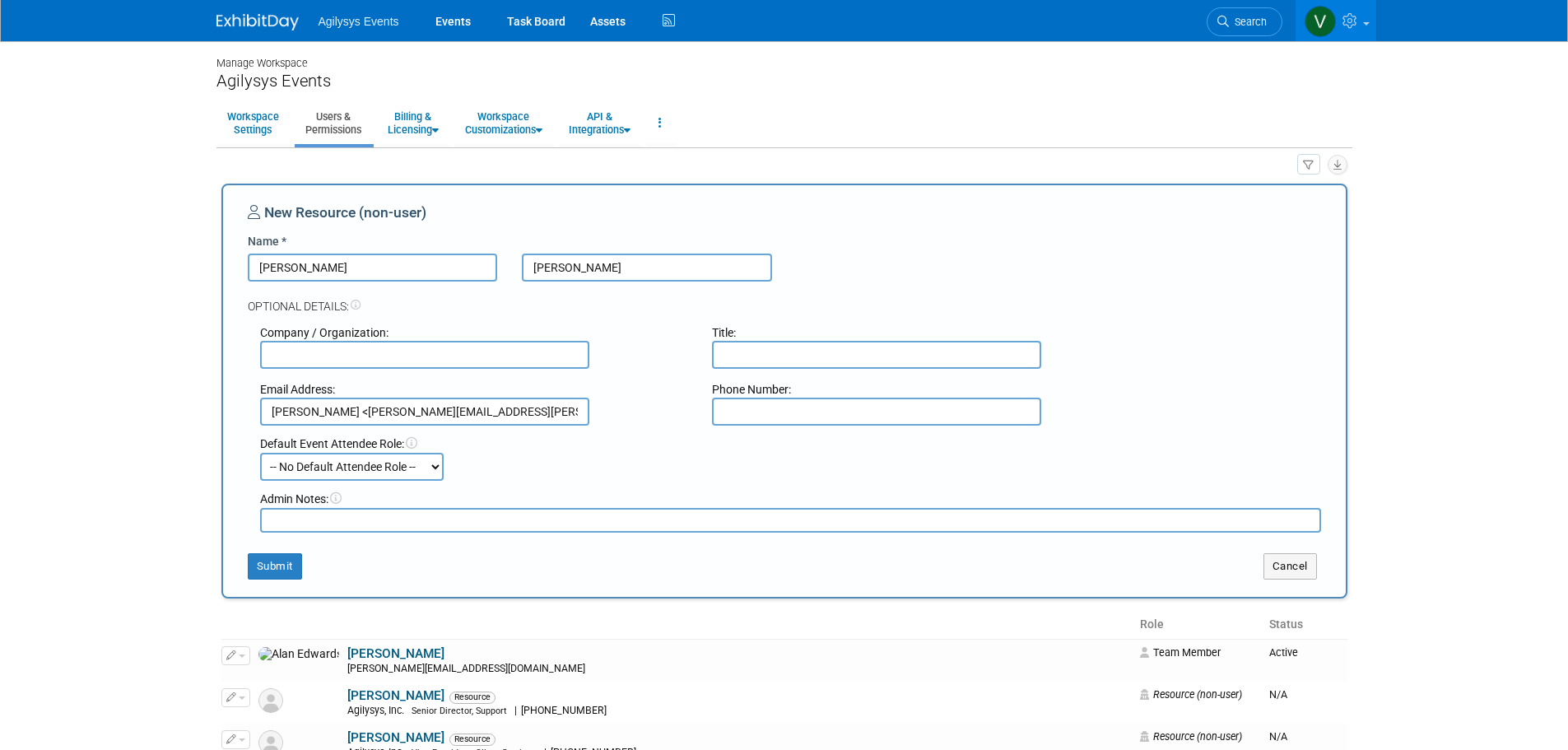
drag, startPoint x: 363, startPoint y: 410, endPoint x: 215, endPoint y: 412, distance: 148.0
type input "[PERSON_NAME][EMAIL_ADDRESS][PERSON_NAME][DOMAIN_NAME]>"
drag, startPoint x: 616, startPoint y: 273, endPoint x: 524, endPoint y: 263, distance: 92.5
click at [524, 263] on input "[PERSON_NAME]" at bounding box center [647, 267] width 251 height 28
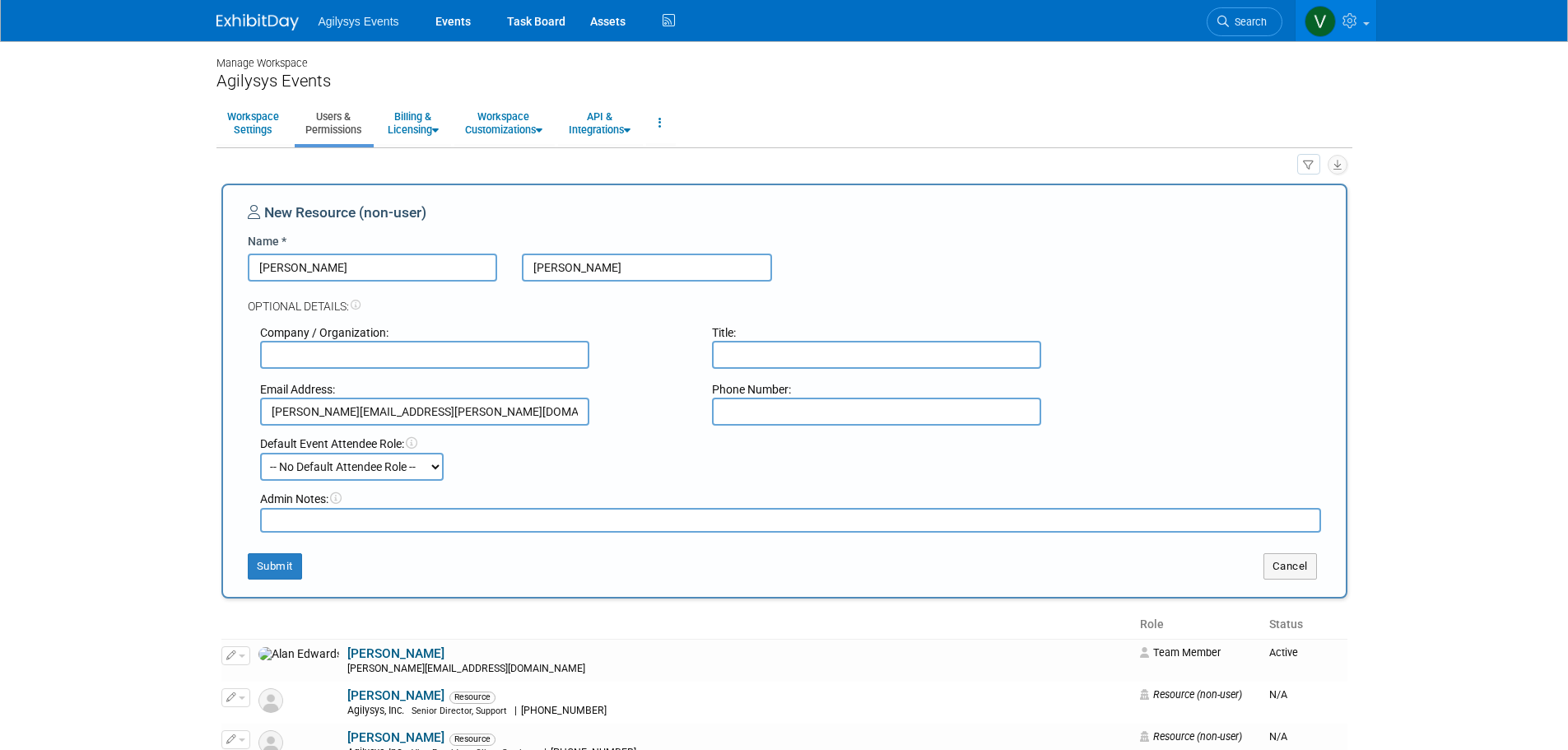
paste input ", [PERSON_NAME] <"
drag, startPoint x: 660, startPoint y: 273, endPoint x: 579, endPoint y: 268, distance: 81.2
click at [579, 268] on input "[PERSON_NAME] <" at bounding box center [647, 267] width 251 height 28
type input "[PERSON_NAME]"
click at [488, 416] on input "[PERSON_NAME][EMAIL_ADDRESS][PERSON_NAME][DOMAIN_NAME]>" at bounding box center [425, 411] width 329 height 28
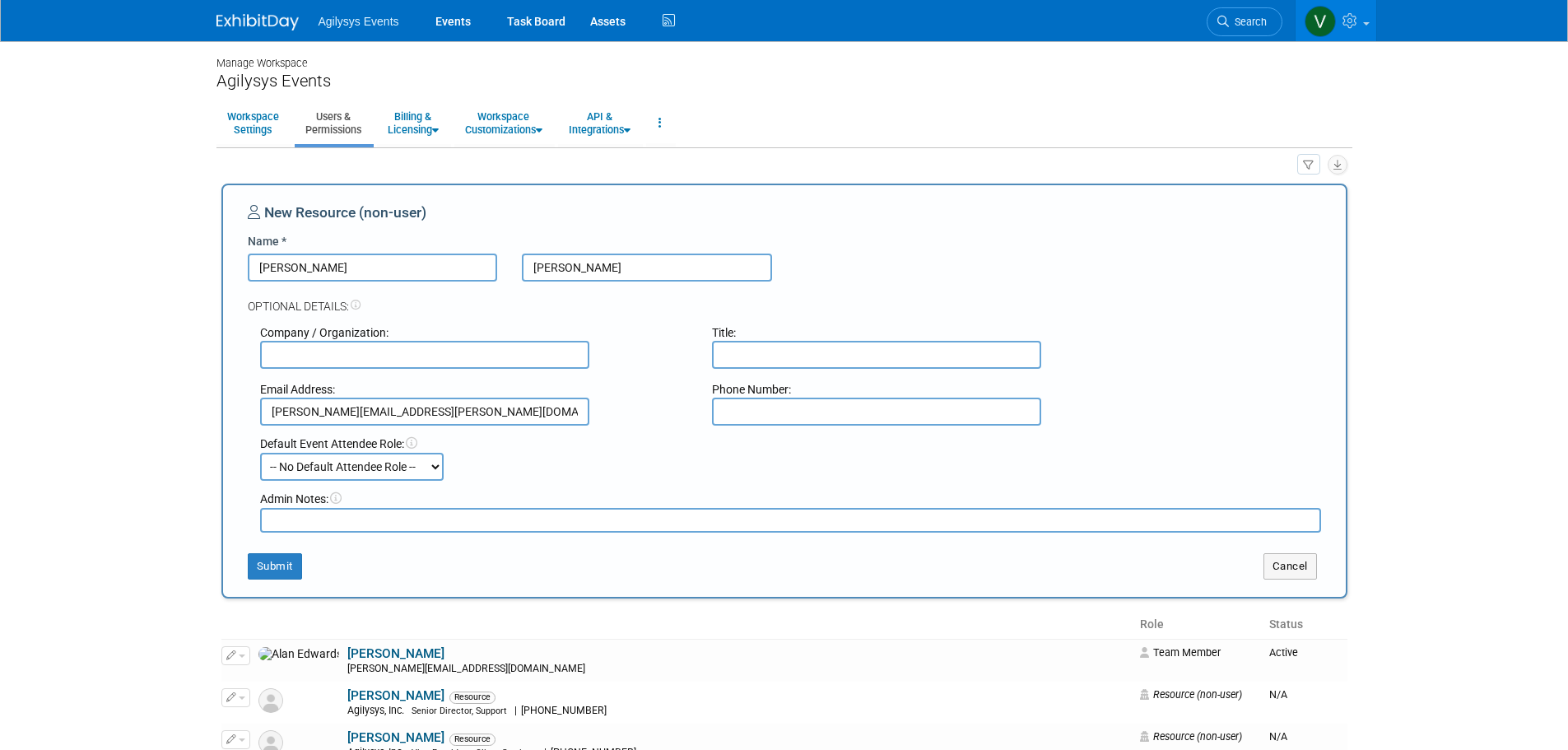
type input "[PERSON_NAME][EMAIL_ADDRESS][PERSON_NAME][DOMAIN_NAME]"
click at [358, 472] on select "-- No Default Attendee Role -- Demonstrator Host Market Development Manager Pla…" at bounding box center [352, 466] width 184 height 28
click at [515, 485] on div "Admin Notes:" at bounding box center [790, 507] width 1086 height 52
click at [568, 497] on div "Admin Notes:" at bounding box center [790, 498] width 1061 height 16
click at [287, 559] on button "Submit" at bounding box center [275, 566] width 54 height 26
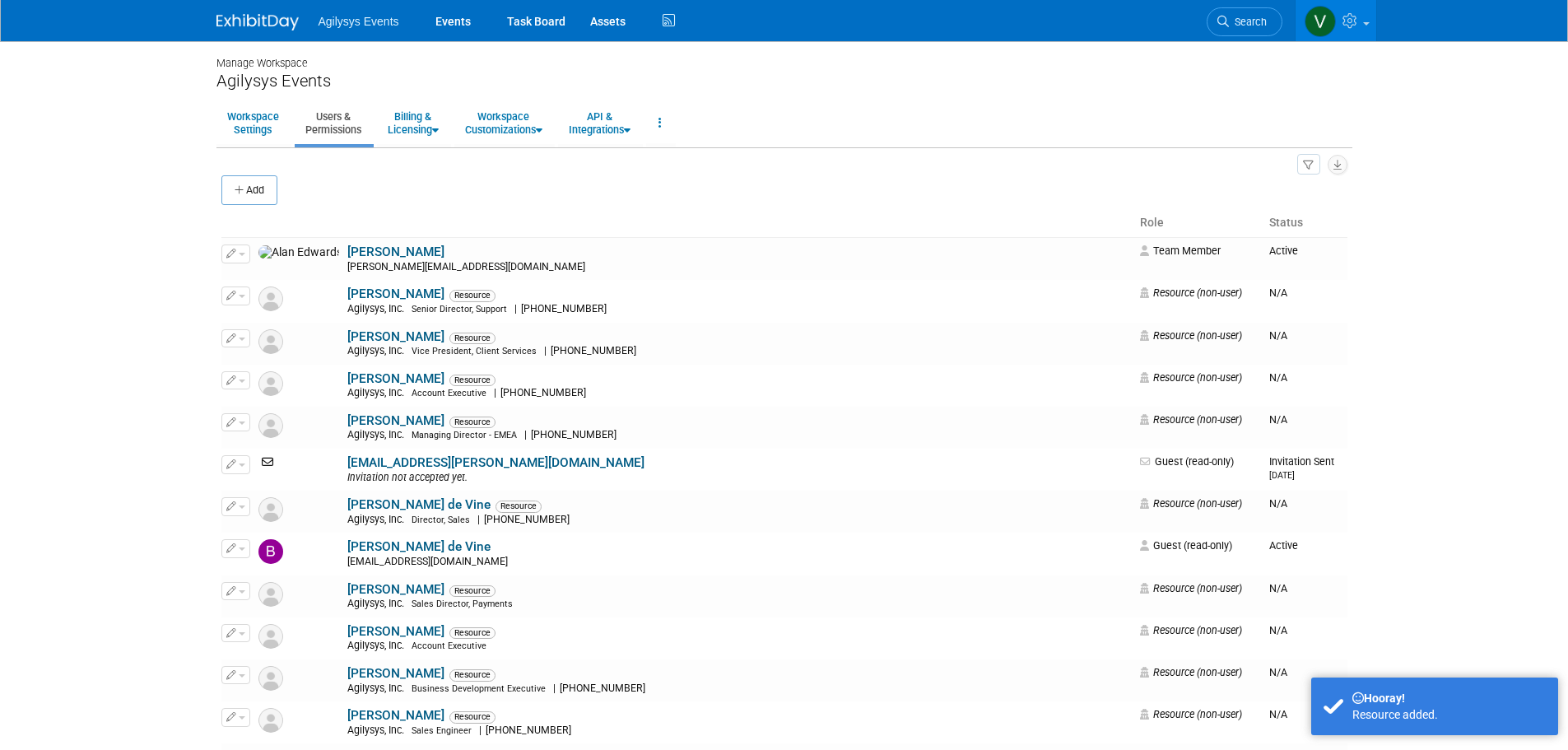
drag, startPoint x: 270, startPoint y: 19, endPoint x: 285, endPoint y: 45, distance: 30.0
click at [270, 18] on img at bounding box center [257, 21] width 82 height 16
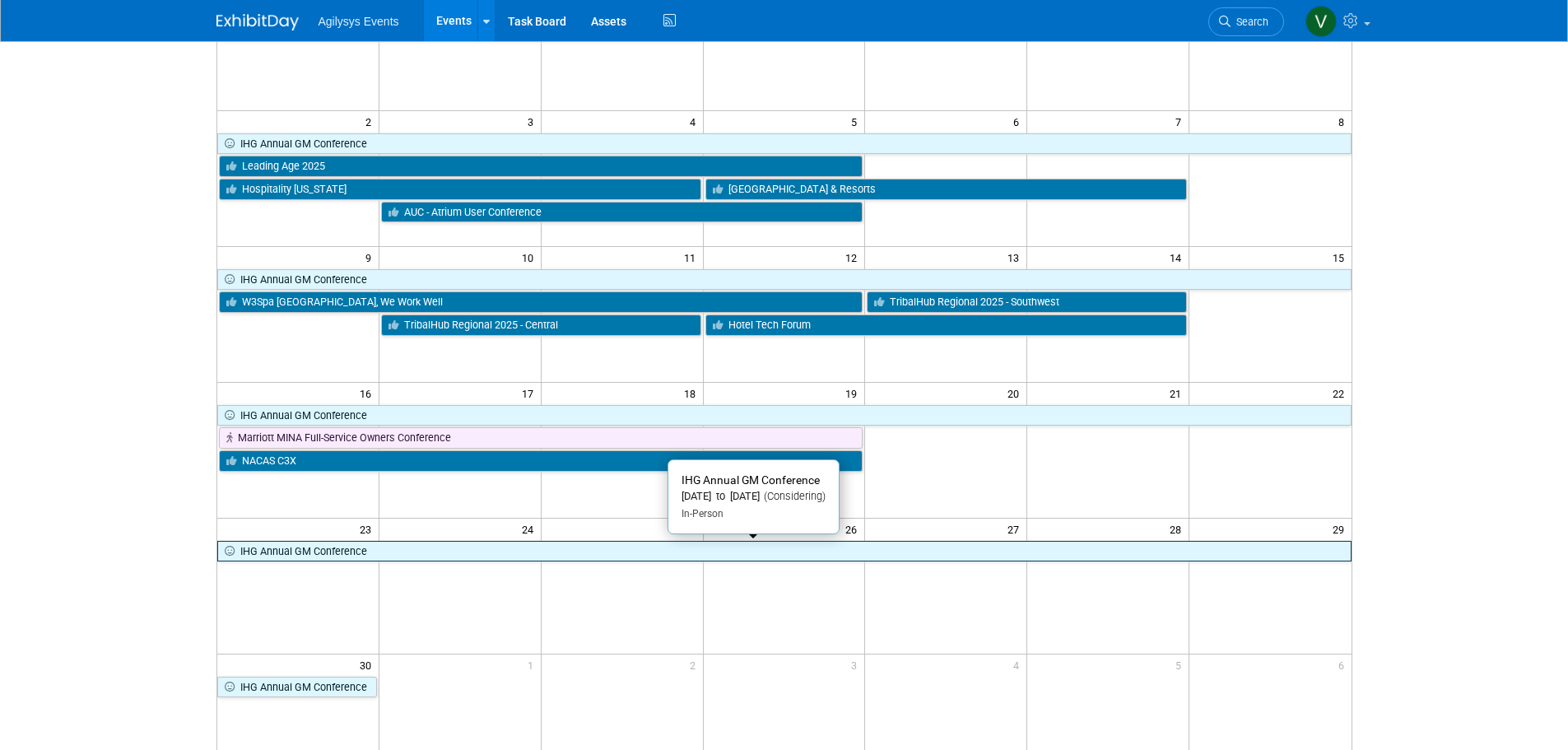
scroll to position [165, 0]
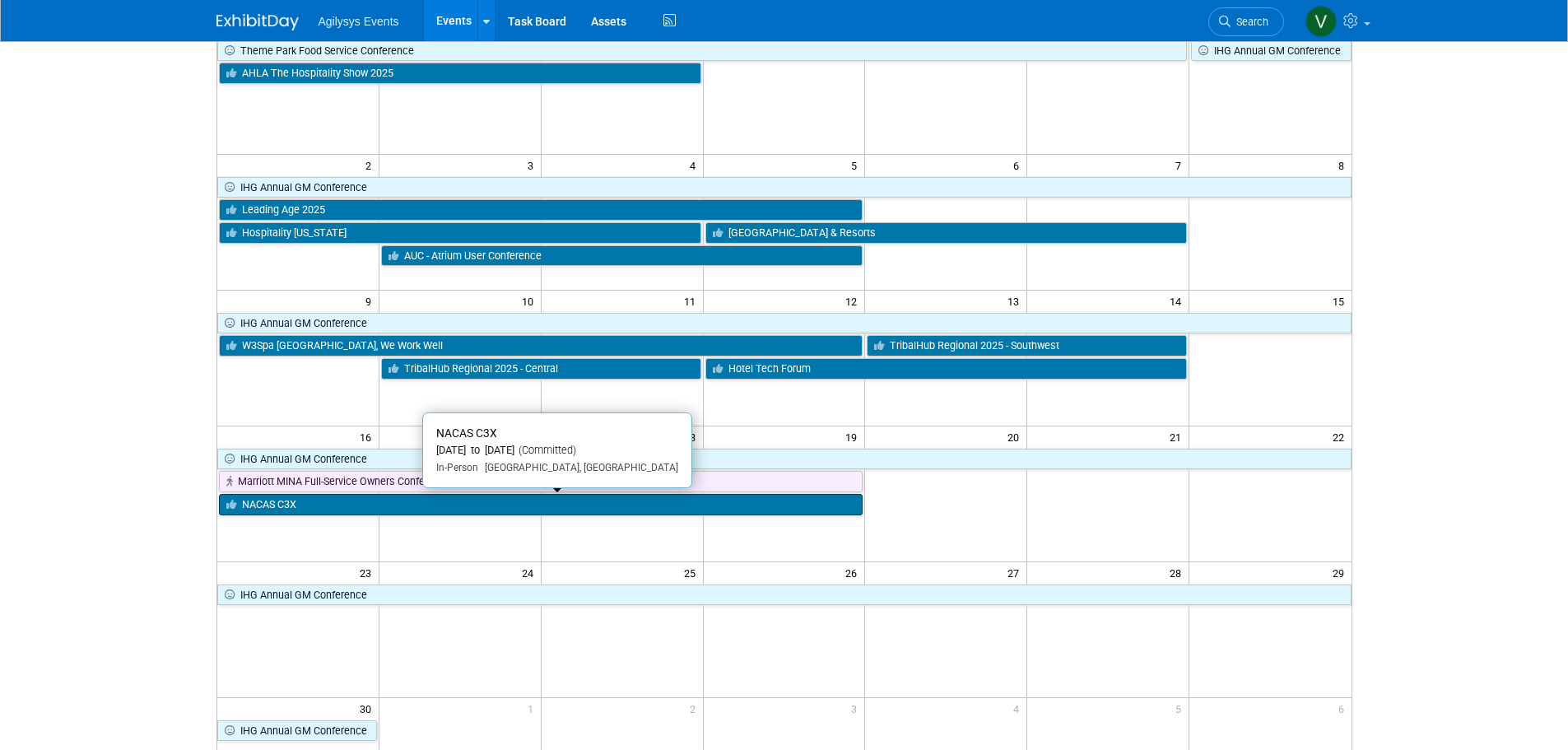
click at [357, 515] on link "NACAS C3X" at bounding box center [541, 505] width 644 height 21
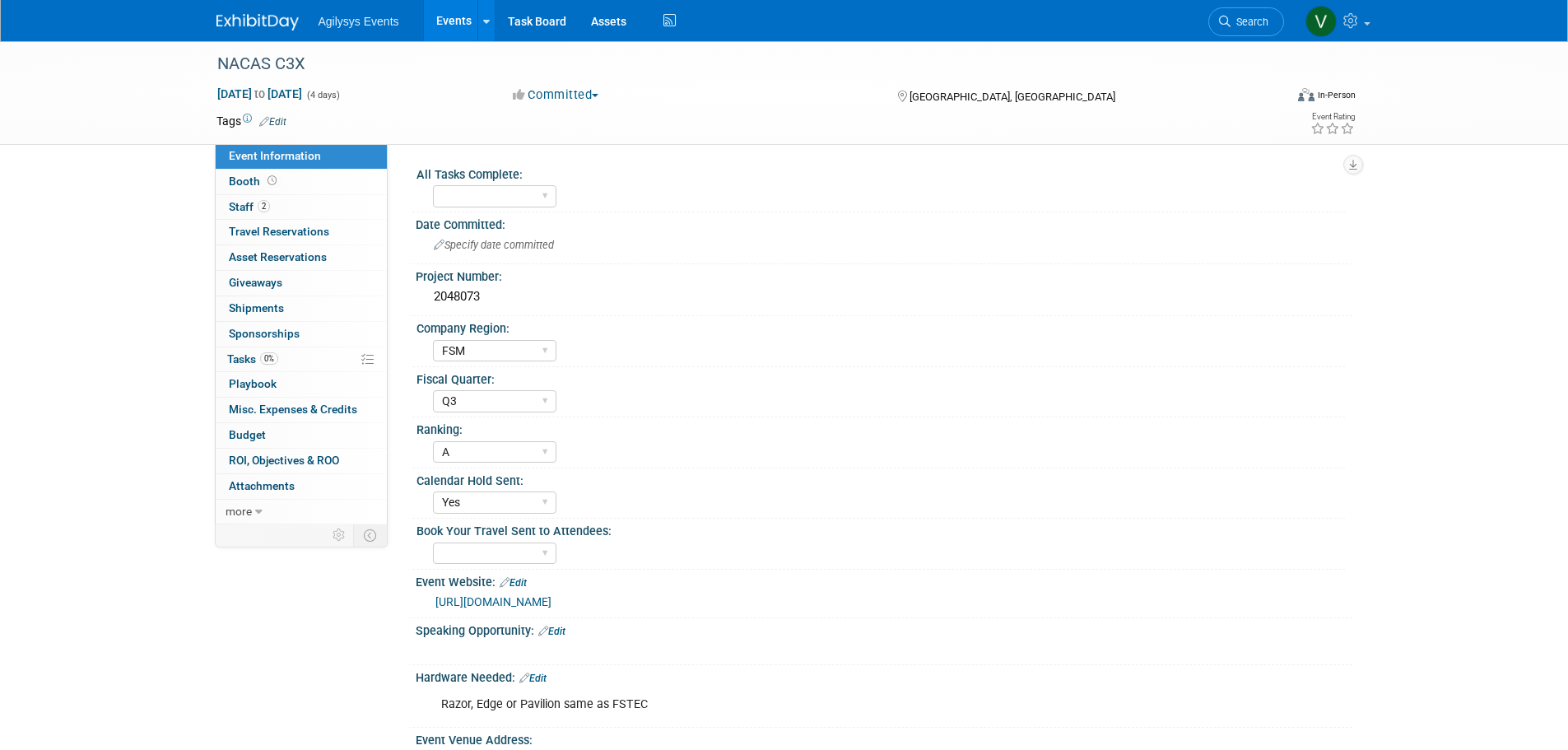
select select "FSM"
select select "Q3"
select select "A"
select select "Yes"
click at [263, 202] on span "2" at bounding box center [263, 206] width 13 height 13
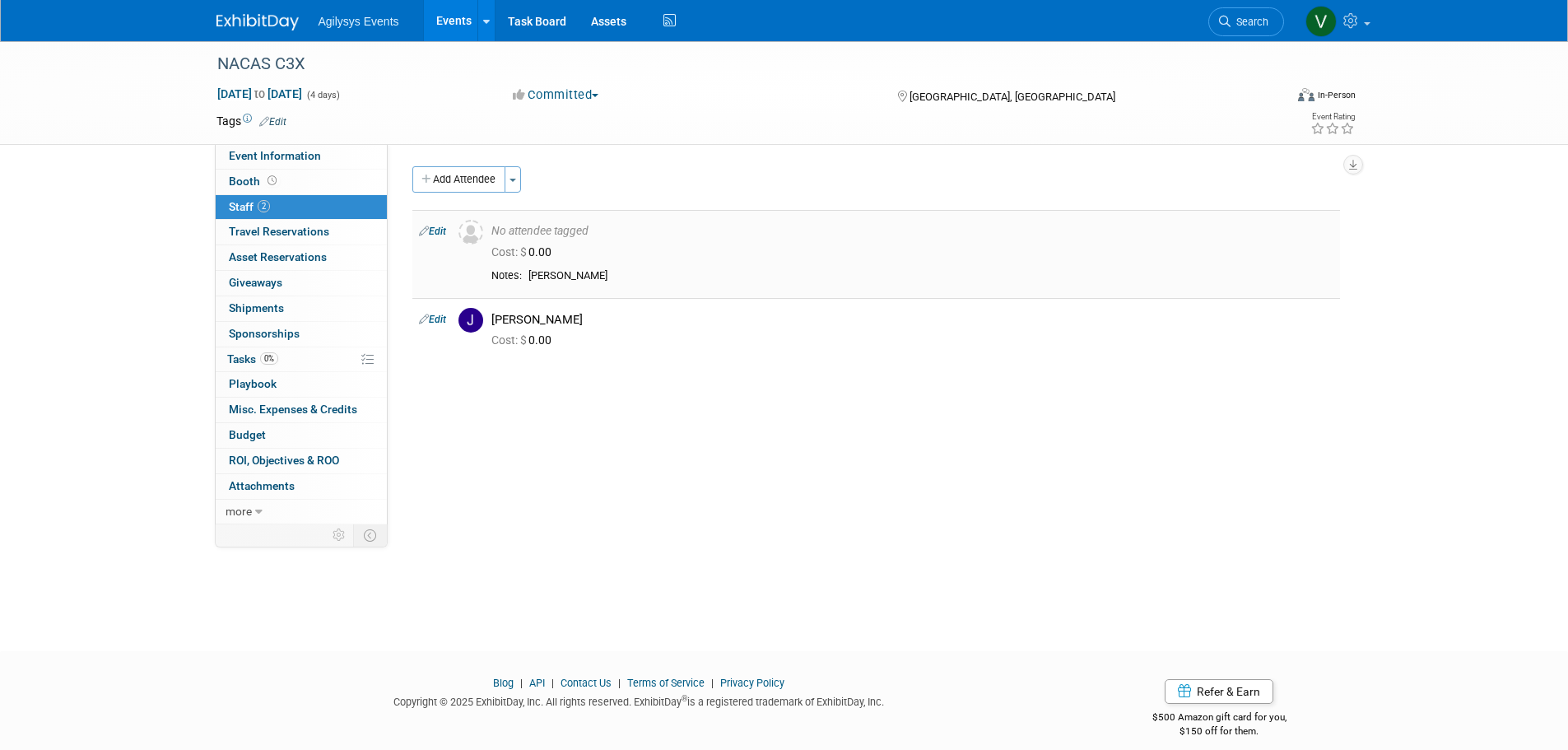
click at [436, 228] on link "Edit" at bounding box center [432, 231] width 27 height 12
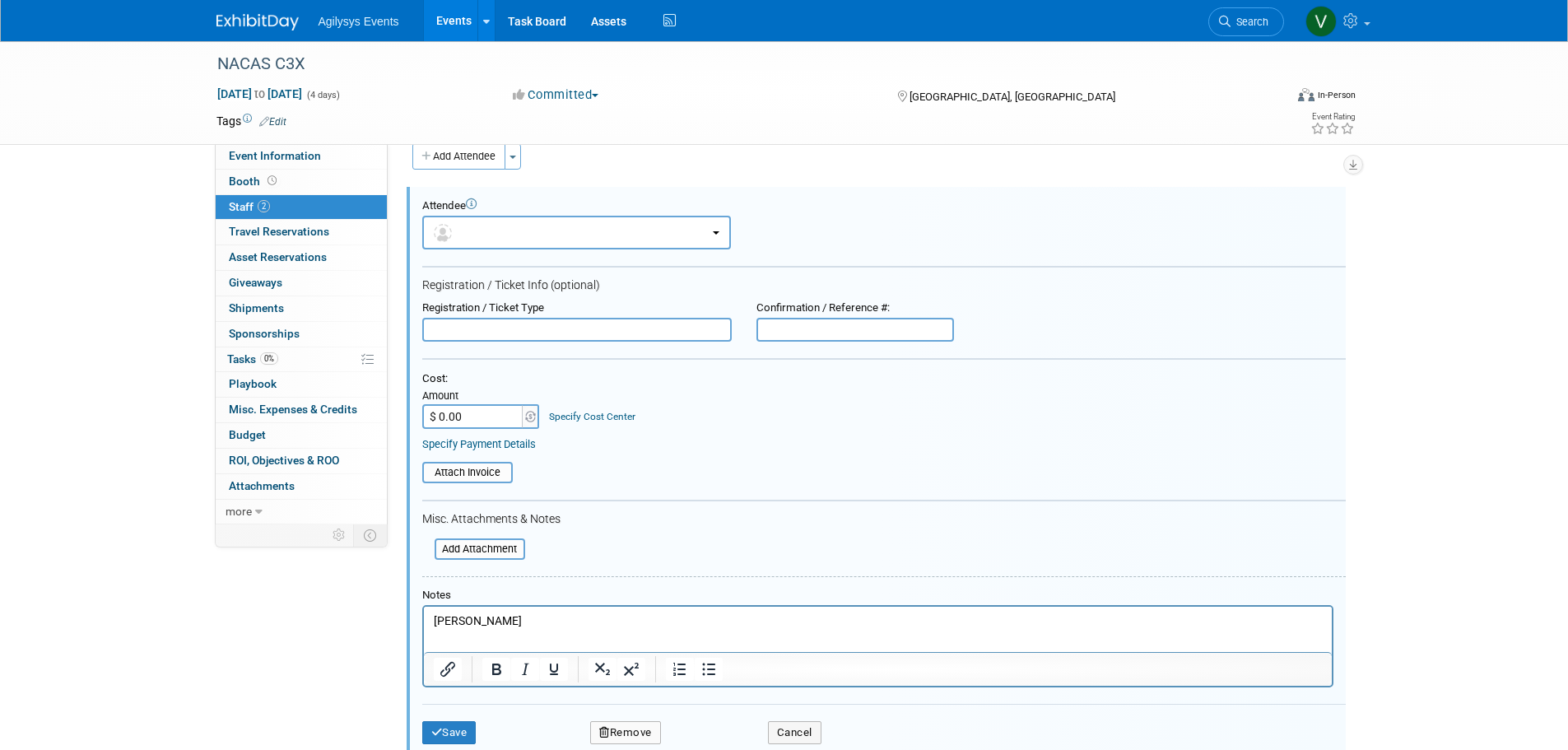
drag, startPoint x: 557, startPoint y: 619, endPoint x: 404, endPoint y: 615, distance: 153.1
click at [423, 615] on html "[PERSON_NAME]" at bounding box center [876, 618] width 908 height 23
click at [521, 235] on button "button" at bounding box center [577, 232] width 309 height 34
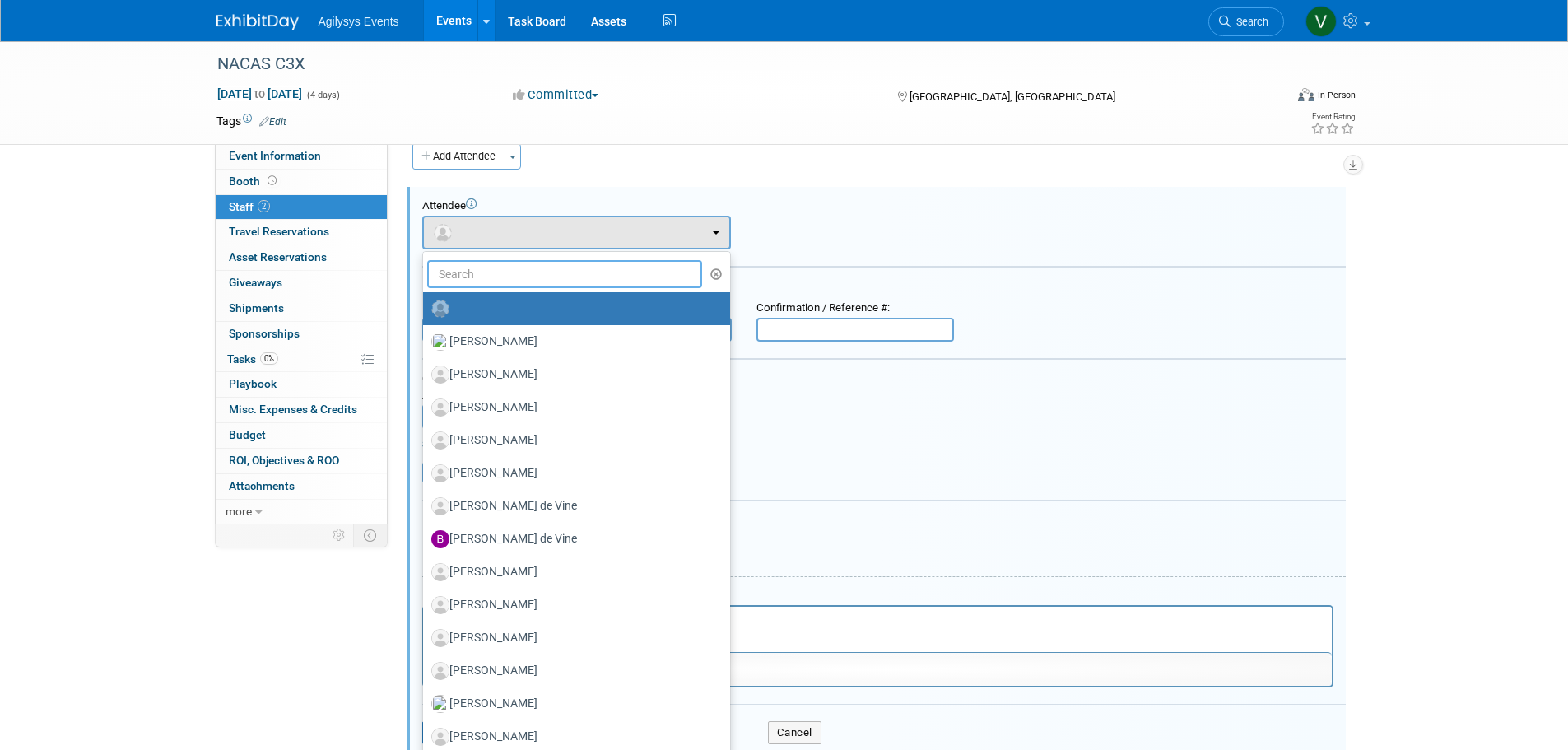
click at [487, 280] on input "text" at bounding box center [565, 274] width 276 height 28
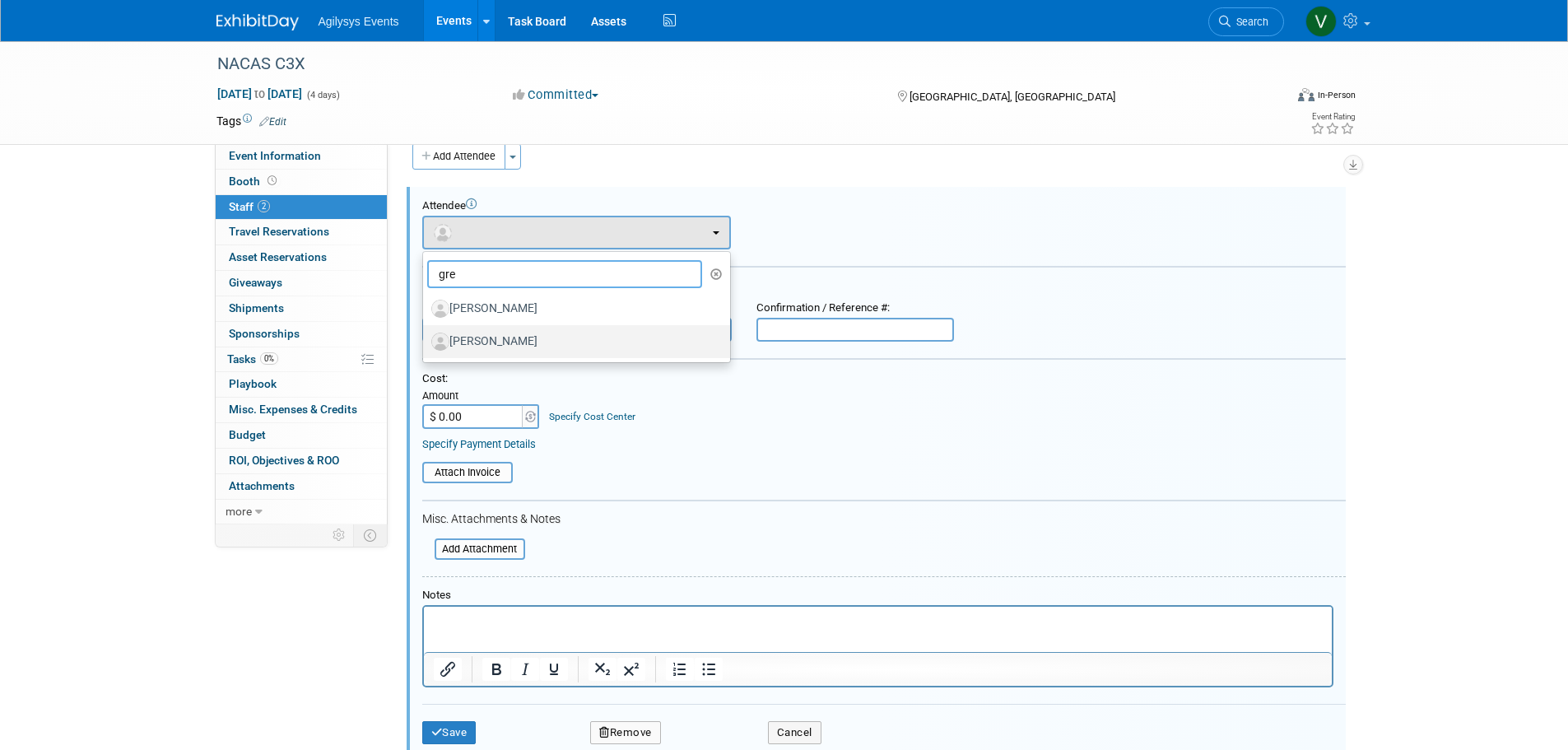
type input "gre"
click at [506, 332] on label "[PERSON_NAME]" at bounding box center [573, 342] width 282 height 26
click at [426, 335] on input "[PERSON_NAME]" at bounding box center [420, 340] width 11 height 11
select select "bed7883e-b409-4dd4-a850-0281ea7c25b3"
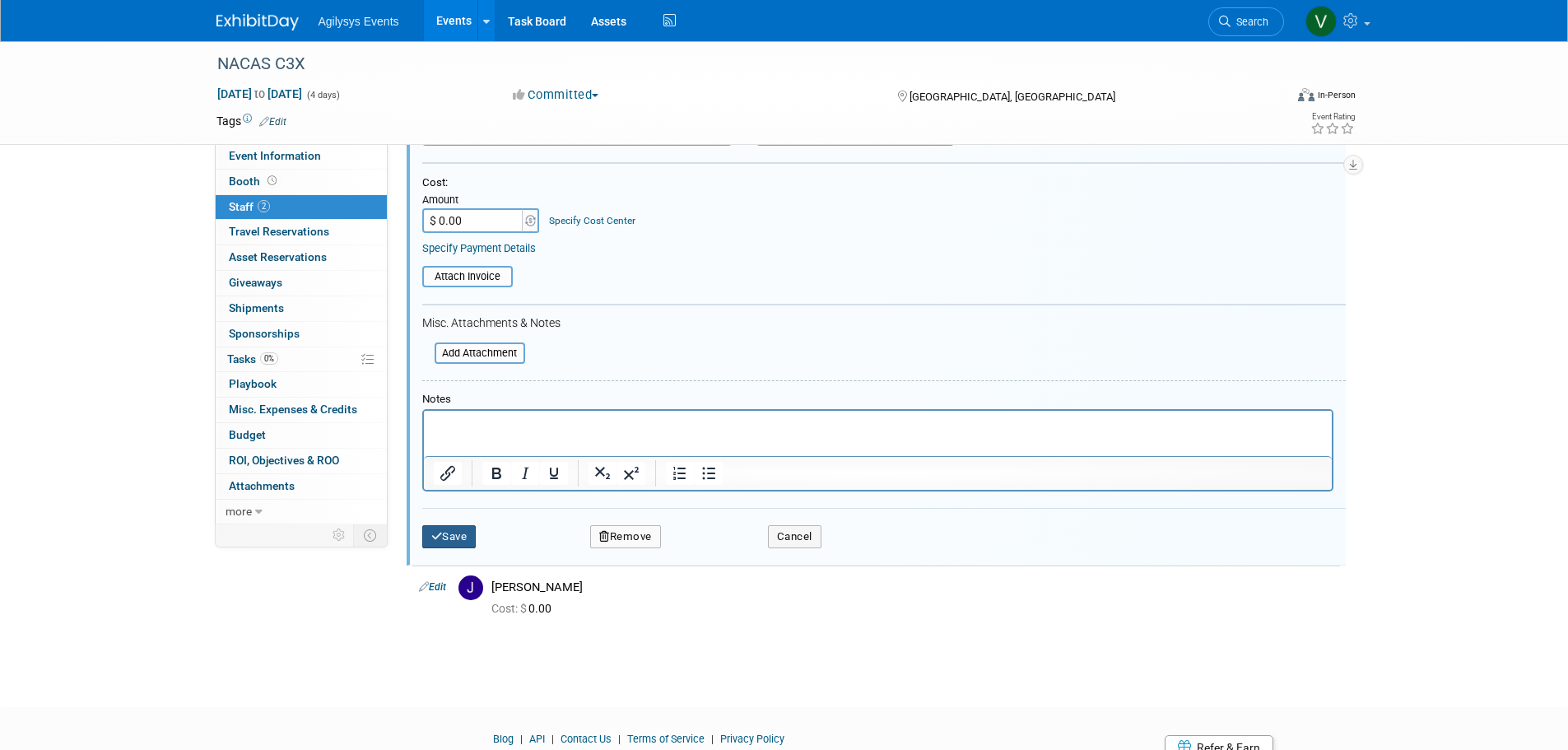
click at [461, 531] on button "Save" at bounding box center [450, 537] width 54 height 23
